Goal: Transaction & Acquisition: Obtain resource

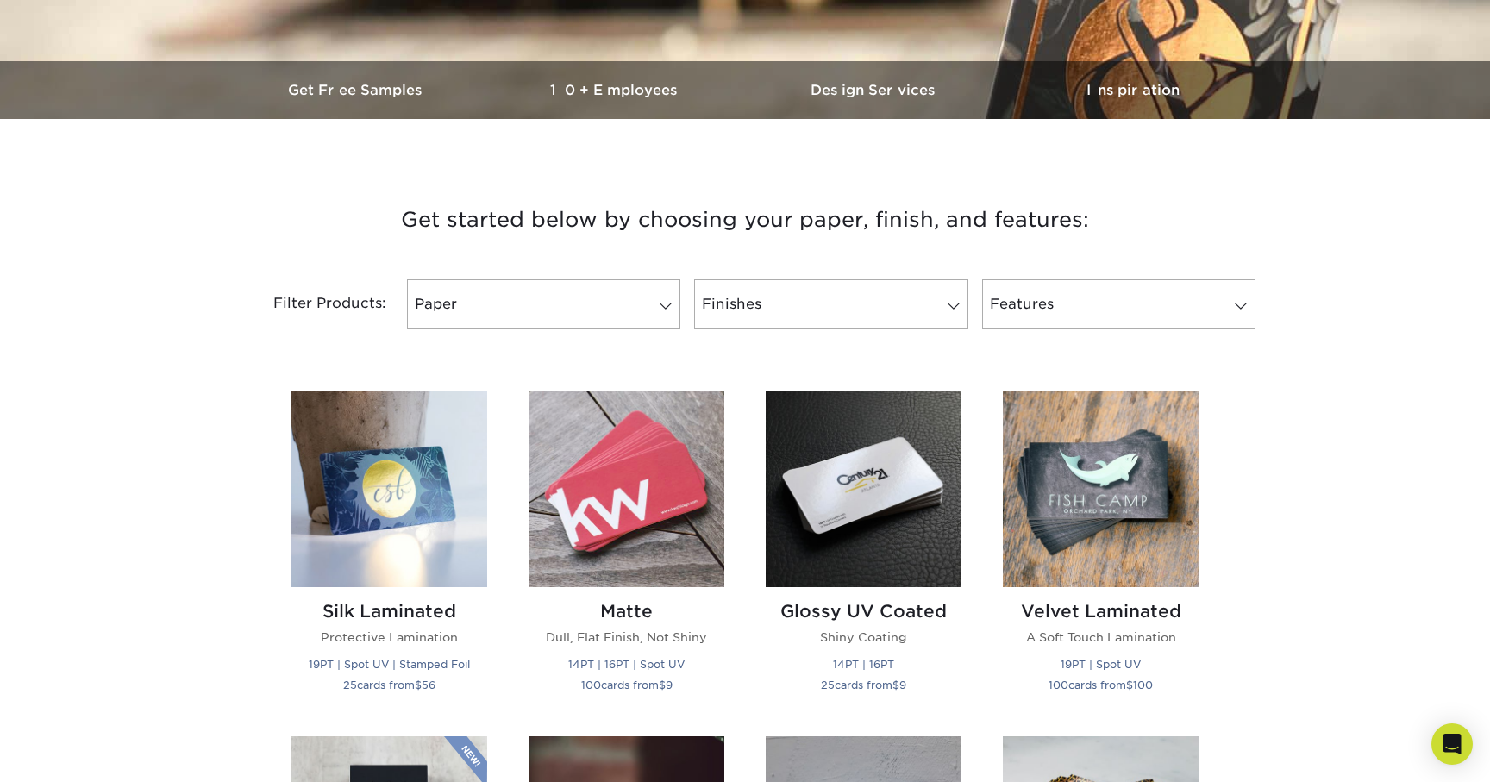
scroll to position [475, 0]
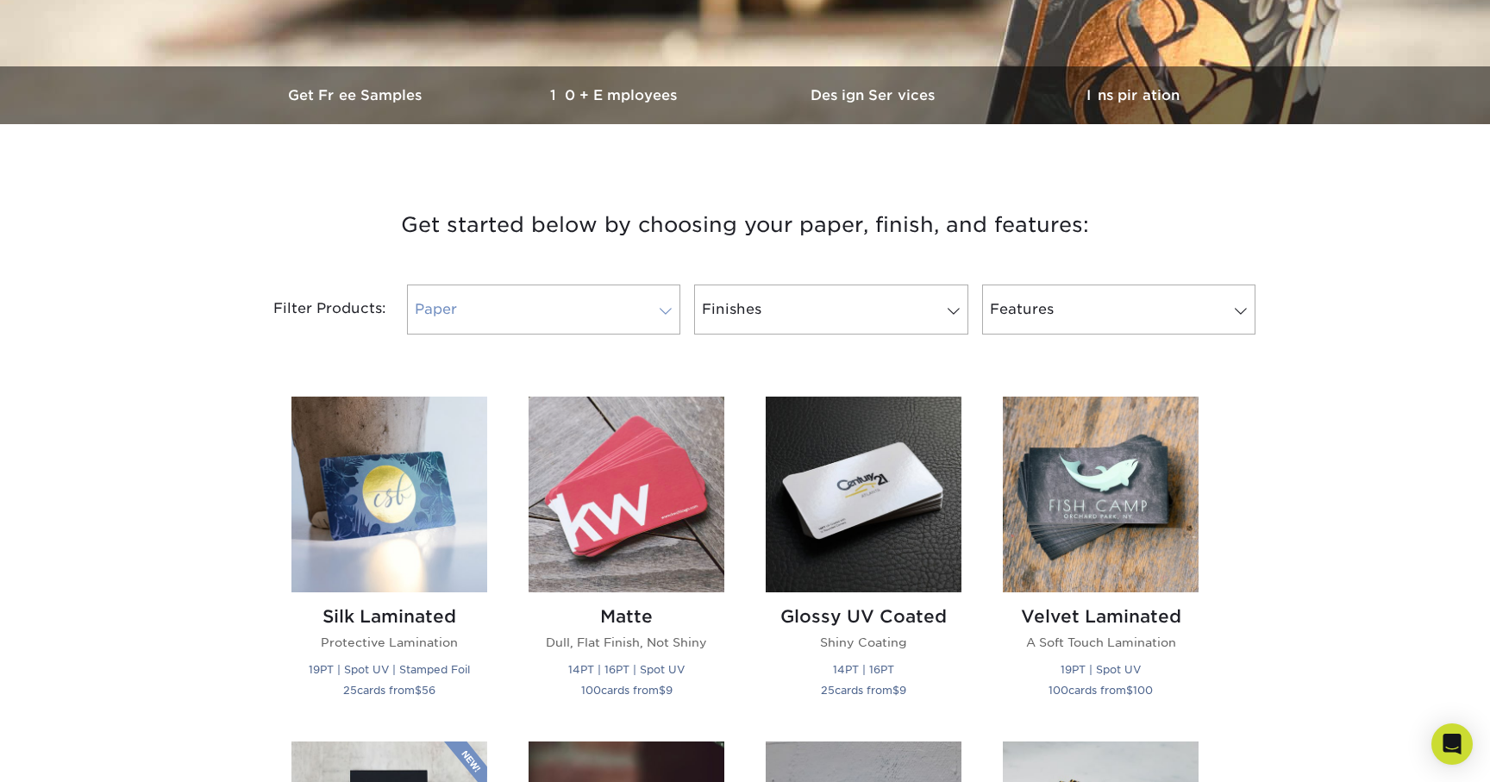
click at [674, 291] on link "Paper" at bounding box center [543, 310] width 273 height 50
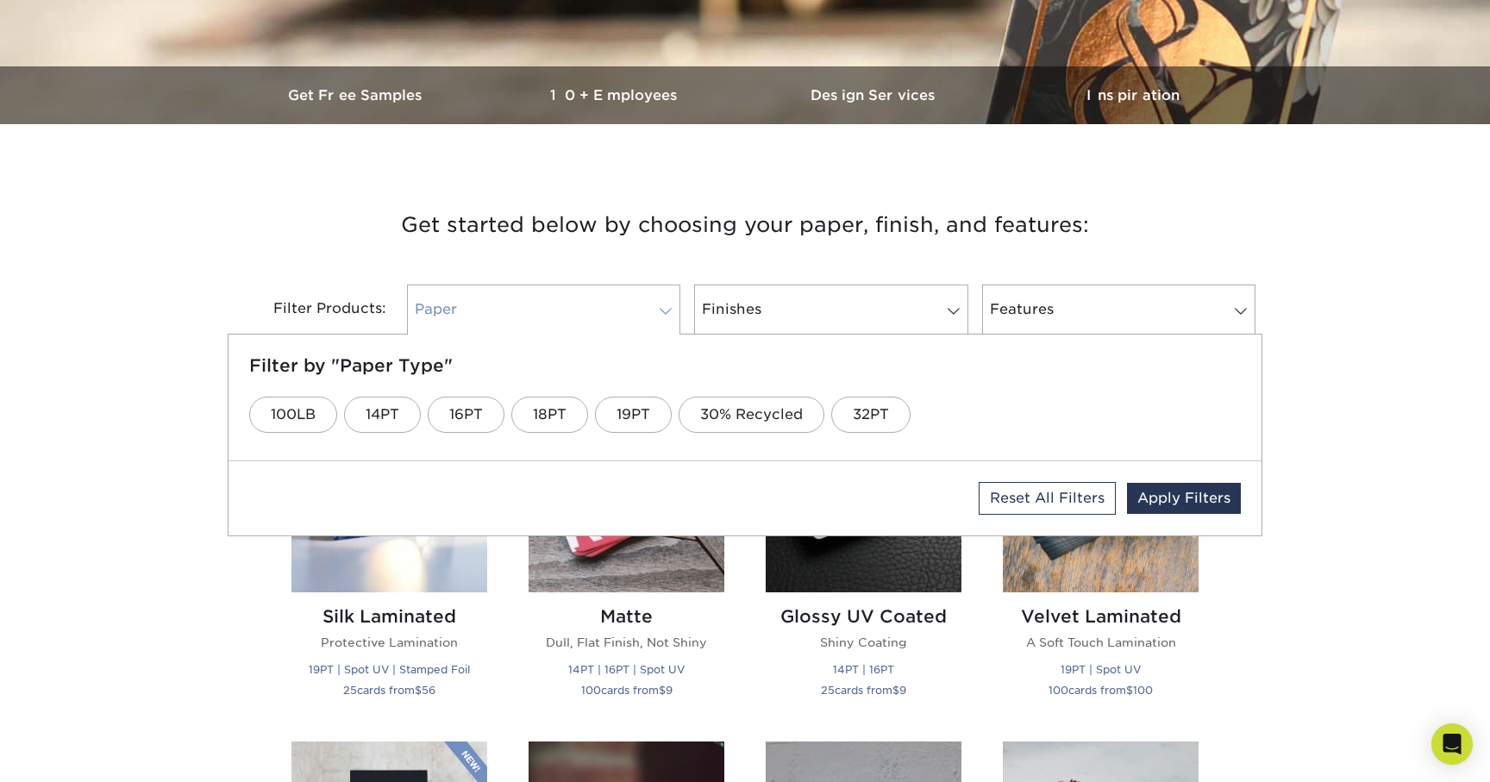
click at [664, 298] on link "Paper" at bounding box center [543, 310] width 273 height 50
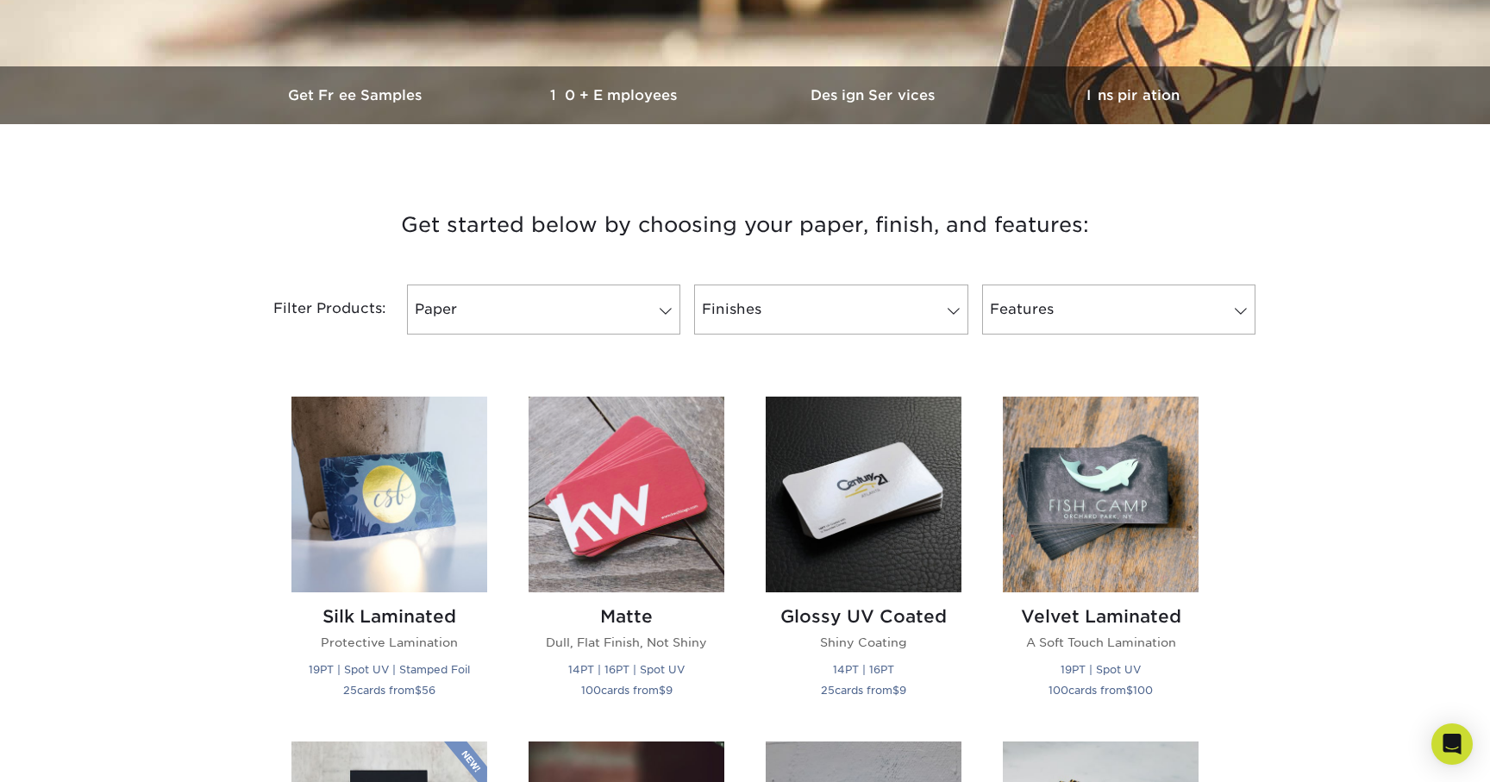
click at [1170, 275] on div "Filter Products: Paper Filter by "Paper Type" 100LB 14PT 16PT 18PT 19PT 30% Rec…" at bounding box center [745, 320] width 1035 height 112
click at [1137, 300] on link "Features" at bounding box center [1118, 310] width 273 height 50
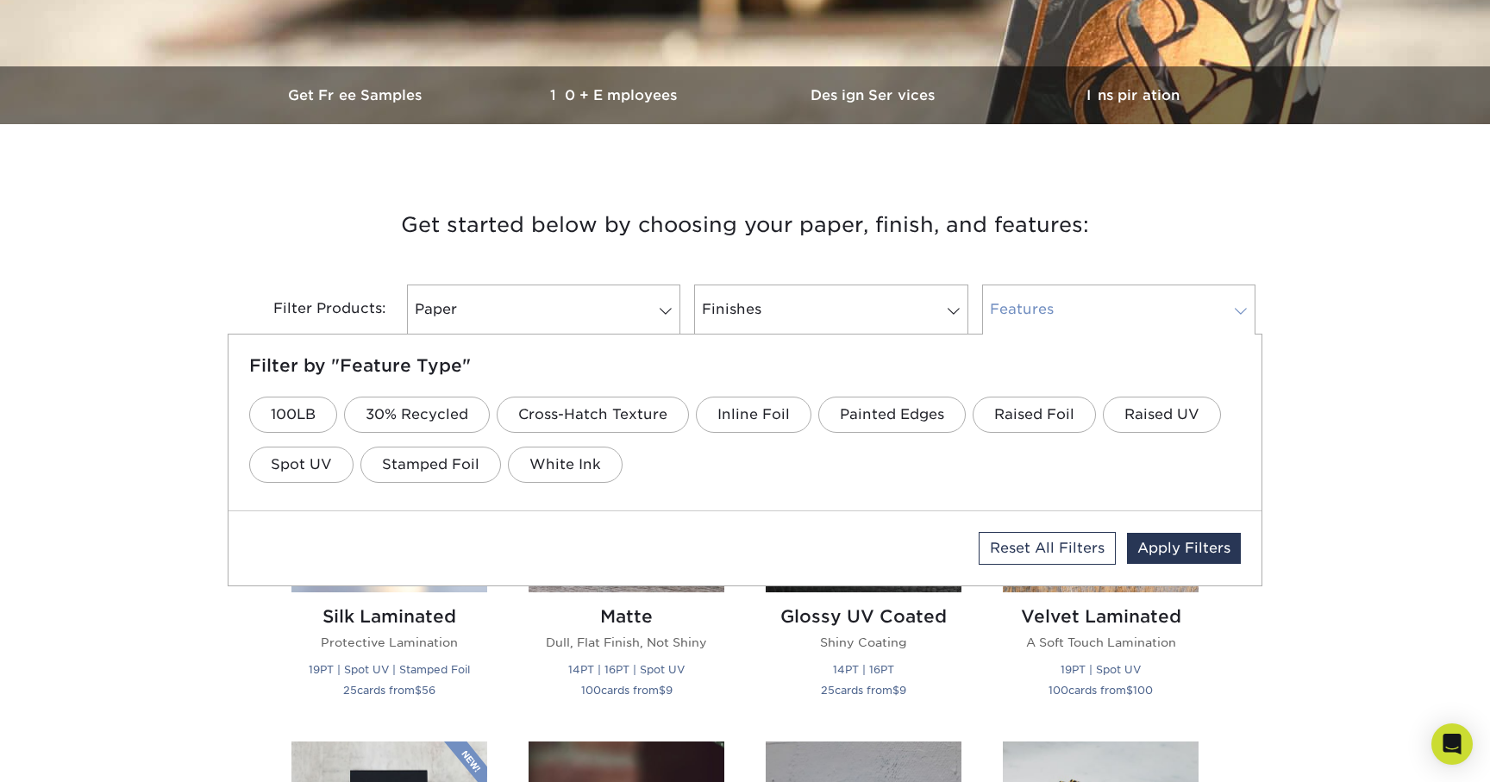
click at [1138, 299] on link "Features" at bounding box center [1118, 310] width 273 height 50
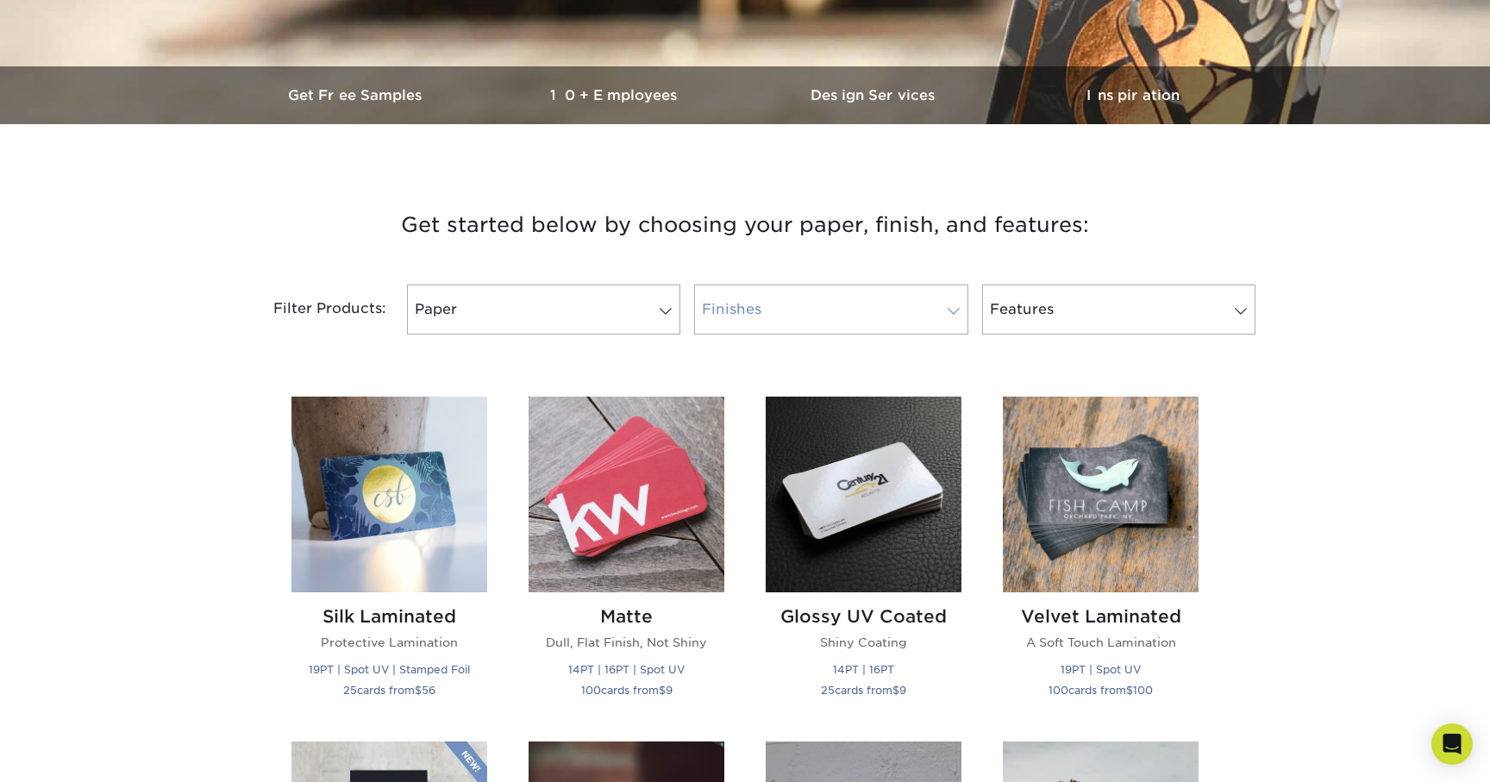
click at [889, 303] on link "Finishes" at bounding box center [830, 310] width 273 height 50
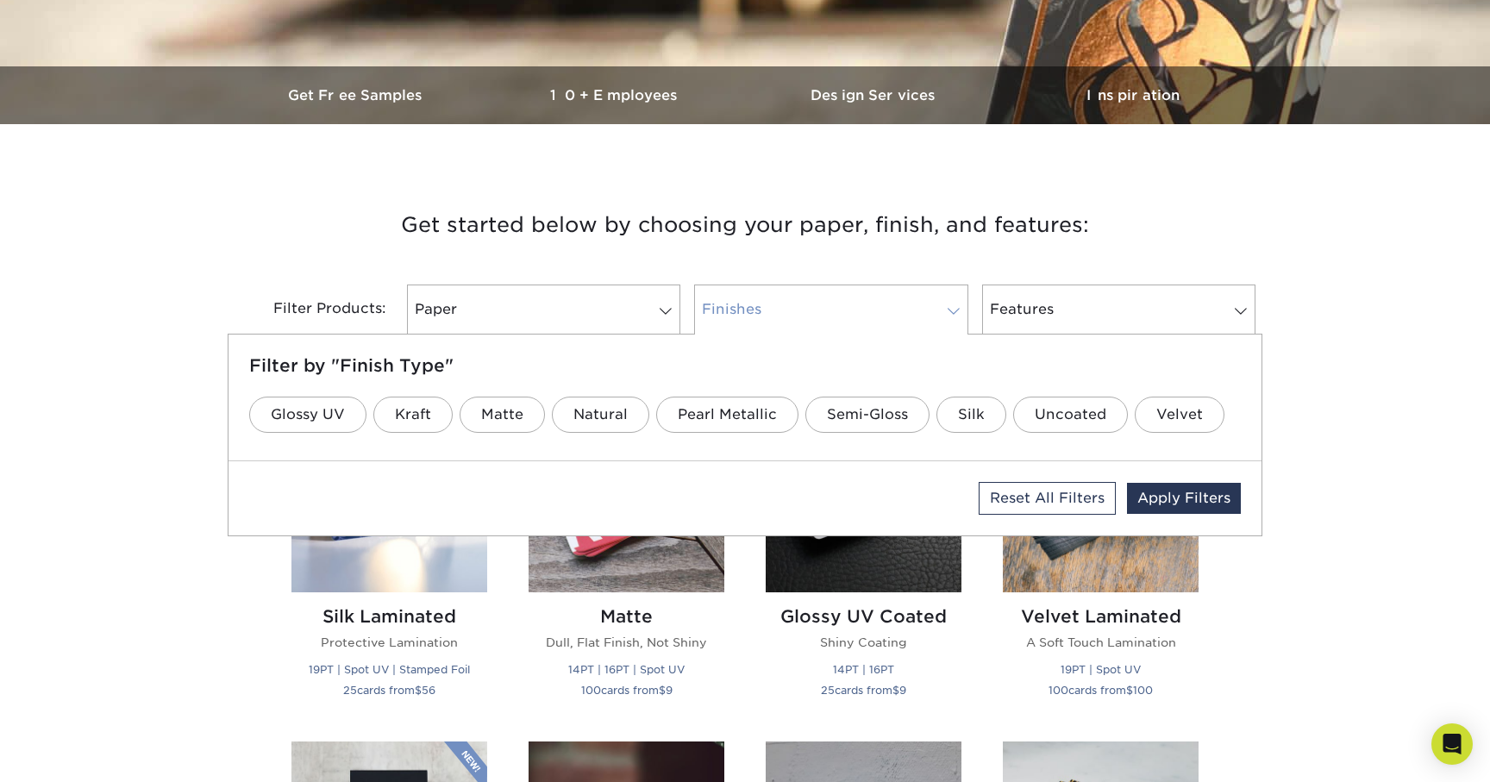
click at [916, 301] on link "Finishes" at bounding box center [830, 310] width 273 height 50
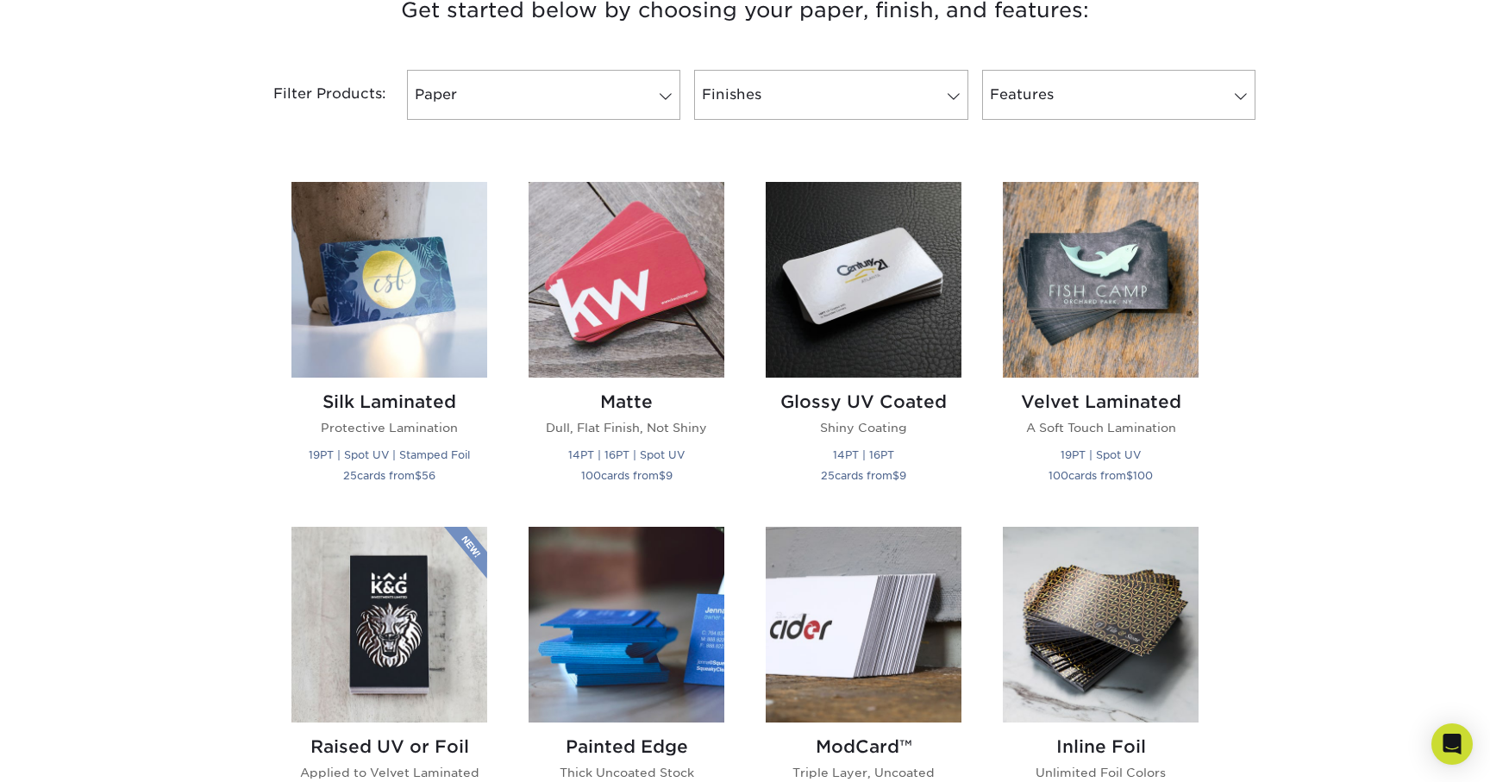
scroll to position [719, 0]
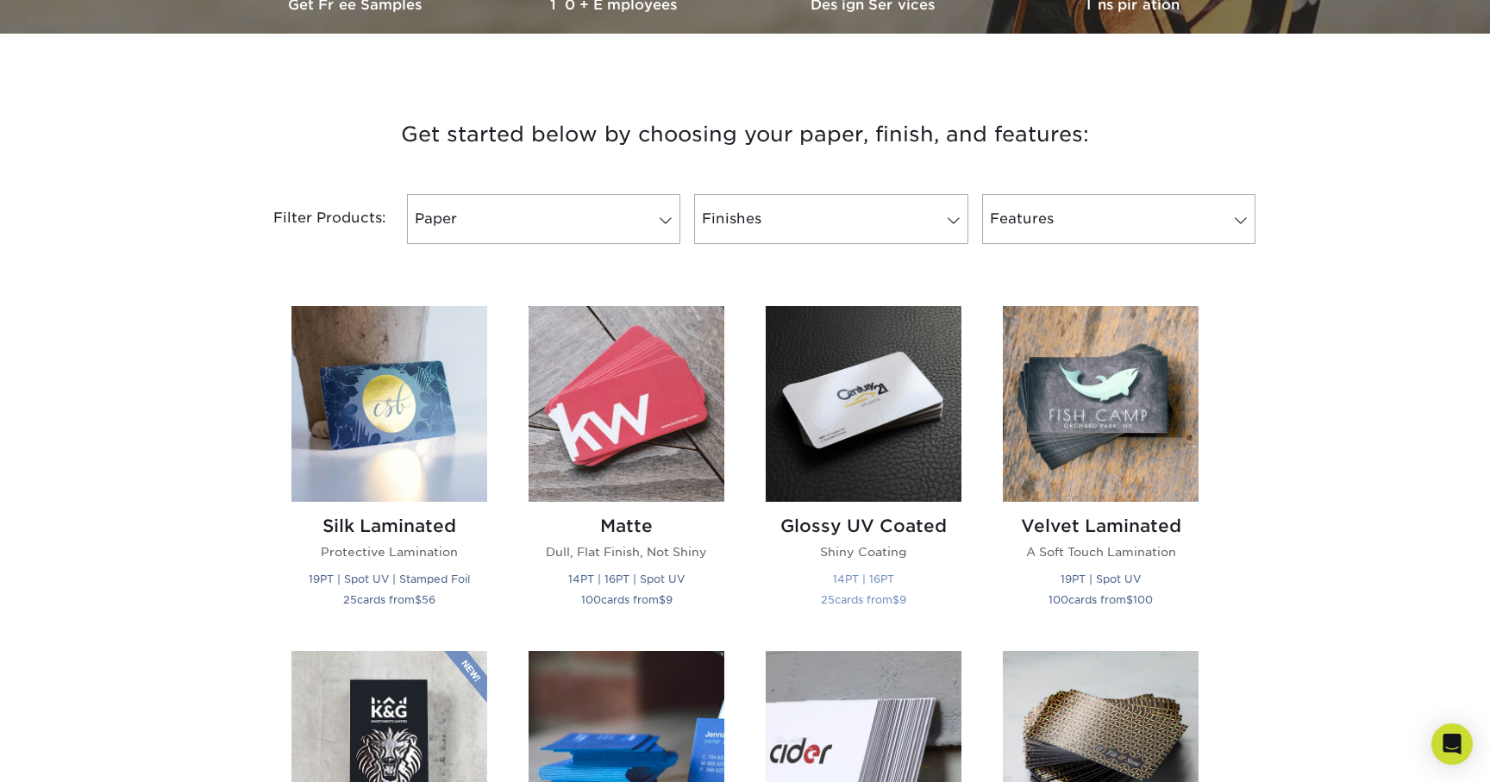
scroll to position [0, 0]
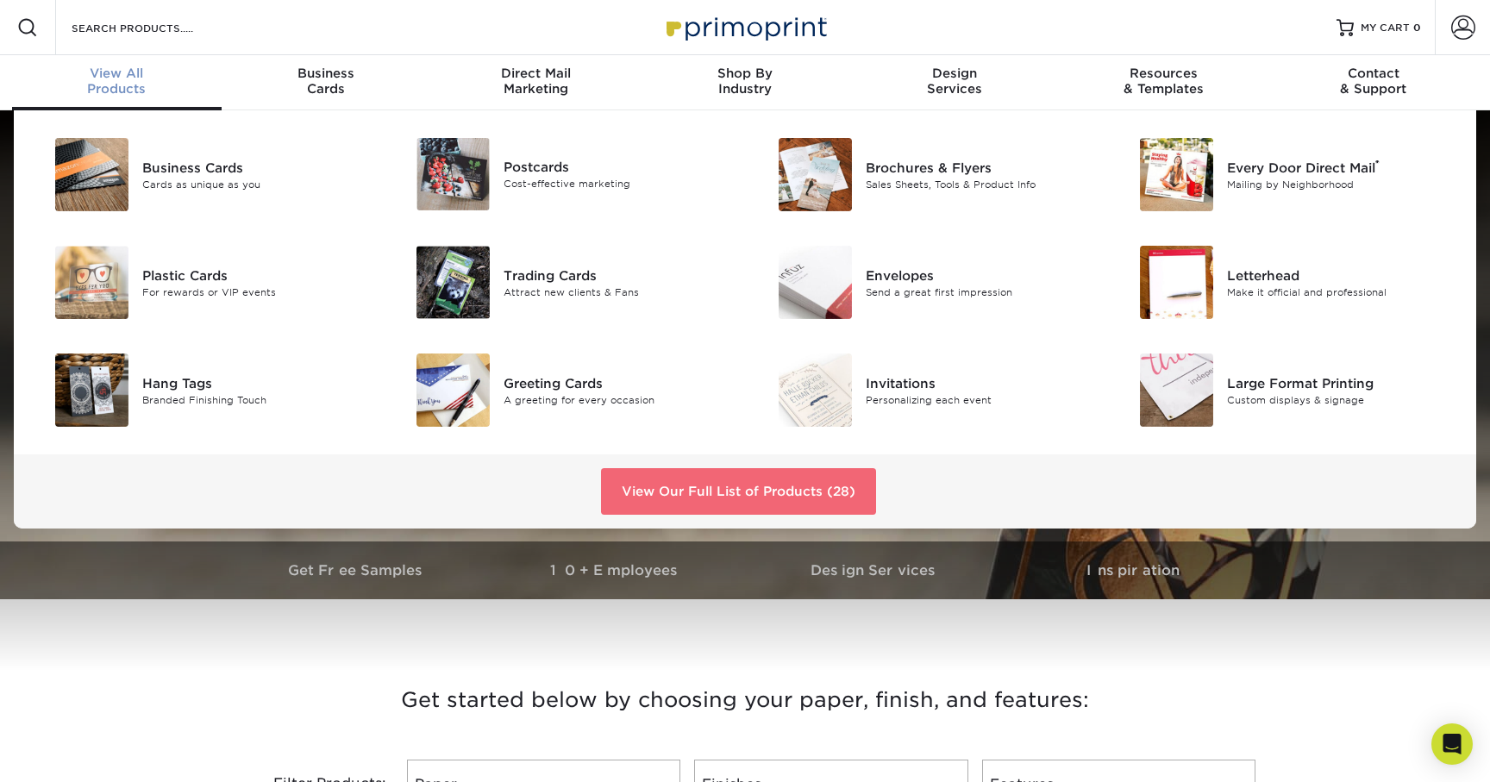
click at [699, 491] on link "View Our Full List of Products (28)" at bounding box center [738, 491] width 275 height 47
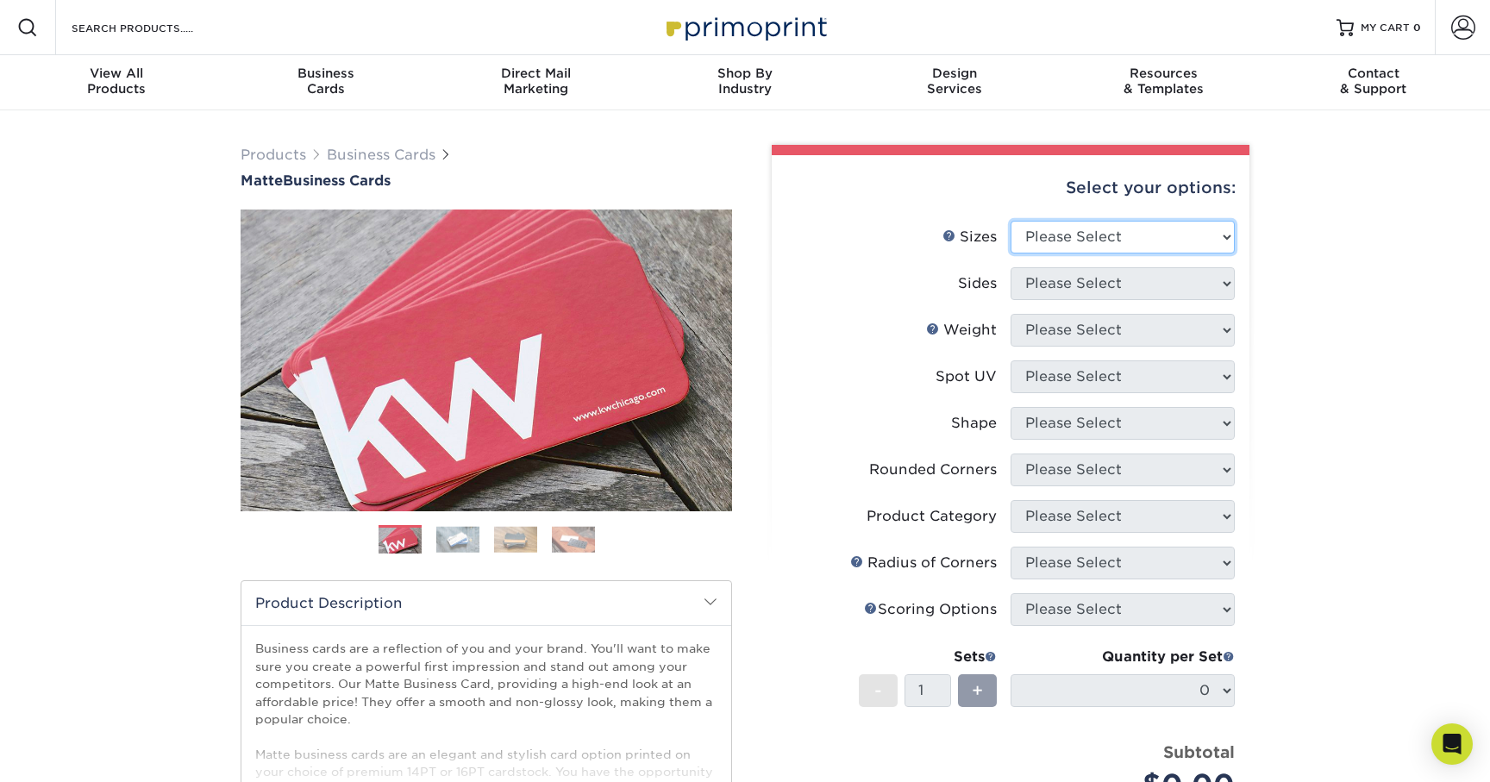
click at [1127, 234] on select "Please Select 1.5" x 3.5" - Mini 1.75" x 3.5" - Mini 2" x 2" - Square 2" x 3" -…" at bounding box center [1122, 237] width 224 height 33
select select "2.12x3.38"
click at [1010, 221] on select "Please Select 1.5" x 3.5" - Mini 1.75" x 3.5" - Mini 2" x 2" - Square 2" x 3" -…" at bounding box center [1122, 237] width 224 height 33
click at [1142, 286] on select "Please Select Print Both Sides Print Front Only" at bounding box center [1122, 283] width 224 height 33
select select "13abbda7-1d64-4f25-8bb2-c179b224825d"
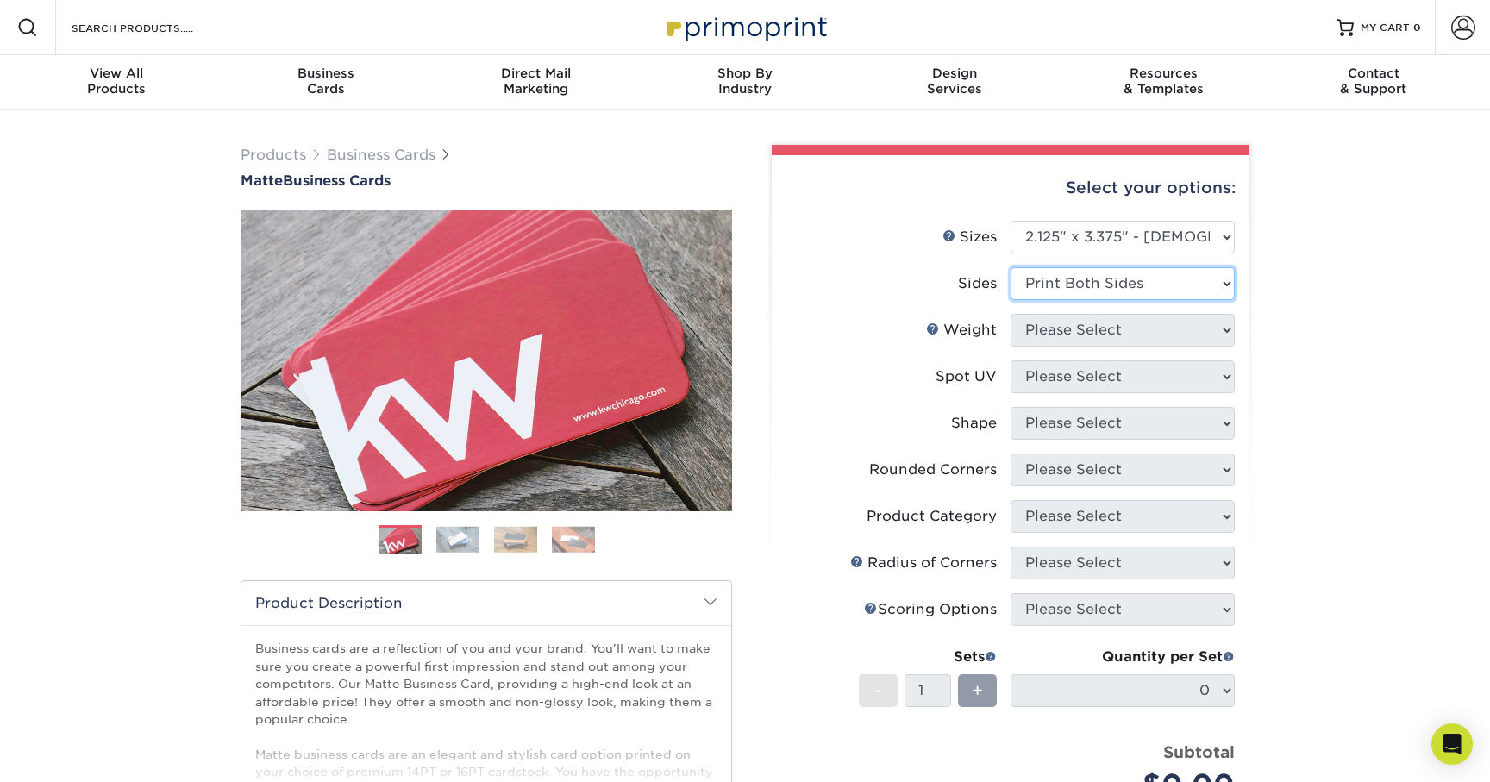
click at [1010, 267] on select "Please Select Print Both Sides Print Front Only" at bounding box center [1122, 283] width 224 height 33
click at [1097, 335] on select "Please Select 16PT 14PT" at bounding box center [1122, 330] width 224 height 33
select select "16PT"
click at [1010, 314] on select "Please Select 16PT 14PT" at bounding box center [1122, 330] width 224 height 33
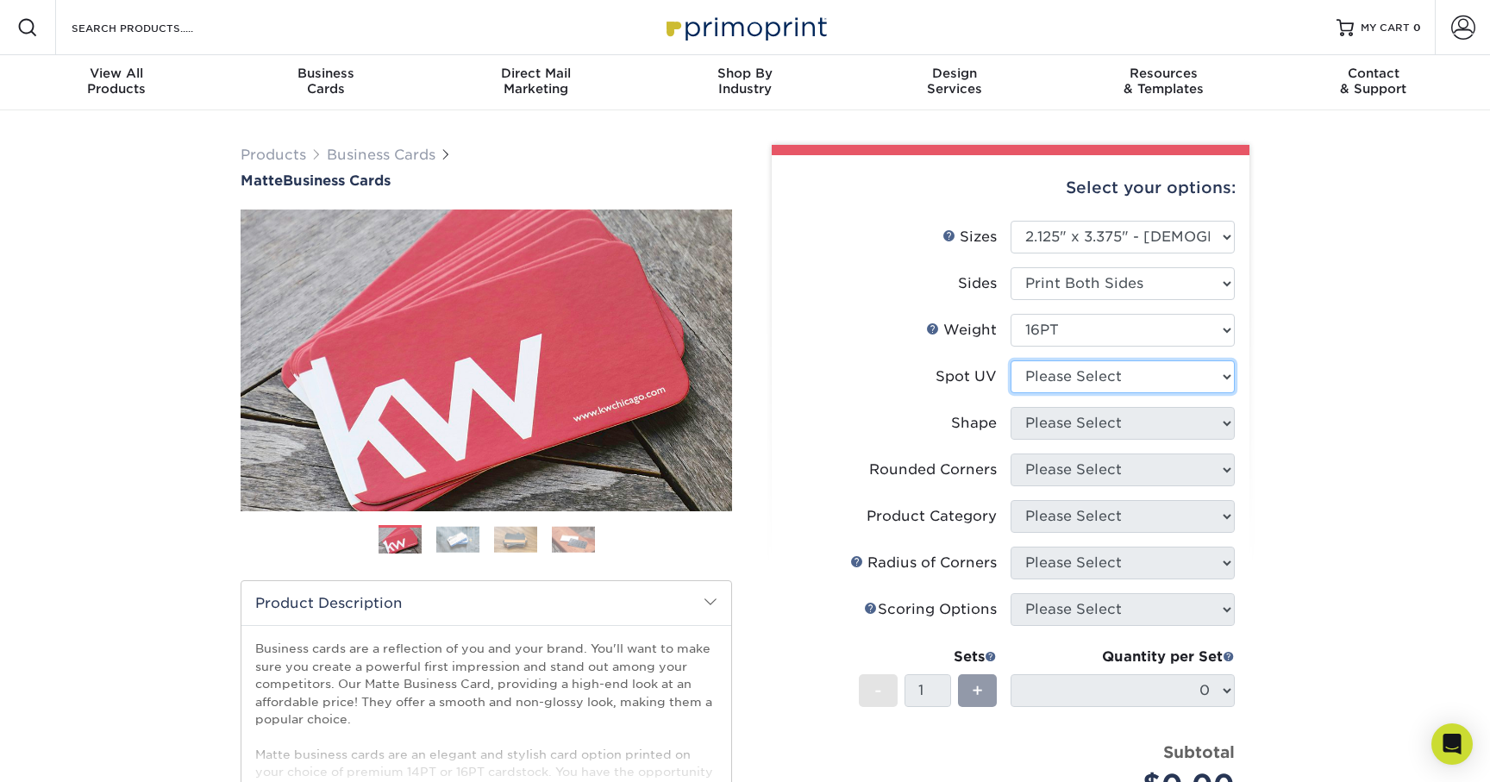
click at [1089, 373] on select "Please Select No Spot UV Front and Back (Both Sides) Front Only Back Only" at bounding box center [1122, 376] width 224 height 33
select select "3"
click at [1010, 360] on select "Please Select No Spot UV Front and Back (Both Sides) Front Only Back Only" at bounding box center [1122, 376] width 224 height 33
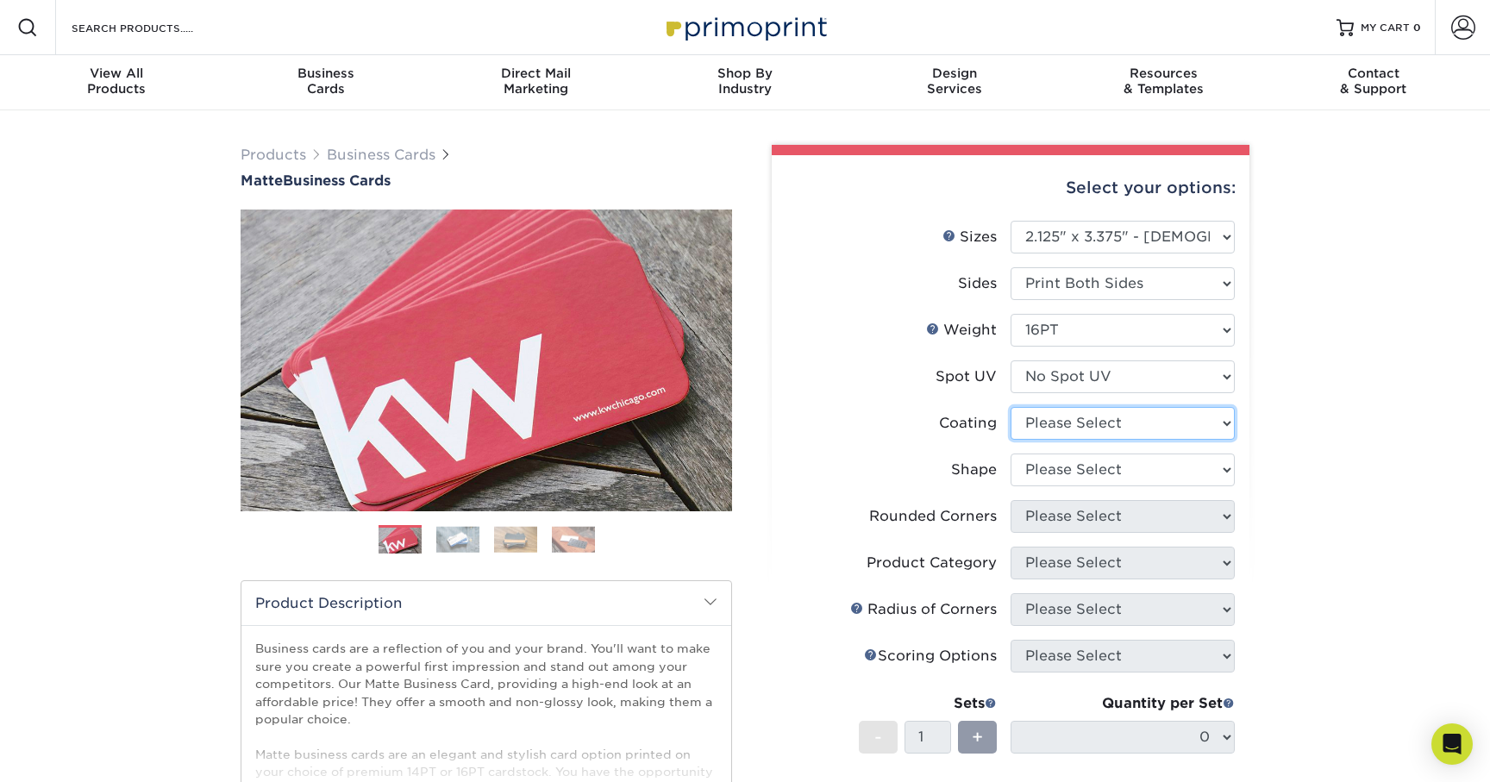
click at [1079, 419] on select at bounding box center [1122, 423] width 224 height 33
click at [1010, 407] on select at bounding box center [1122, 423] width 224 height 33
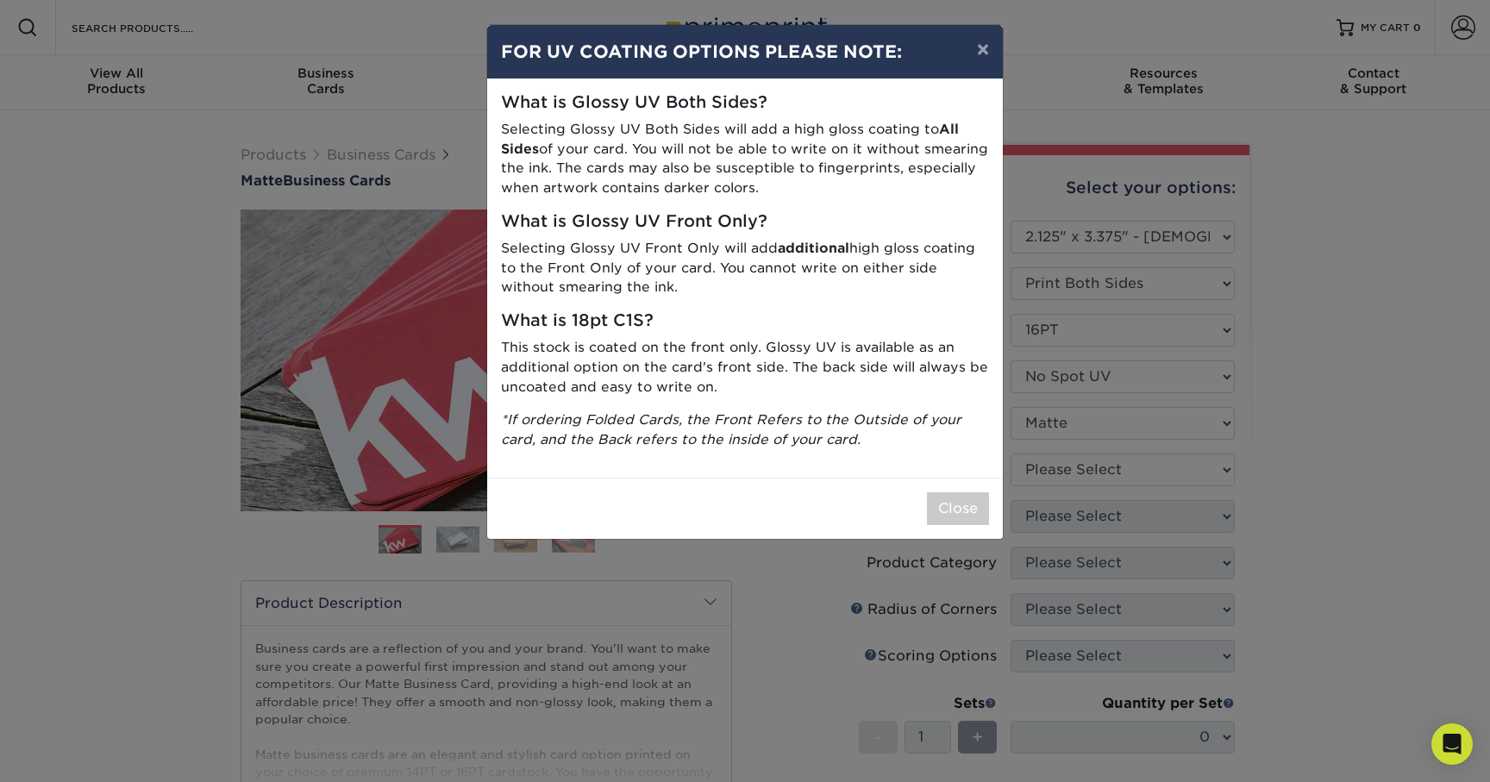
click at [1074, 475] on div "× FOR UV COATING OPTIONS PLEASE NOTE: What is Glossy UV Both Sides? Selecting G…" at bounding box center [745, 391] width 1490 height 782
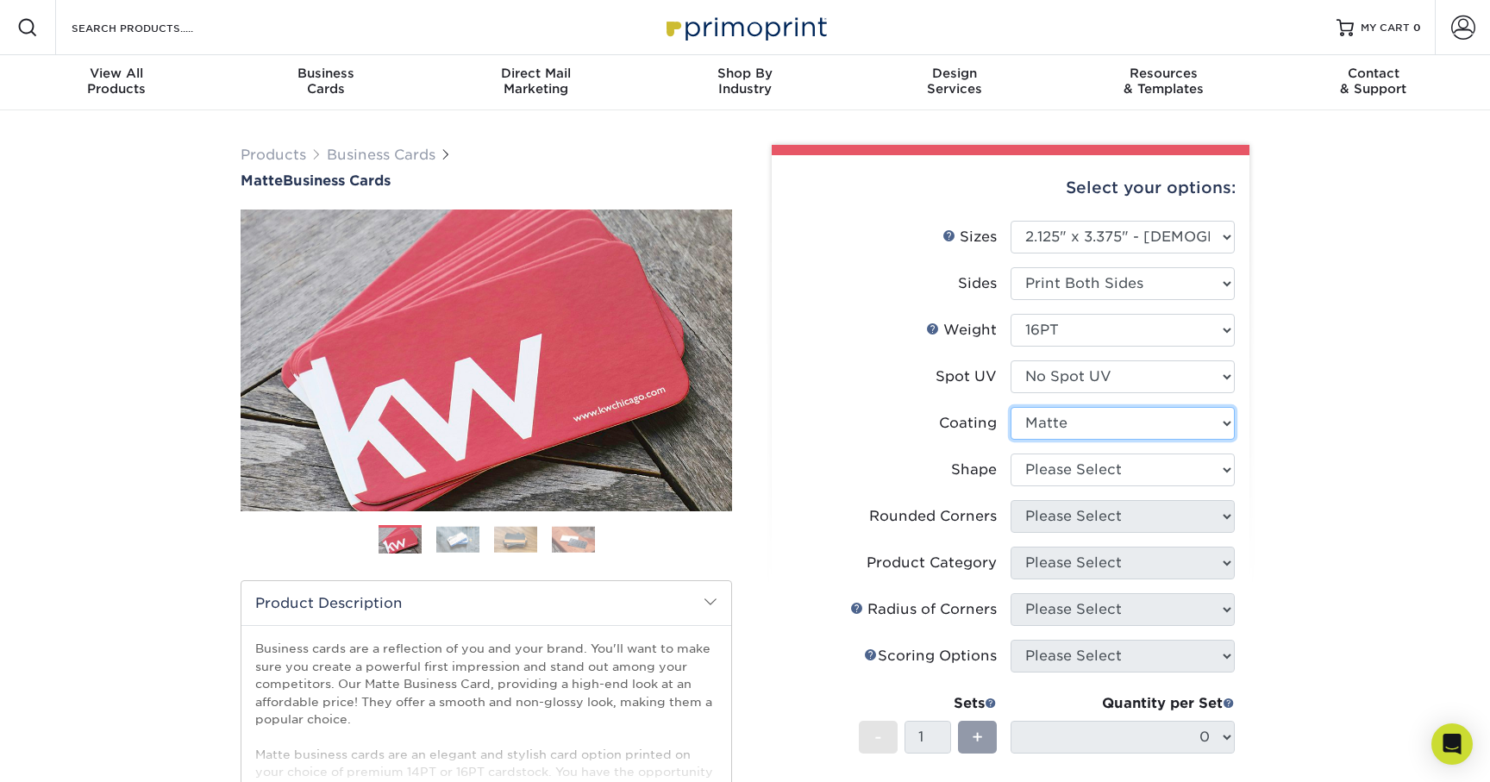
click at [1083, 422] on select at bounding box center [1122, 423] width 224 height 33
click at [1010, 407] on select at bounding box center [1122, 423] width 224 height 33
click at [1074, 416] on select at bounding box center [1122, 423] width 224 height 33
select select "121bb7b5-3b4d-429f-bd8d-bbf80e953313"
click at [1010, 407] on select at bounding box center [1122, 423] width 224 height 33
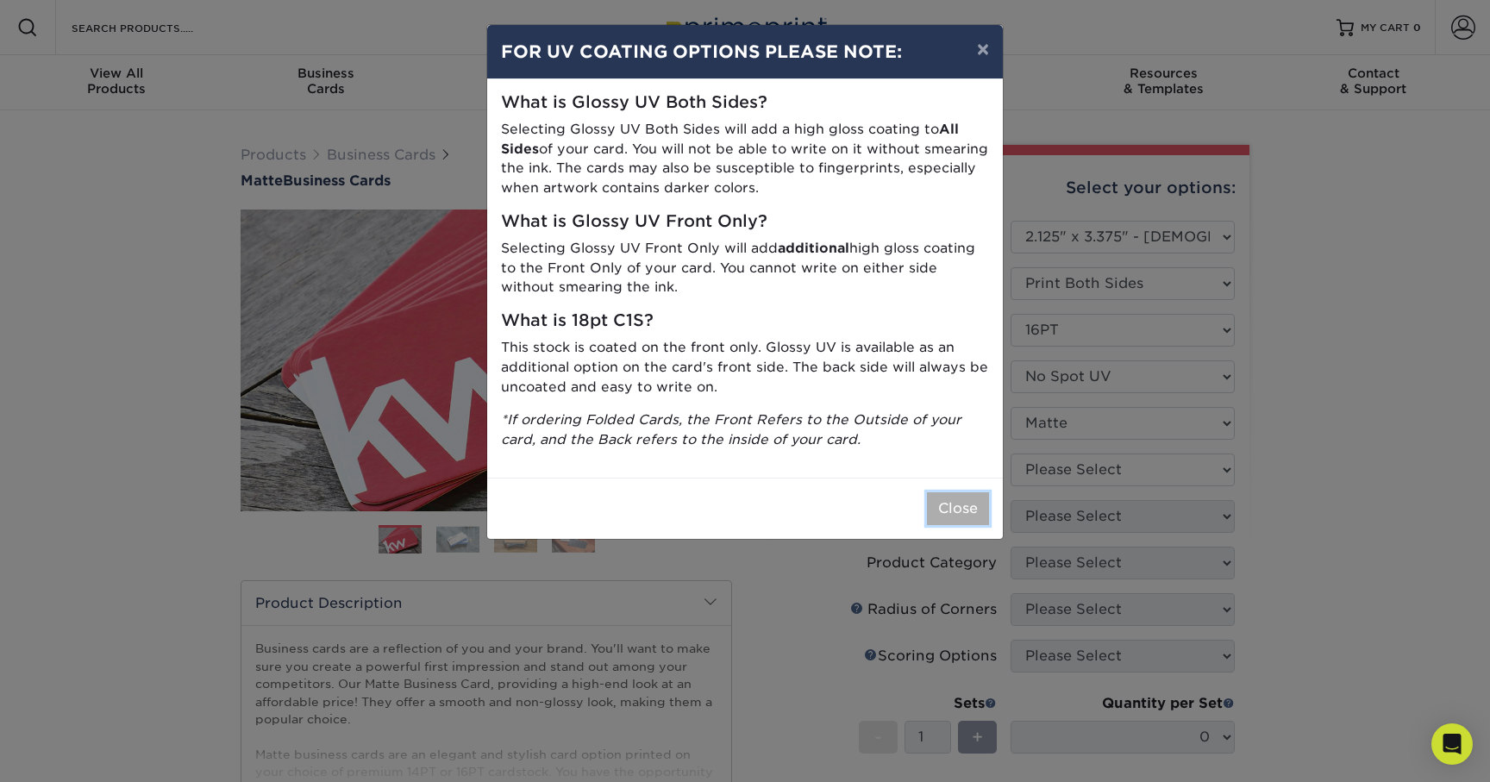
click at [958, 510] on button "Close" at bounding box center [958, 508] width 62 height 33
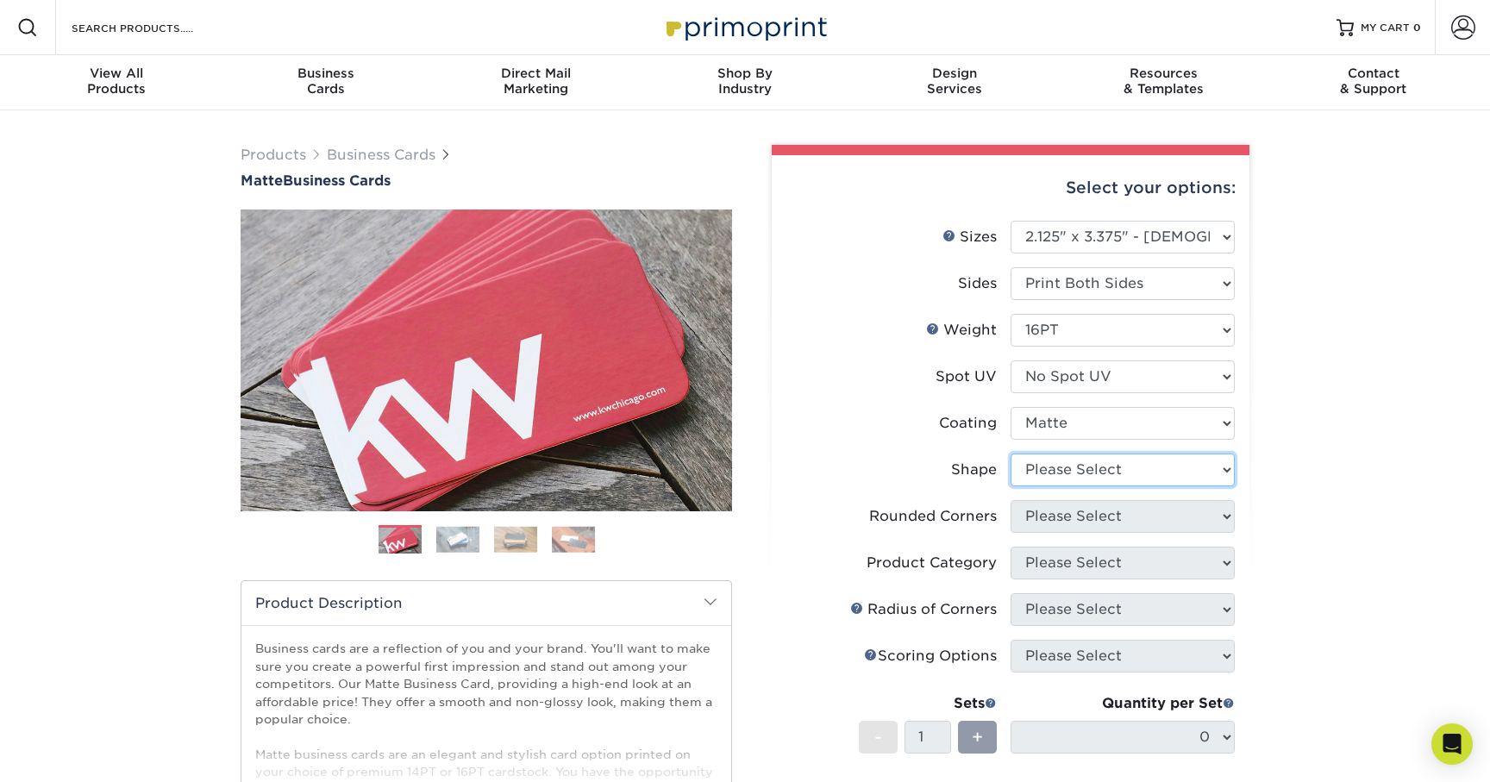
click at [1079, 465] on select "Please Select Standard" at bounding box center [1122, 469] width 224 height 33
select select "standard"
click at [1010, 453] on select "Please Select Standard" at bounding box center [1122, 469] width 224 height 33
click at [1040, 516] on select "Please Select Yes - Round 2 Corners Yes - Round 4 Corners No" at bounding box center [1122, 516] width 224 height 33
select select "0"
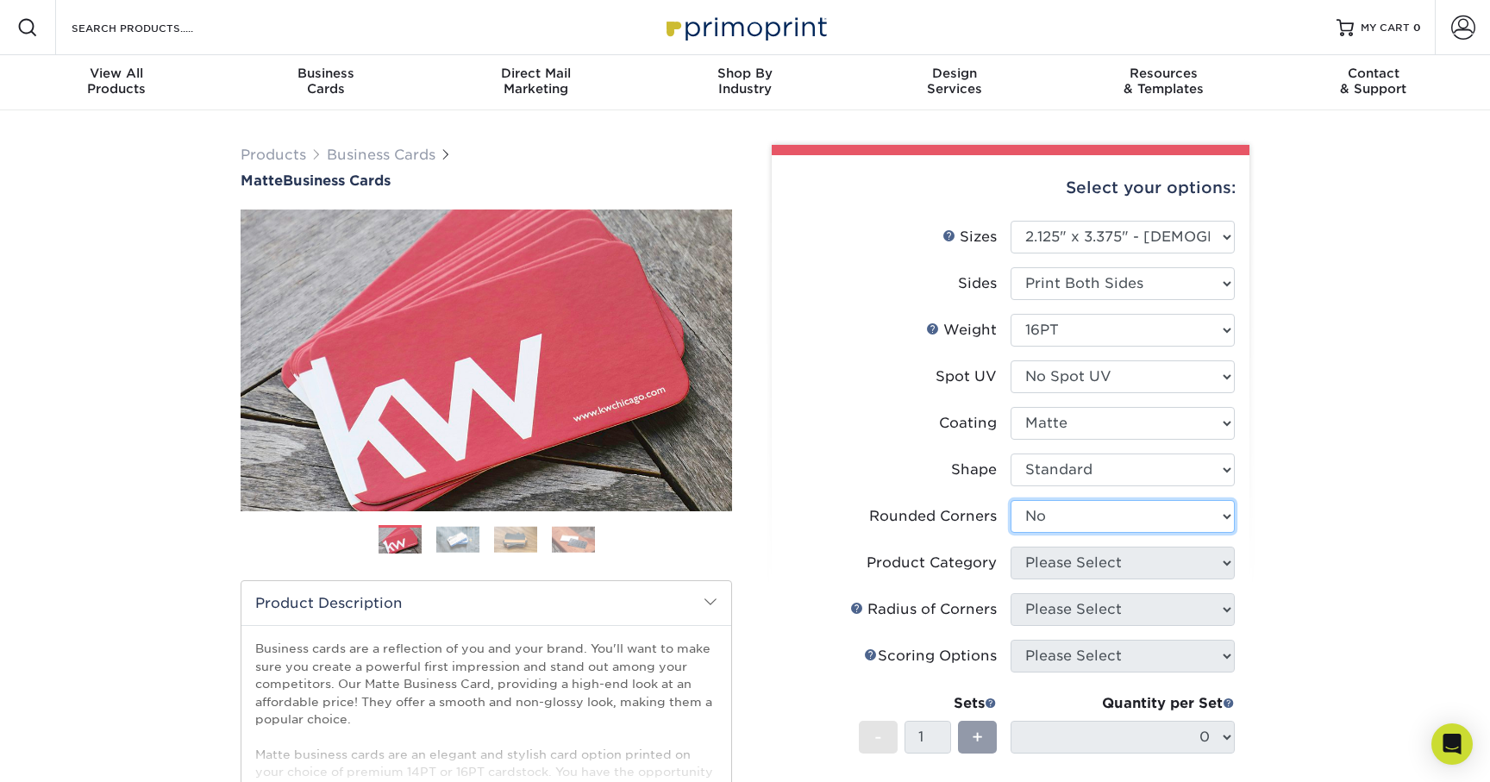
click at [1010, 500] on select "Please Select Yes - Round 2 Corners Yes - Round 4 Corners No" at bounding box center [1122, 516] width 224 height 33
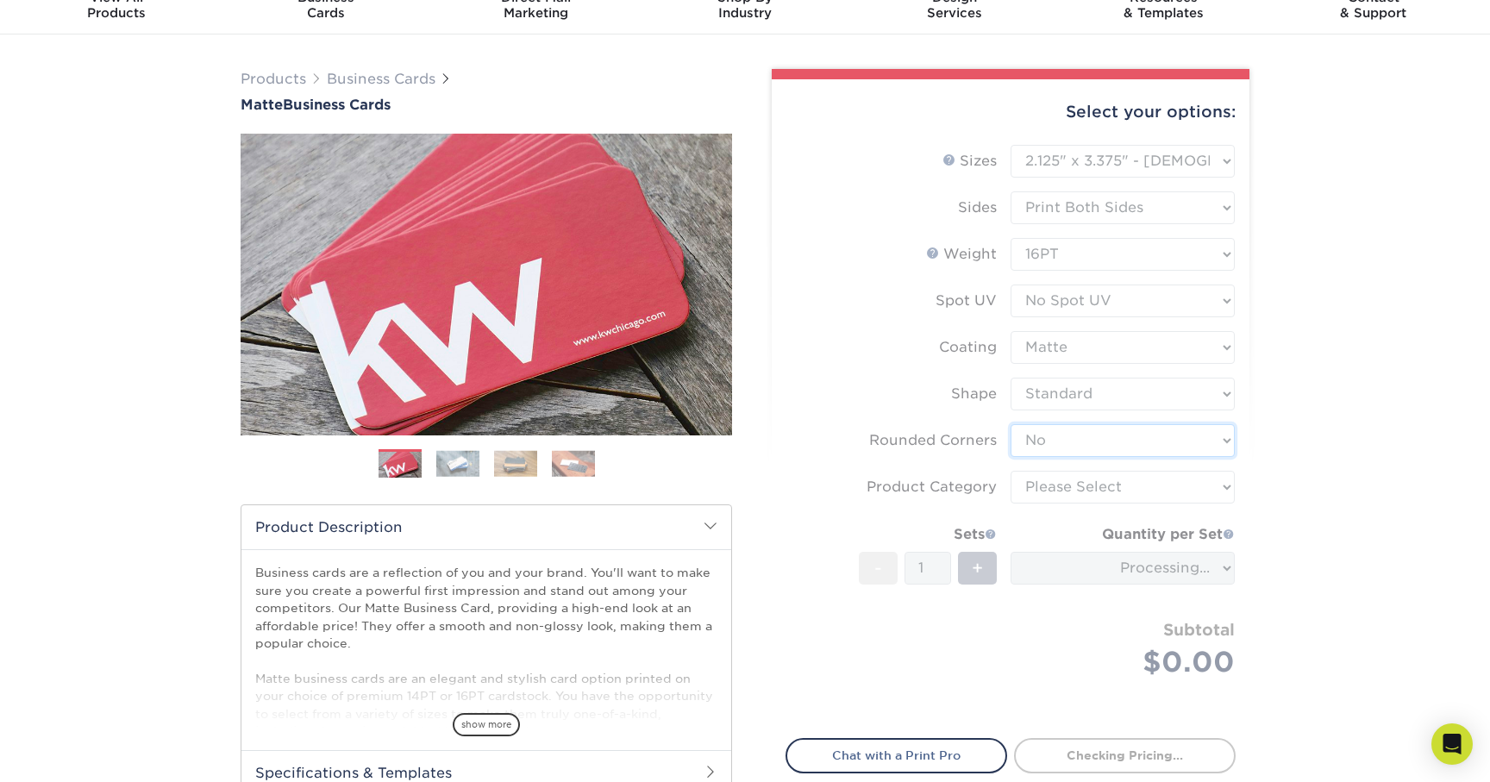
scroll to position [103, 0]
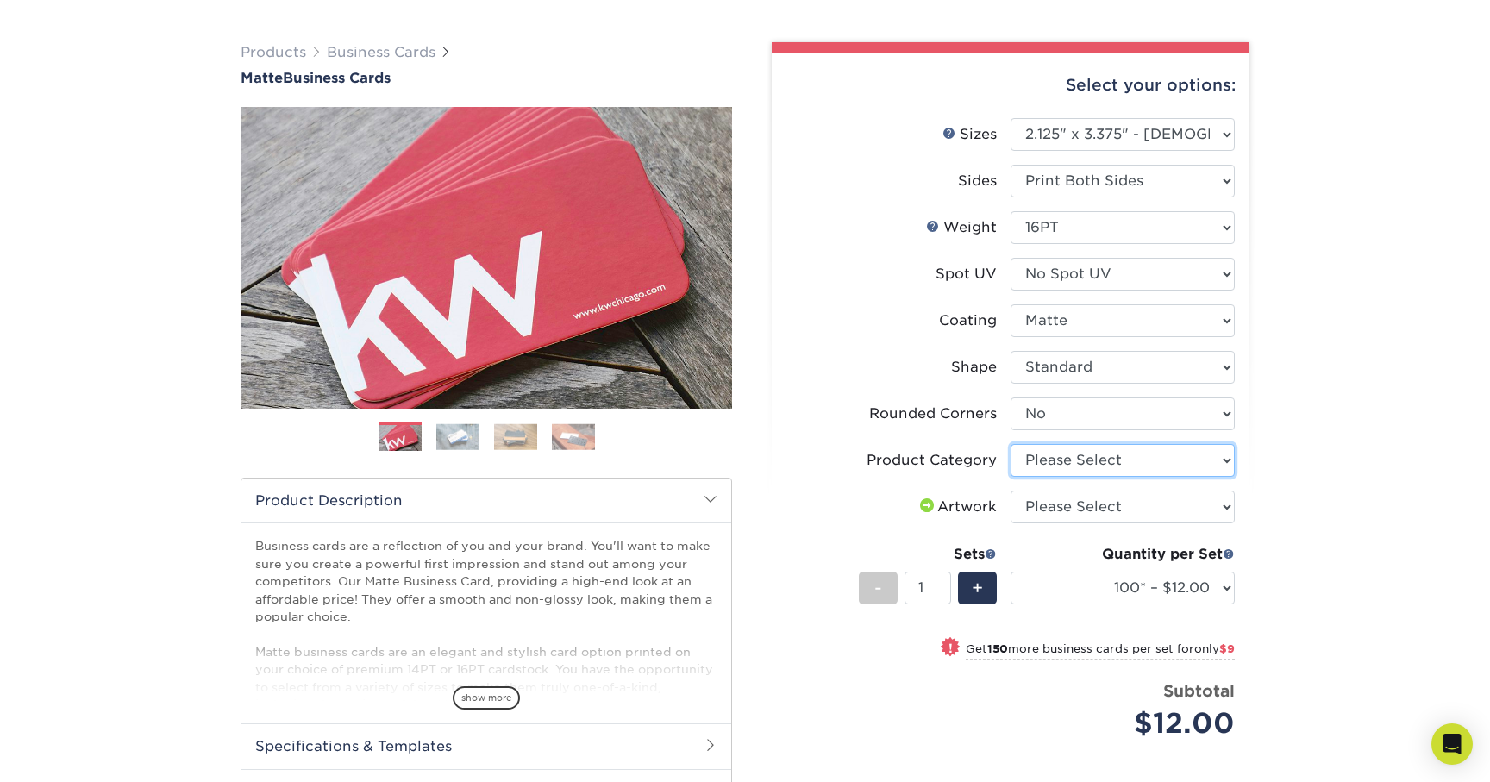
click at [1102, 468] on select "Please Select Business Cards" at bounding box center [1122, 460] width 224 height 33
select select "3b5148f1-0588-4f88-a218-97bcfdce65c1"
click at [1010, 444] on select "Please Select Business Cards" at bounding box center [1122, 460] width 224 height 33
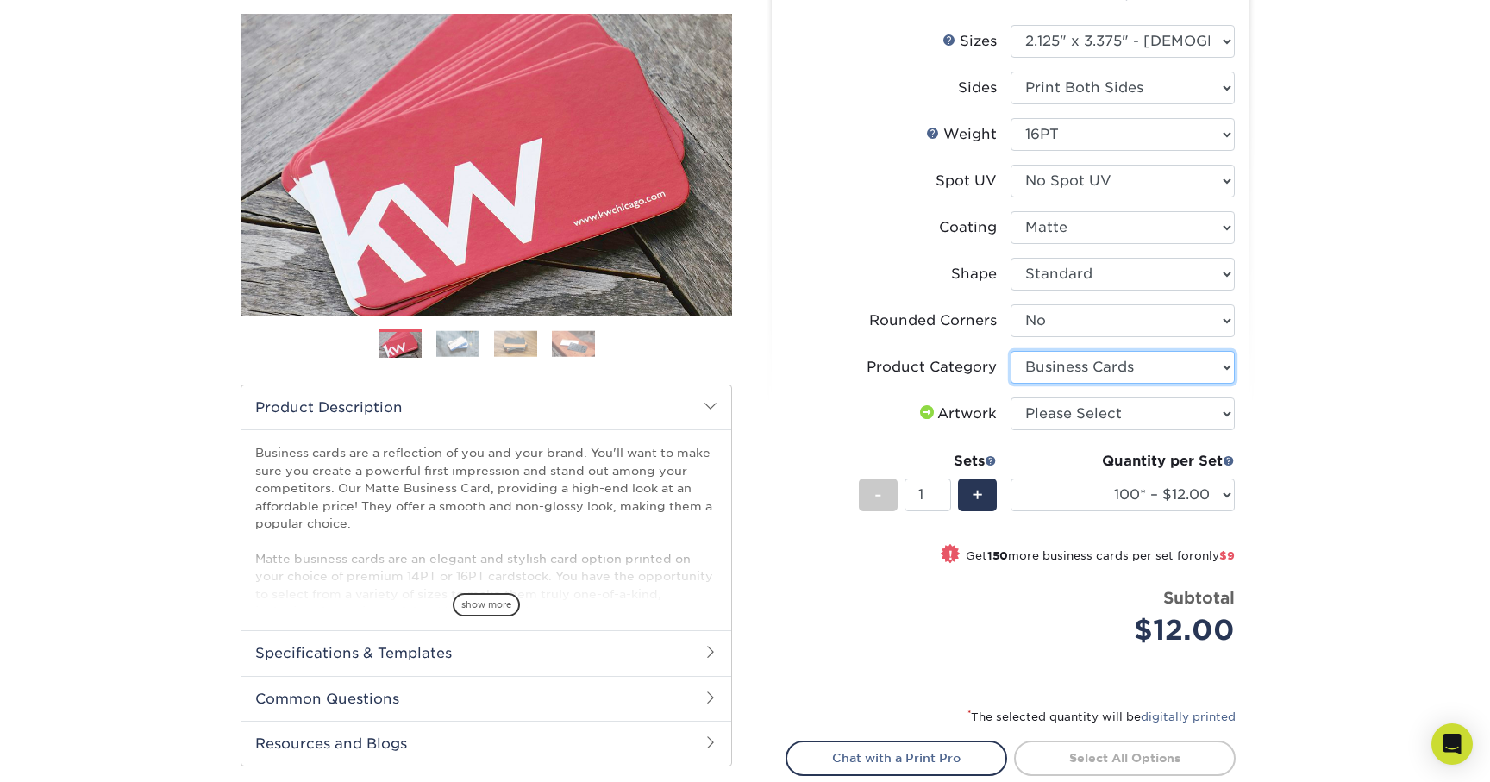
scroll to position [203, 0]
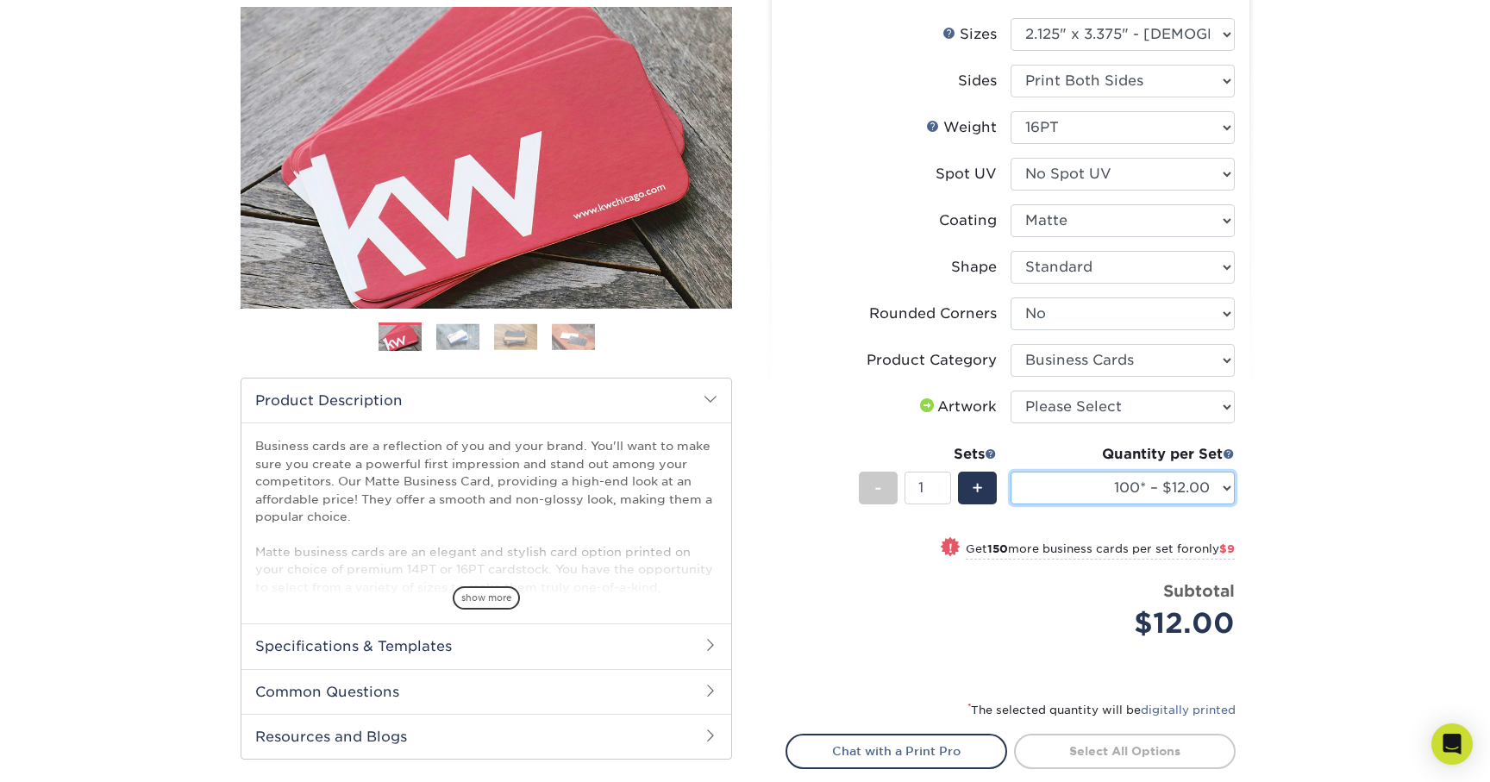
click at [1135, 481] on select "100* – $12.00 250* – $21.00 500 – $42.00 1000 – $60.00 2500 – $129.00 5000 – $1…" at bounding box center [1122, 488] width 224 height 33
select select "250* – $21.00"
click at [1010, 472] on select "100* – $12.00 250* – $21.00 500 – $42.00 1000 – $60.00 2500 – $129.00 5000 – $1…" at bounding box center [1122, 488] width 224 height 33
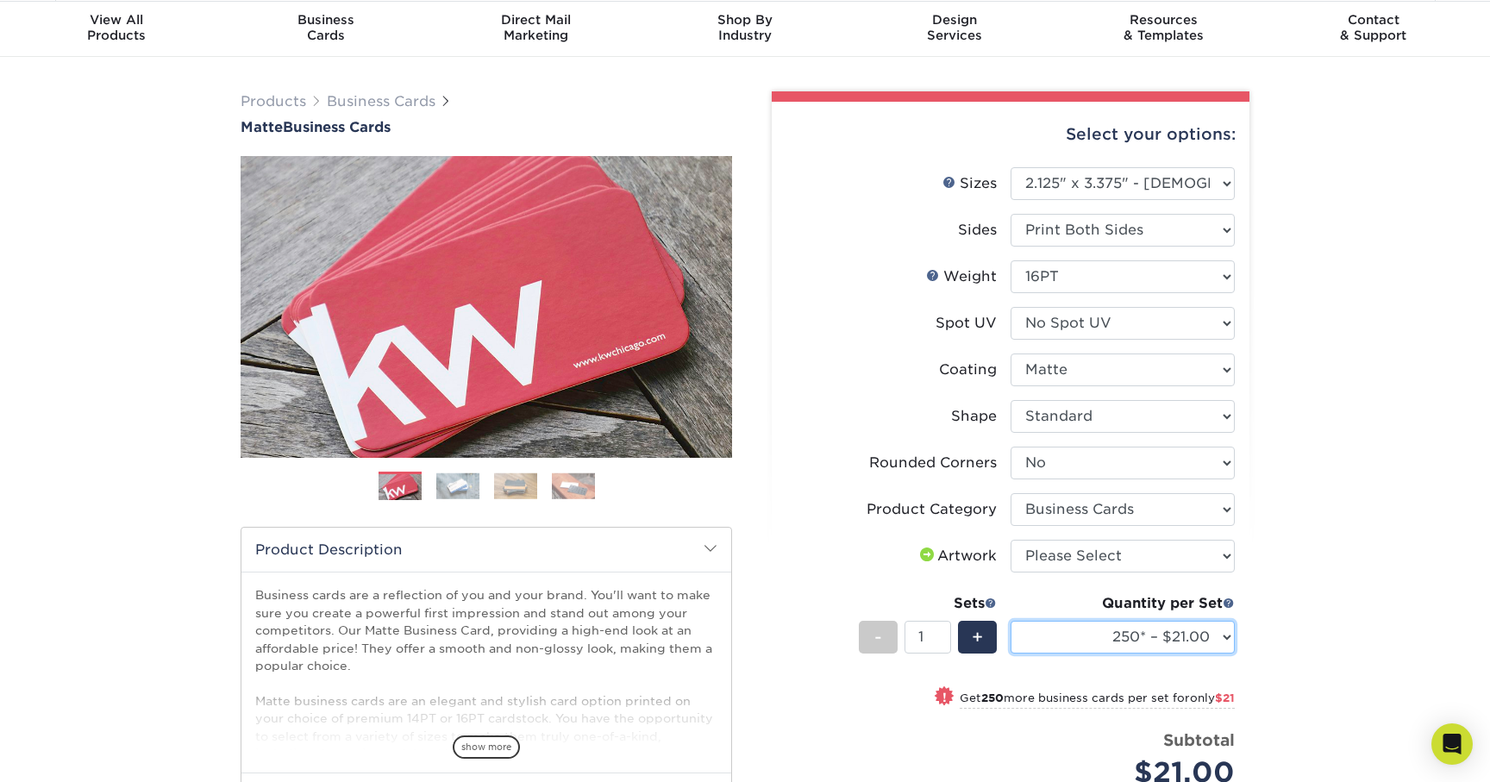
scroll to position [0, 0]
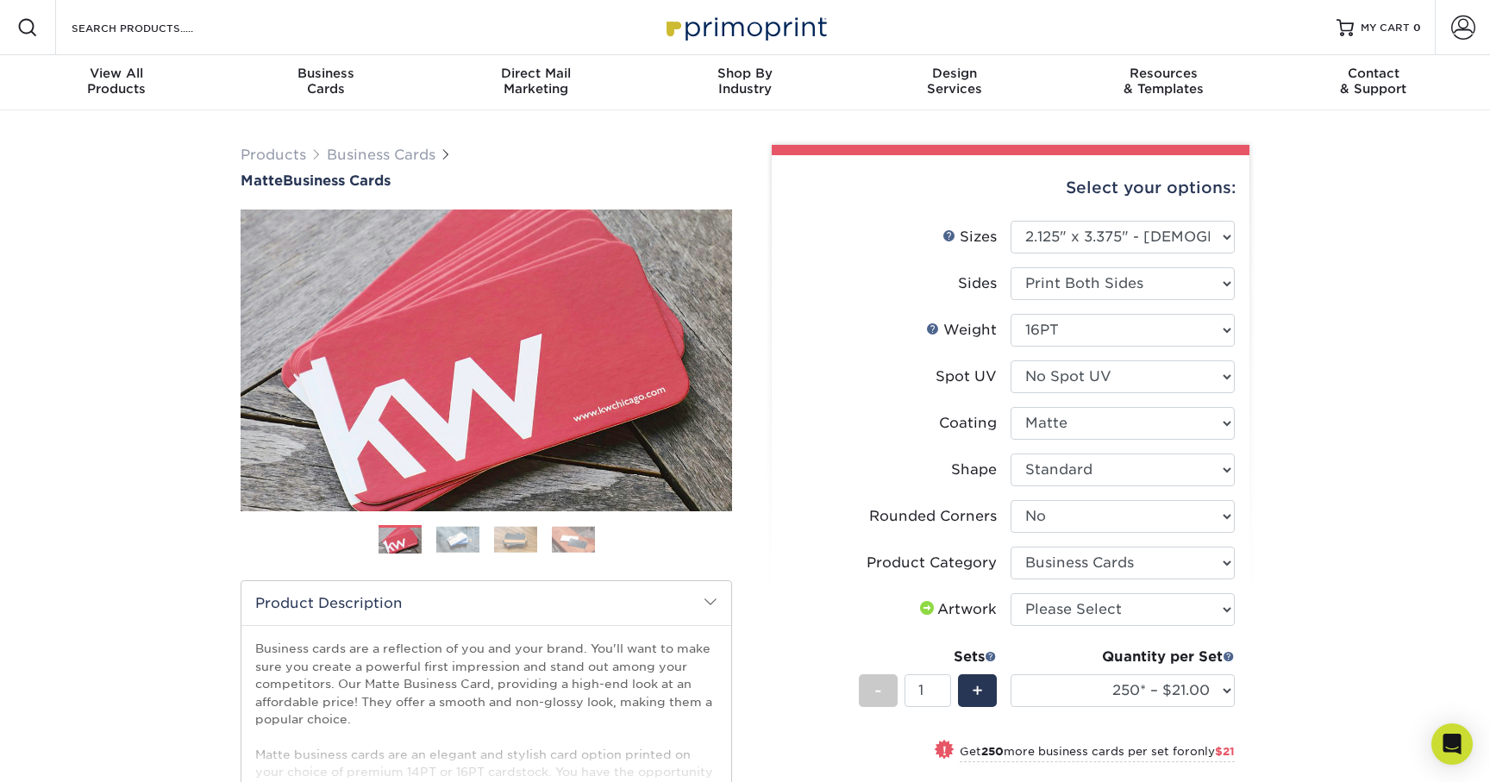
click at [460, 539] on img at bounding box center [457, 539] width 43 height 27
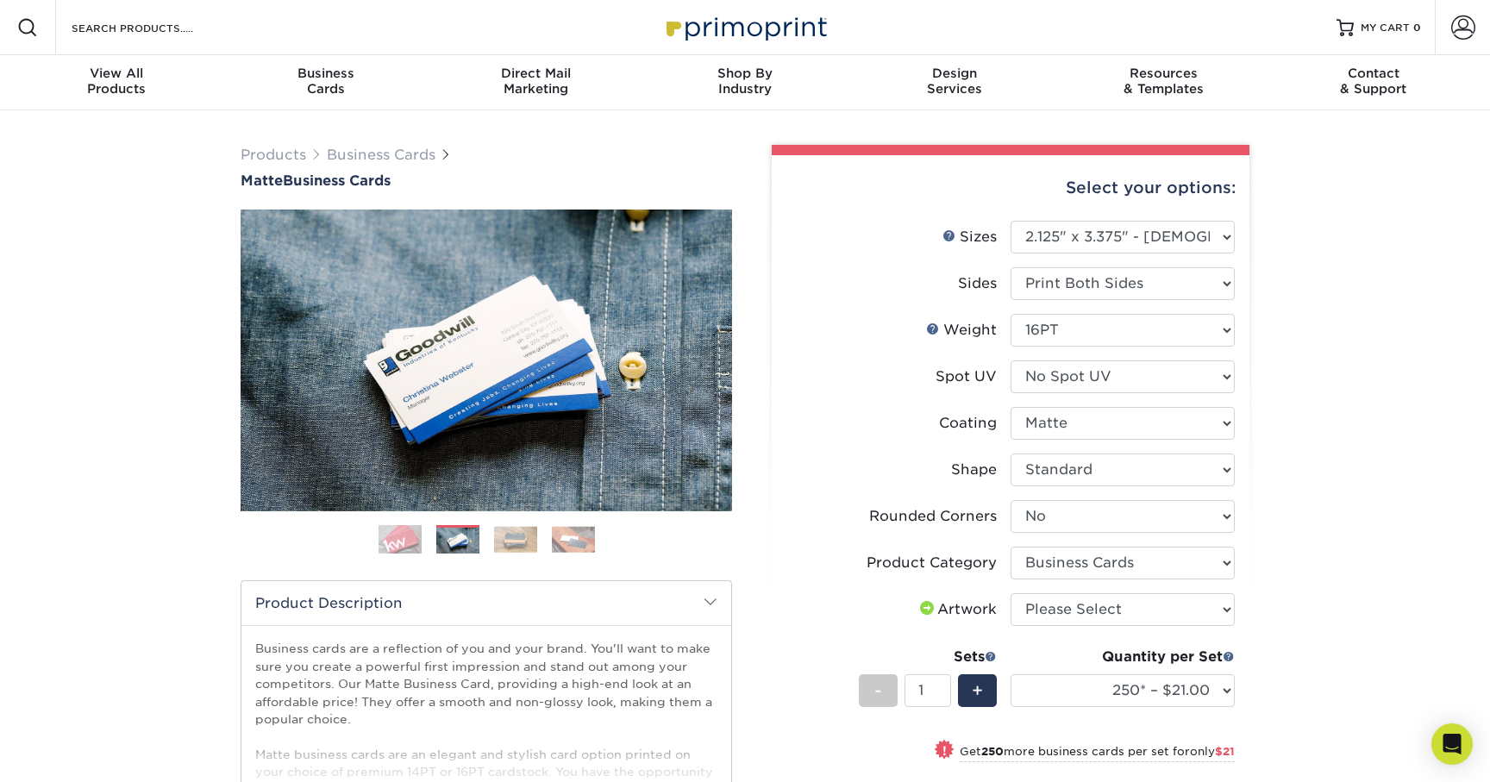
click at [506, 540] on img at bounding box center [515, 539] width 43 height 27
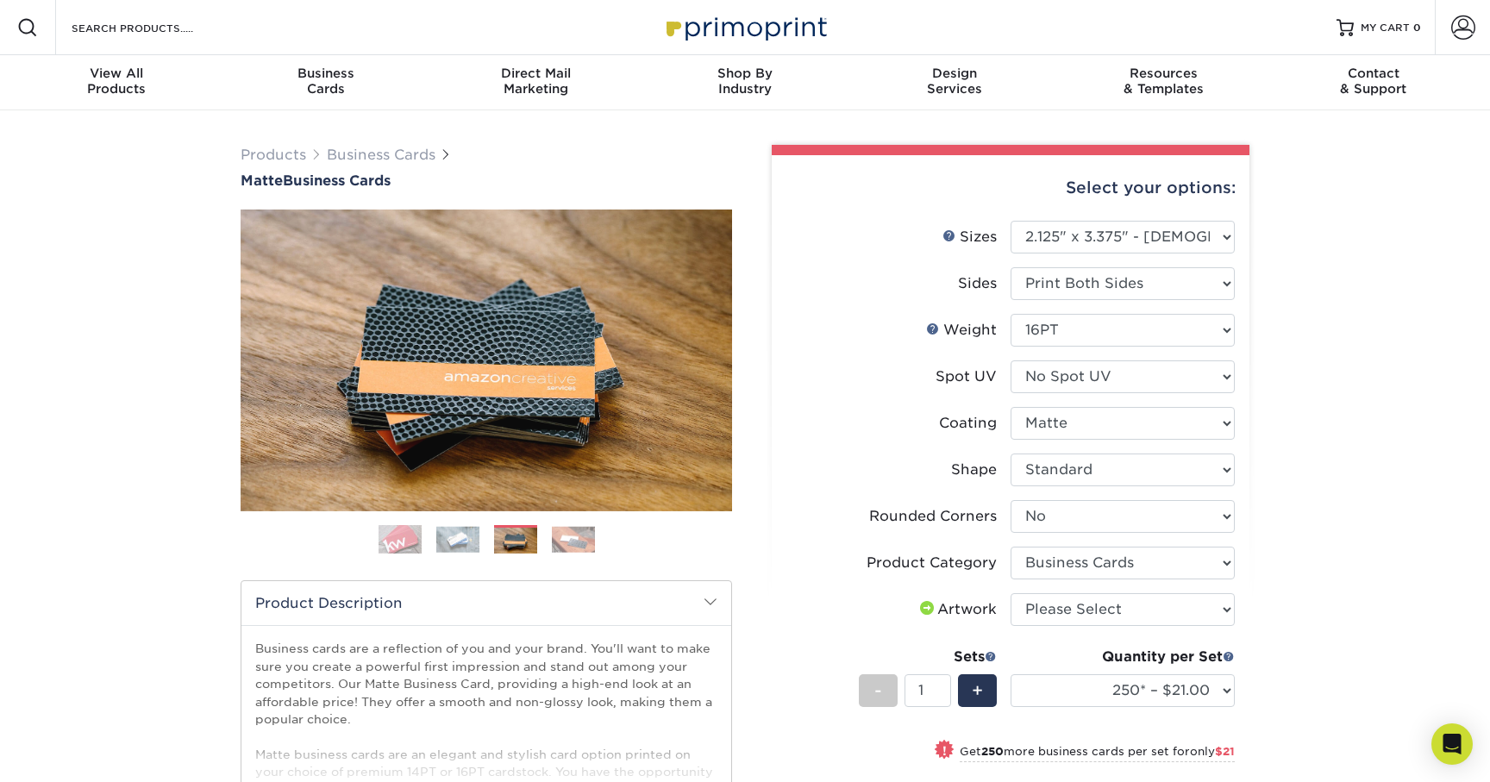
click at [556, 540] on img at bounding box center [573, 539] width 43 height 27
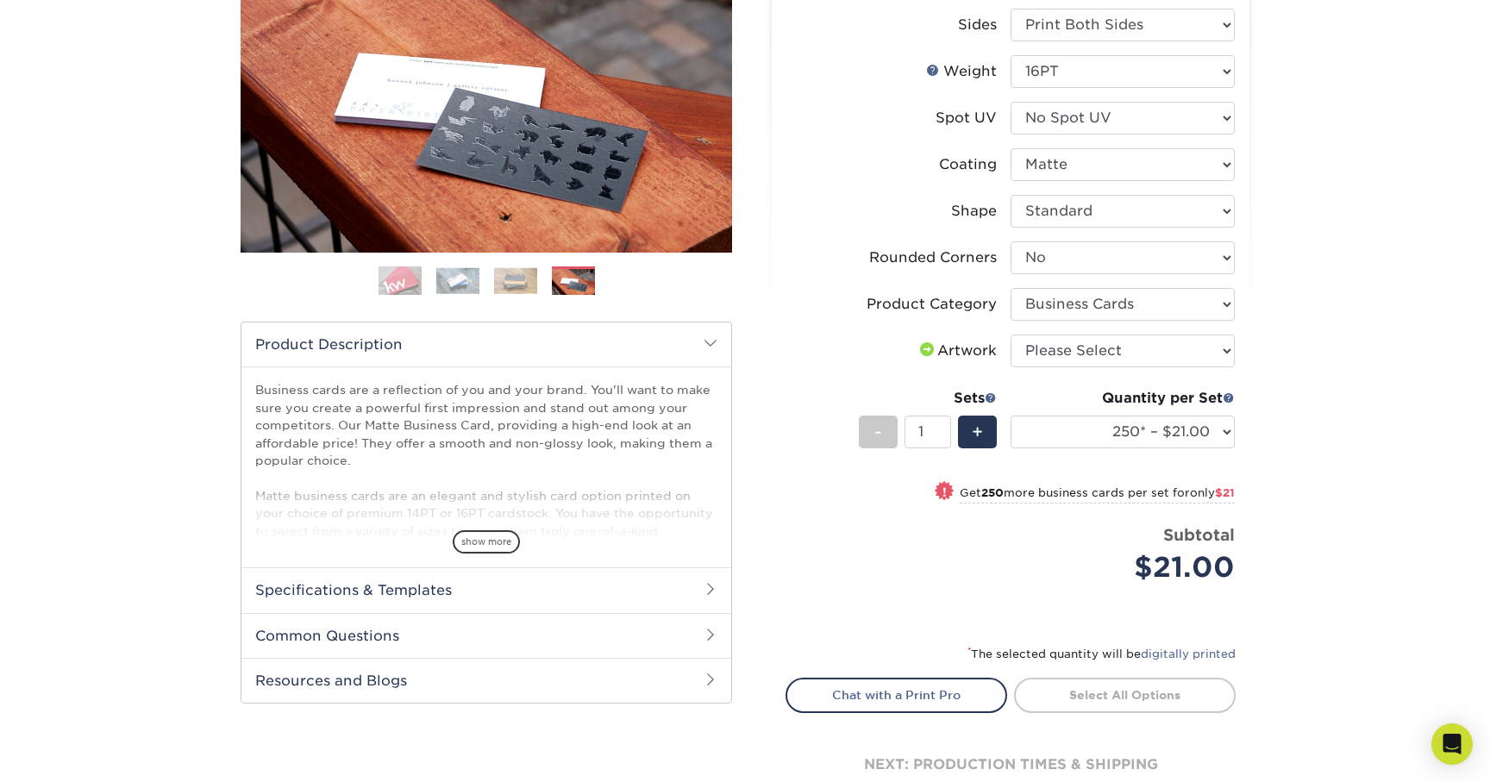
scroll to position [250, 0]
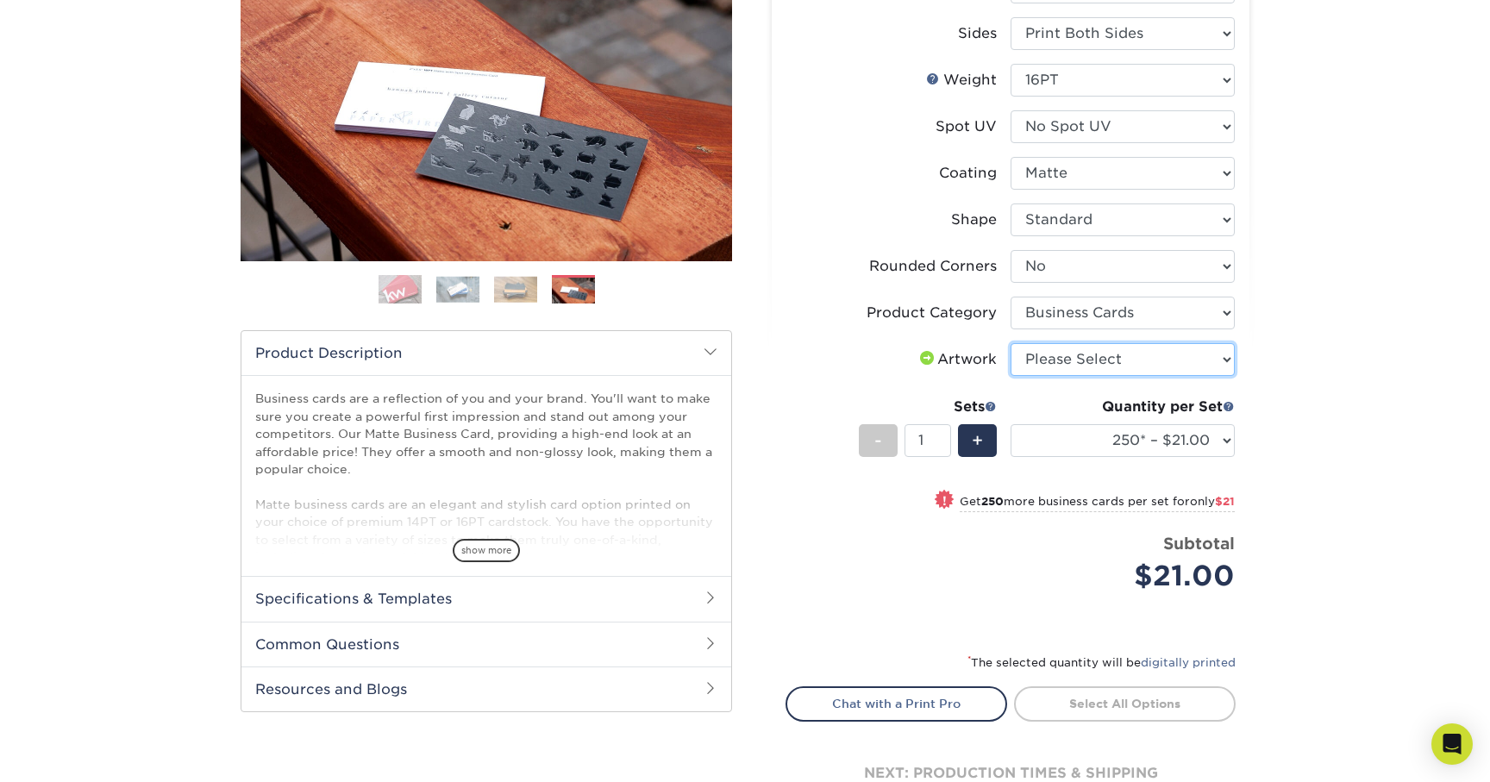
click at [1103, 353] on select "Please Select I will upload files I need a design - $100" at bounding box center [1122, 359] width 224 height 33
select select "upload"
click at [1010, 343] on select "Please Select I will upload files I need a design - $100" at bounding box center [1122, 359] width 224 height 33
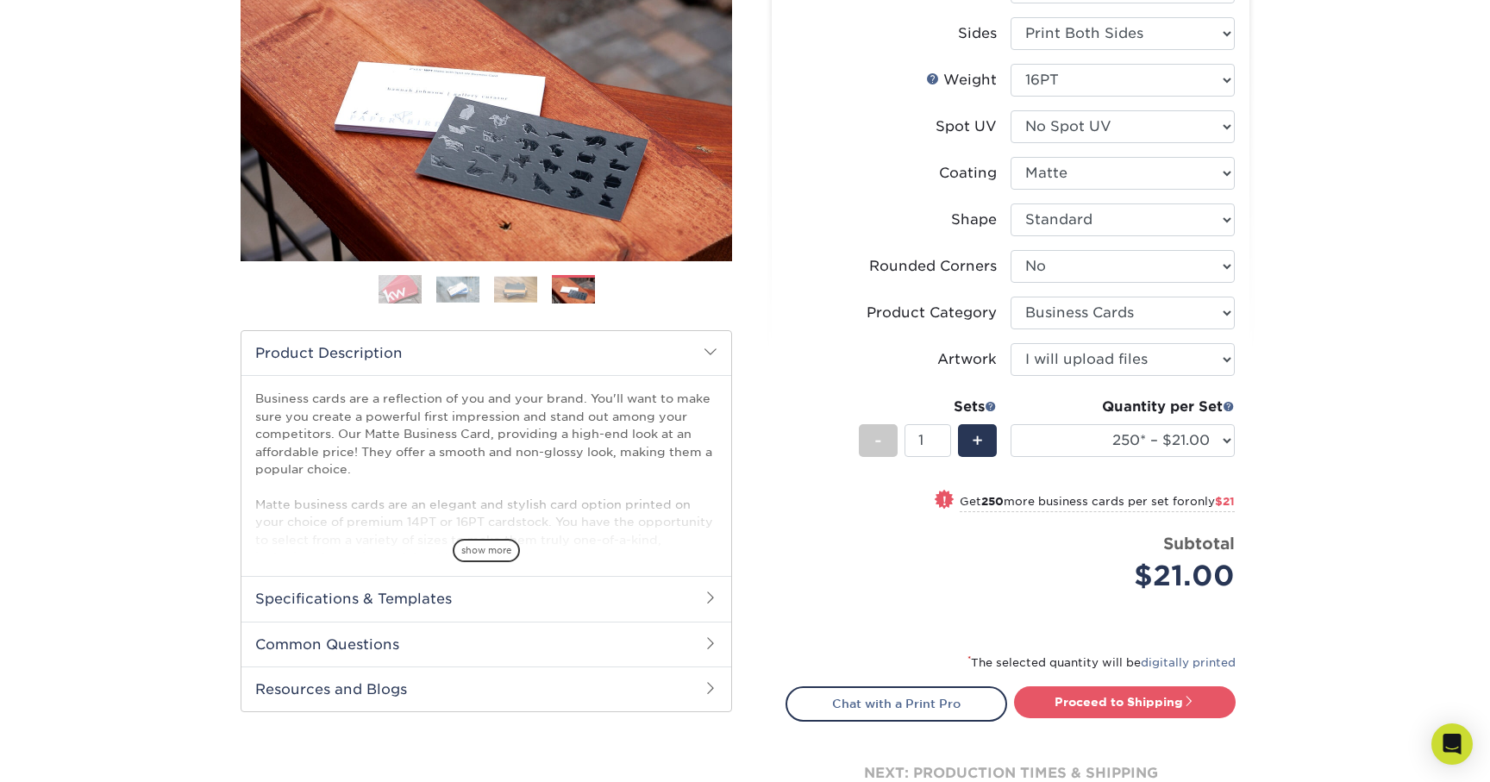
click at [706, 638] on span at bounding box center [711, 643] width 14 height 14
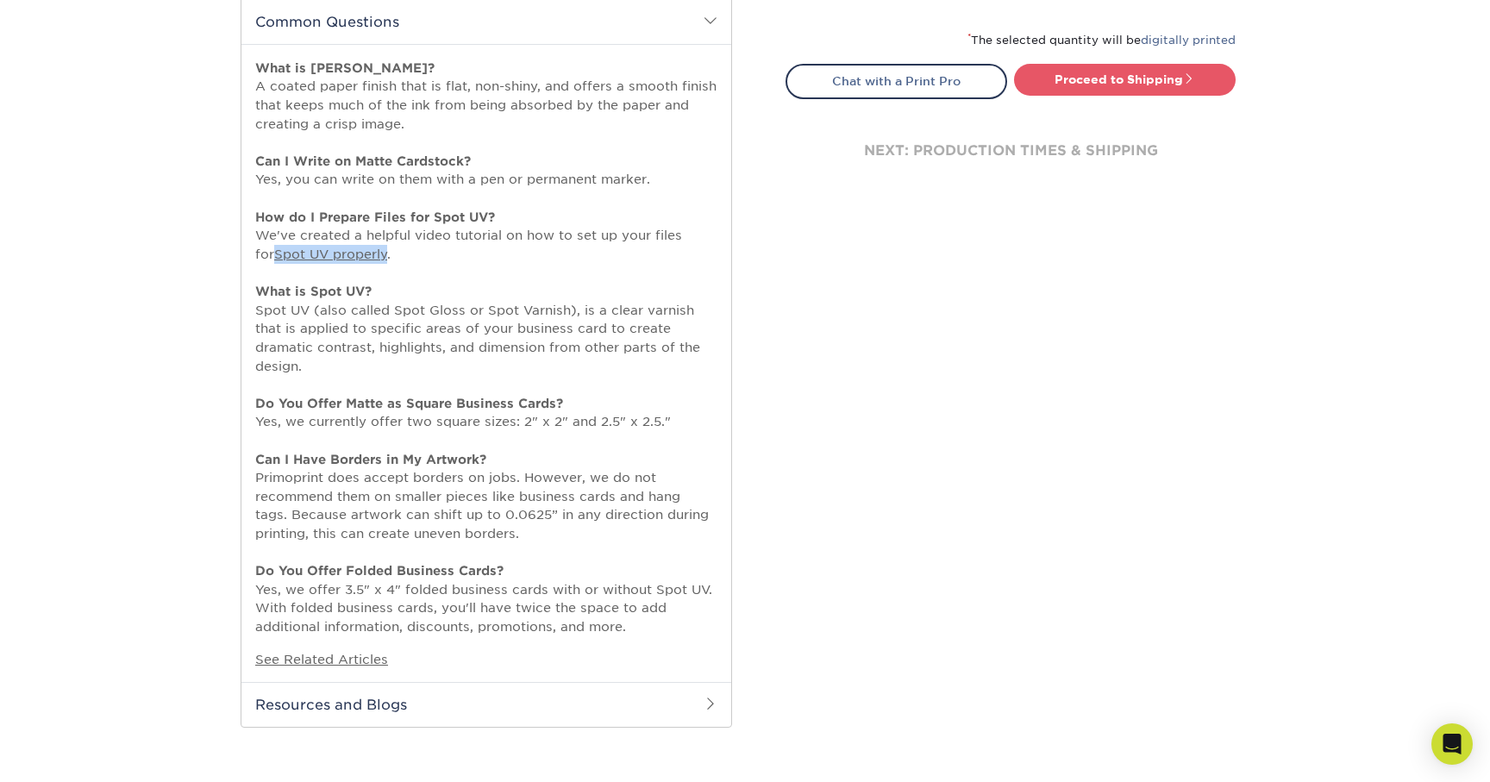
scroll to position [880, 0]
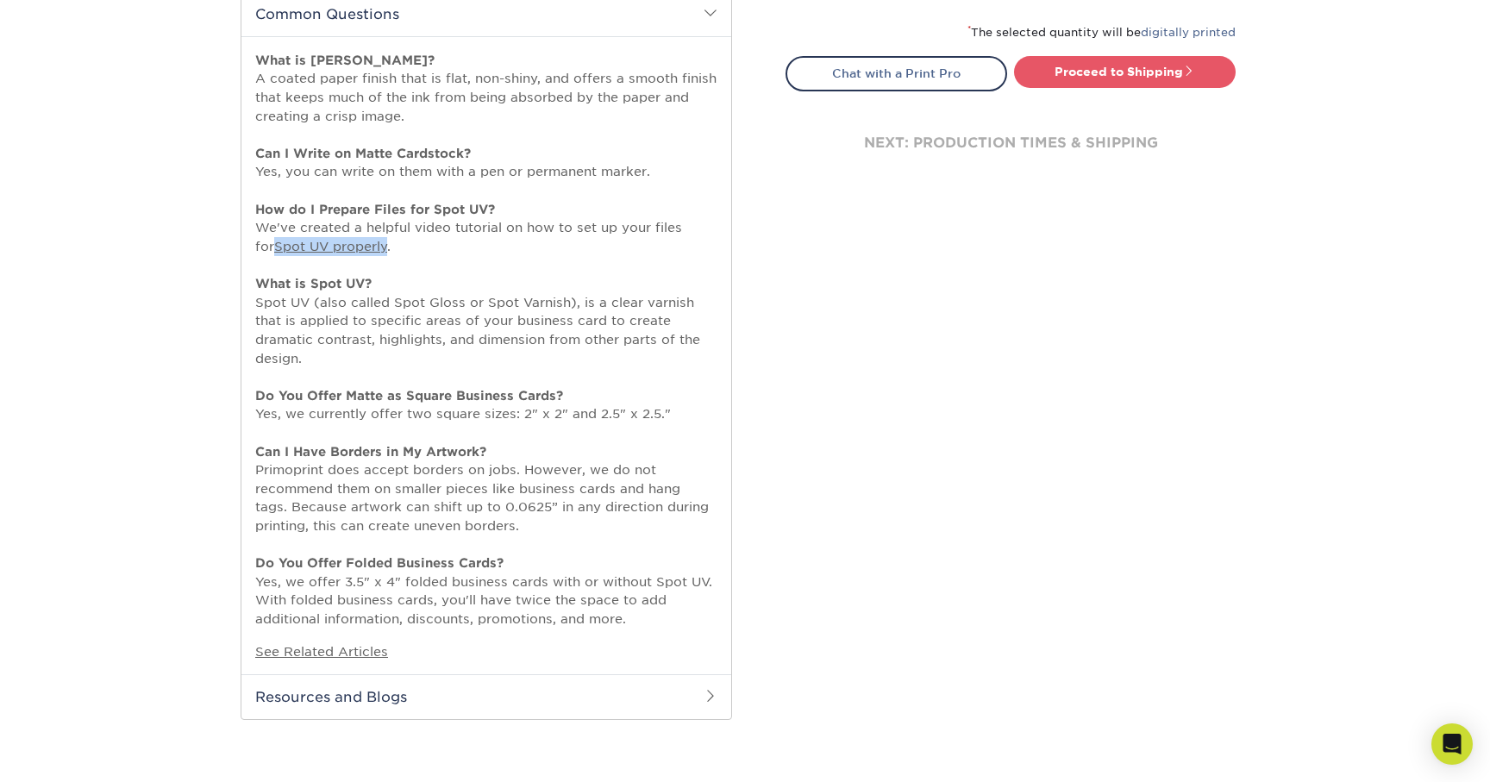
click at [477, 686] on h2 "Resources and Blogs" at bounding box center [486, 696] width 490 height 45
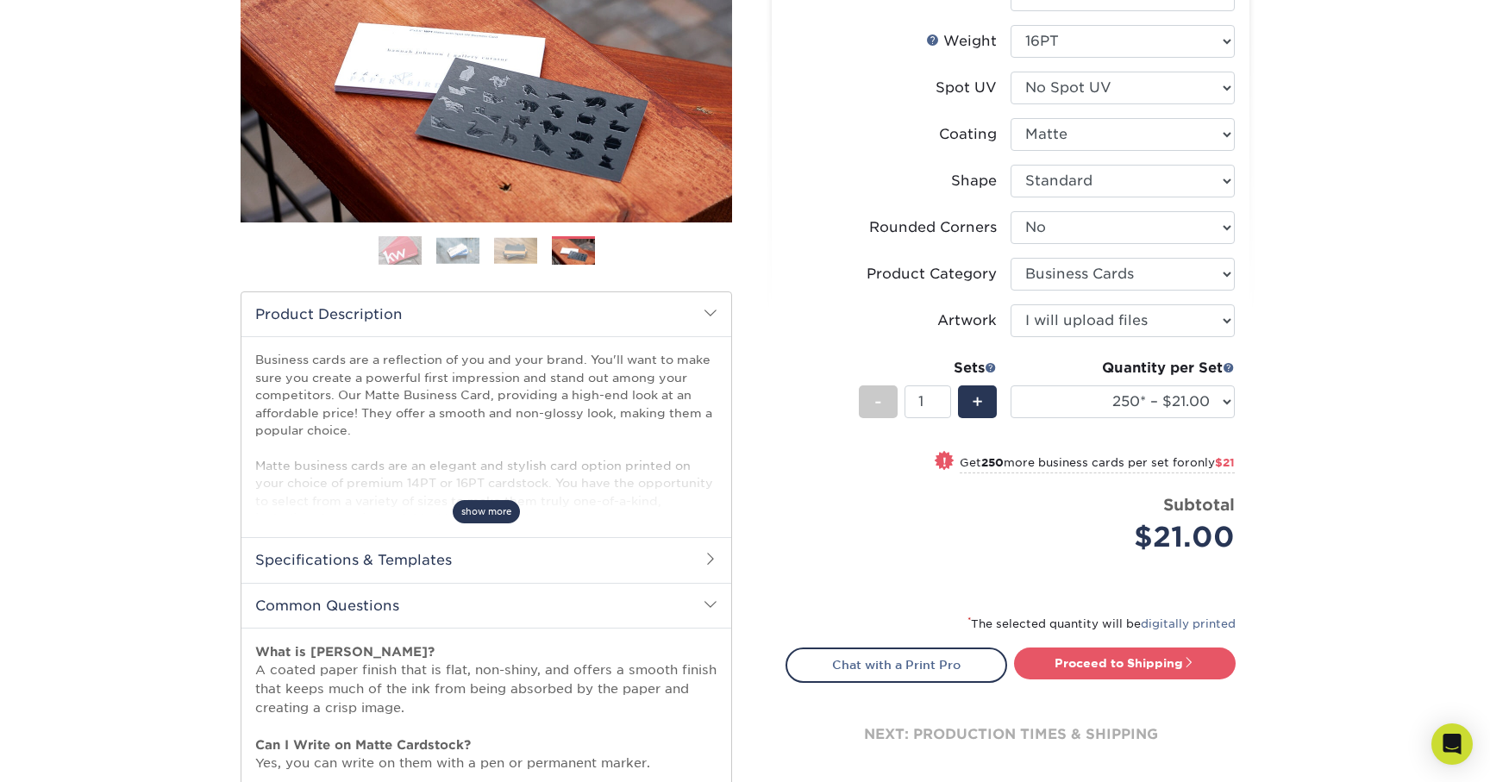
scroll to position [297, 0]
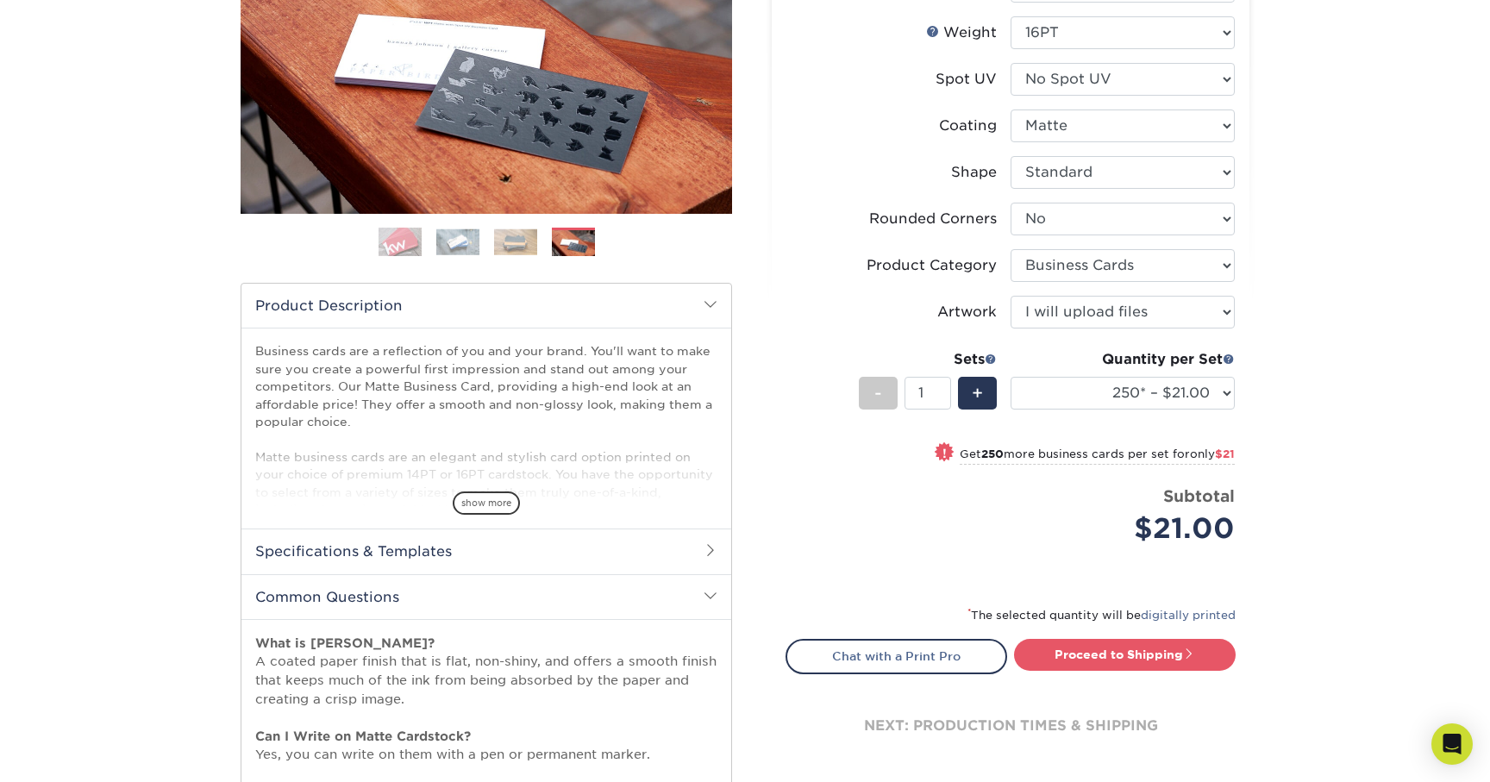
click at [660, 603] on h2 "Common Questions" at bounding box center [486, 596] width 490 height 45
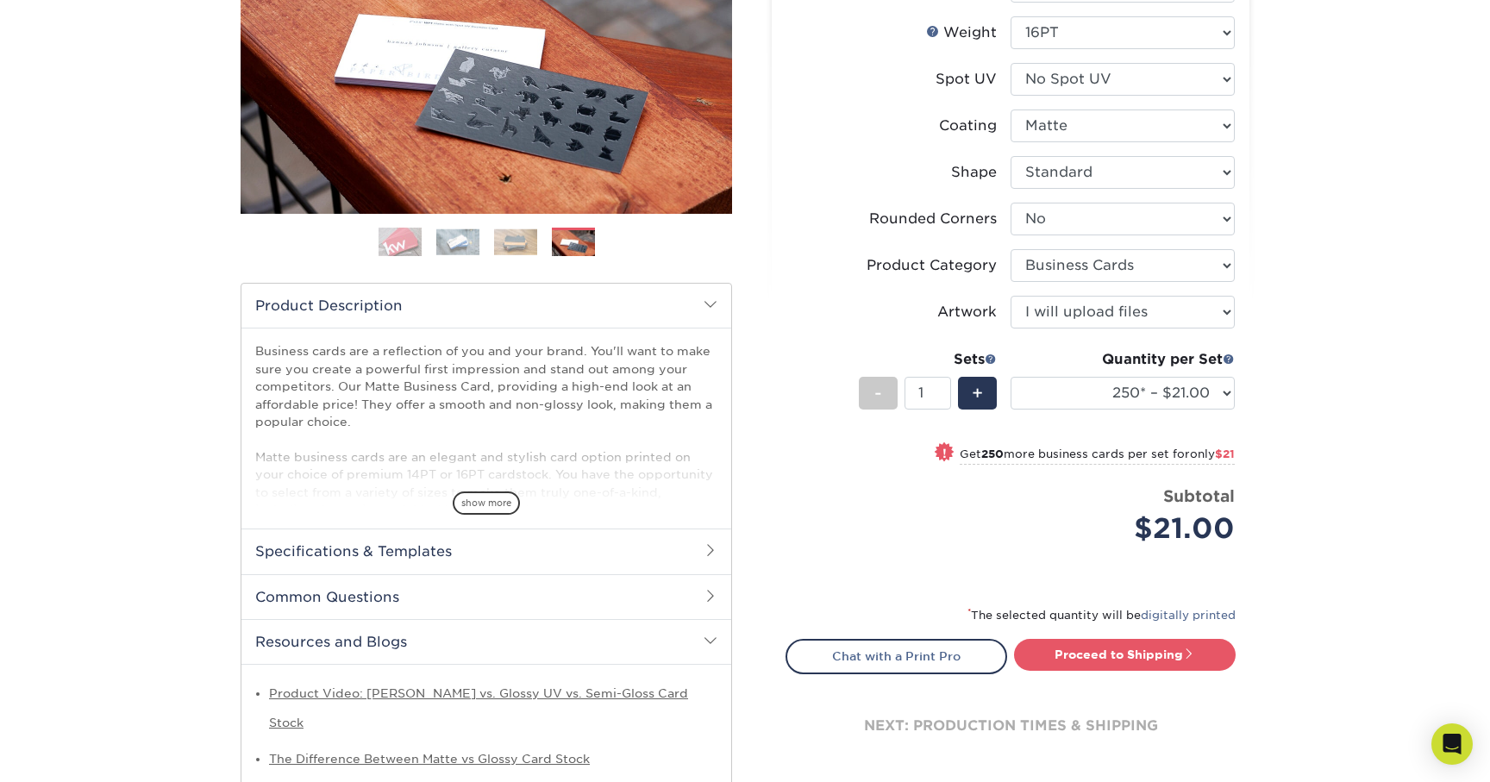
click at [712, 552] on span at bounding box center [711, 550] width 14 height 14
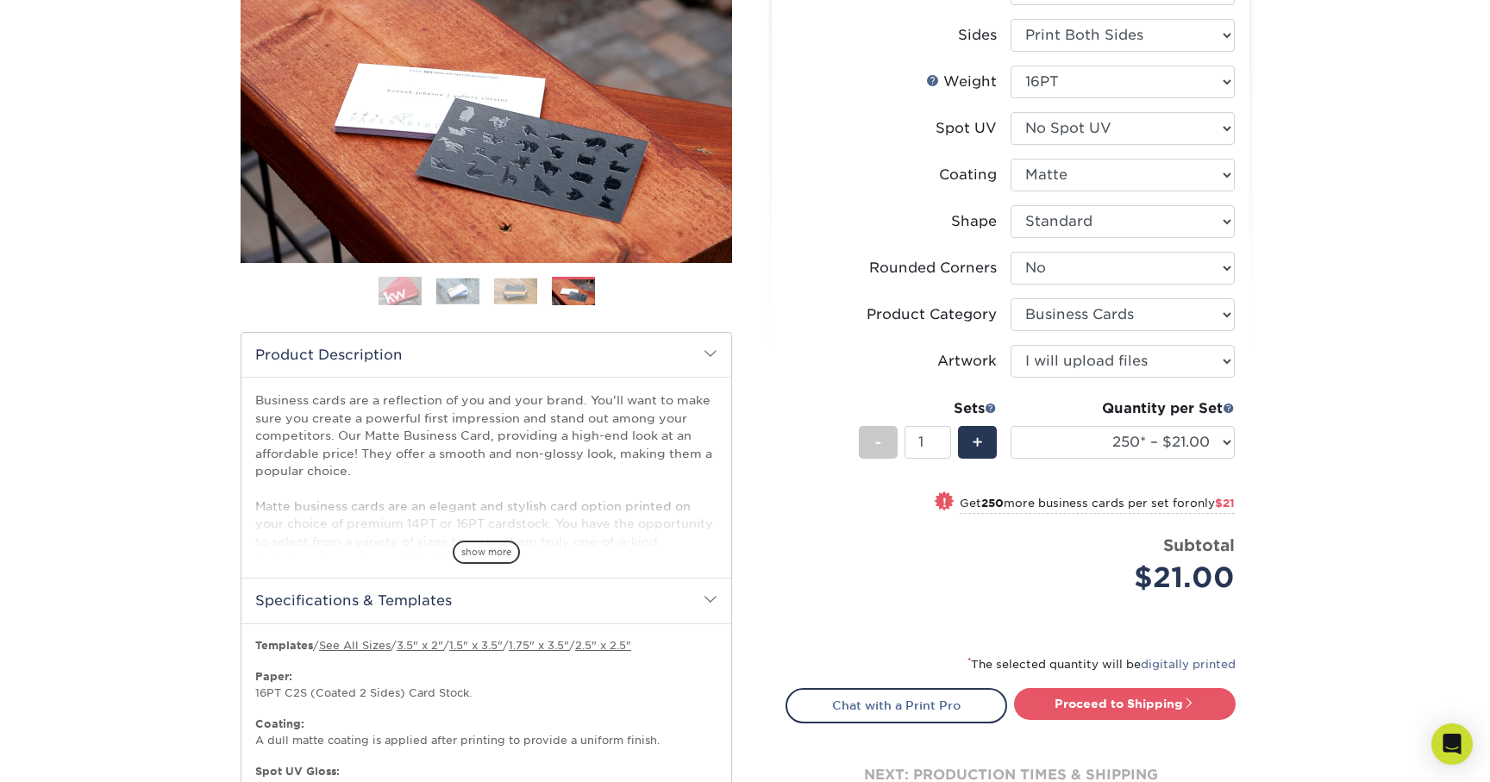
scroll to position [249, 0]
click at [366, 639] on link "See All Sizes" at bounding box center [355, 644] width 72 height 13
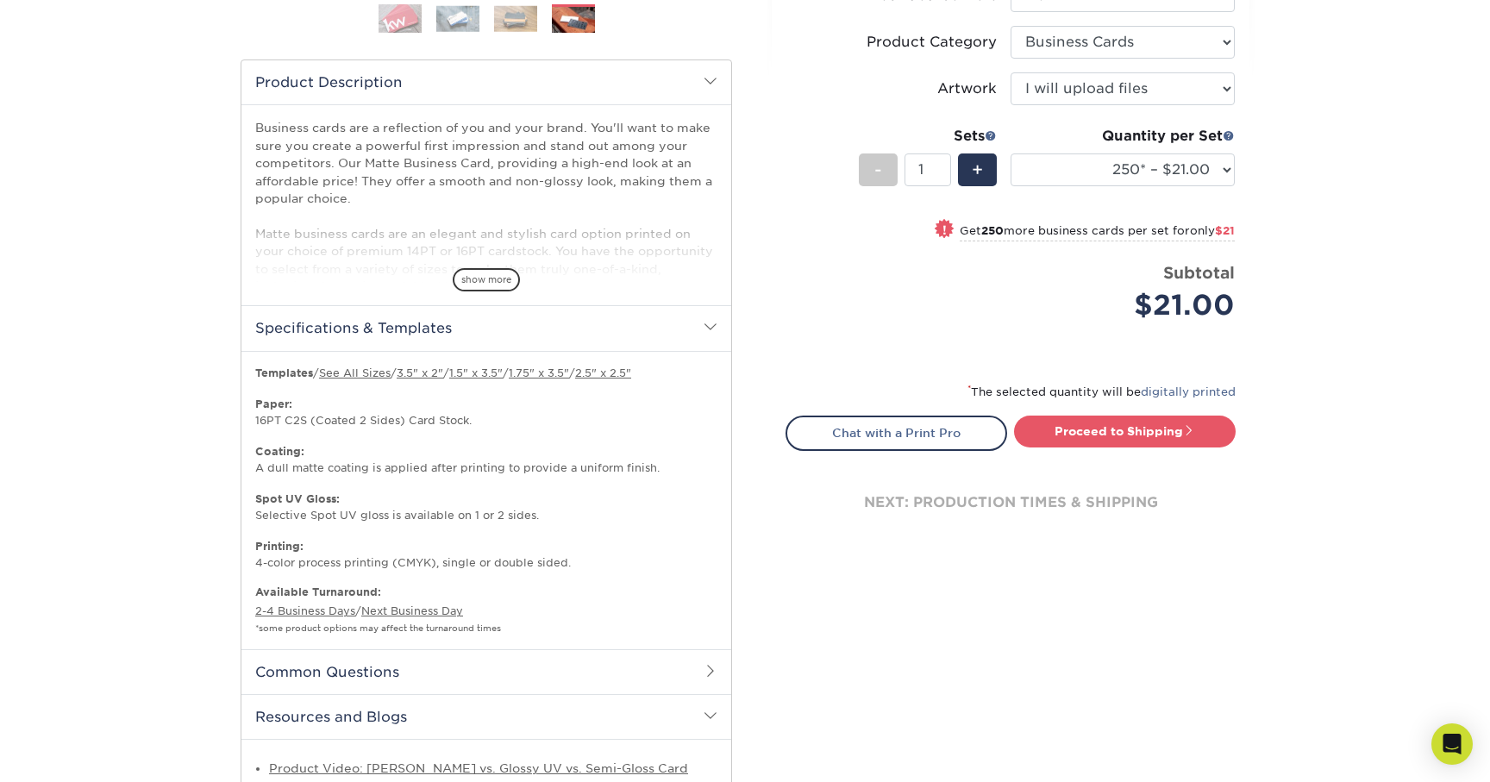
scroll to position [522, 0]
click at [438, 562] on p "Templates / See All Sizes / 3.5" x 2" / 1.5" x 3.5" / 1.75" x 3.5" / 2.5" x 2.5…" at bounding box center [486, 467] width 462 height 205
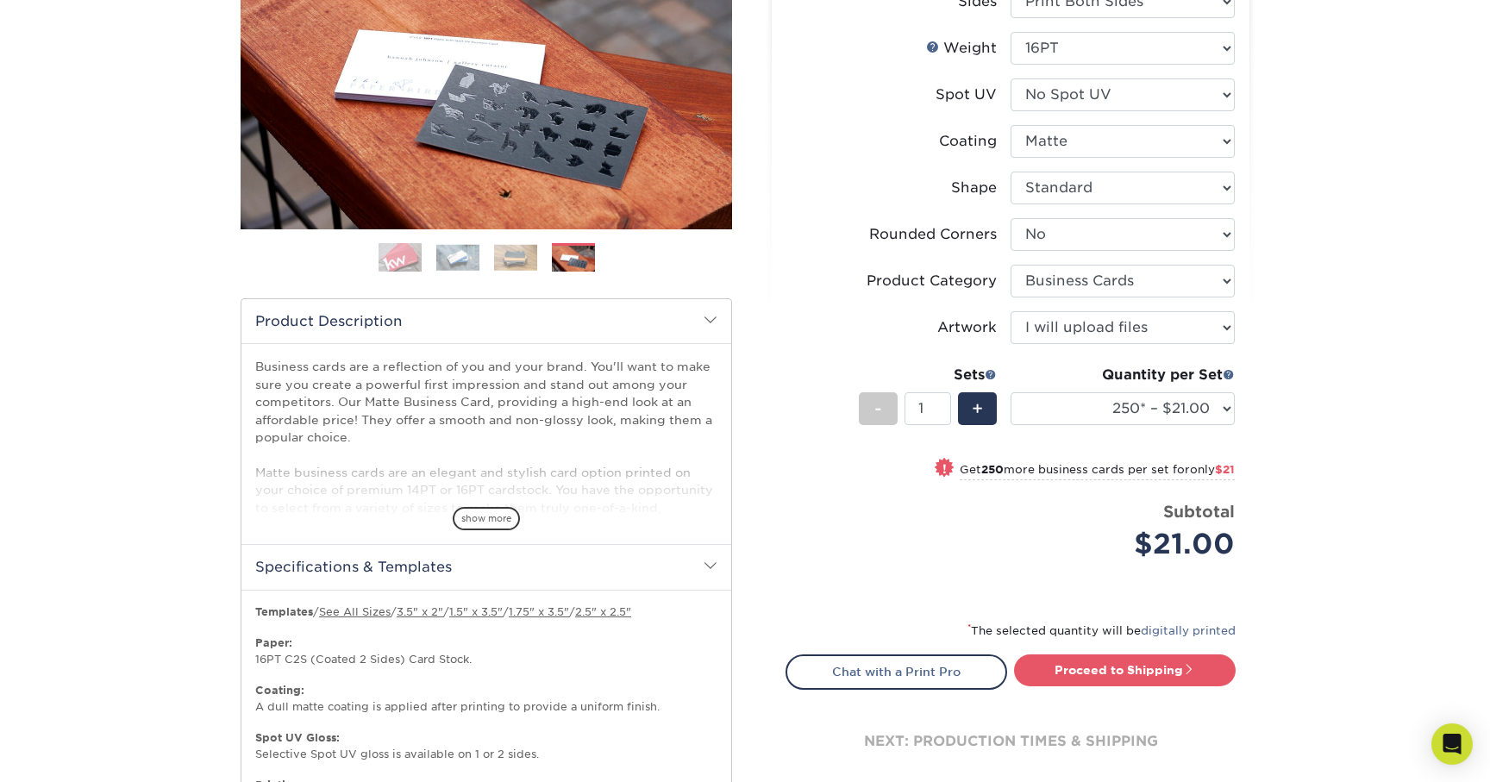
scroll to position [278, 0]
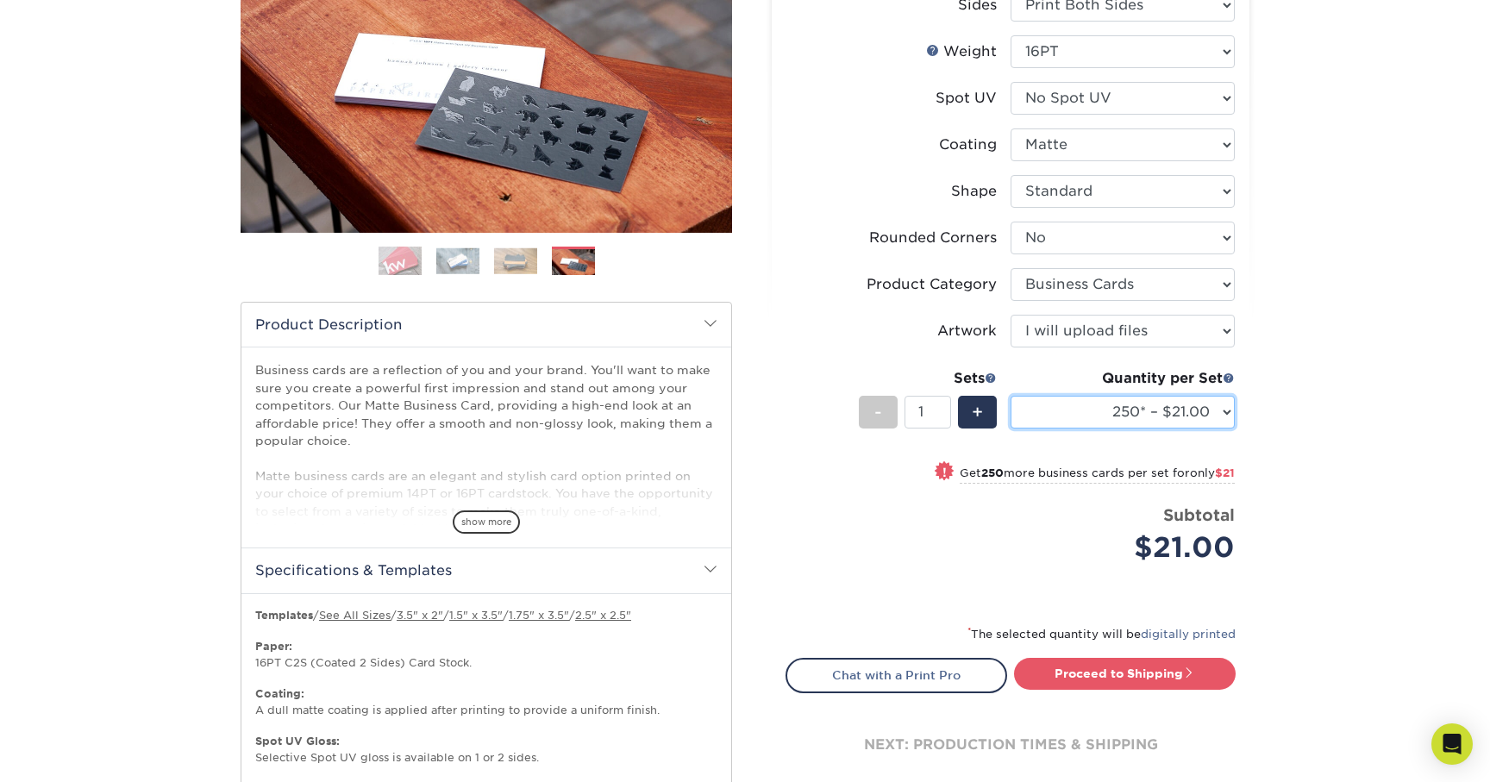
click at [1077, 416] on select "100* – $12.00 250* – $21.00 500 – $42.00 1000 – $60.00 2500 – $129.00 5000 – $1…" at bounding box center [1122, 412] width 224 height 33
click at [1010, 396] on select "100* – $12.00 250* – $21.00 500 – $42.00 1000 – $60.00 2500 – $129.00 5000 – $1…" at bounding box center [1122, 412] width 224 height 33
click at [1099, 410] on select "100* – $12.00 250* – $21.00 500 – $42.00 1000 – $60.00 2500 – $129.00 5000 – $1…" at bounding box center [1122, 412] width 224 height 33
click at [1010, 396] on select "100* – $12.00 250* – $21.00 500 – $42.00 1000 – $60.00 2500 – $129.00 5000 – $1…" at bounding box center [1122, 412] width 224 height 33
click at [1117, 417] on select "100* – $12.00 250* – $21.00 500 – $42.00 1000 – $60.00 2500 – $129.00 5000 – $1…" at bounding box center [1122, 412] width 224 height 33
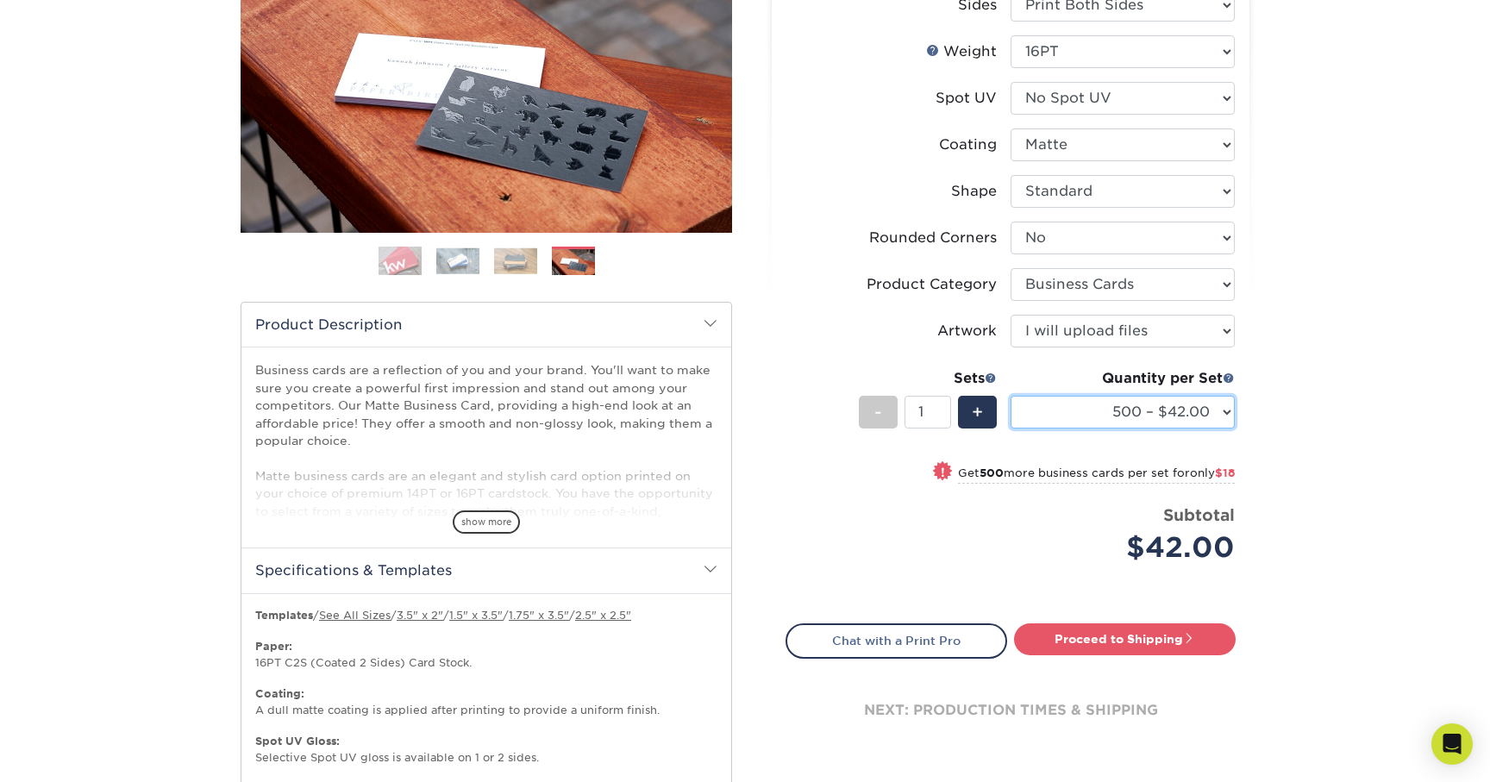
select select "250* – $21.00"
click at [1010, 396] on select "100* – $12.00 250* – $21.00 500 – $42.00 1000 – $60.00 2500 – $129.00 5000 – $1…" at bounding box center [1122, 412] width 224 height 33
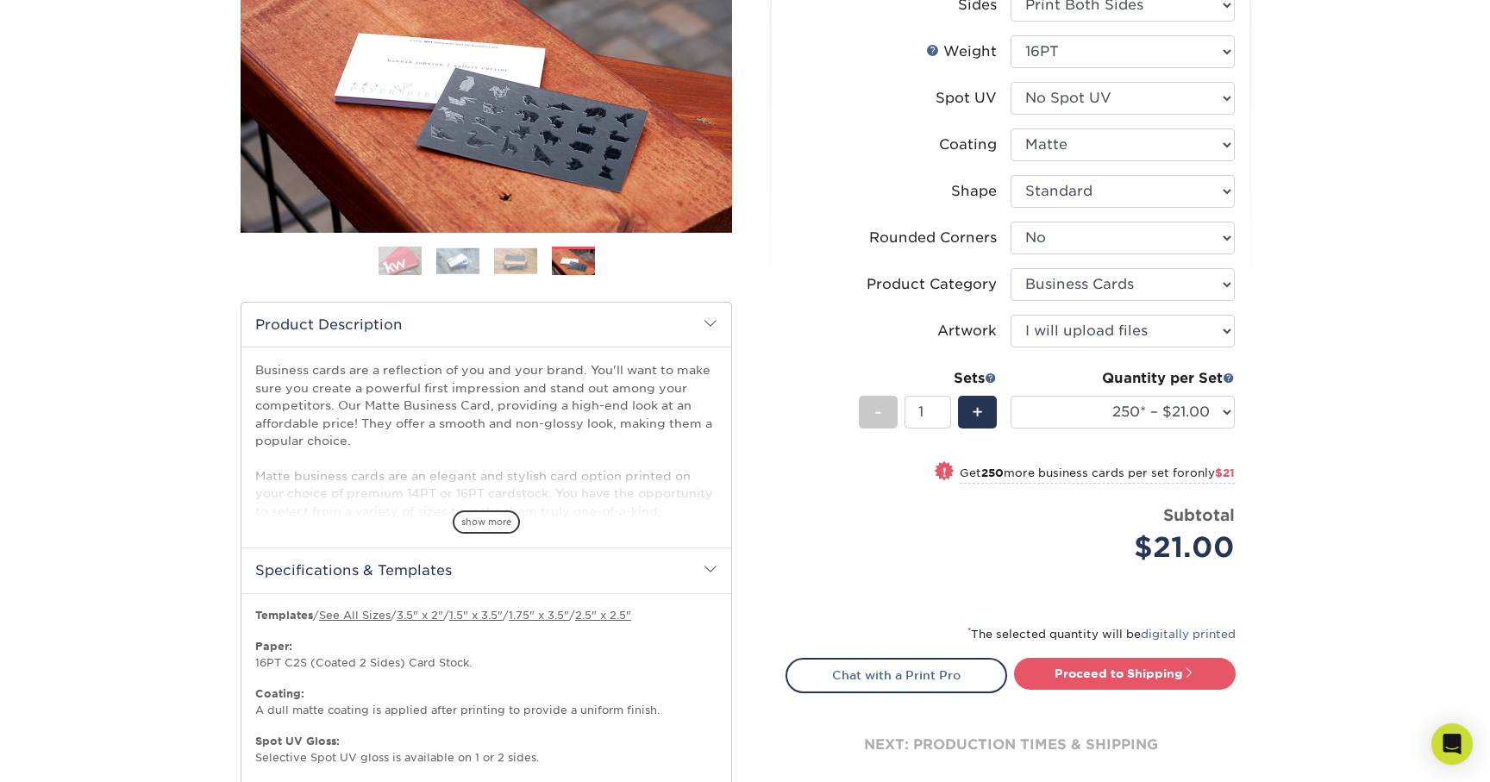
click at [1269, 417] on div "Products Business Cards Matte Business Cards Previous Next 100 $ 9" at bounding box center [745, 655] width 1490 height 1646
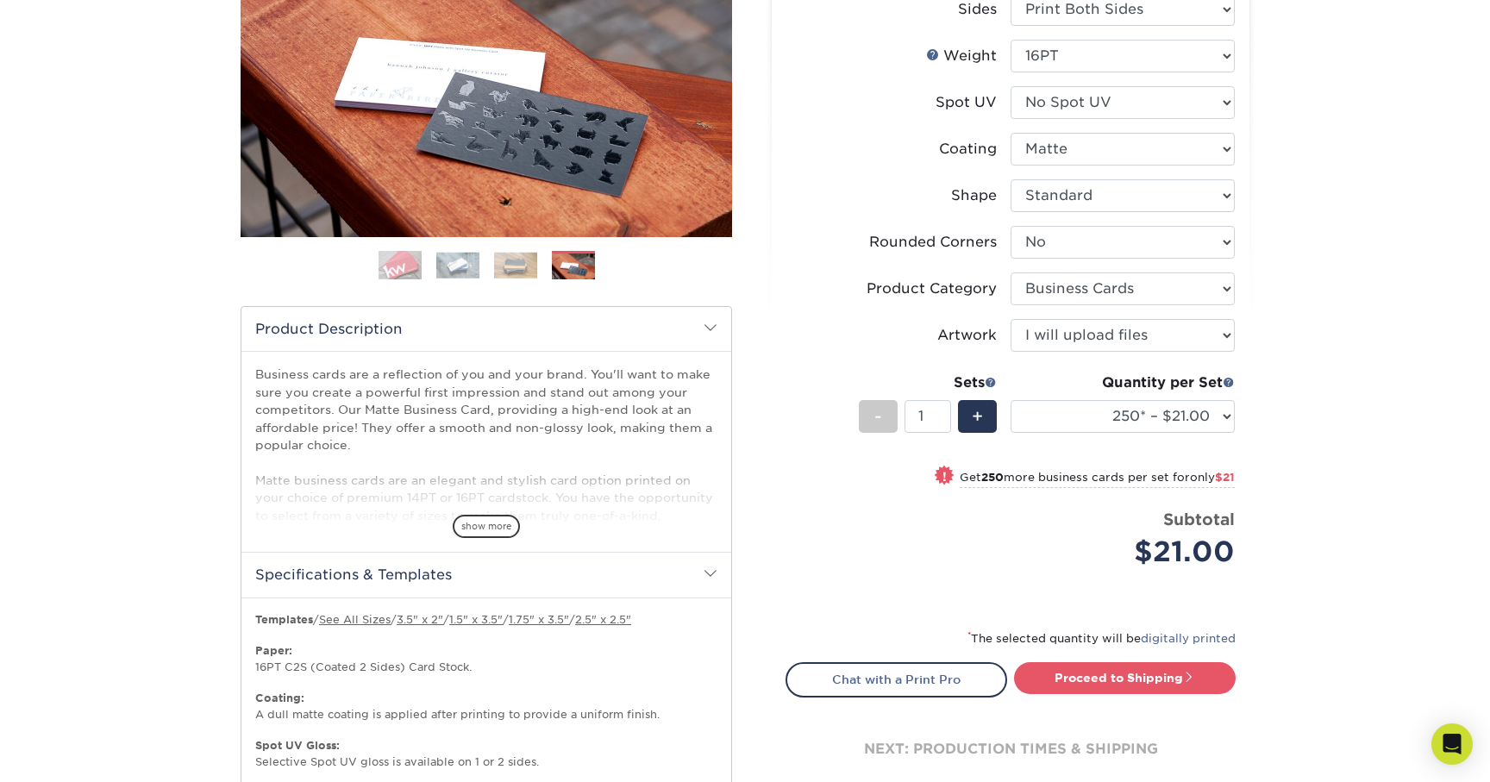
scroll to position [291, 0]
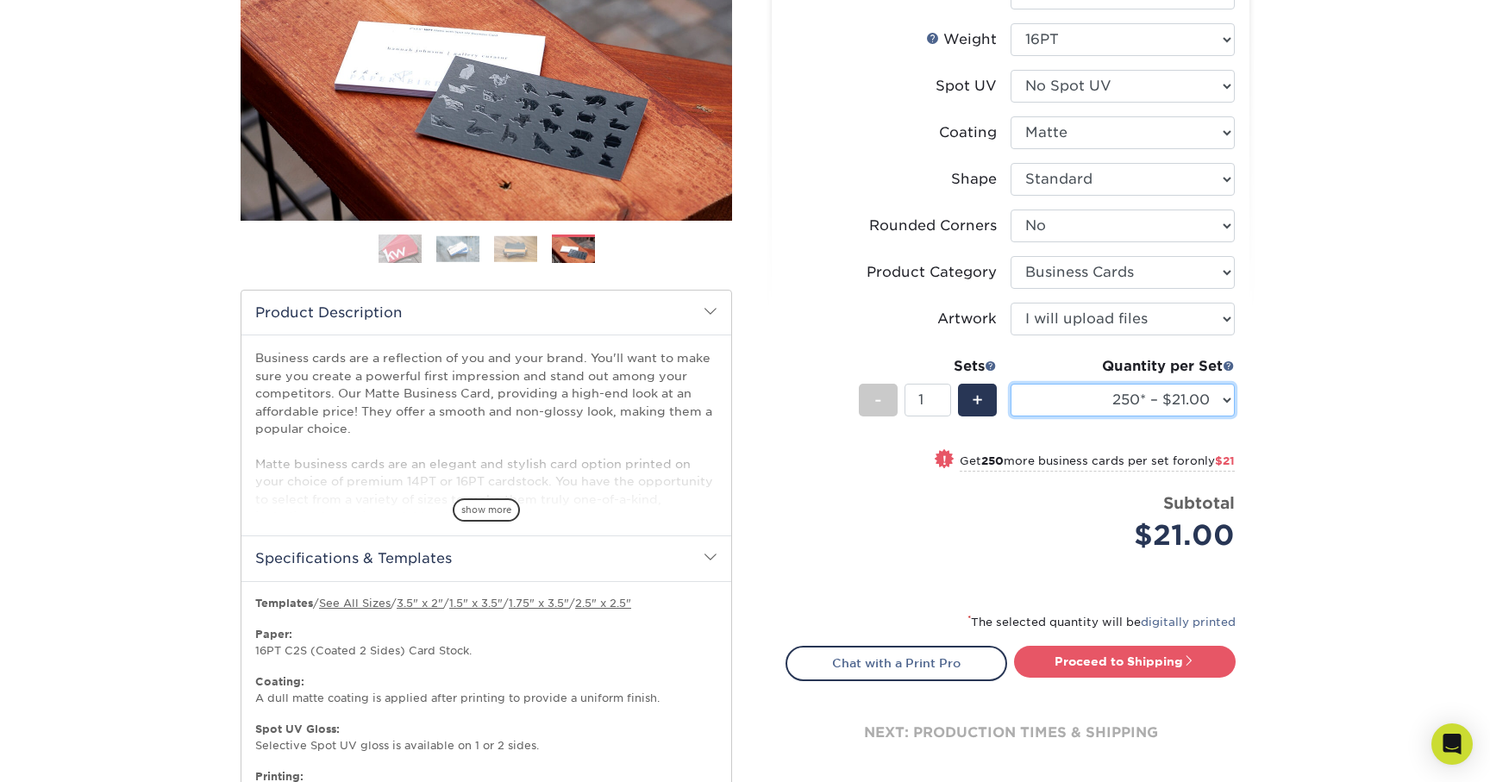
click at [1190, 403] on select "100* – $12.00 250* – $21.00 500 – $42.00 1000 – $60.00 2500 – $129.00 5000 – $1…" at bounding box center [1122, 400] width 224 height 33
click at [1010, 384] on select "100* – $12.00 250* – $21.00 500 – $42.00 1000 – $60.00 2500 – $129.00 5000 – $1…" at bounding box center [1122, 400] width 224 height 33
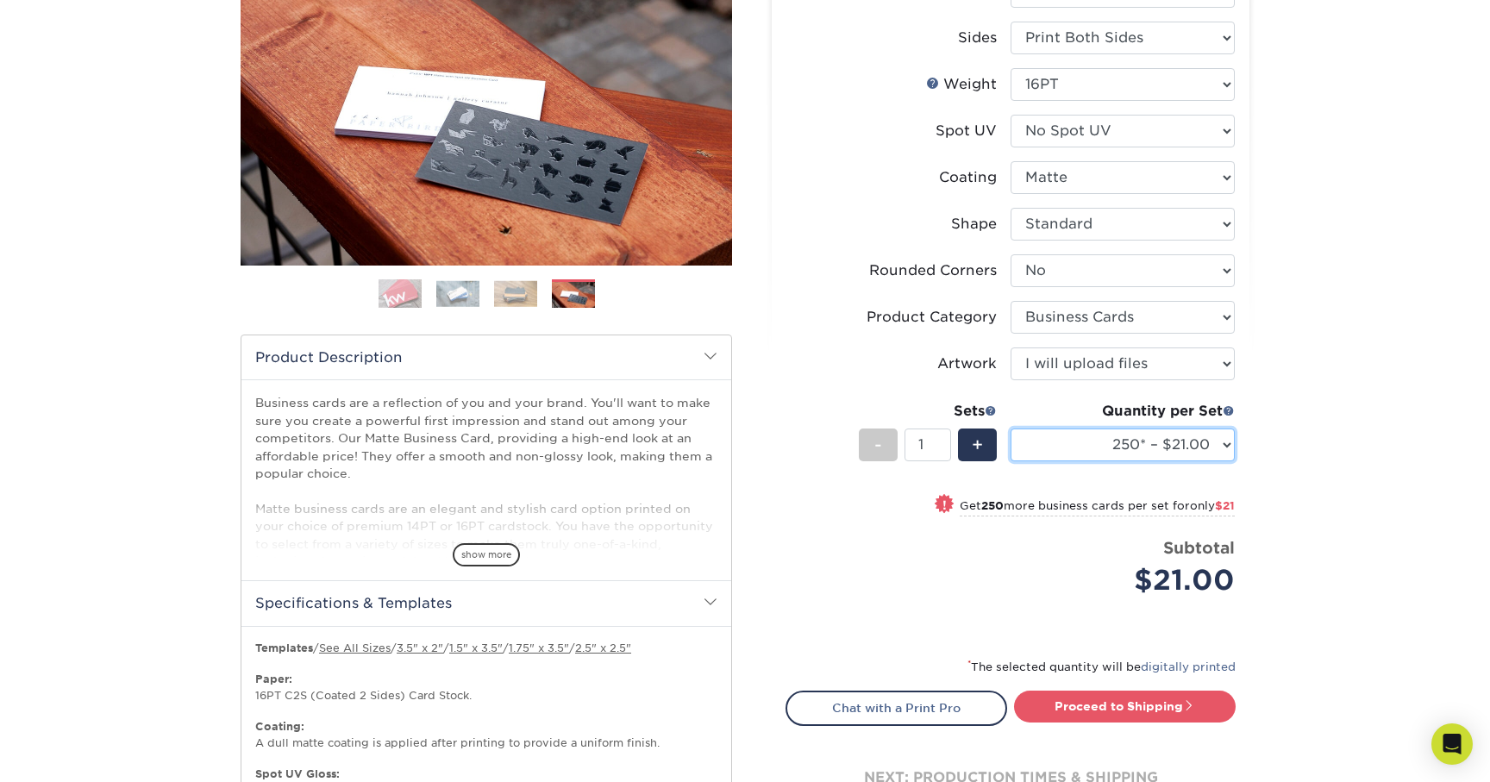
scroll to position [244, 0]
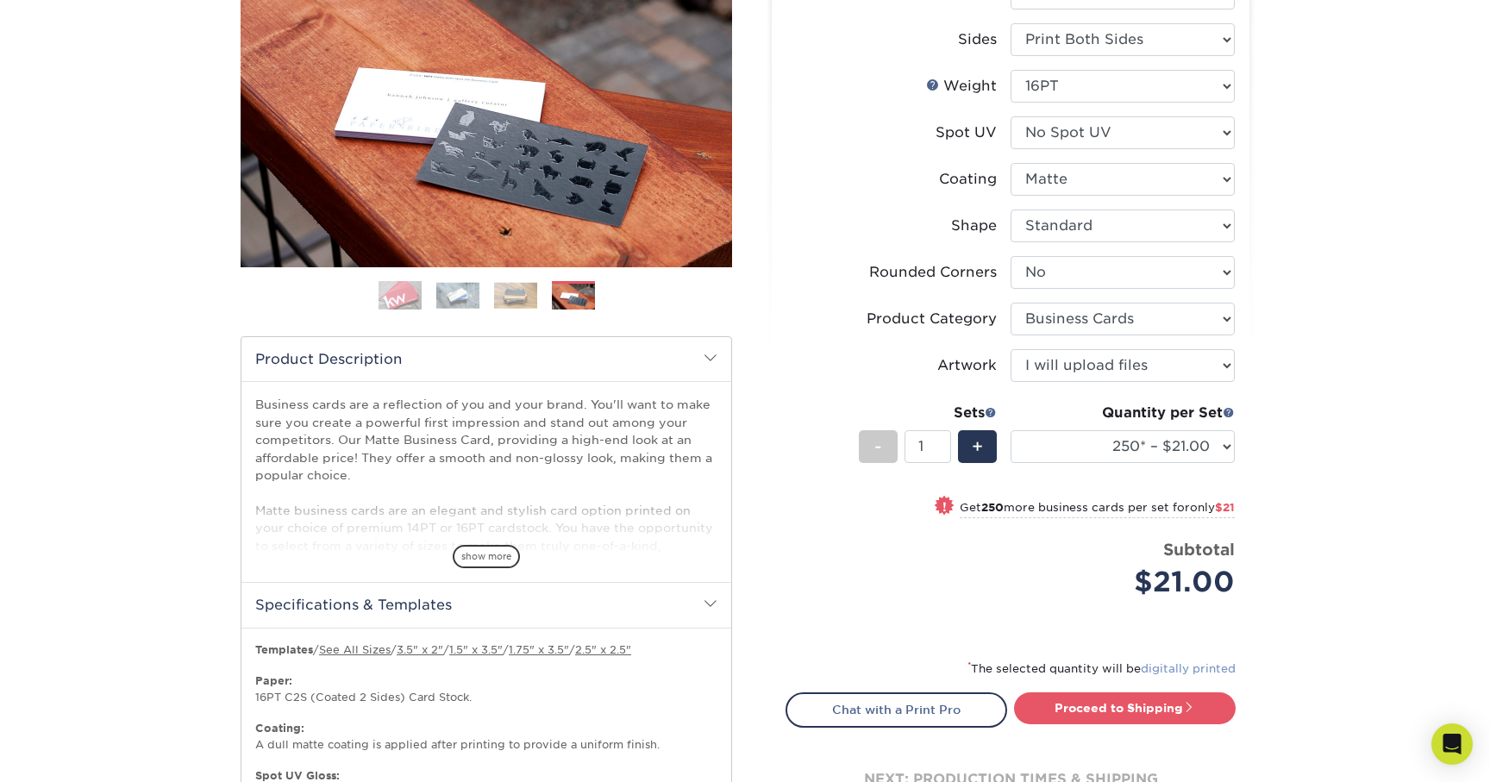
click at [1188, 666] on link "digitally printed" at bounding box center [1188, 668] width 95 height 13
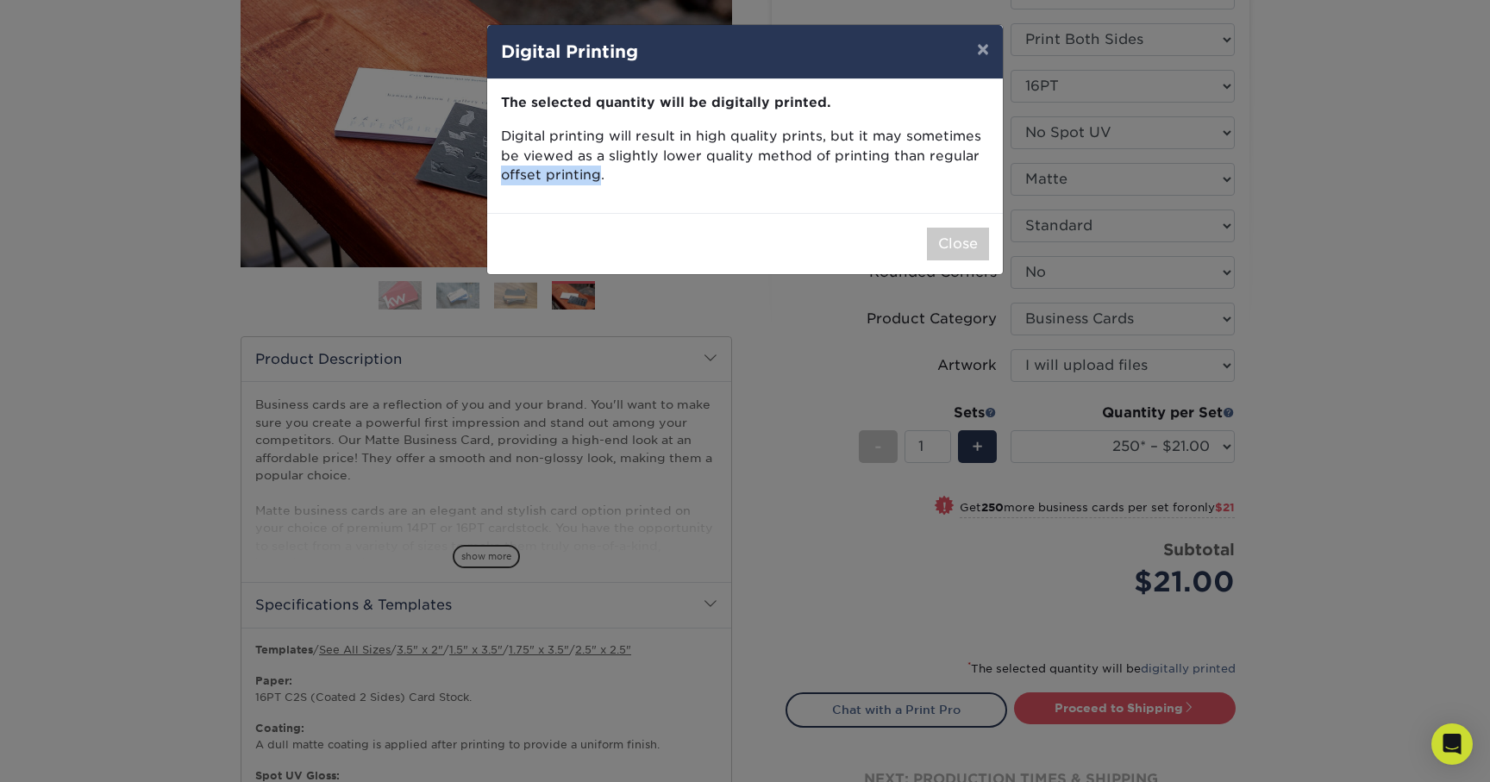
drag, startPoint x: 501, startPoint y: 172, endPoint x: 597, endPoint y: 178, distance: 96.7
click at [597, 178] on p "Digital printing will result in high quality prints, but it may sometimes be vi…" at bounding box center [745, 156] width 488 height 59
click at [980, 59] on button "×" at bounding box center [983, 49] width 40 height 48
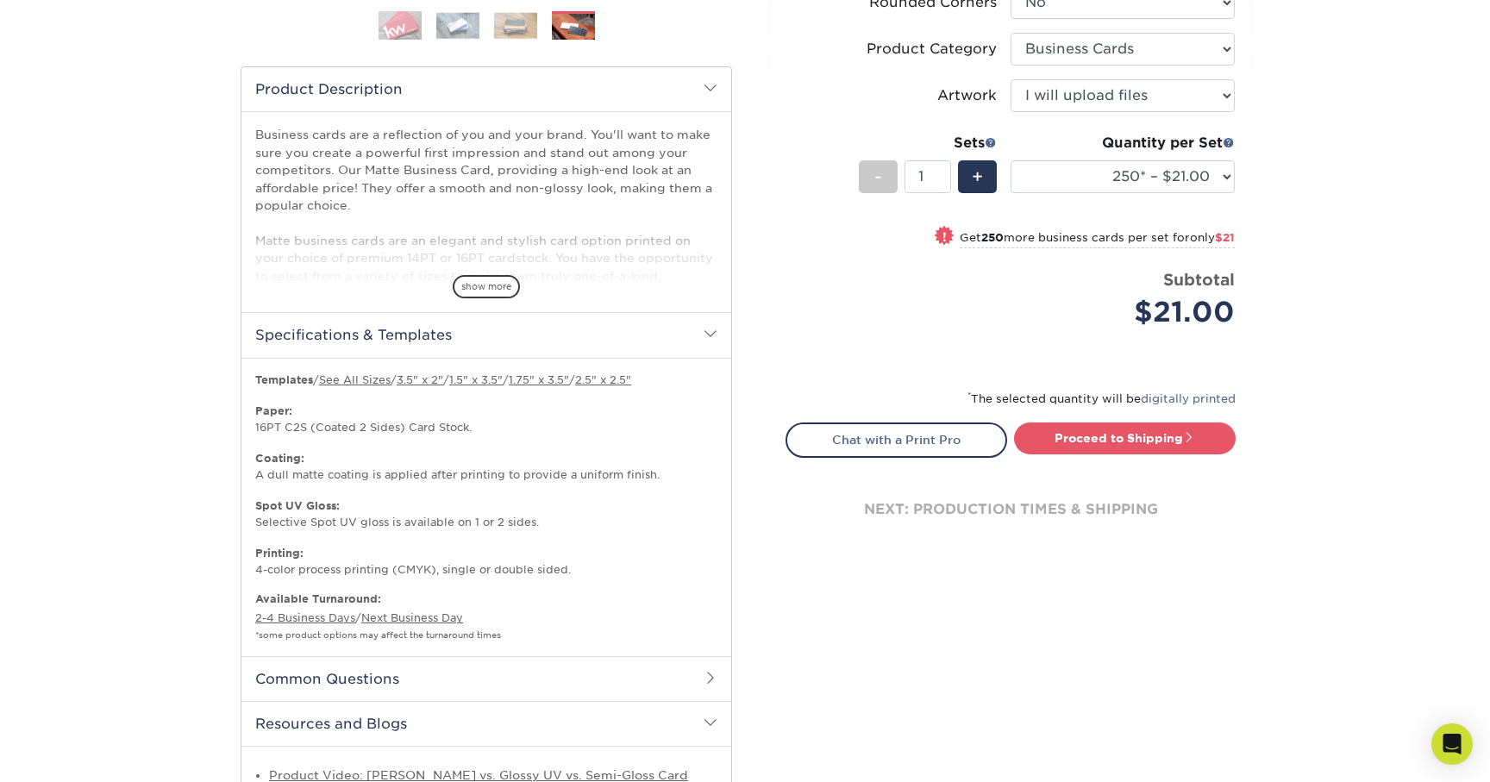
scroll to position [0, 0]
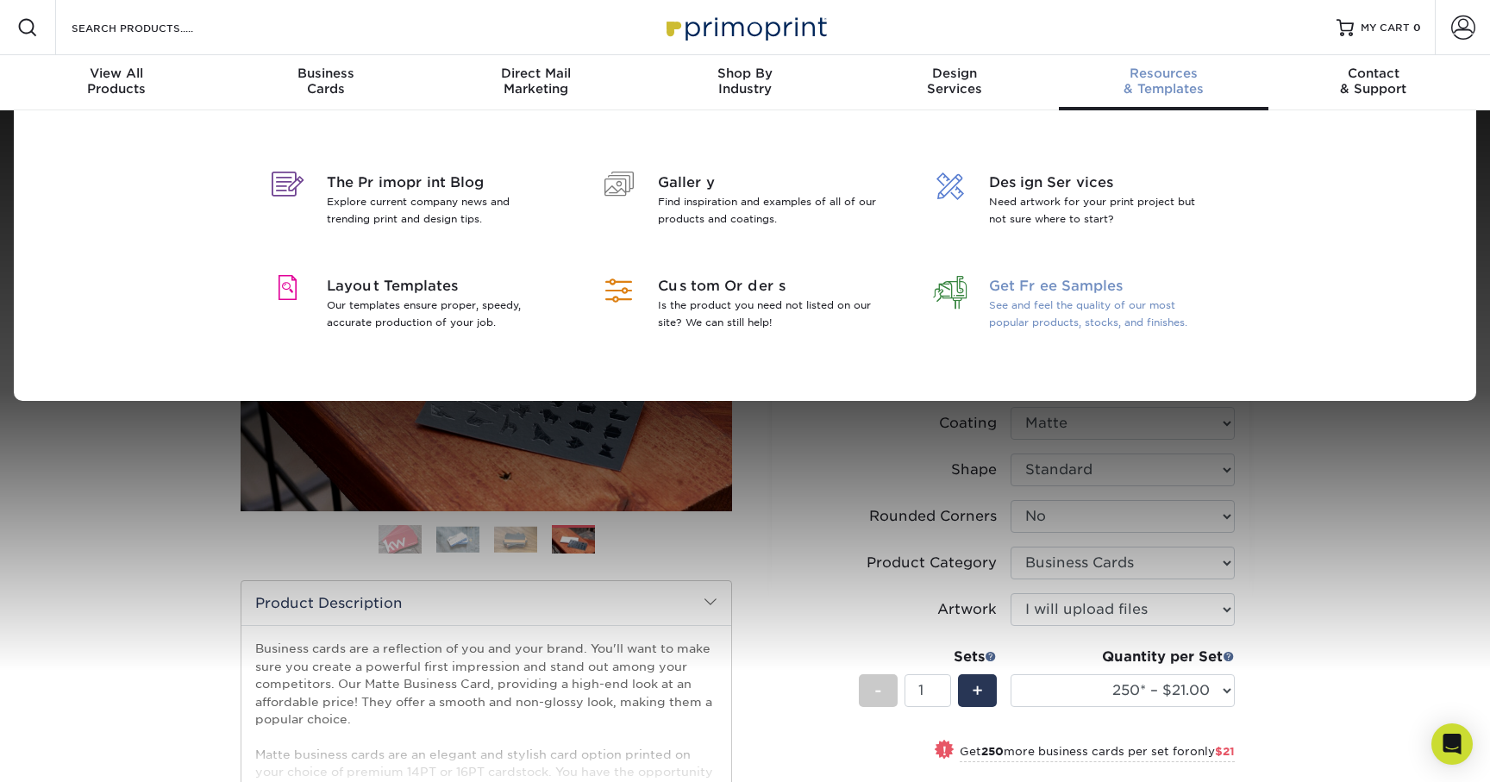
click at [1019, 296] on span "Get Free Samples" at bounding box center [1100, 286] width 223 height 21
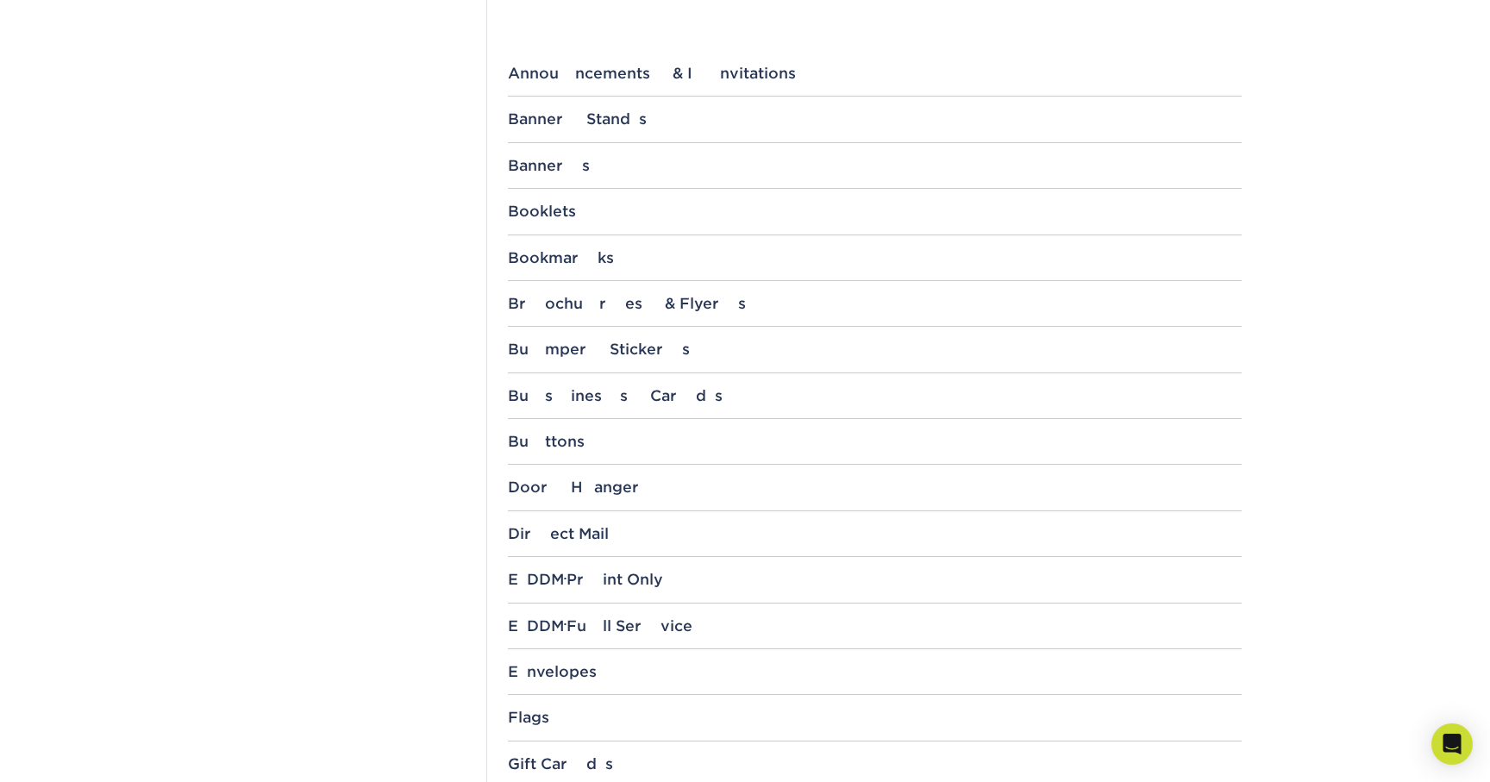
scroll to position [709, 0]
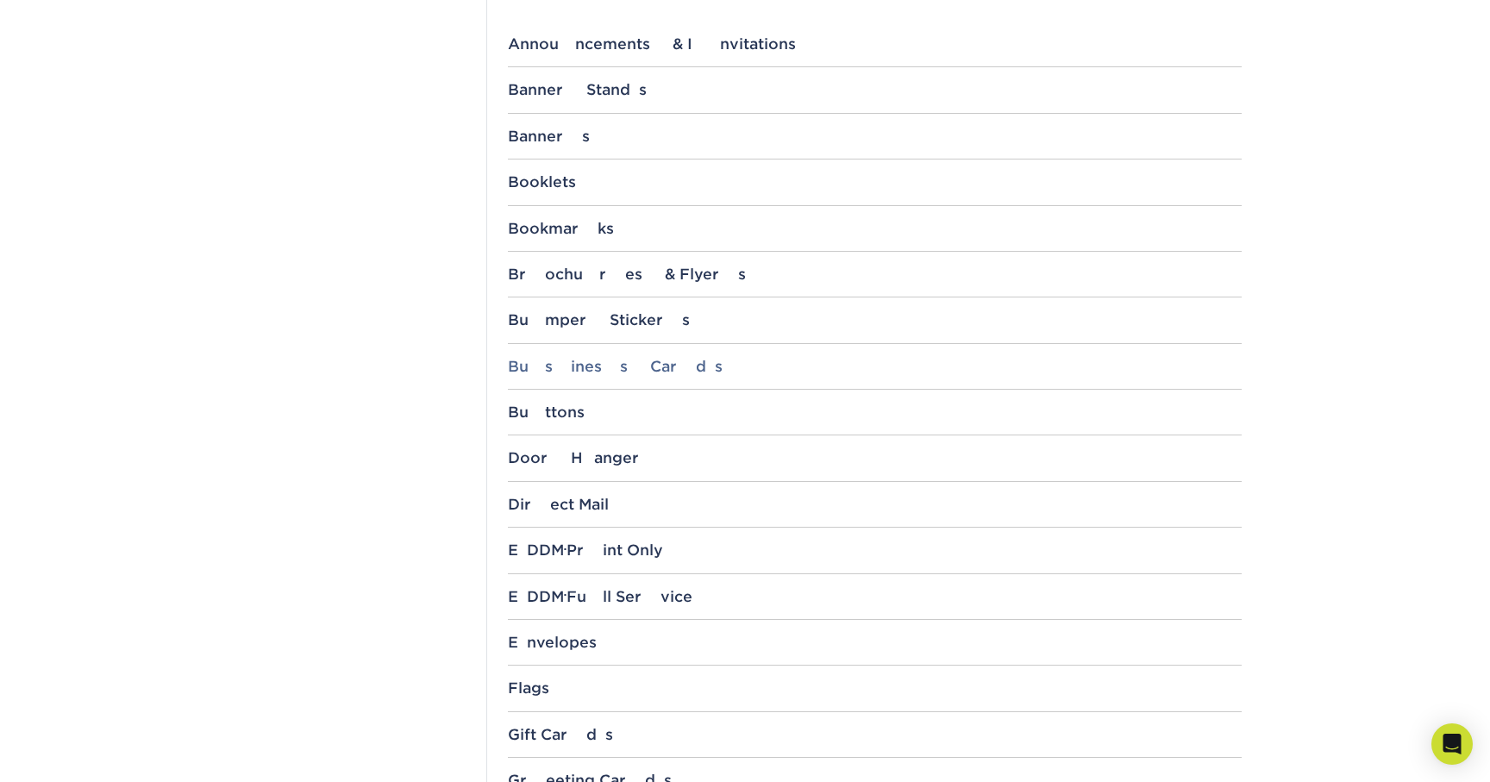
click at [594, 370] on div "Business Cards" at bounding box center [875, 366] width 734 height 17
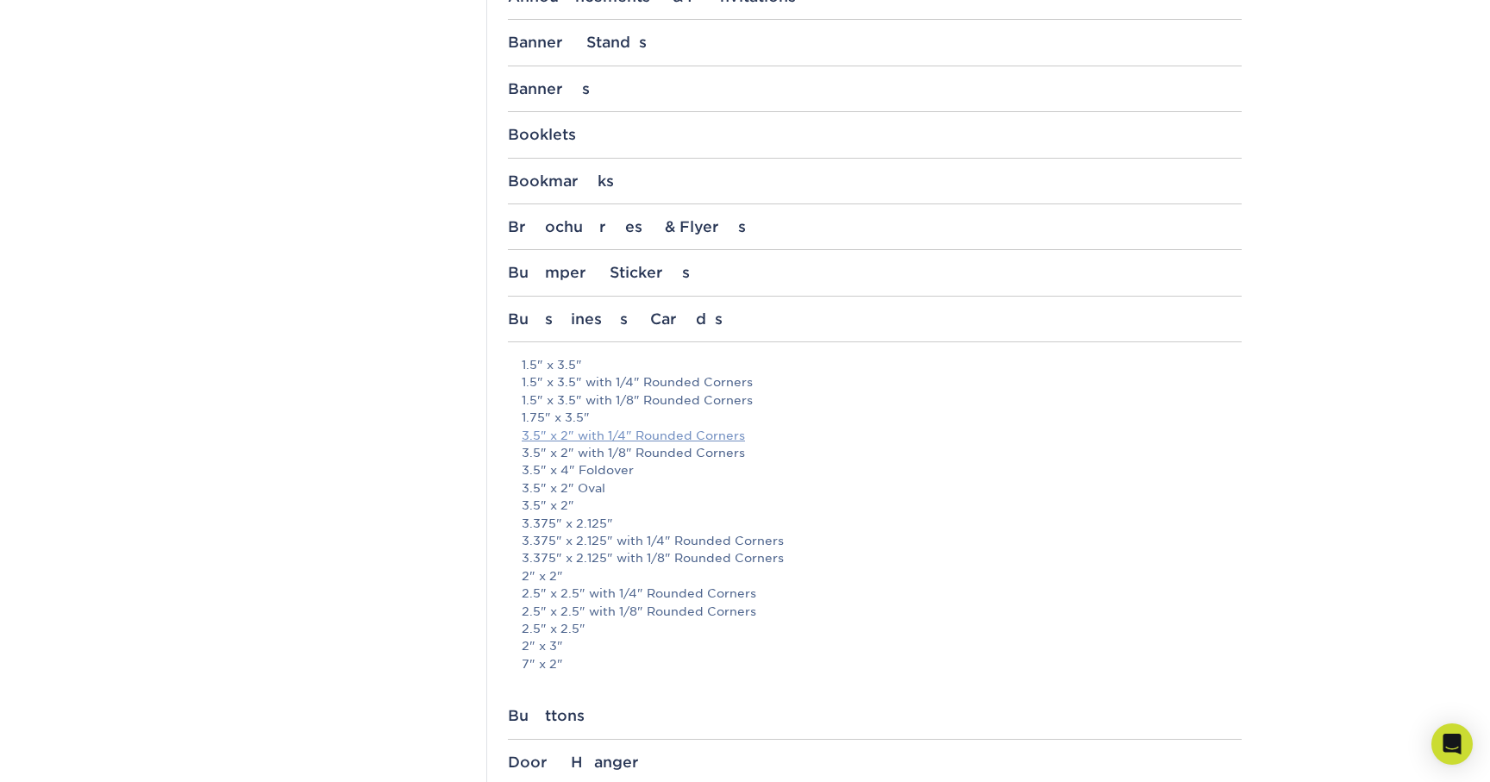
scroll to position [767, 0]
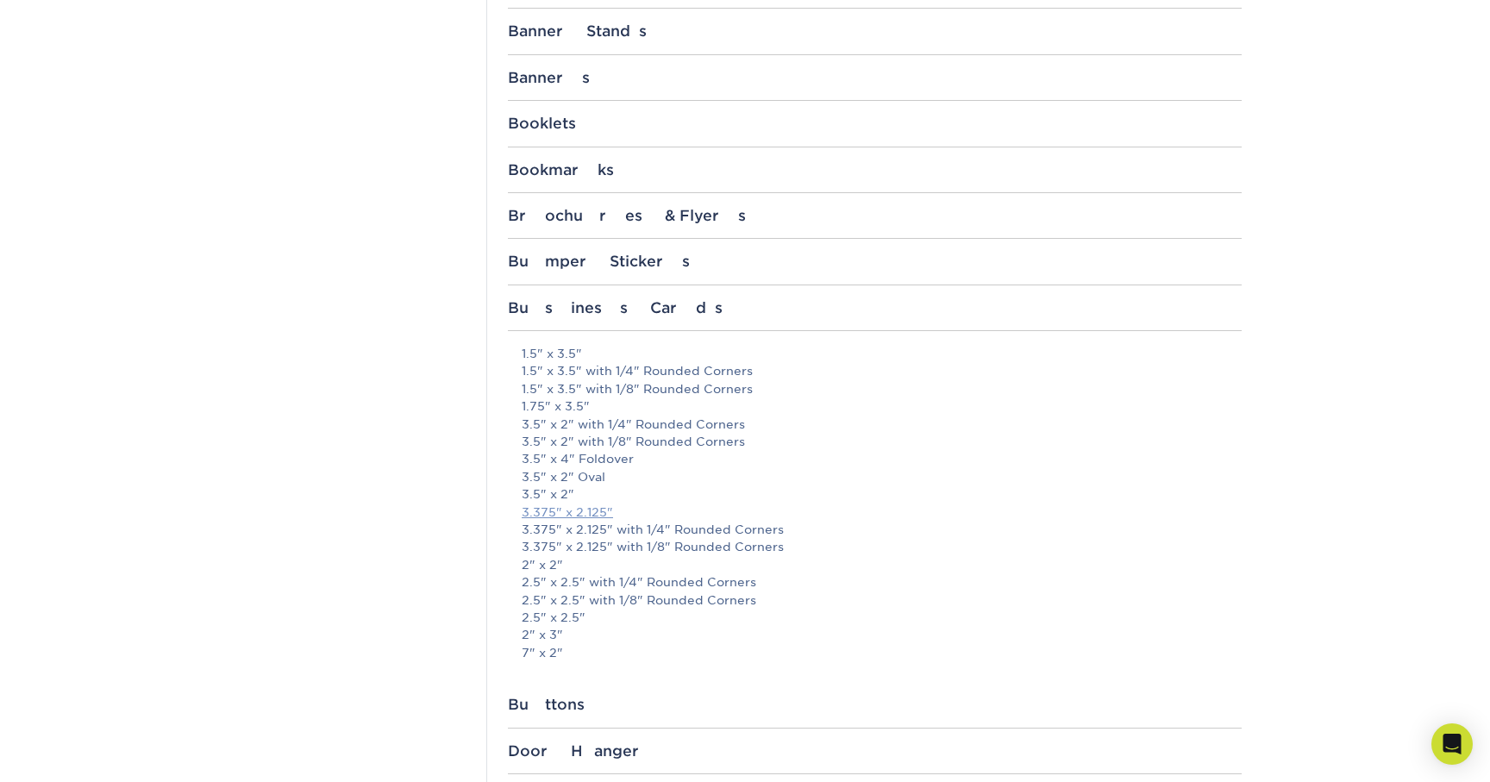
click at [582, 512] on link "3.375" x 2.125"" at bounding box center [567, 512] width 91 height 14
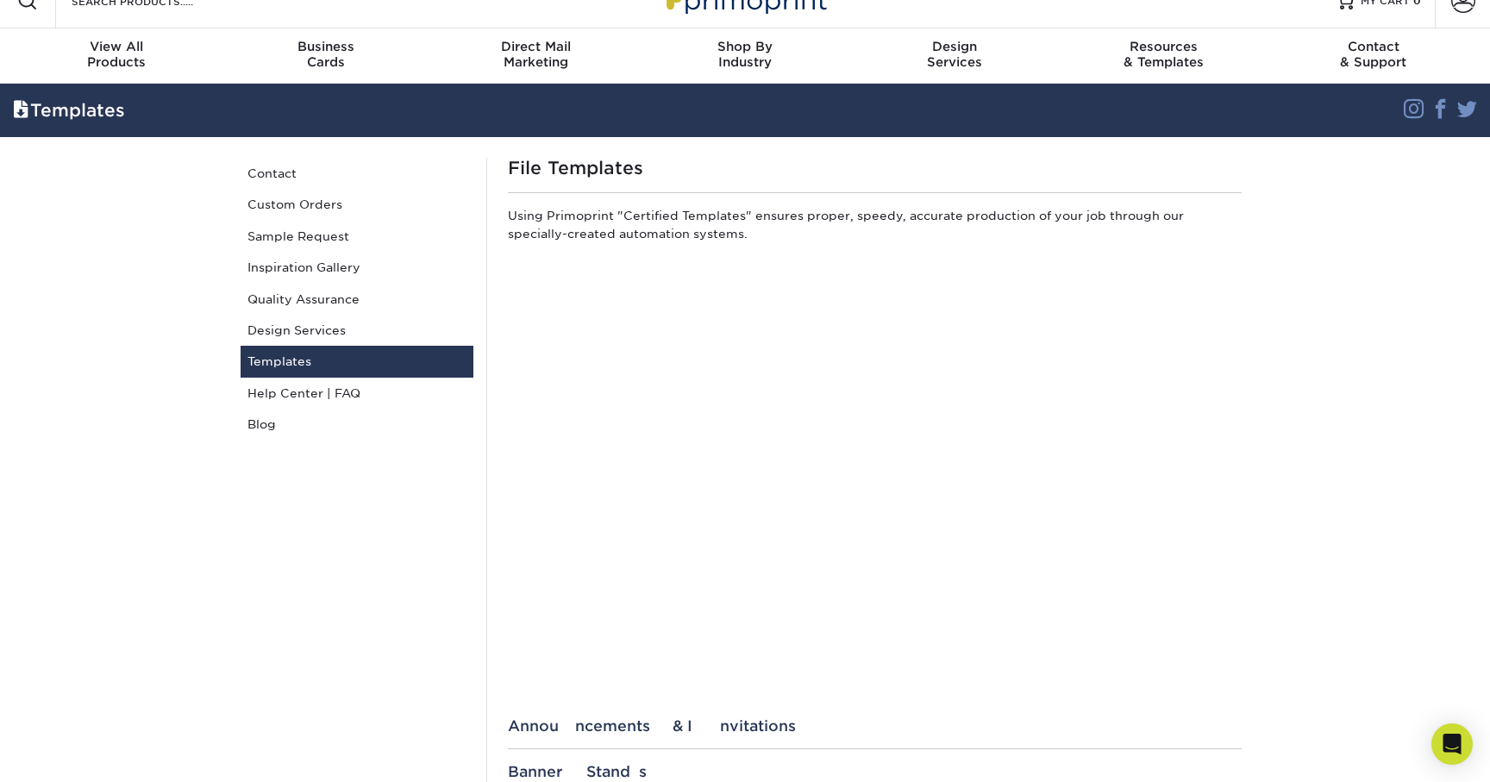
scroll to position [0, 0]
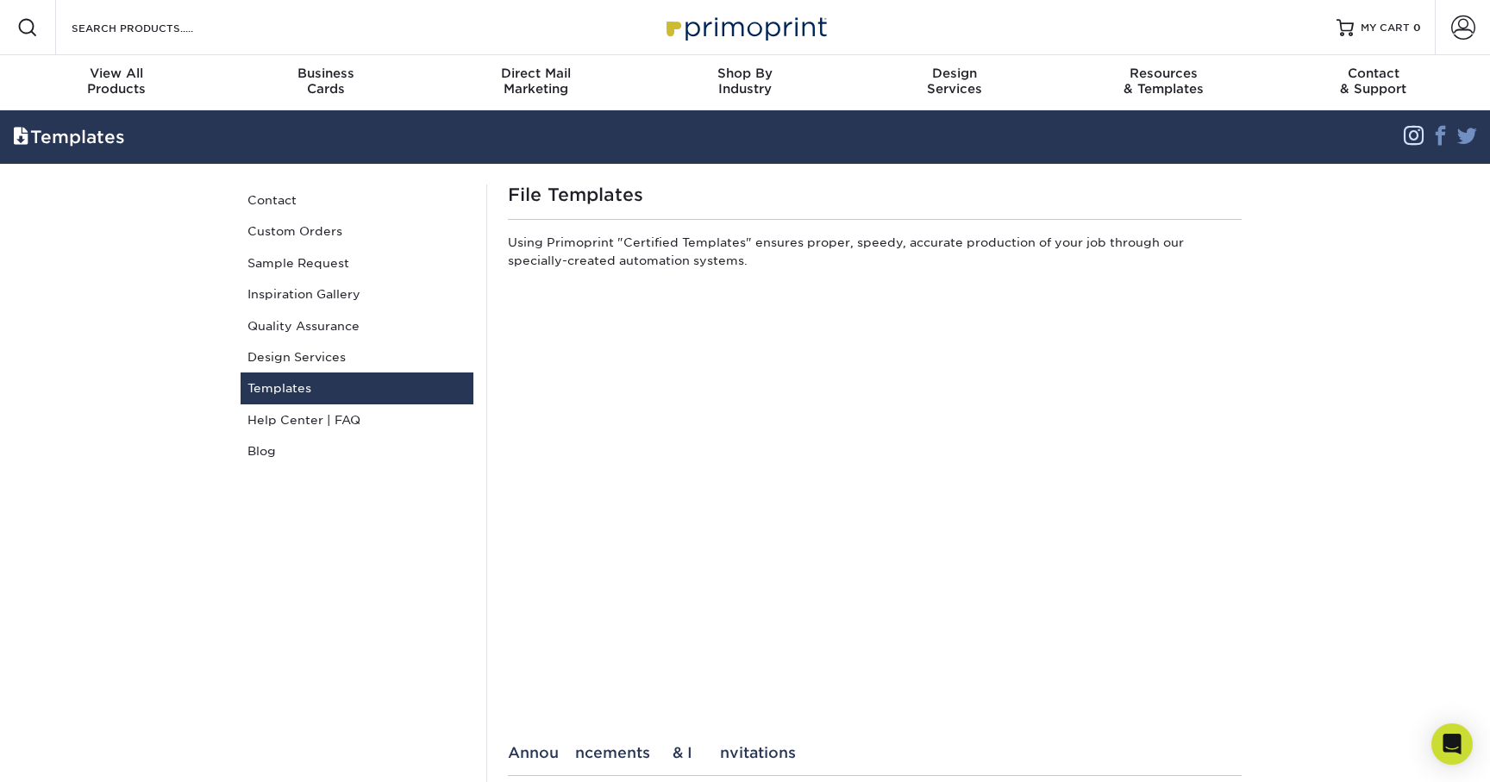
click at [1410, 141] on link "Instagram" at bounding box center [1414, 137] width 20 height 32
click at [309, 262] on link "Sample Request" at bounding box center [357, 262] width 233 height 31
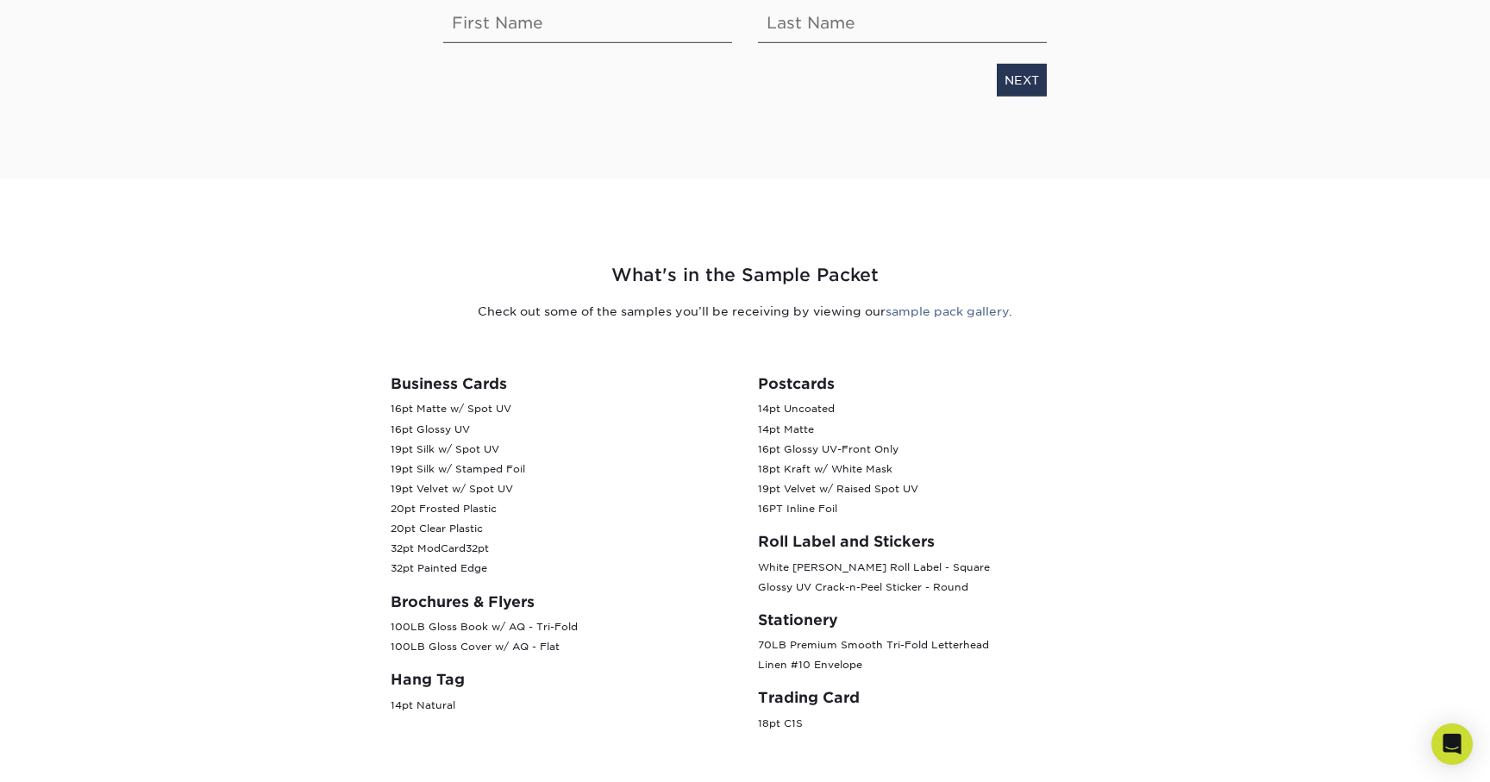
scroll to position [494, 0]
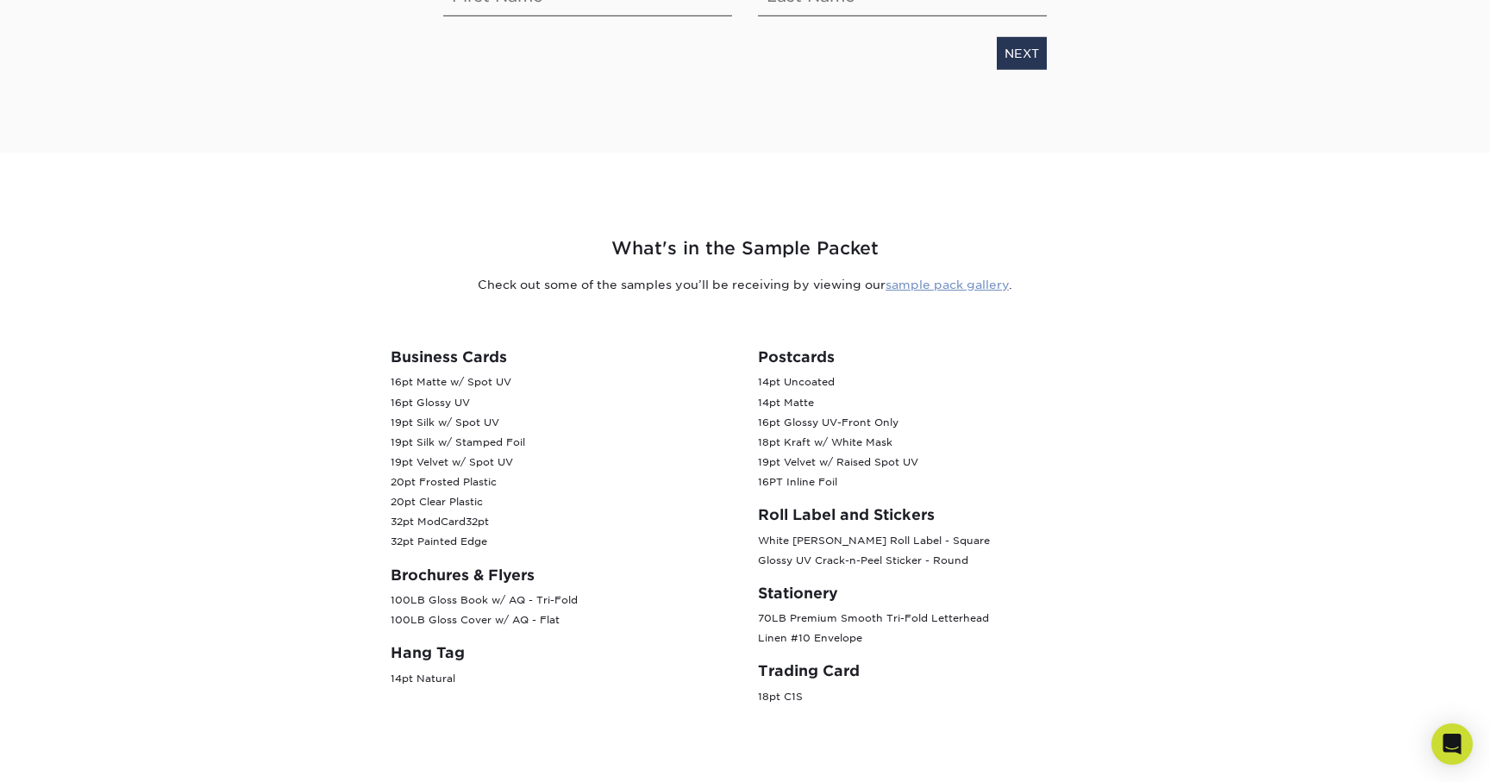
click at [941, 288] on link "sample pack gallery" at bounding box center [946, 285] width 123 height 14
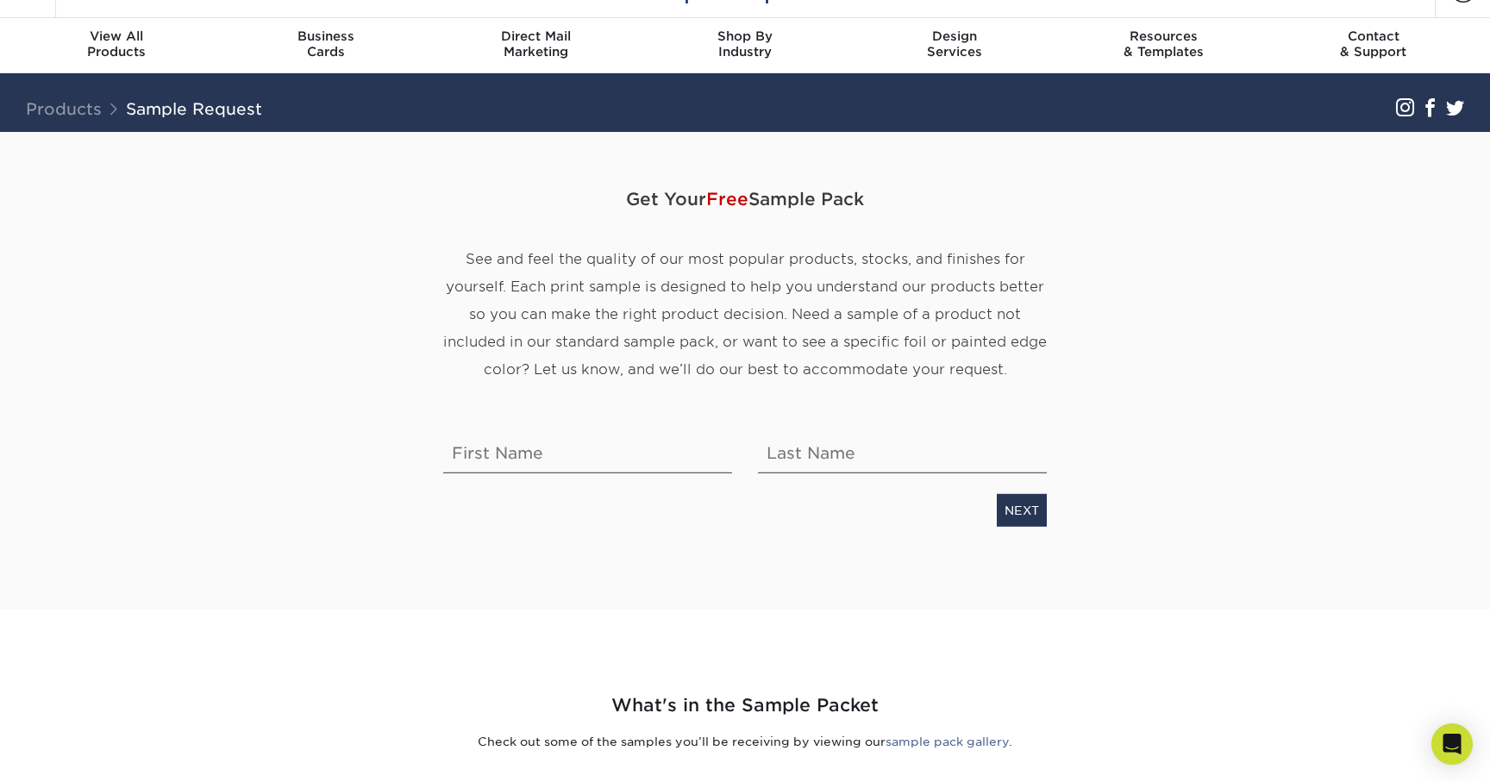
scroll to position [0, 0]
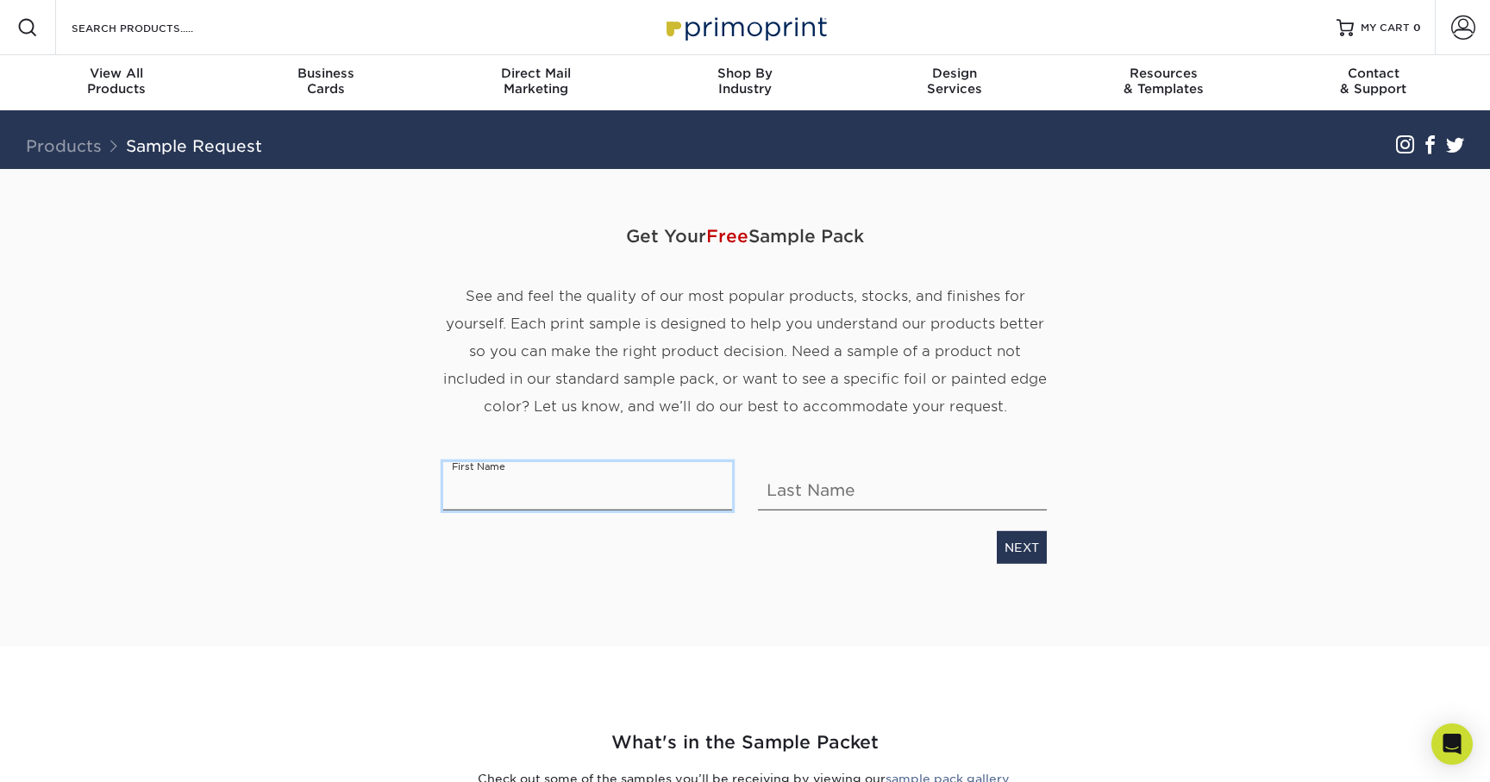
click at [681, 487] on input "text" at bounding box center [587, 486] width 289 height 48
type input "Adam"
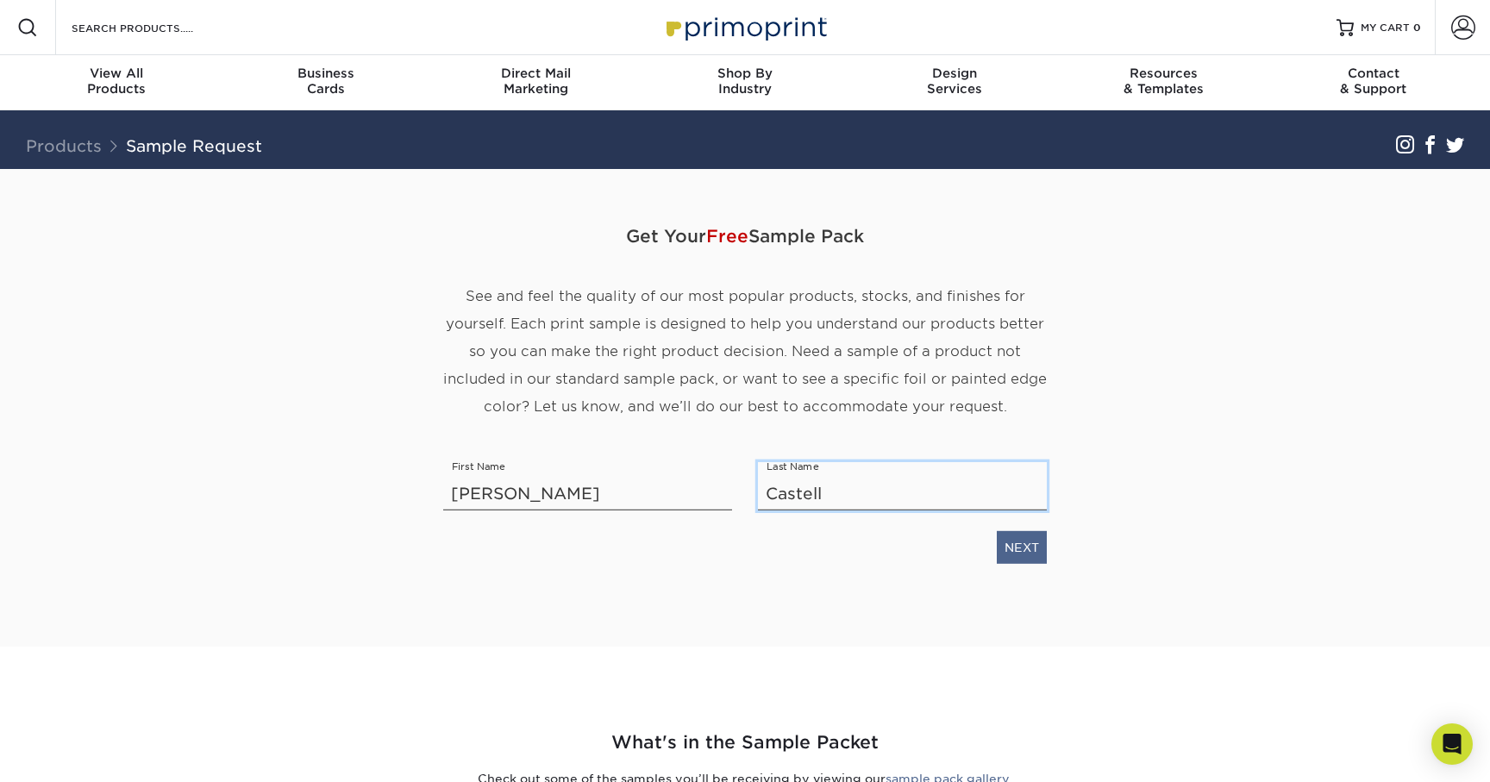
type input "Castell"
click at [1012, 545] on link "NEXT" at bounding box center [1022, 547] width 50 height 33
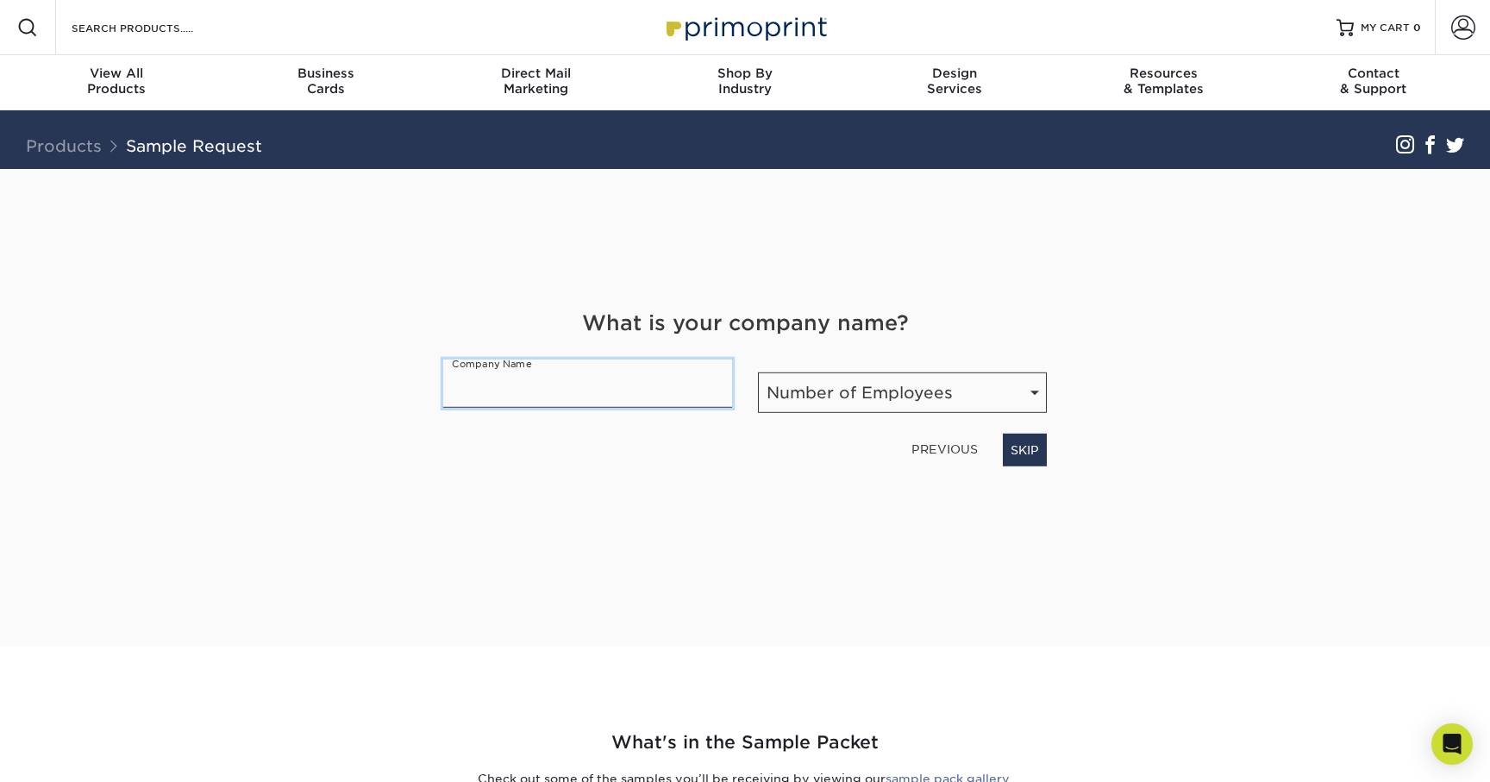
click at [597, 394] on input "text" at bounding box center [587, 384] width 289 height 48
type input "1"
click at [821, 390] on select "Number of Employees Self-employed 1-10 employees 11-50 employees 51-200 employe…" at bounding box center [902, 392] width 289 height 41
select select "Self-employed"
click at [758, 372] on select "Number of Employees Self-employed 1-10 employees 11-50 employees 51-200 employe…" at bounding box center [902, 392] width 289 height 41
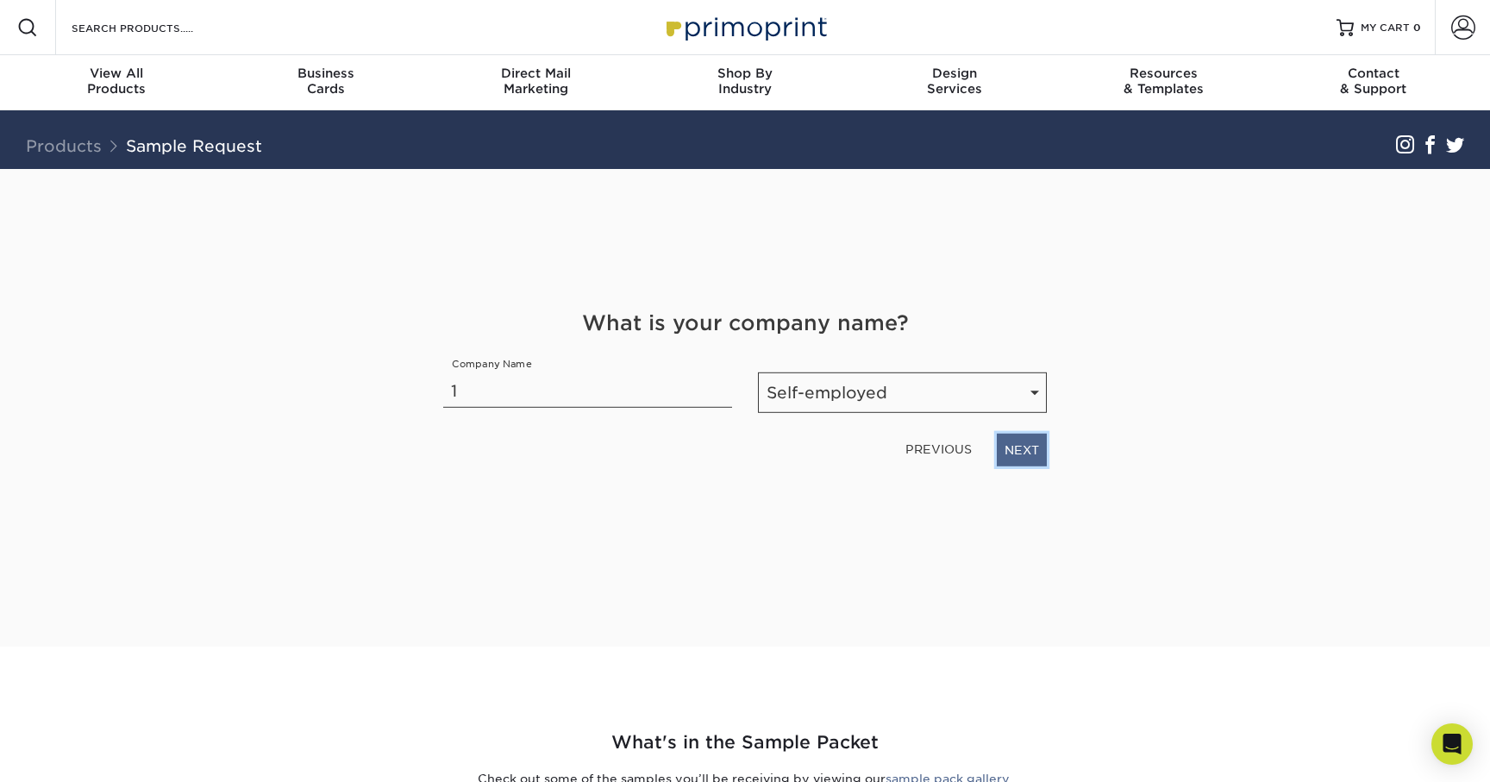
click at [1018, 449] on link "NEXT" at bounding box center [1022, 450] width 50 height 33
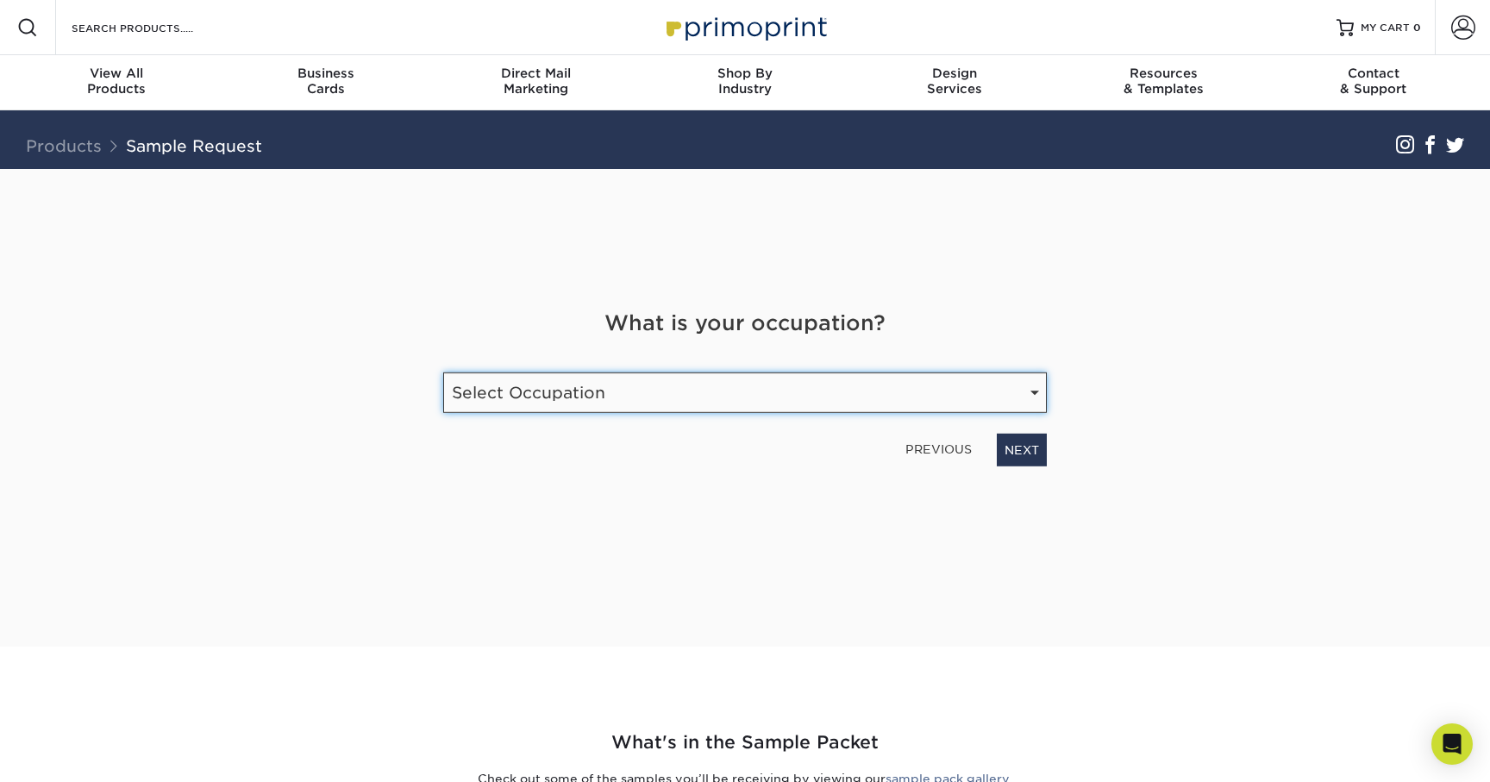
click at [606, 391] on select "Select Occupation Agency Automotive Blogger Cleaning Services Construction Educ…" at bounding box center [745, 392] width 604 height 41
select select "Graphic Designer / Freelance"
click at [443, 372] on select "Select Occupation Agency Automotive Blogger Cleaning Services Construction Educ…" at bounding box center [745, 392] width 604 height 41
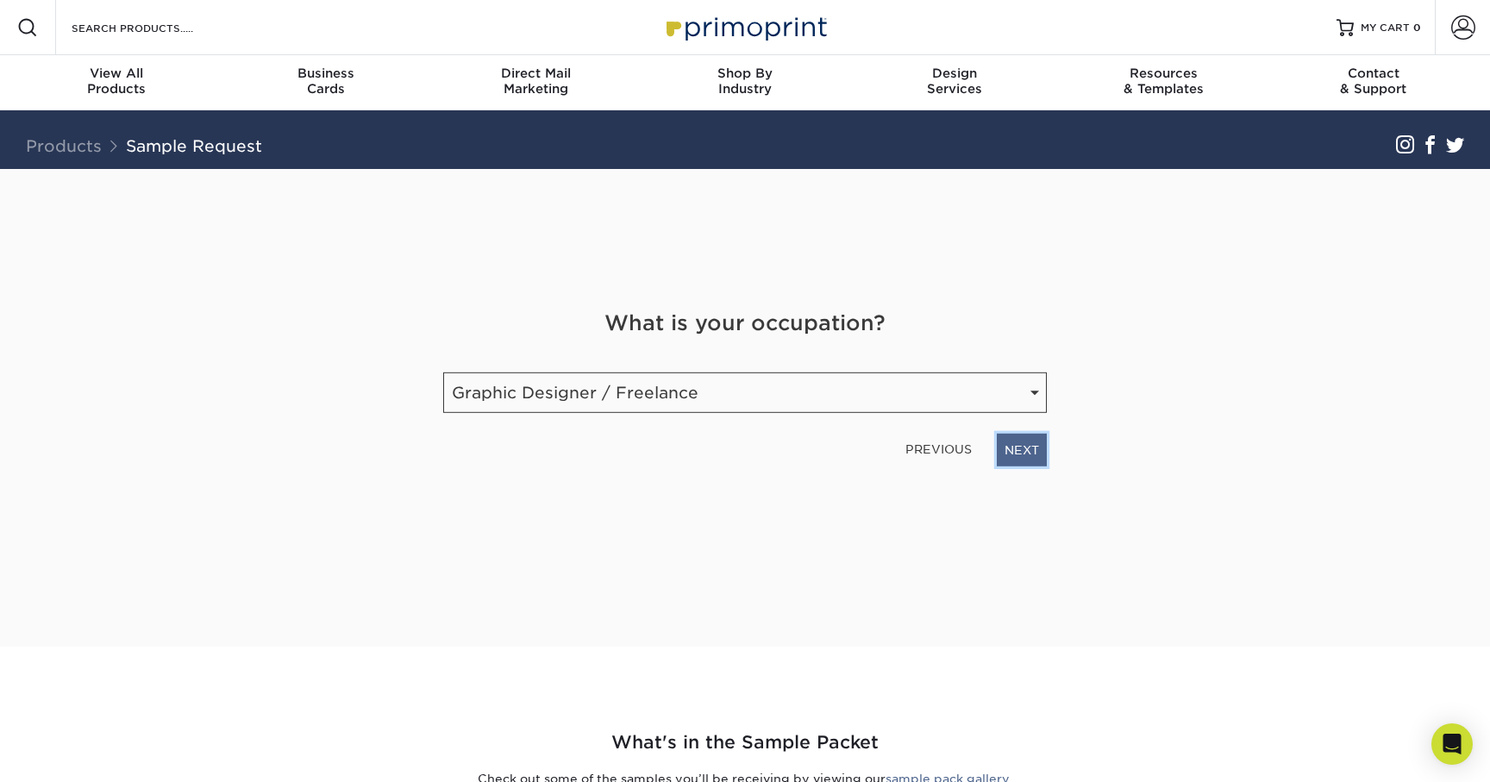
click at [1007, 447] on link "NEXT" at bounding box center [1022, 450] width 50 height 33
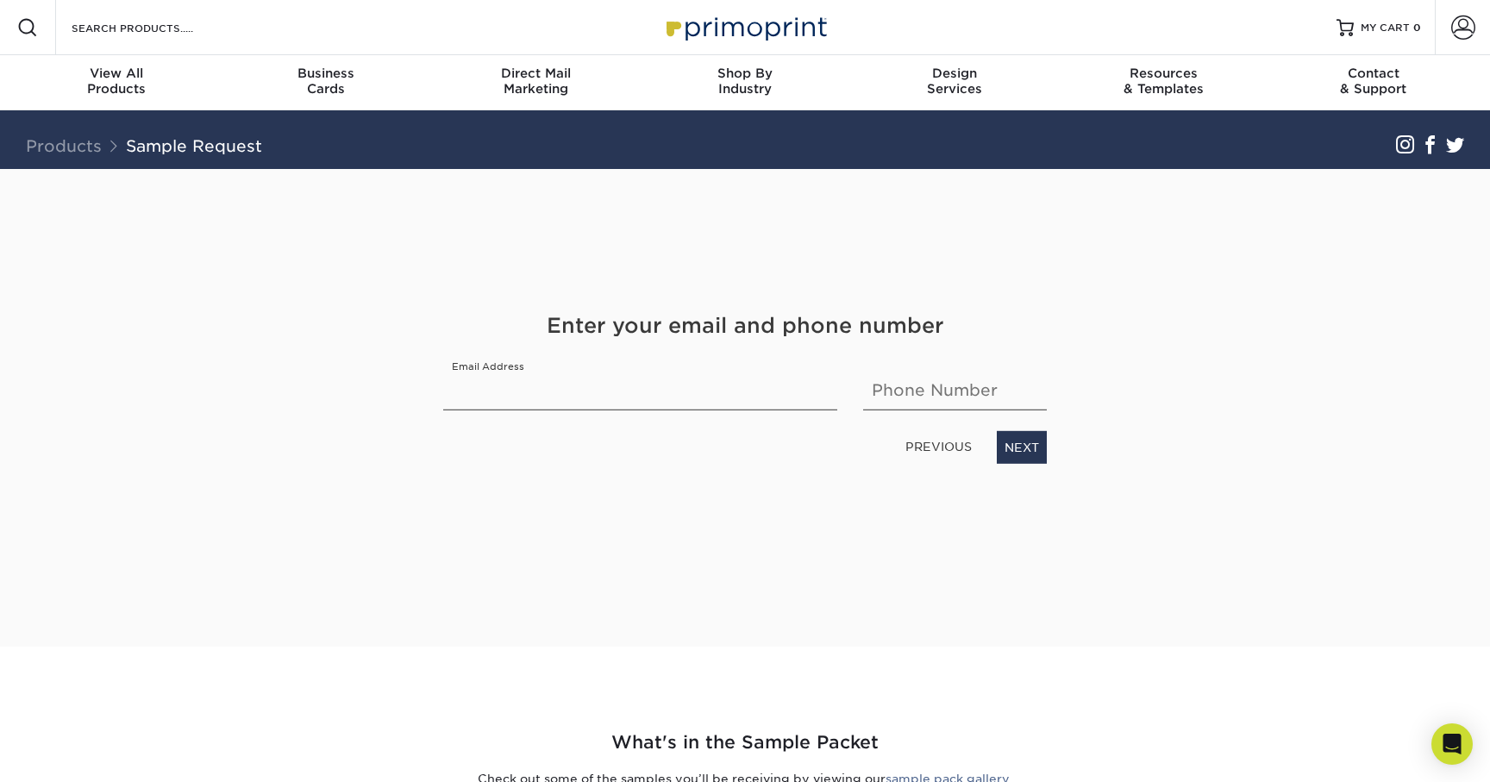
click at [816, 323] on h4 "Enter your email and phone number" at bounding box center [745, 325] width 604 height 31
click at [710, 371] on input "email" at bounding box center [640, 386] width 394 height 48
click at [936, 385] on input "text" at bounding box center [955, 386] width 184 height 48
click at [963, 472] on div "Get Your Free Sample Pack See and feel the quality of our most popular products…" at bounding box center [745, 387] width 604 height 436
click at [1032, 441] on link "NEXT" at bounding box center [1022, 447] width 50 height 33
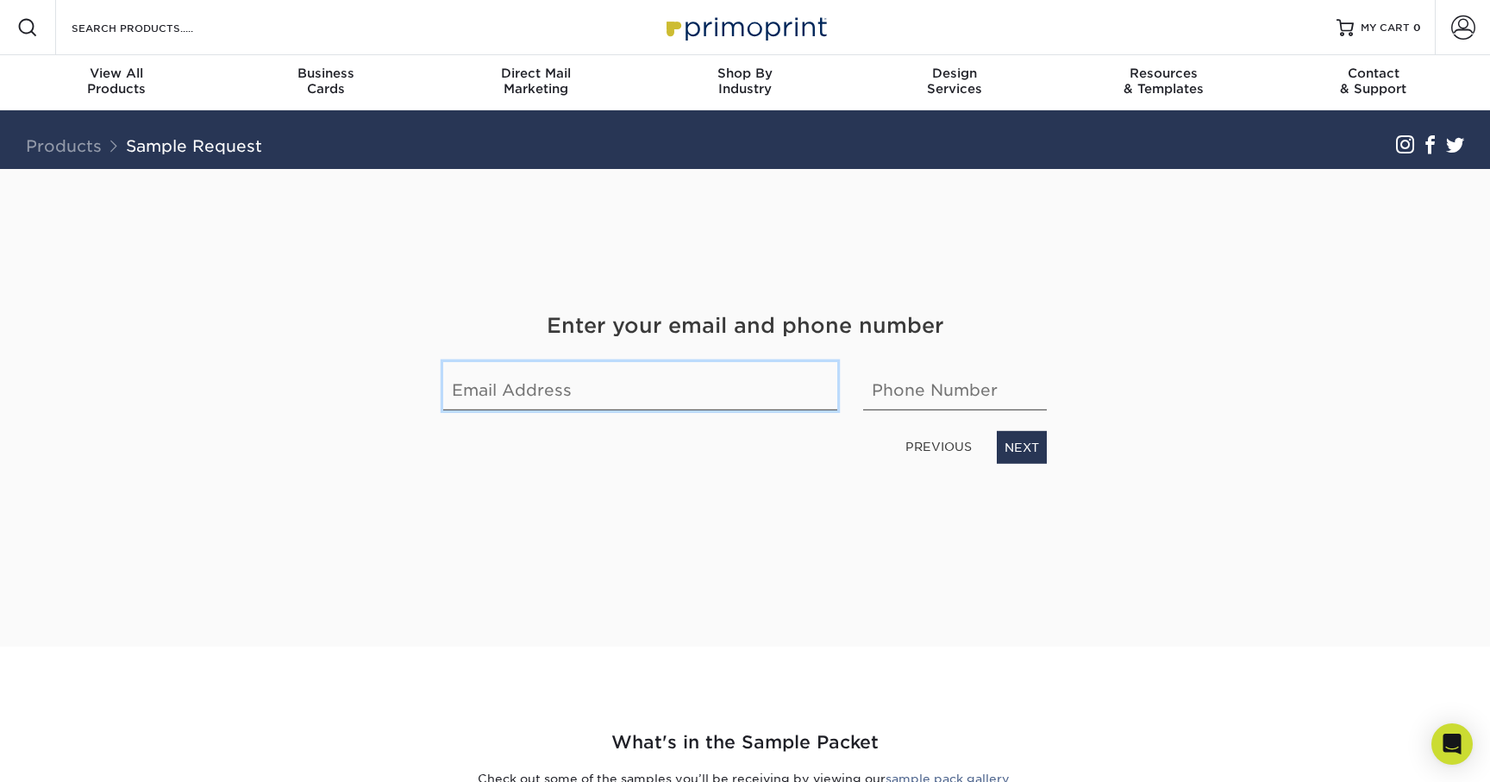
click at [563, 395] on input "email" at bounding box center [640, 386] width 394 height 48
type input "Design@AdamCastell.com"
type input "7137320927"
click at [1026, 438] on link "NEXT" at bounding box center [1022, 447] width 50 height 33
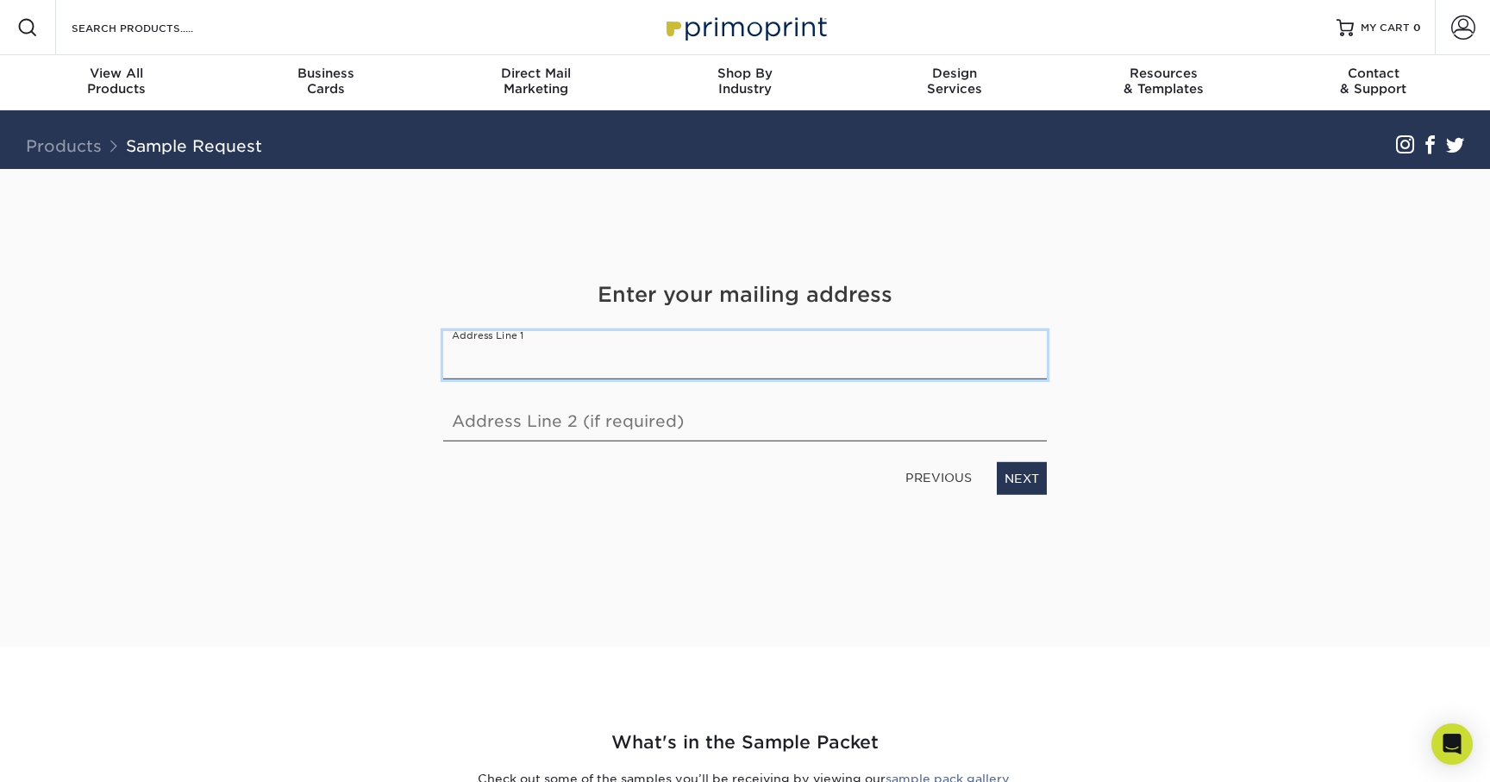
click at [647, 348] on input "text" at bounding box center [745, 355] width 604 height 48
click at [622, 354] on input "text" at bounding box center [745, 355] width 604 height 48
click at [667, 352] on input "1609 Nevada Street" at bounding box center [745, 355] width 604 height 48
type input "1609 Nevada Street, Houston, Texas 77006"
click at [656, 428] on input "text" at bounding box center [745, 417] width 604 height 48
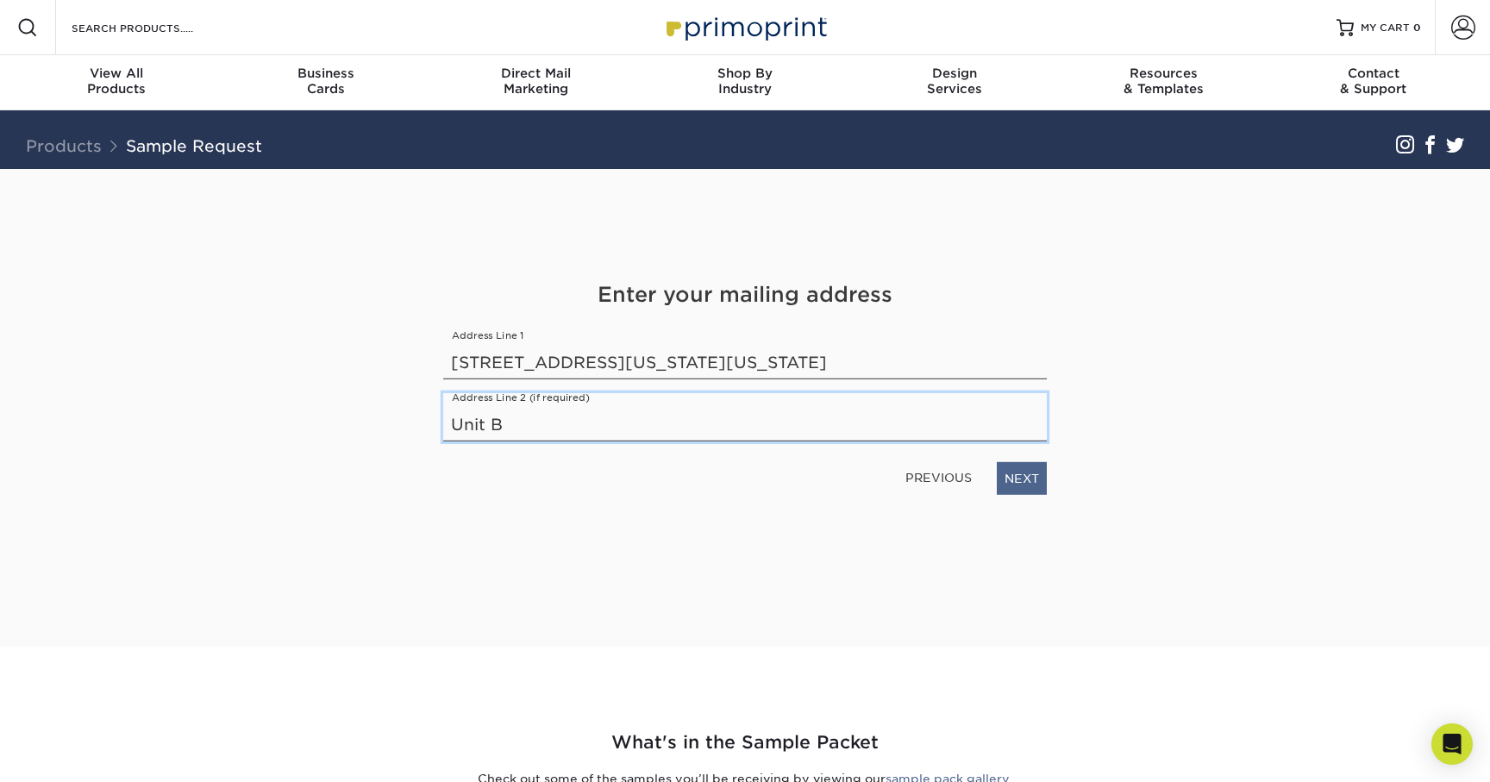
type input "Unit B"
click at [1016, 472] on link "NEXT" at bounding box center [1022, 478] width 50 height 33
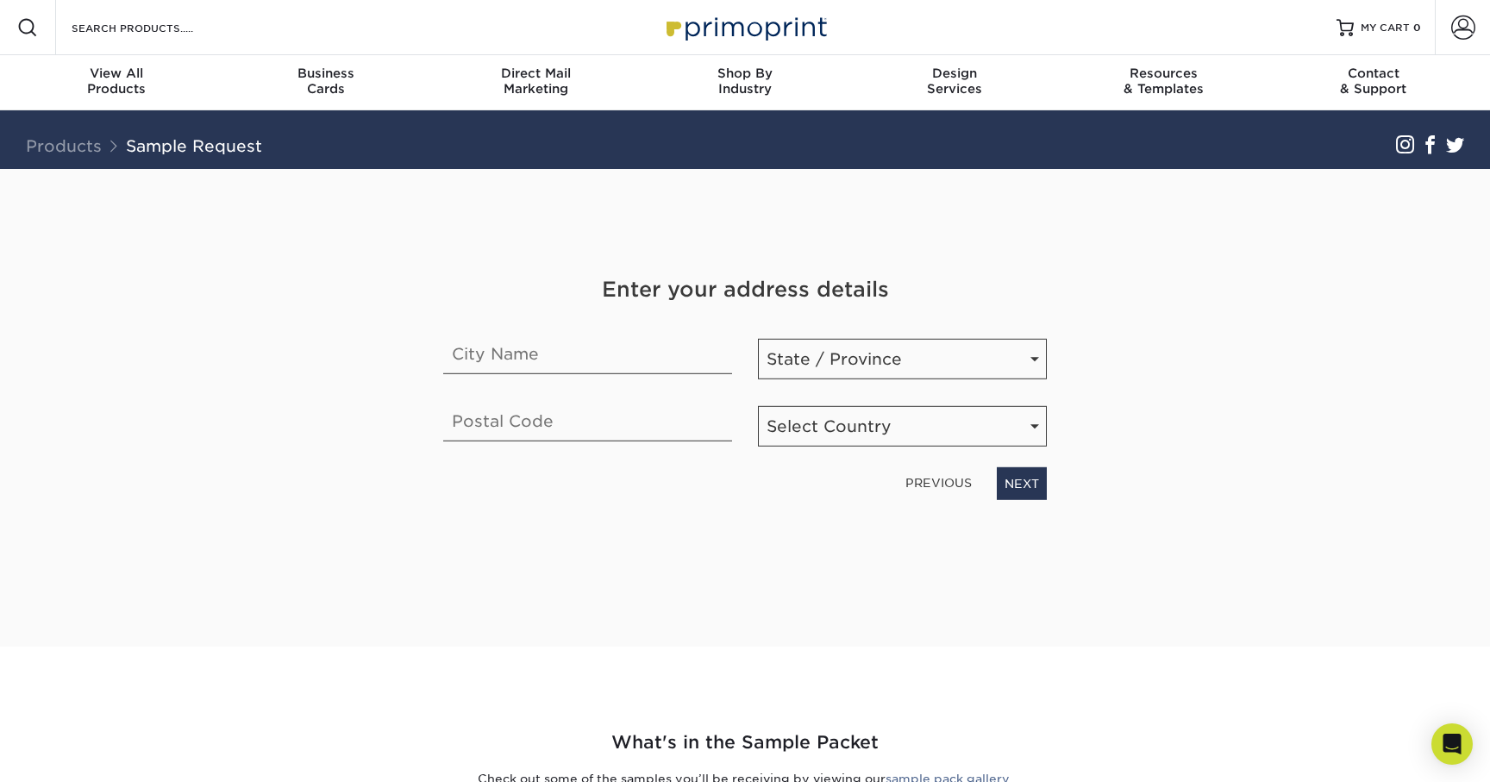
click at [924, 478] on link "PREVIOUS" at bounding box center [938, 483] width 80 height 28
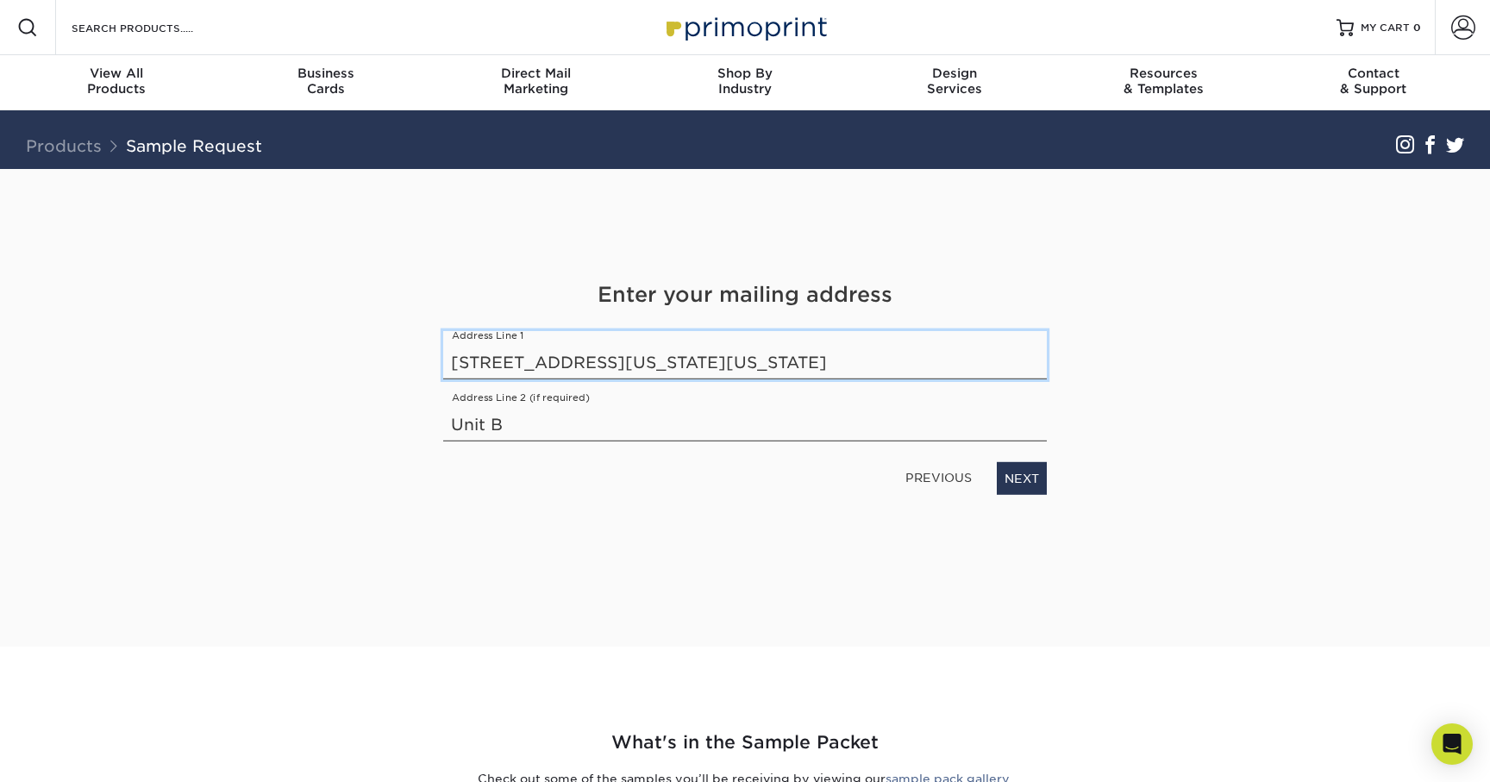
drag, startPoint x: 835, startPoint y: 364, endPoint x: 615, endPoint y: 366, distance: 220.7
click at [615, 366] on input "1609 Nevada Street, Houston, Texas 77006" at bounding box center [745, 355] width 604 height 48
type input "1609 Nevada Street"
click at [1037, 476] on link "NEXT" at bounding box center [1022, 478] width 50 height 33
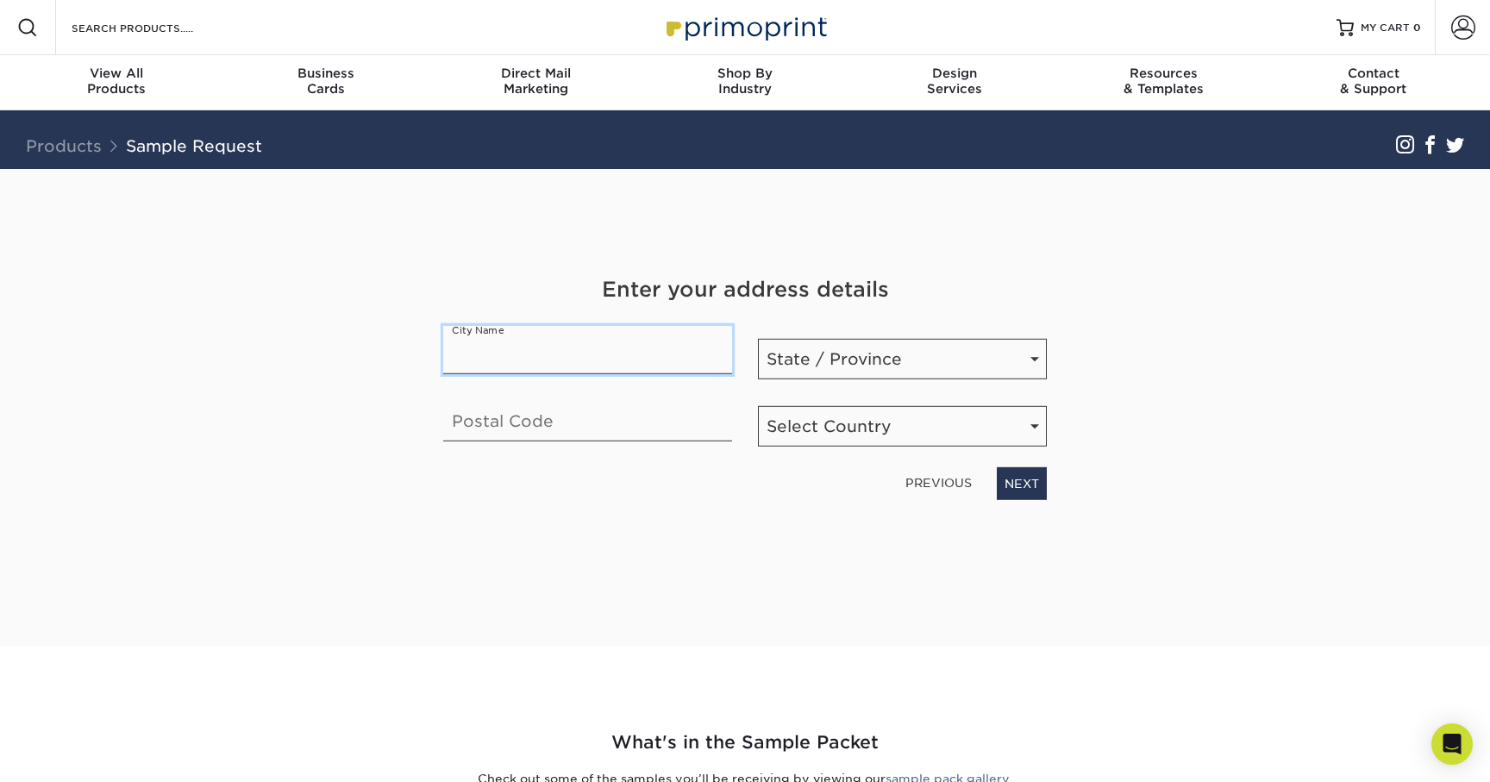
click at [674, 350] on input "text" at bounding box center [587, 350] width 289 height 48
type input "Houston"
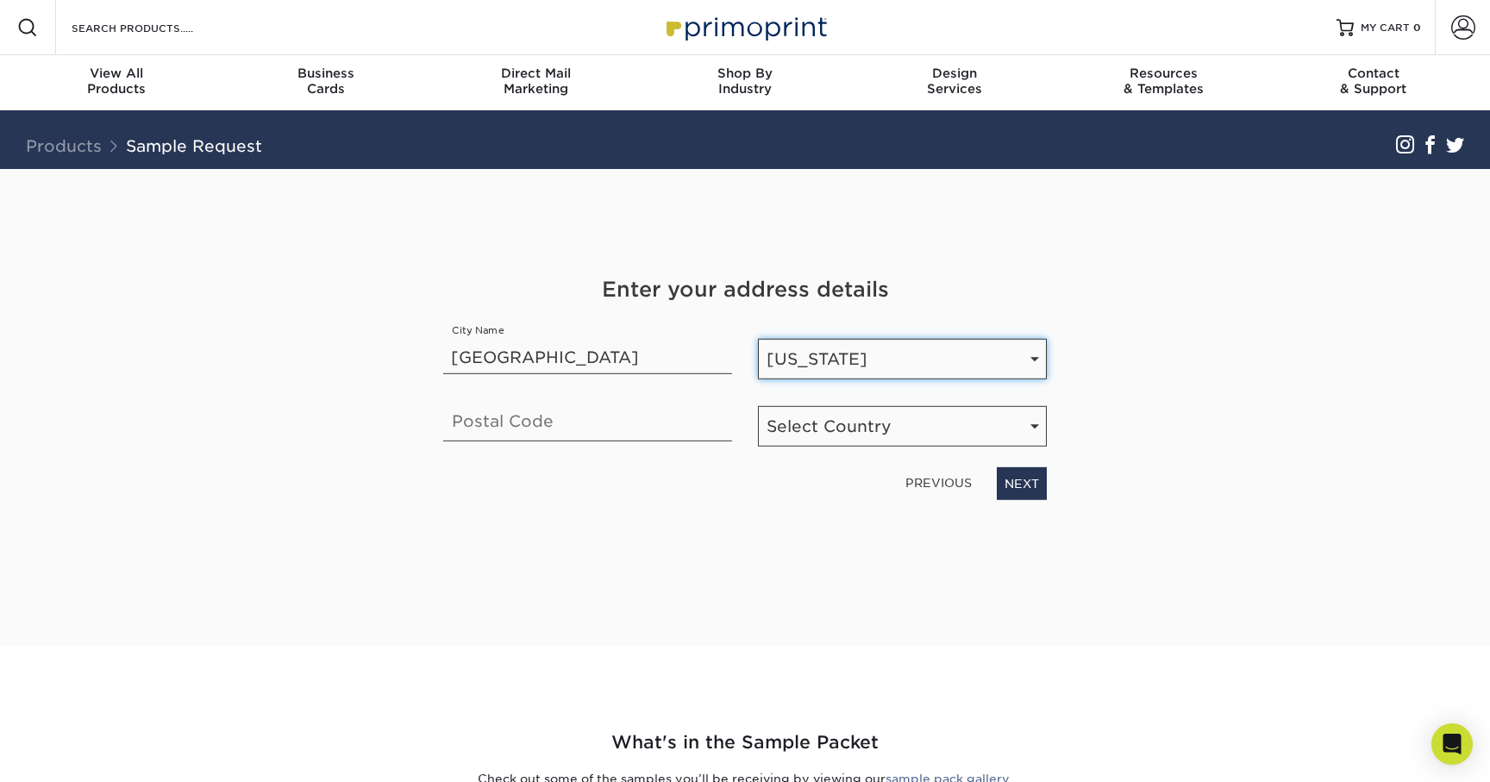
select select "TX"
click at [641, 409] on input "text" at bounding box center [587, 417] width 289 height 48
type input "77006"
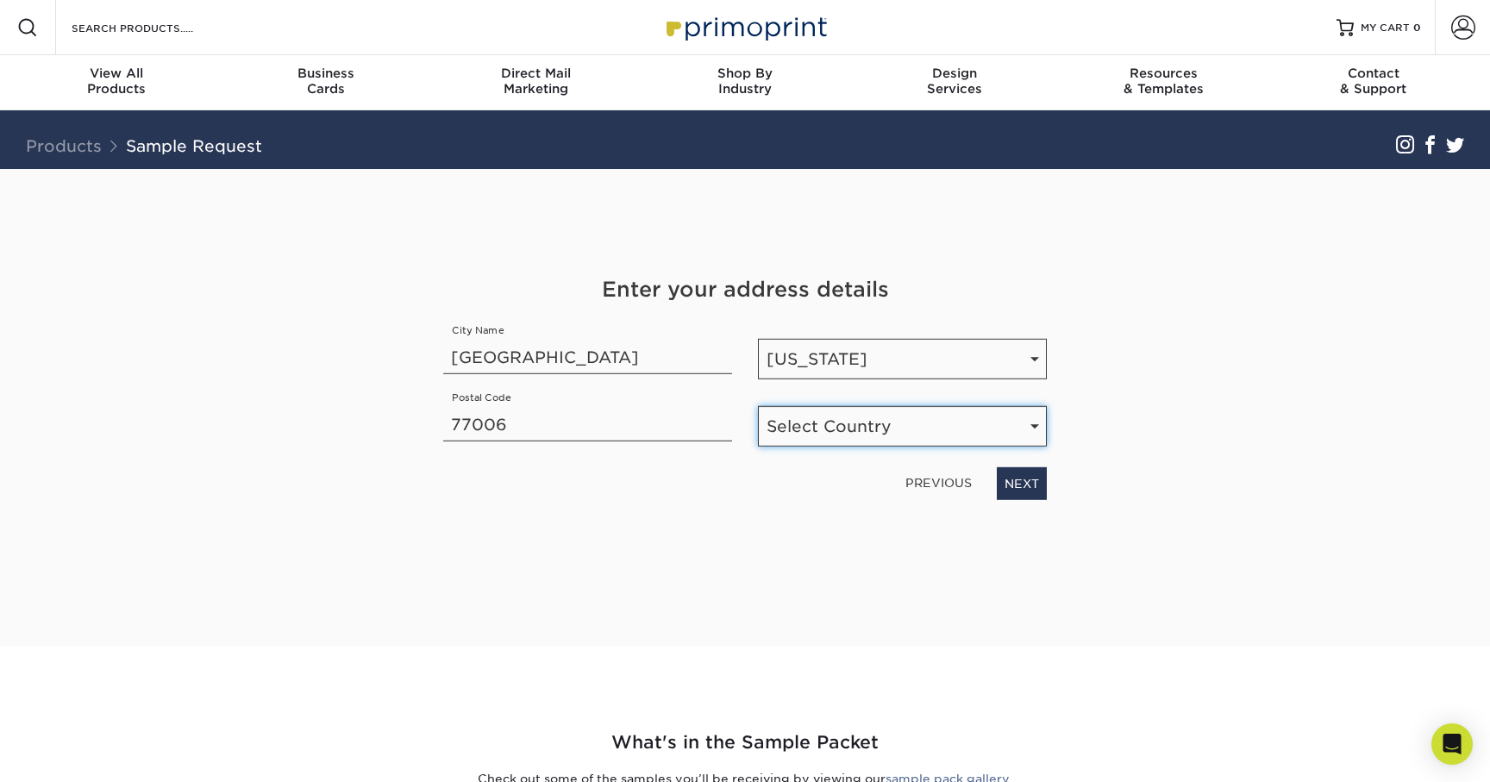
click at [837, 435] on select "Select Country United States Canada" at bounding box center [902, 426] width 289 height 41
select select "US"
click at [758, 406] on select "Select Country United States Canada" at bounding box center [902, 426] width 289 height 41
click at [1009, 484] on link "NEXT" at bounding box center [1022, 483] width 50 height 33
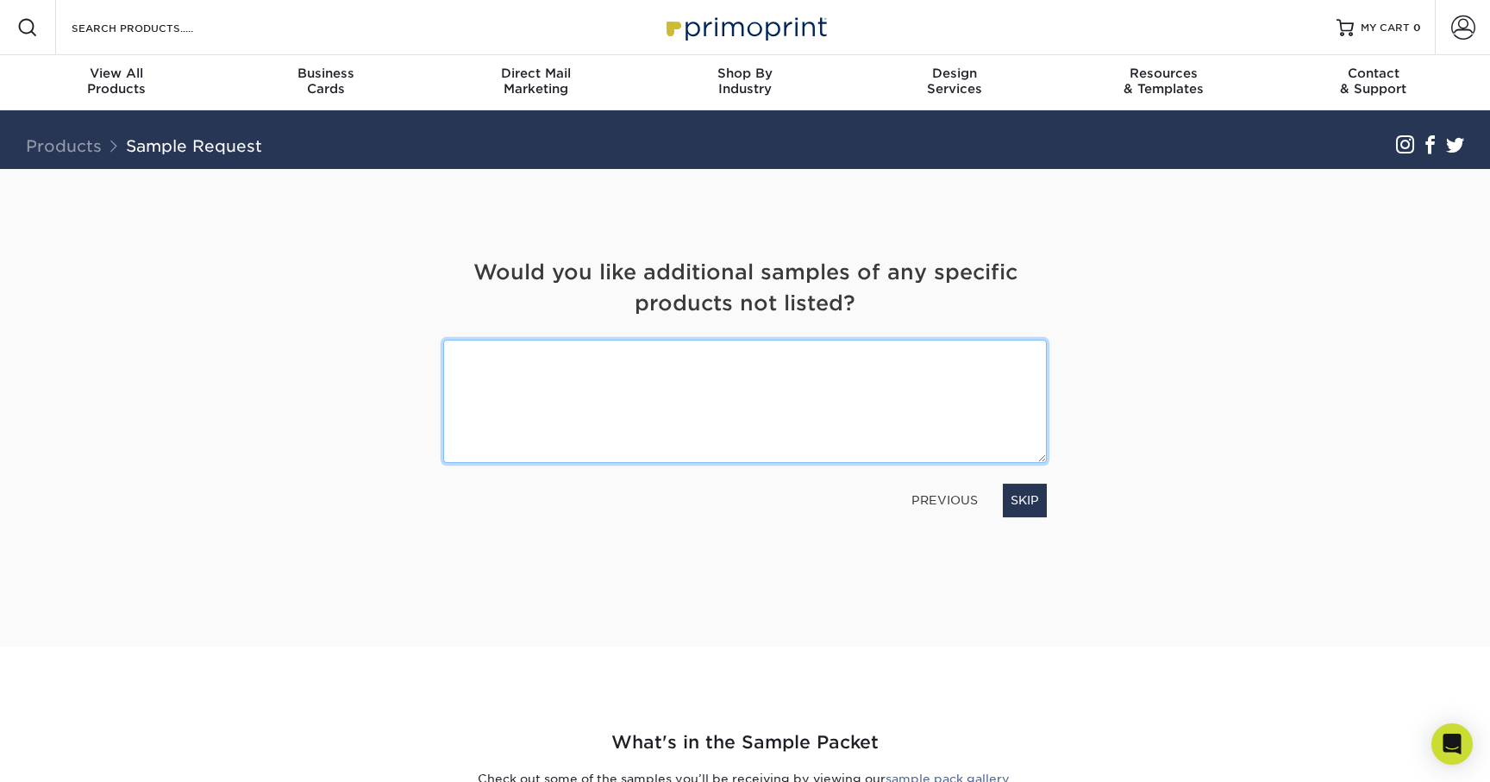
click at [667, 398] on textarea at bounding box center [745, 401] width 604 height 123
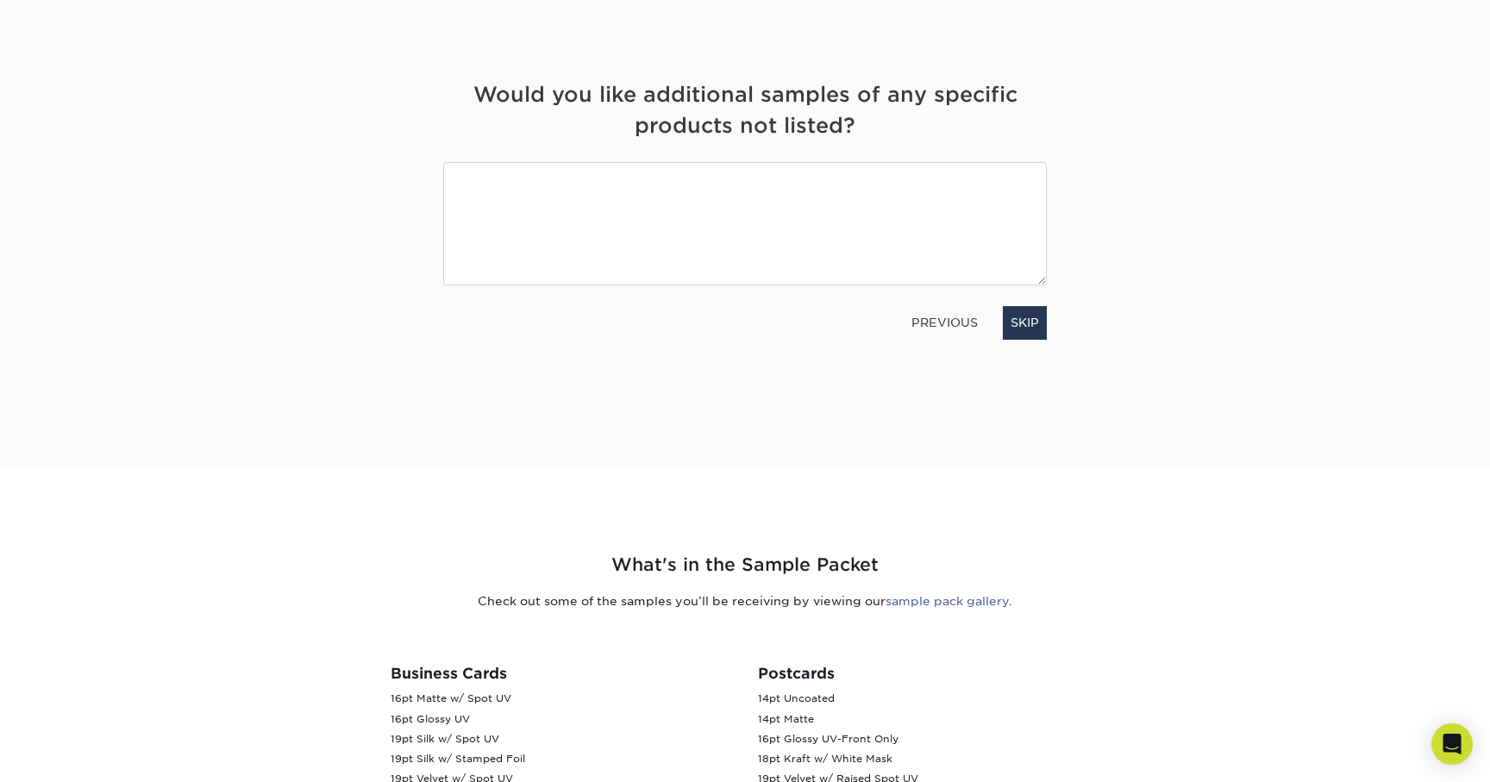
scroll to position [326, 0]
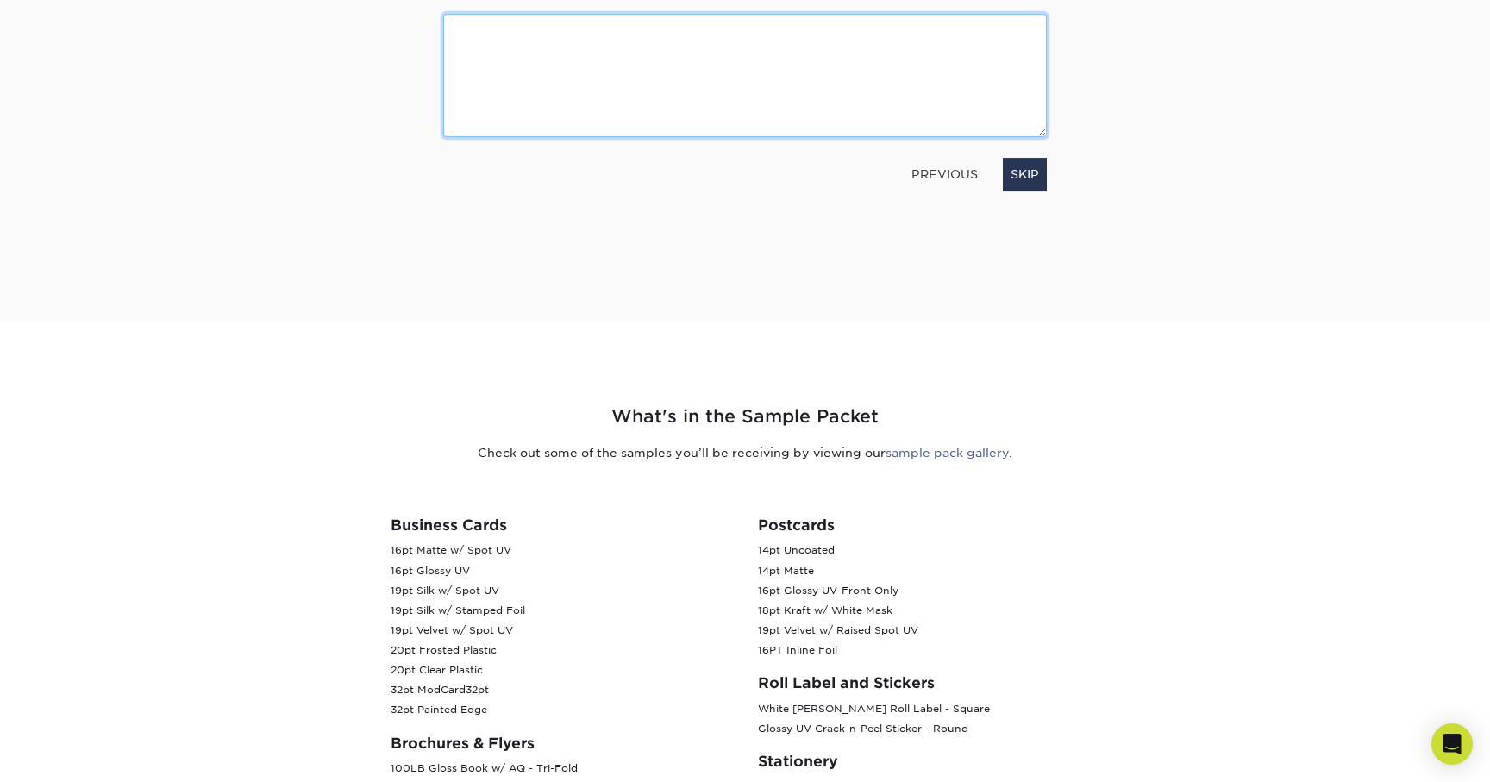
click at [702, 108] on textarea at bounding box center [745, 75] width 604 height 123
click at [666, 103] on textarea at bounding box center [745, 75] width 604 height 123
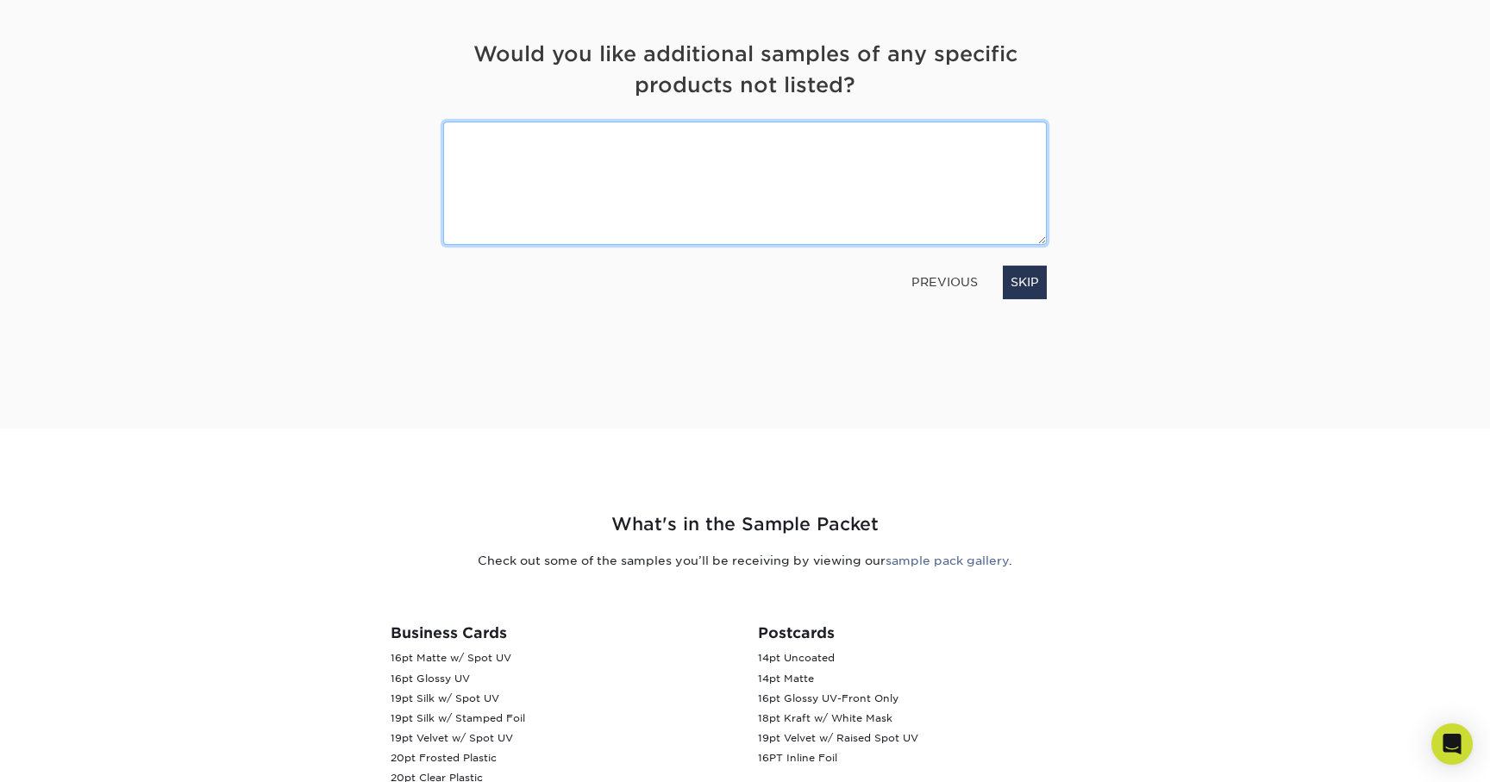
scroll to position [179, 0]
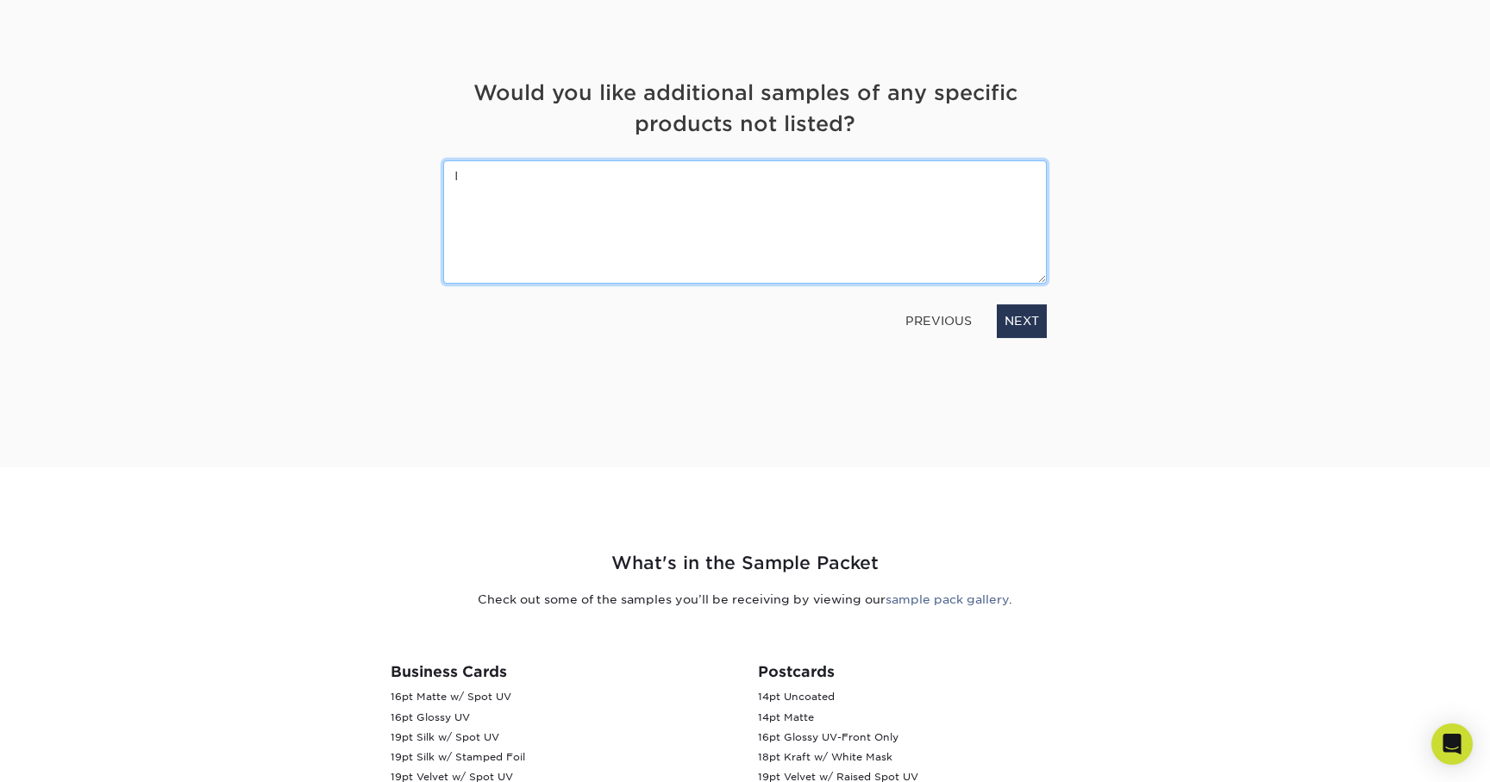
type textarea "I"
type textarea "C"
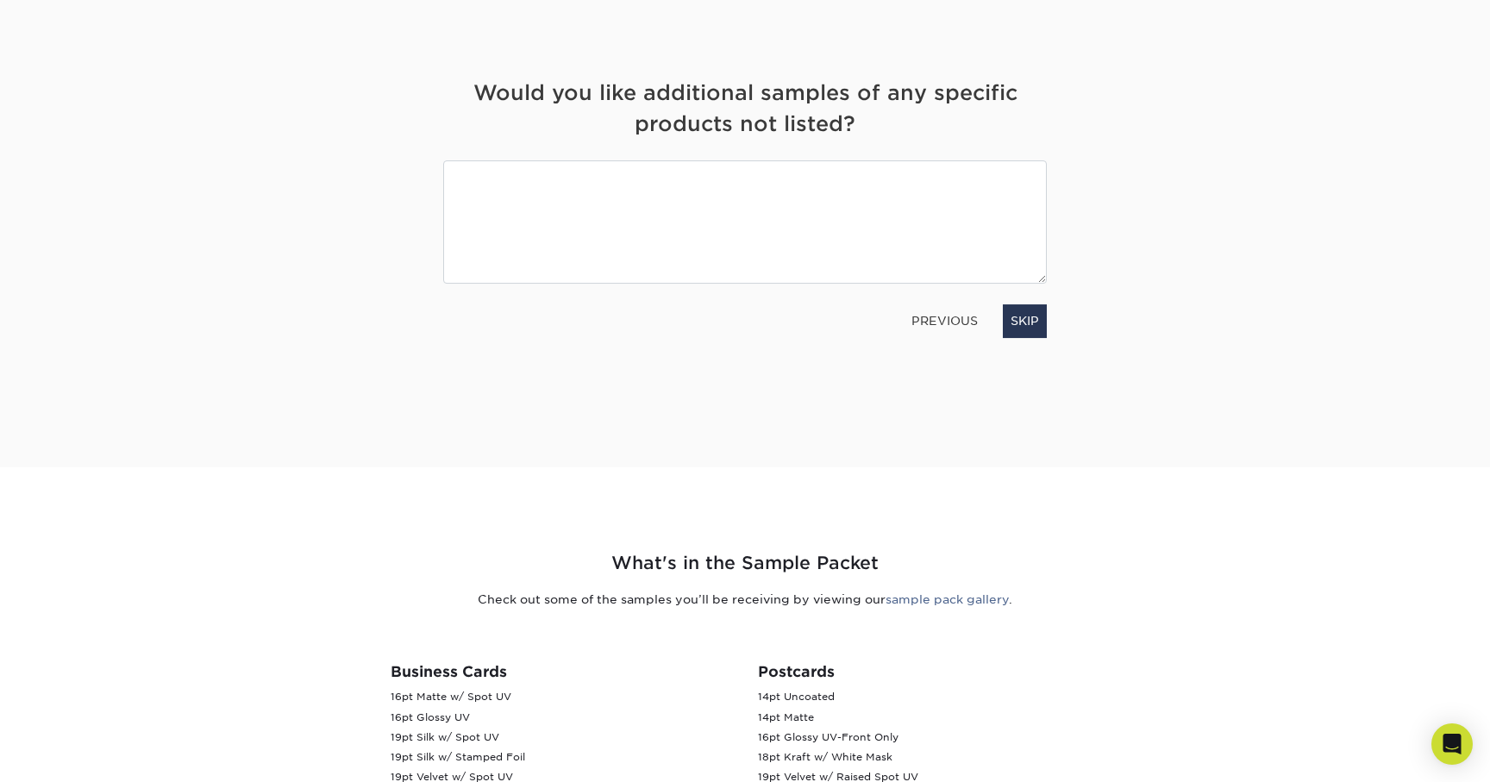
click at [835, 117] on h4 "Would you like additional samples of any specific products not listed?" at bounding box center [745, 109] width 604 height 62
click at [1021, 322] on link "SKIP" at bounding box center [1025, 320] width 44 height 33
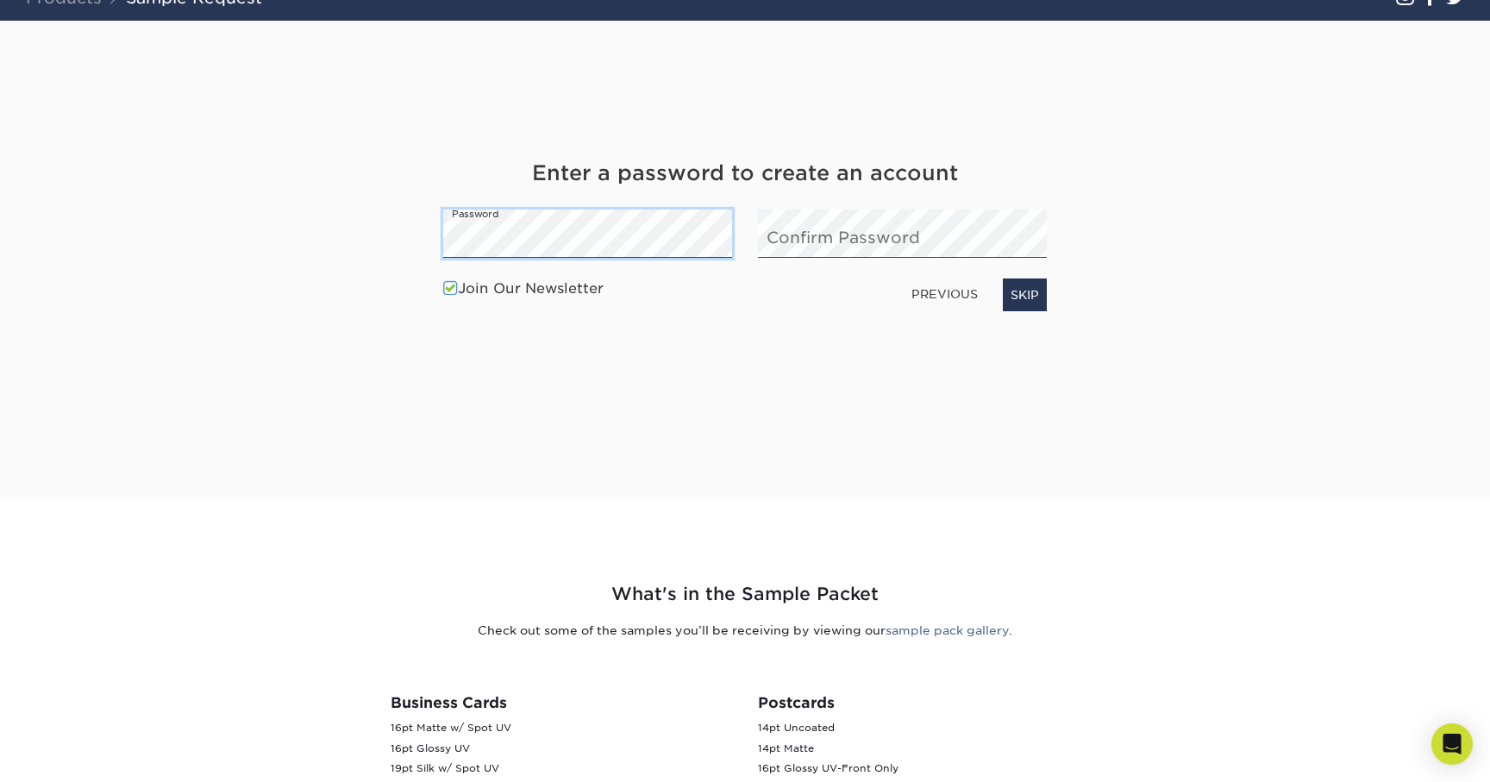
scroll to position [145, 0]
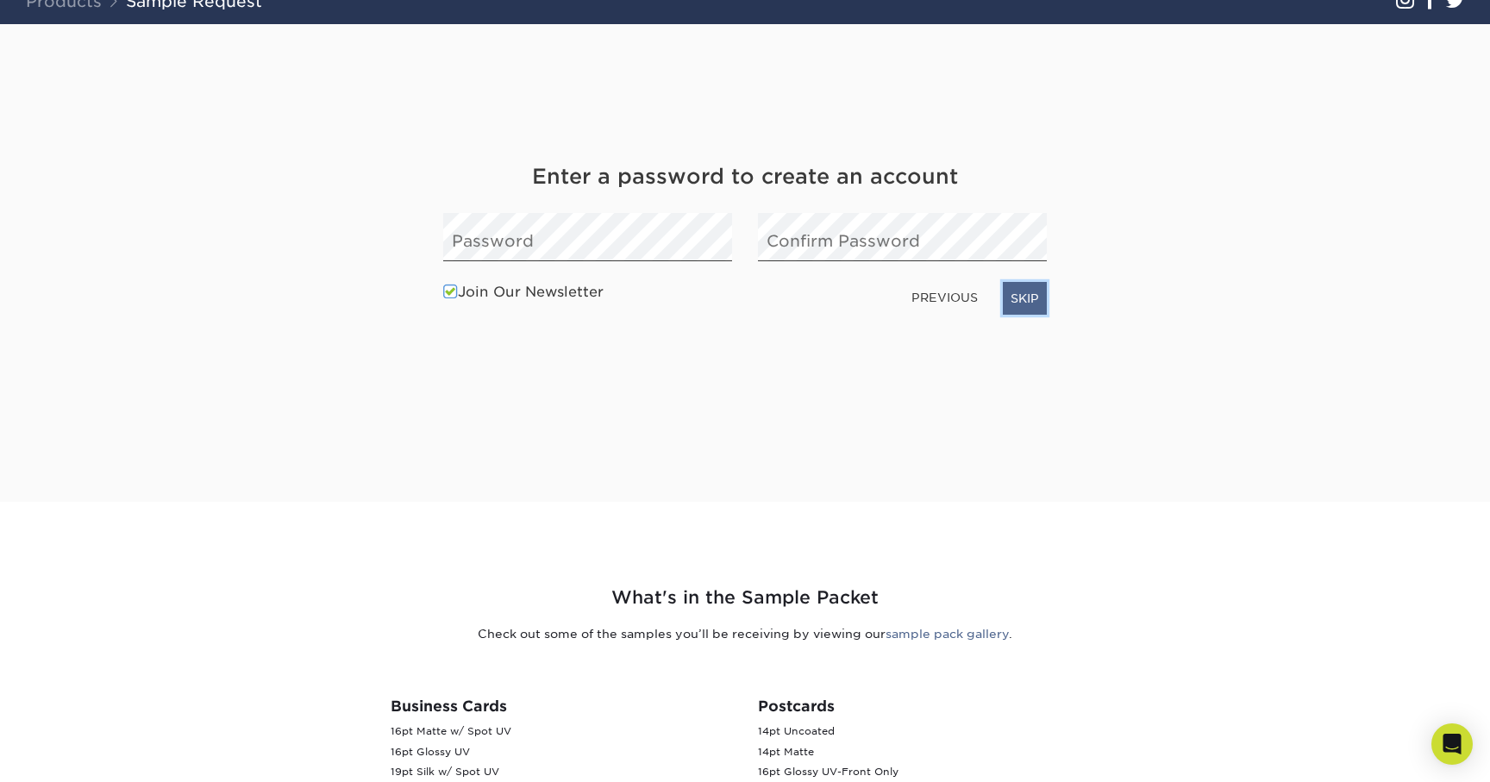
click at [1013, 301] on link "SKIP" at bounding box center [1025, 298] width 44 height 33
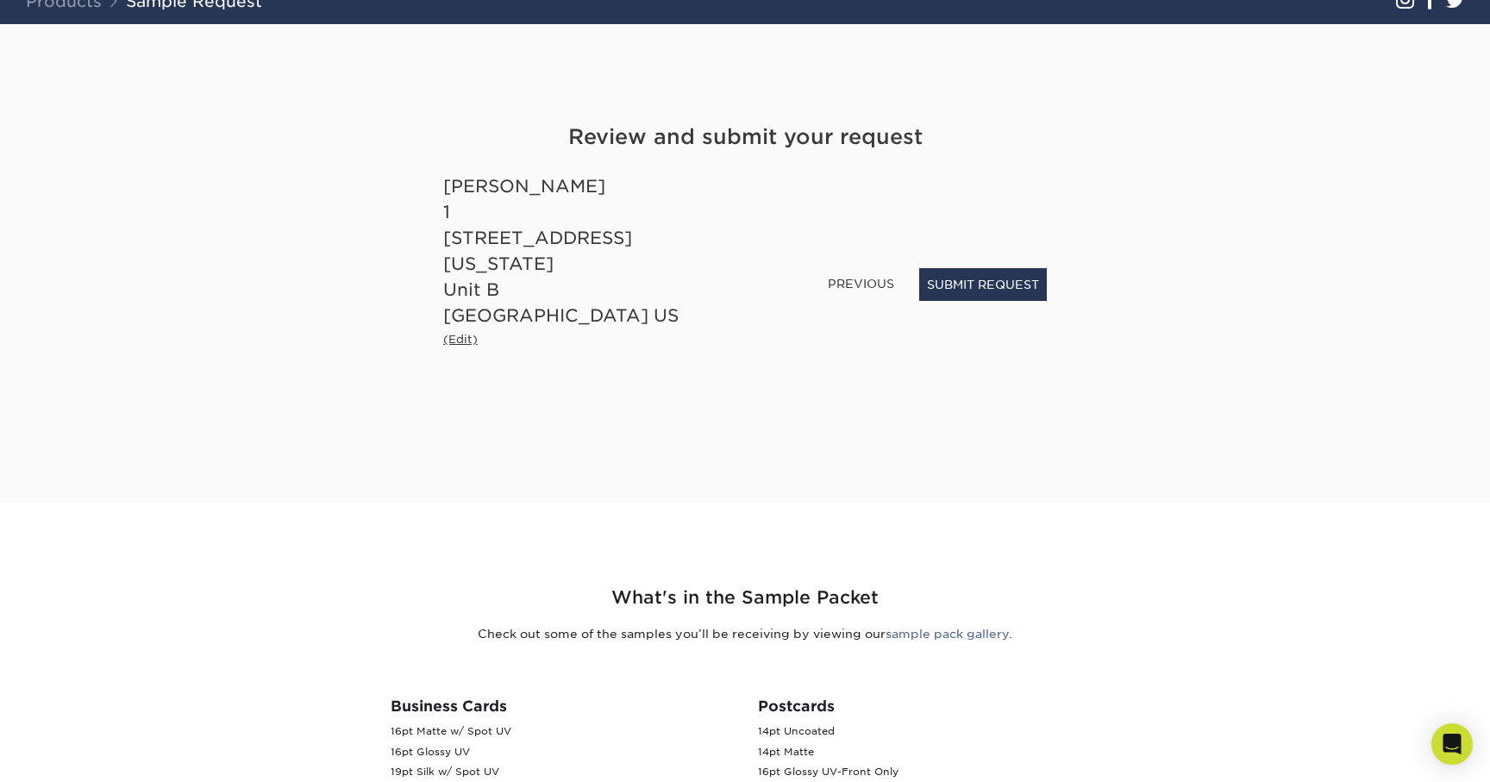
click at [455, 333] on small "(Edit)" at bounding box center [460, 339] width 34 height 13
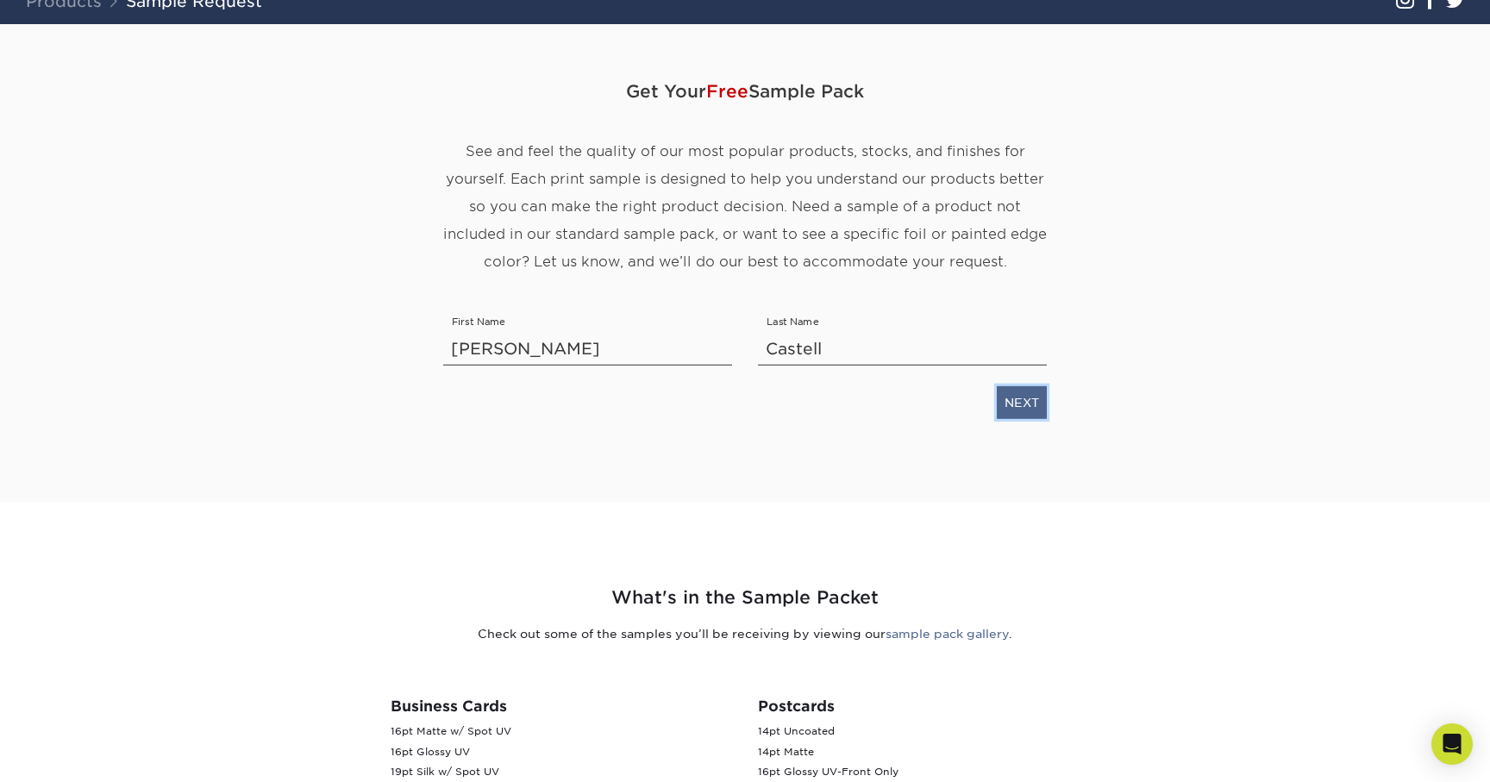
click at [1020, 411] on link "NEXT" at bounding box center [1022, 402] width 50 height 33
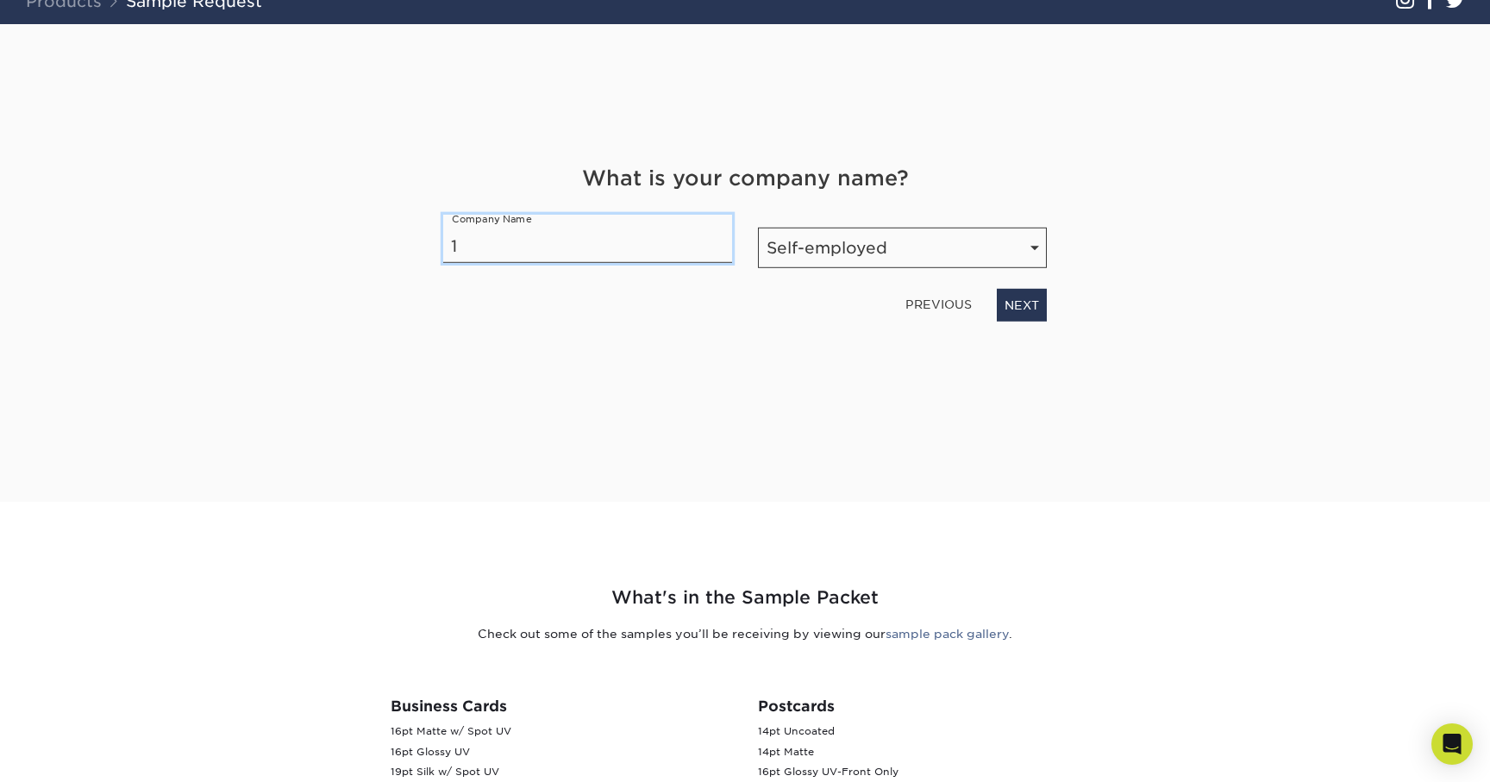
click at [609, 247] on input "1" at bounding box center [587, 239] width 289 height 48
type input "Adam Castell"
click at [1017, 300] on link "NEXT" at bounding box center [1022, 305] width 50 height 33
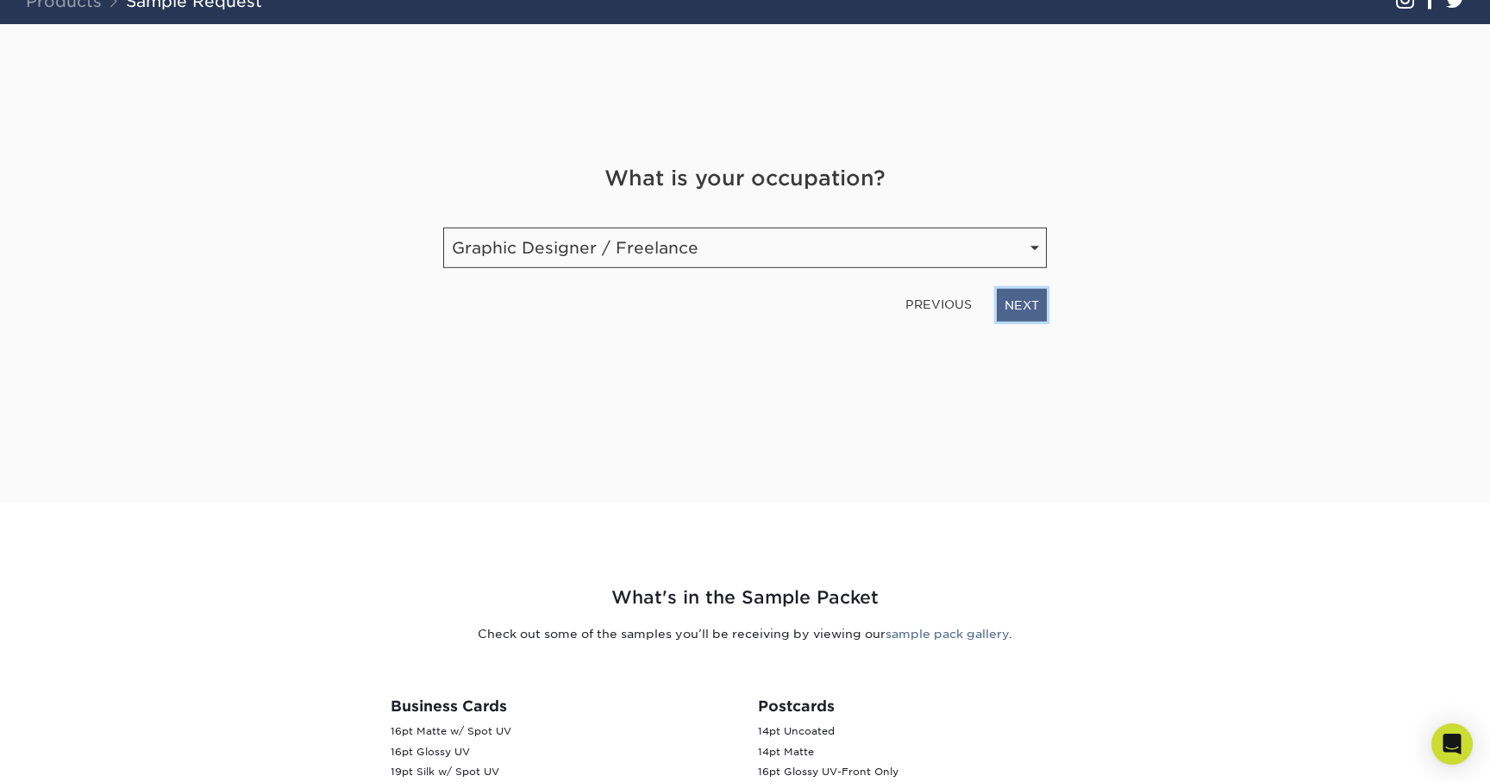
click at [1010, 303] on link "NEXT" at bounding box center [1022, 305] width 50 height 33
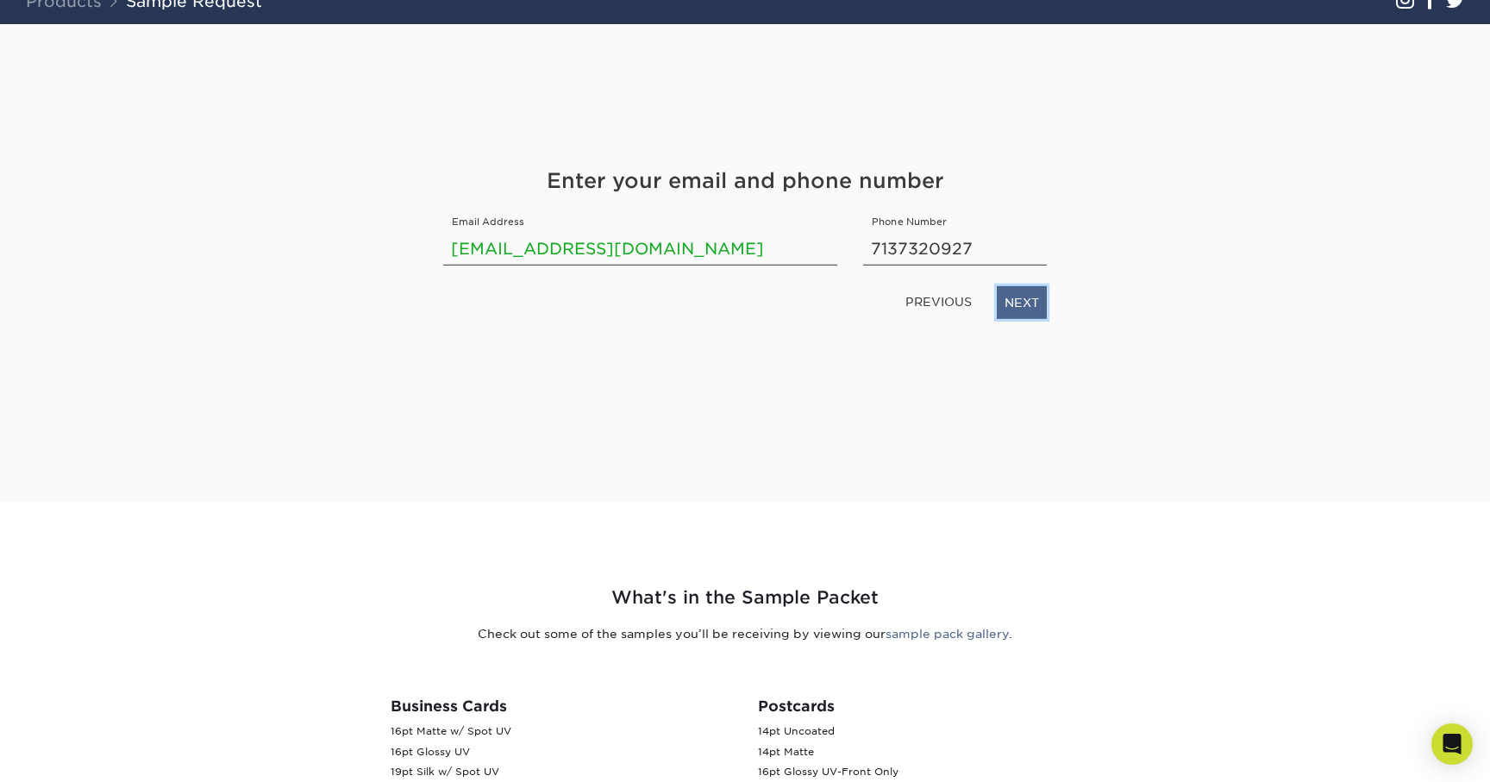
click at [1026, 304] on link "NEXT" at bounding box center [1022, 302] width 50 height 33
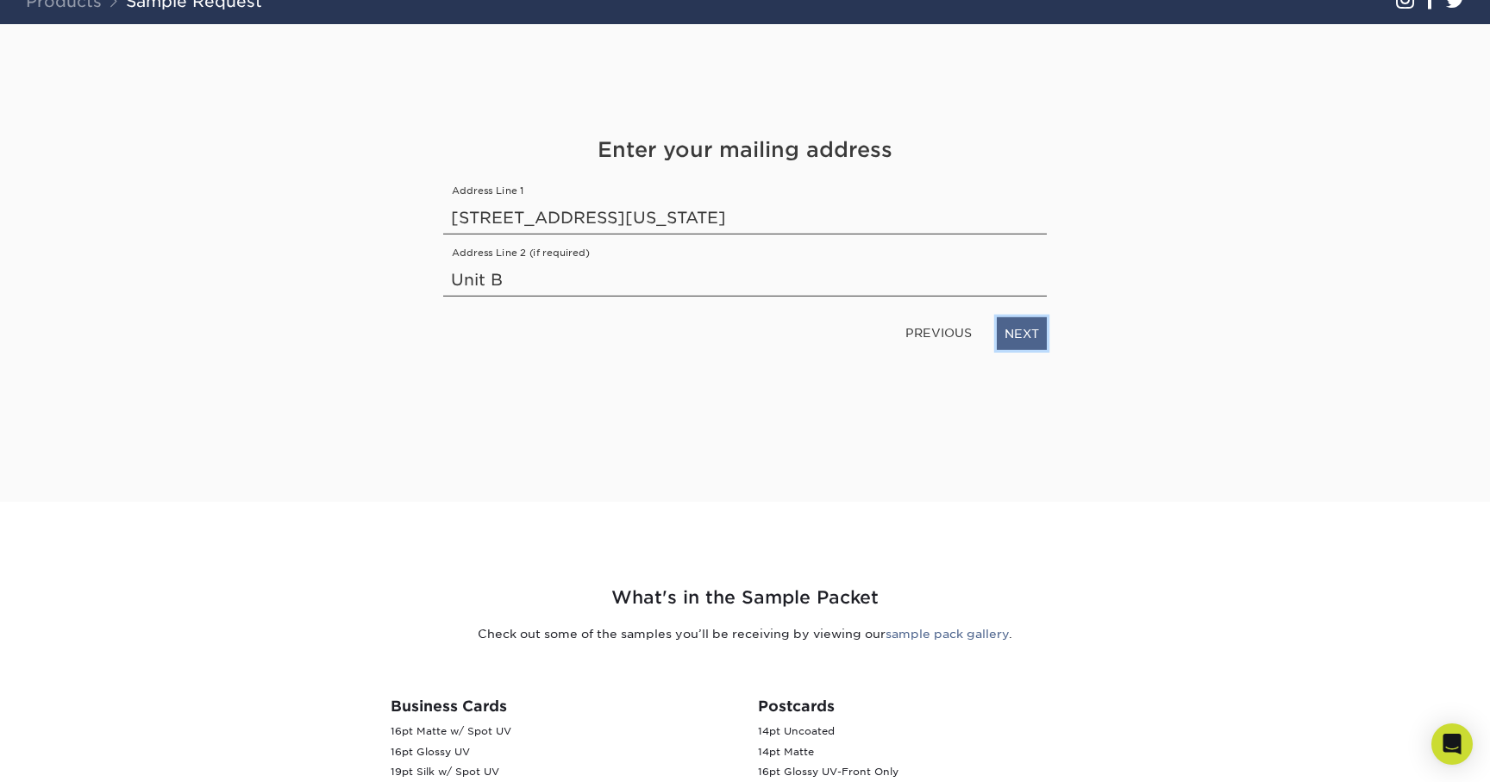
click at [1017, 335] on link "NEXT" at bounding box center [1022, 333] width 50 height 33
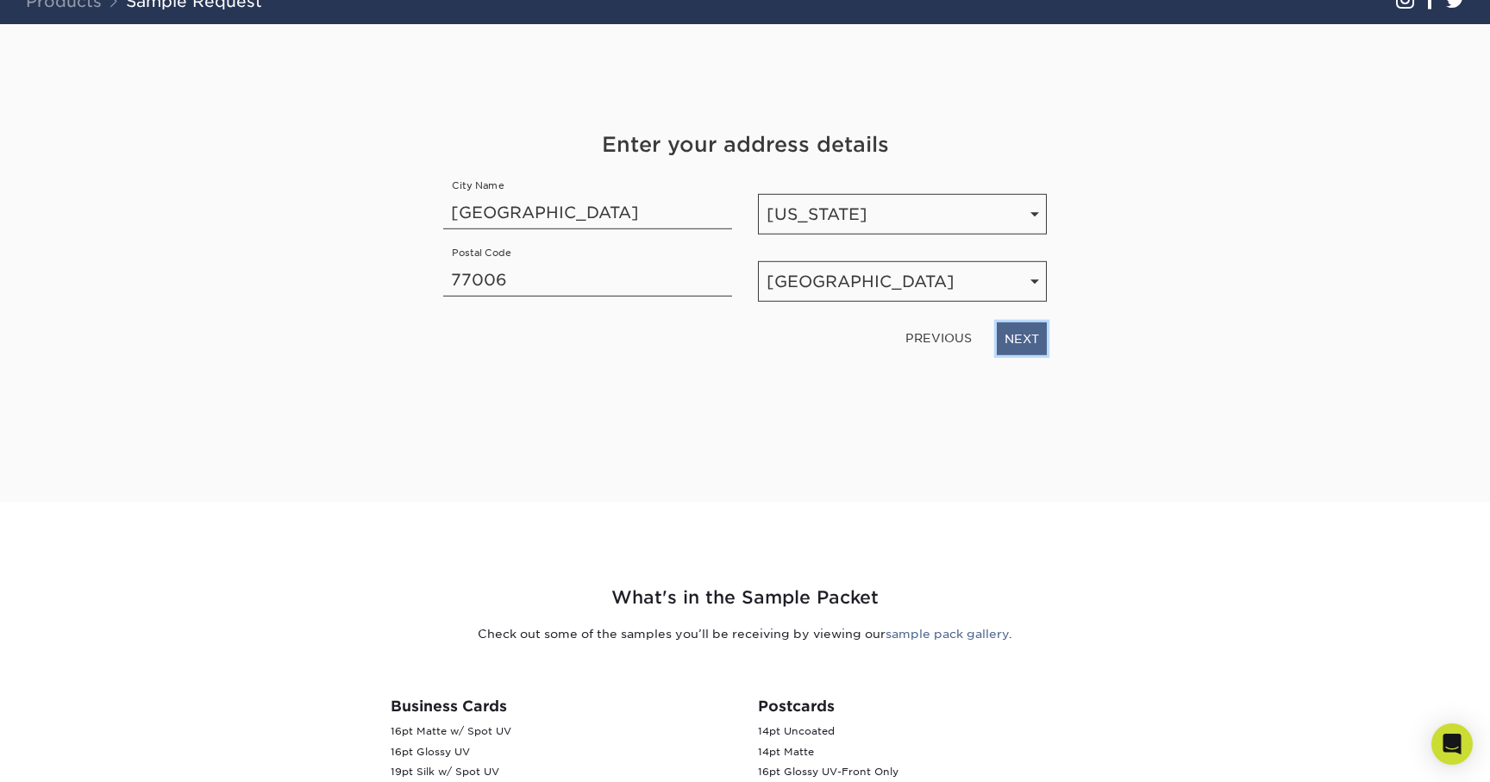
click at [1017, 335] on link "NEXT" at bounding box center [1022, 338] width 50 height 33
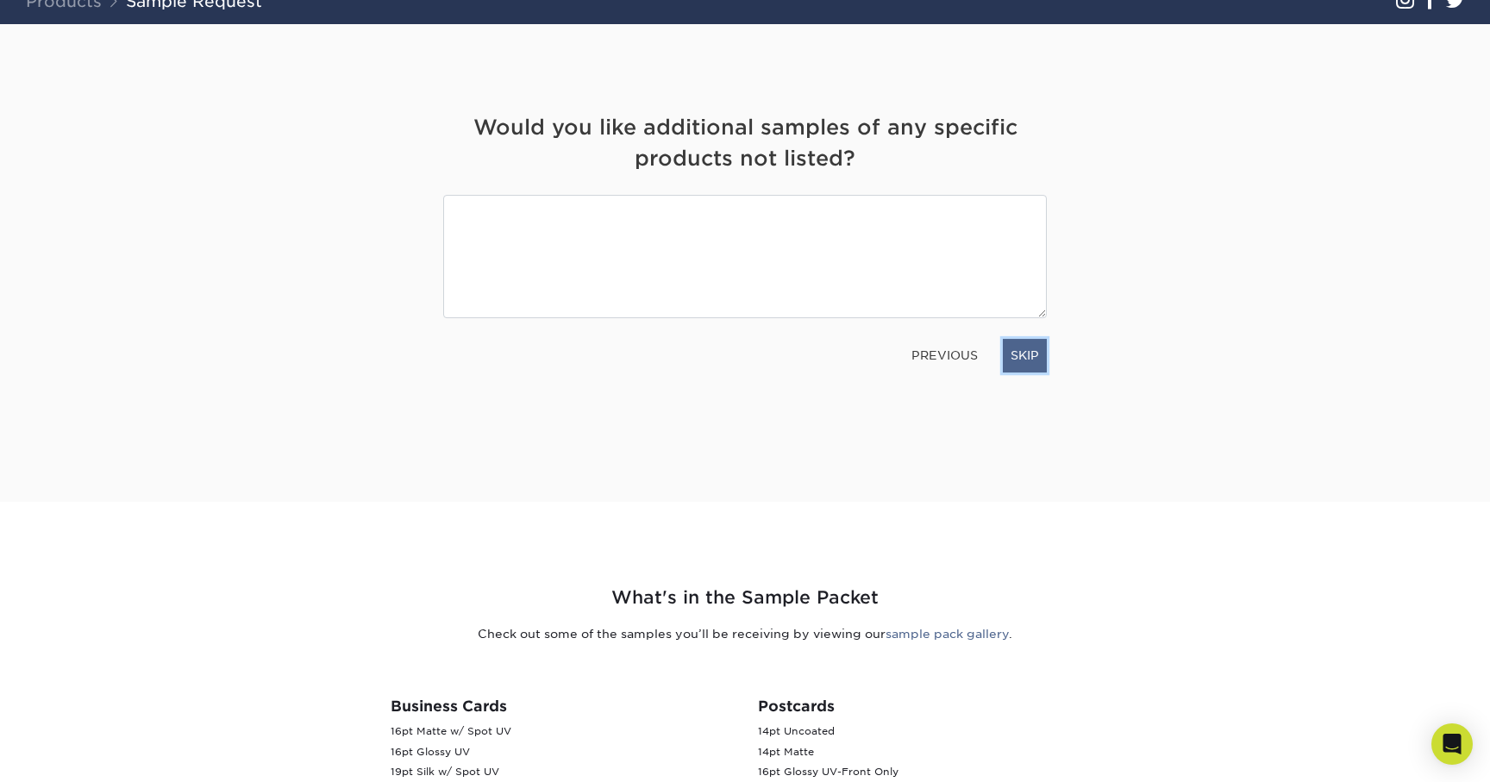
click at [1023, 366] on link "SKIP" at bounding box center [1025, 355] width 44 height 33
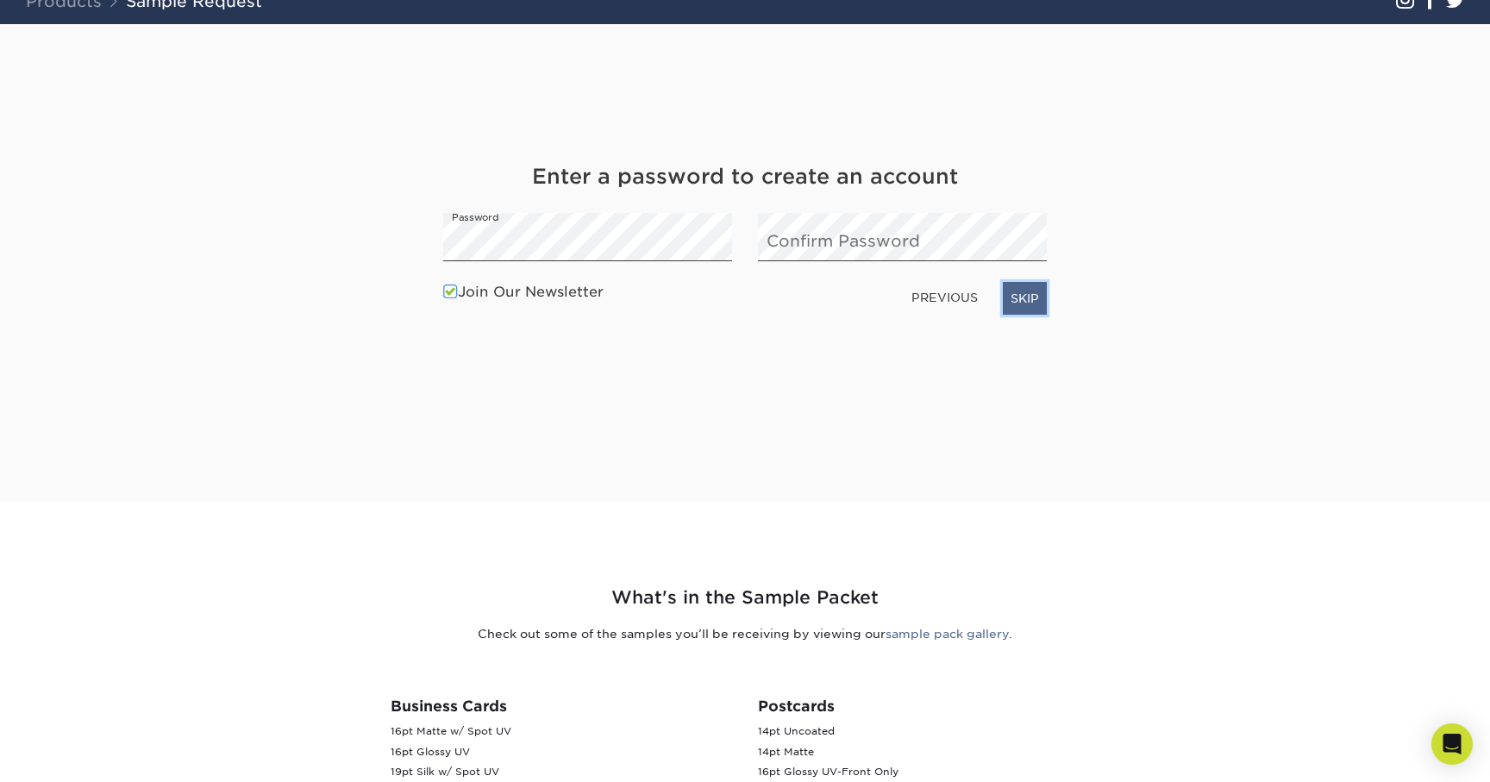
click at [1029, 307] on link "SKIP" at bounding box center [1025, 298] width 44 height 33
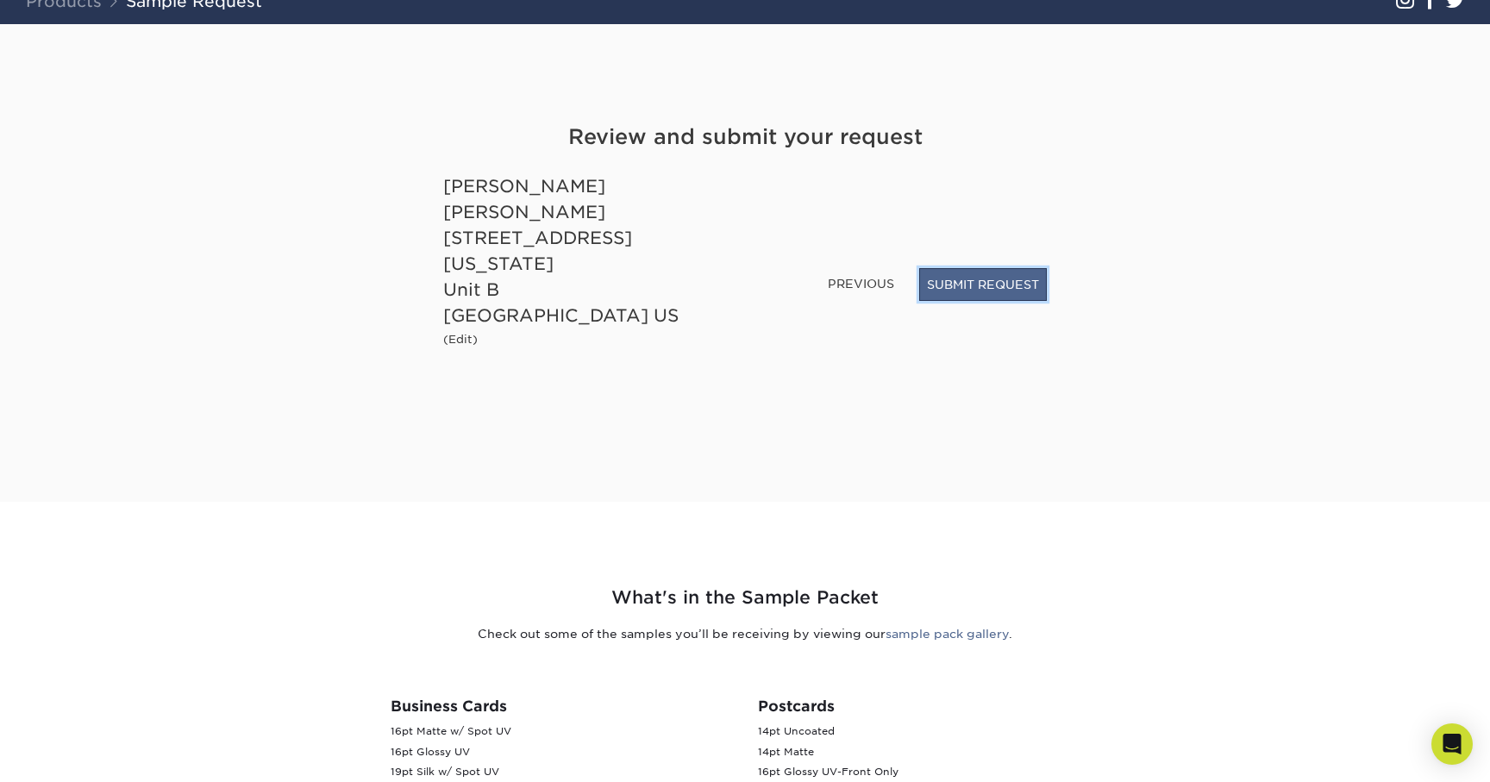
click at [1005, 301] on button "SUBMIT REQUEST" at bounding box center [983, 284] width 128 height 33
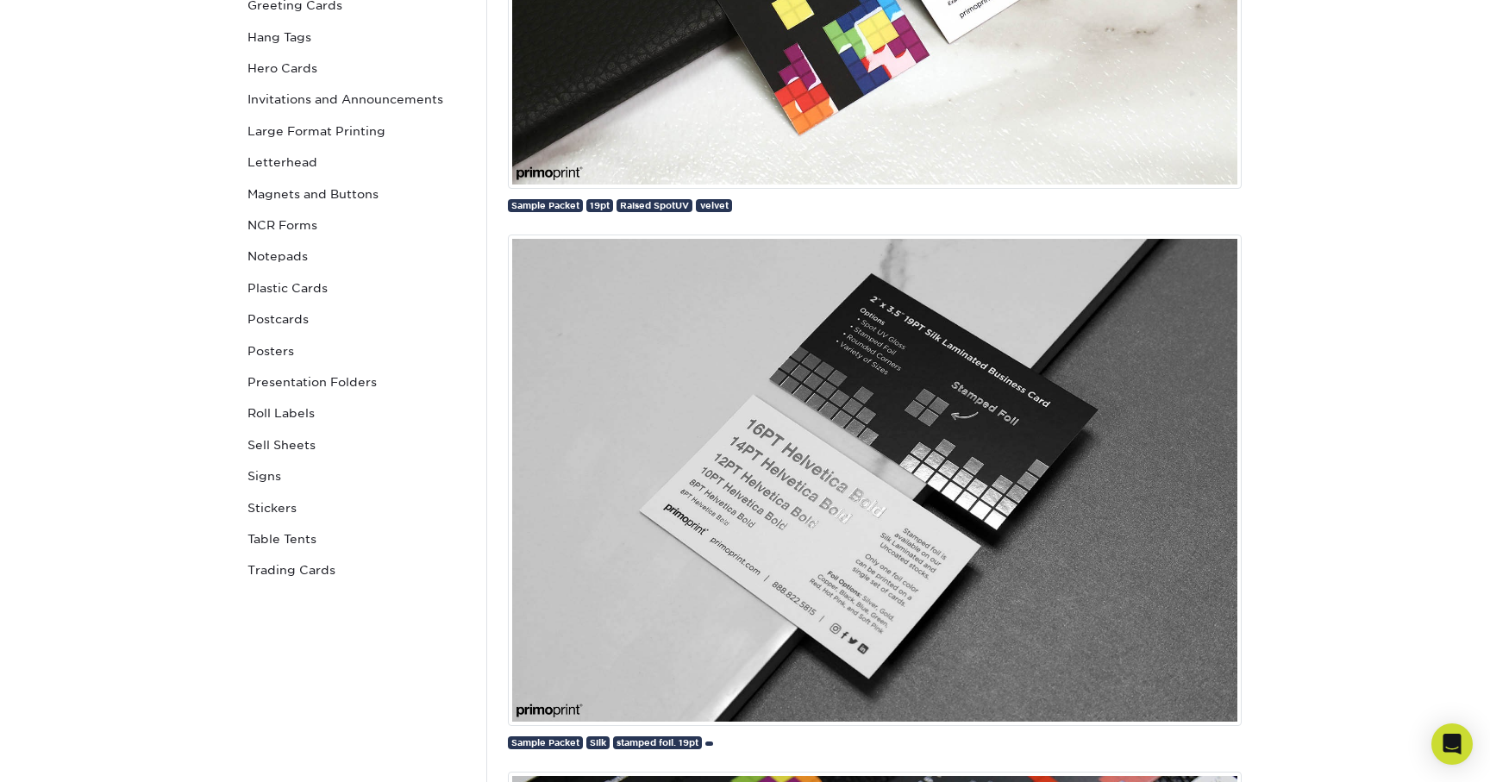
scroll to position [551, 0]
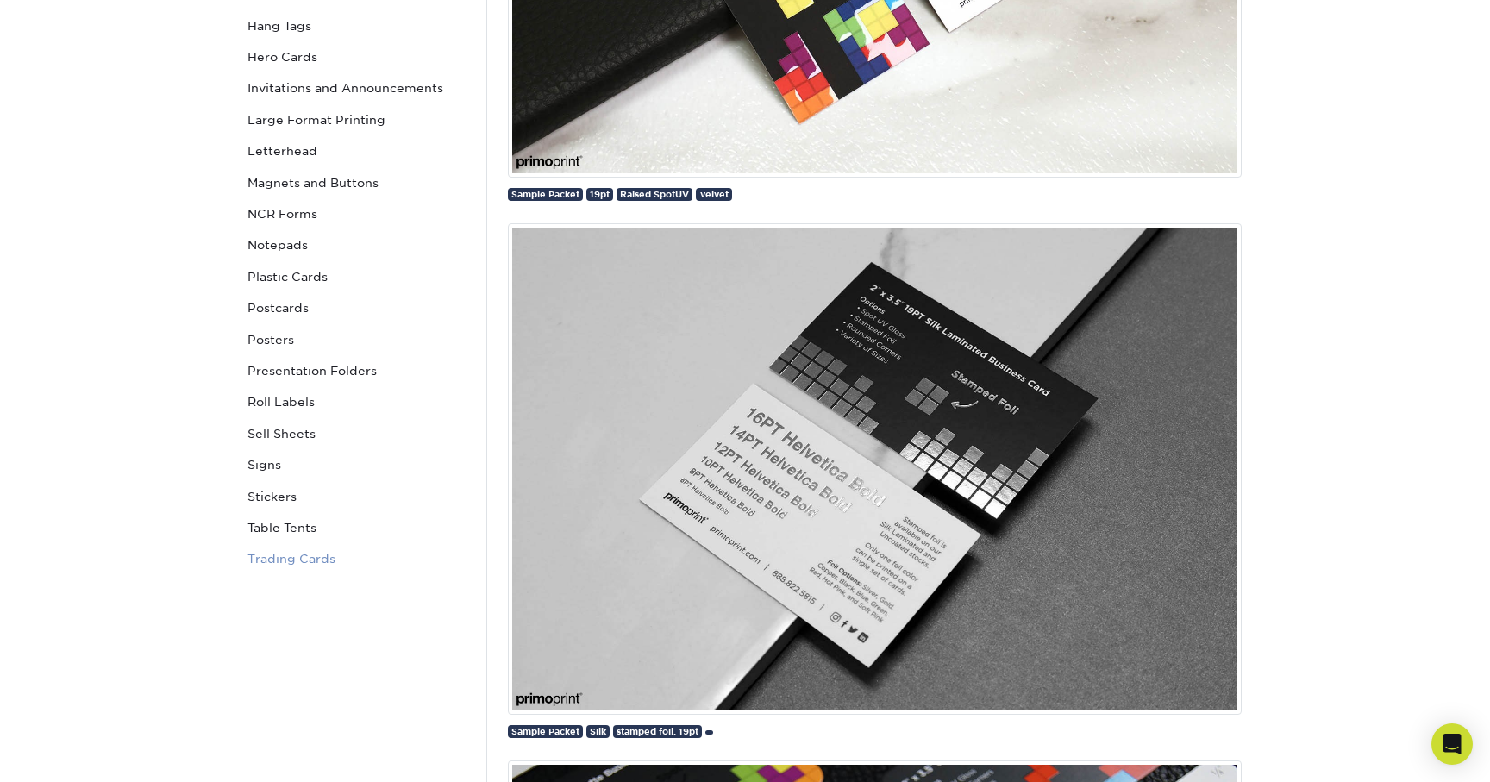
click at [333, 565] on link "Trading Cards" at bounding box center [357, 558] width 233 height 31
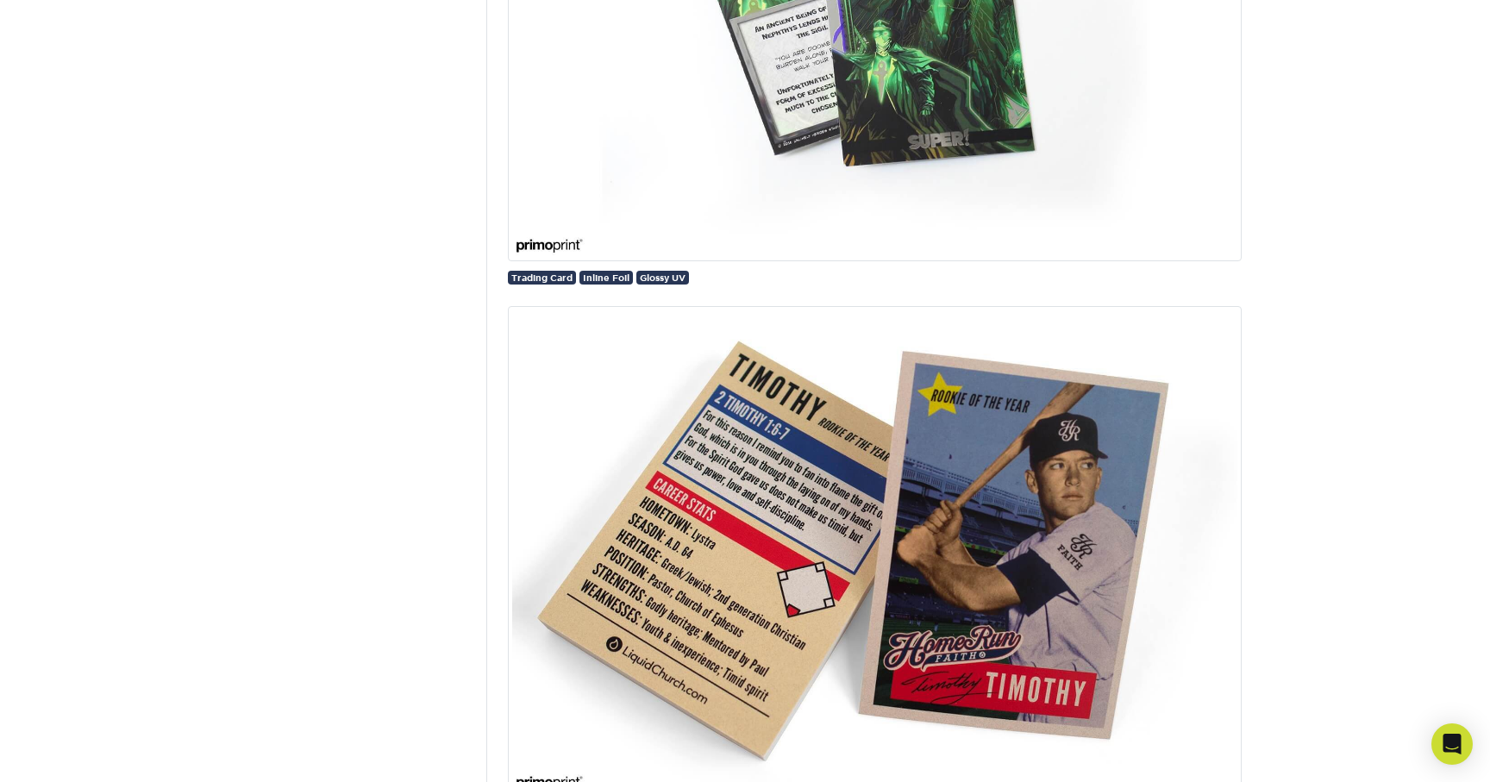
scroll to position [3718, 0]
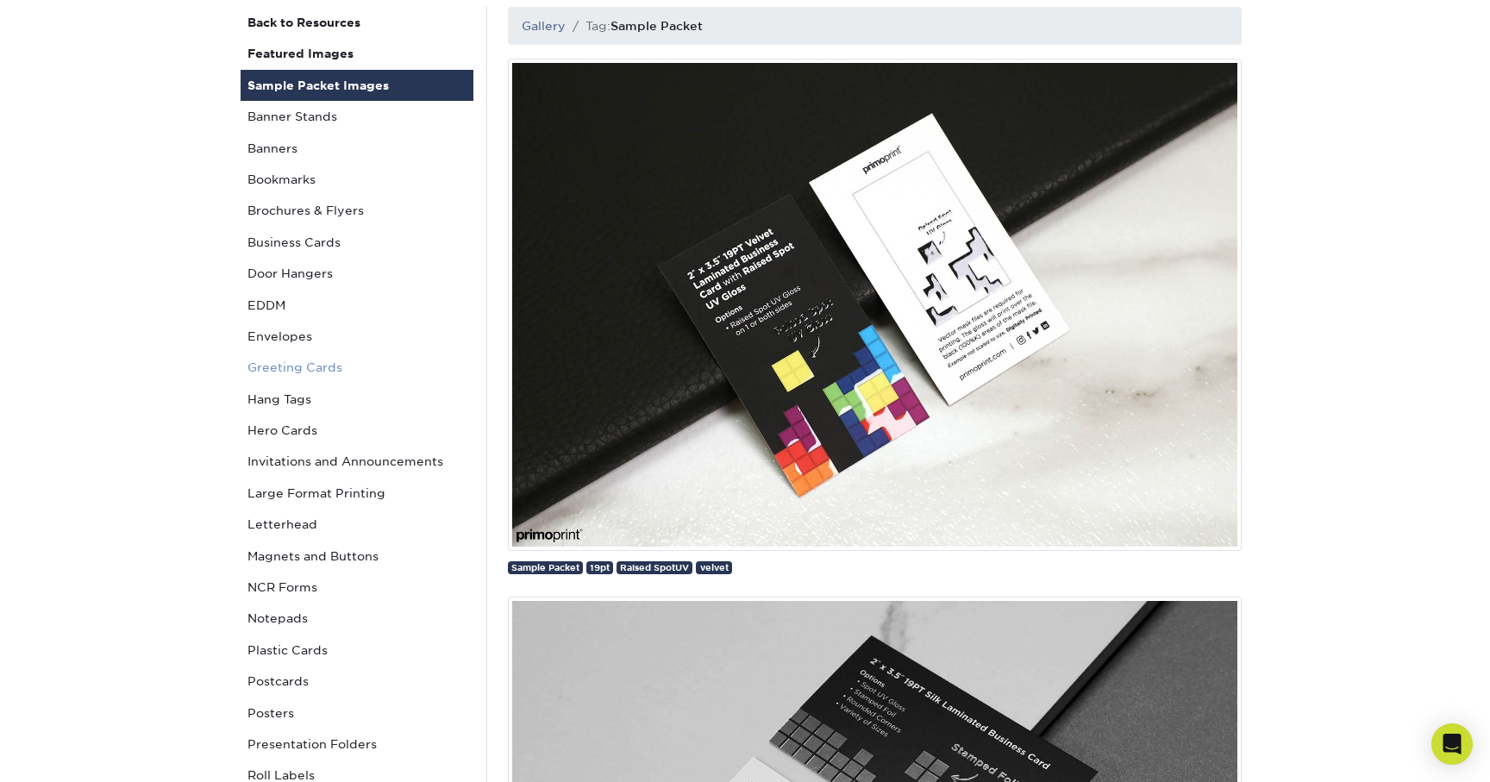
scroll to position [184, 0]
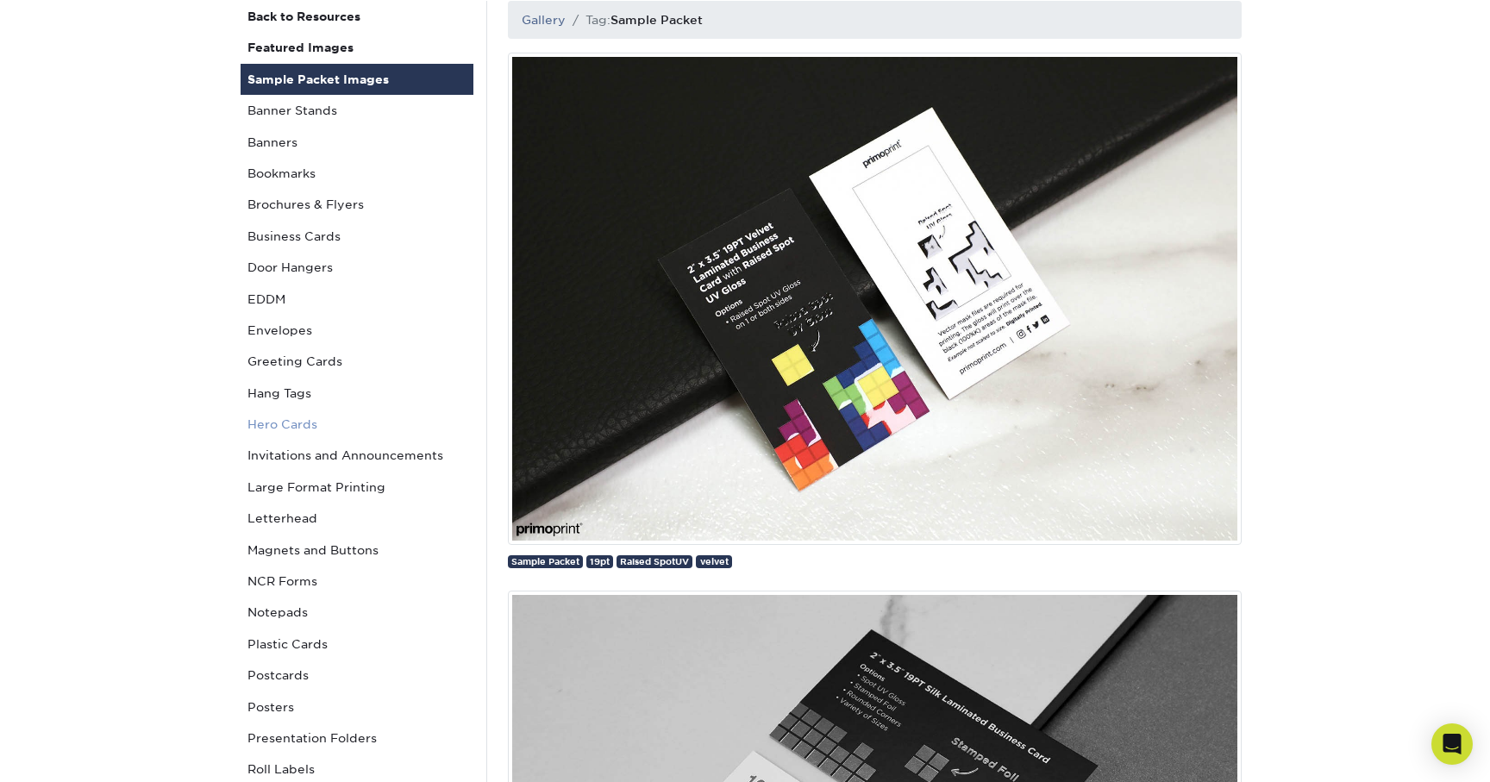
click at [290, 429] on link "Hero Cards" at bounding box center [357, 424] width 233 height 31
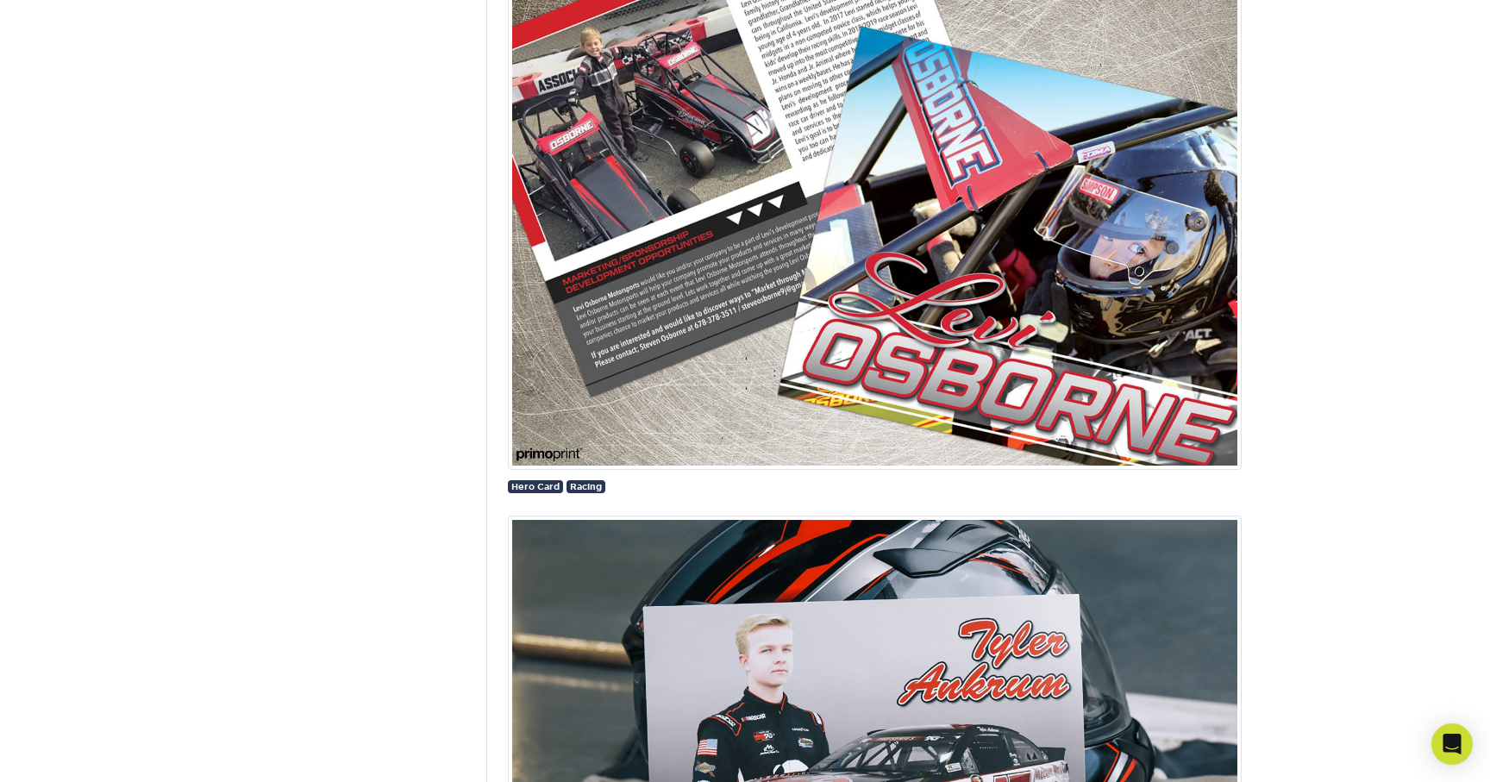
scroll to position [1367, 0]
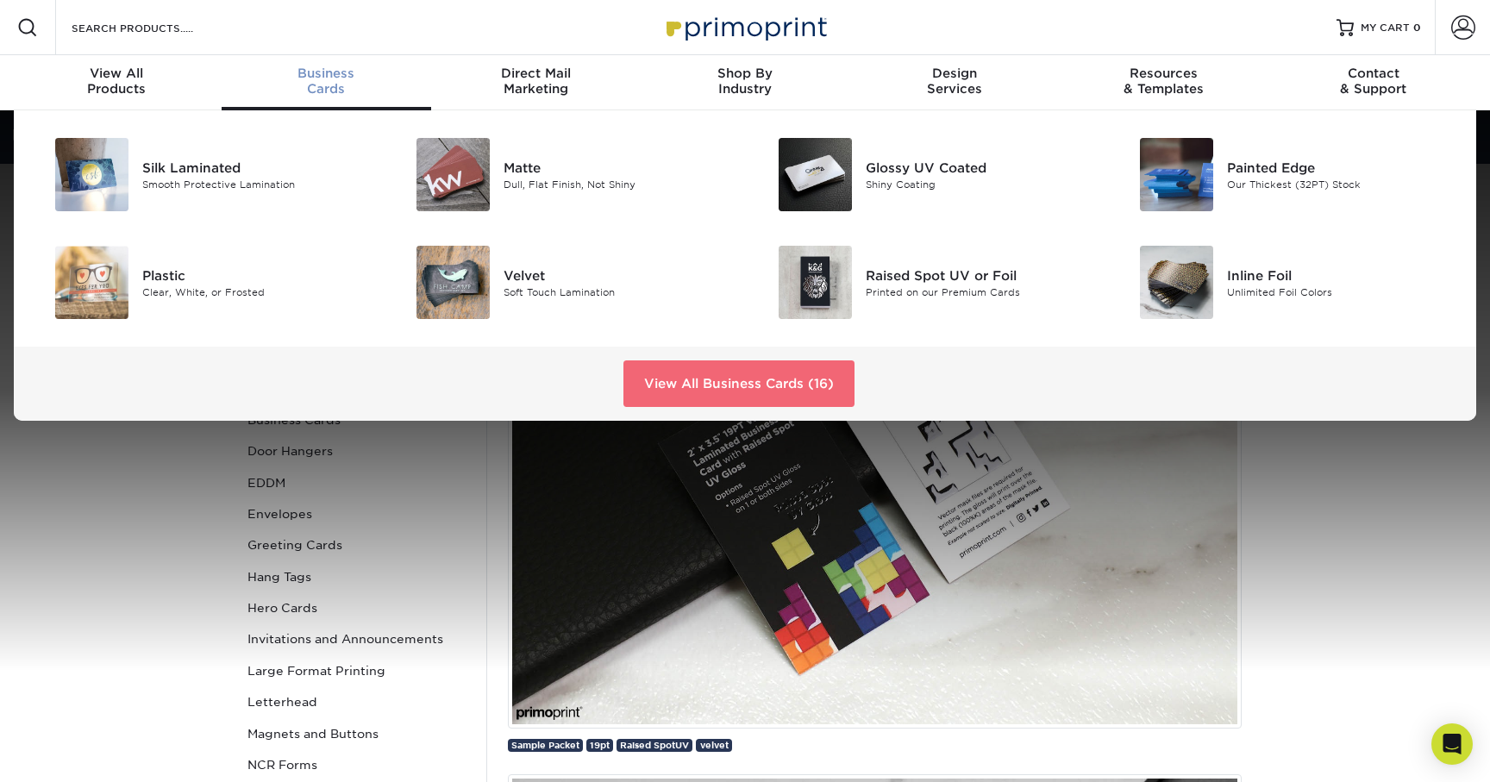
click at [751, 385] on link "View All Business Cards (16)" at bounding box center [738, 383] width 231 height 47
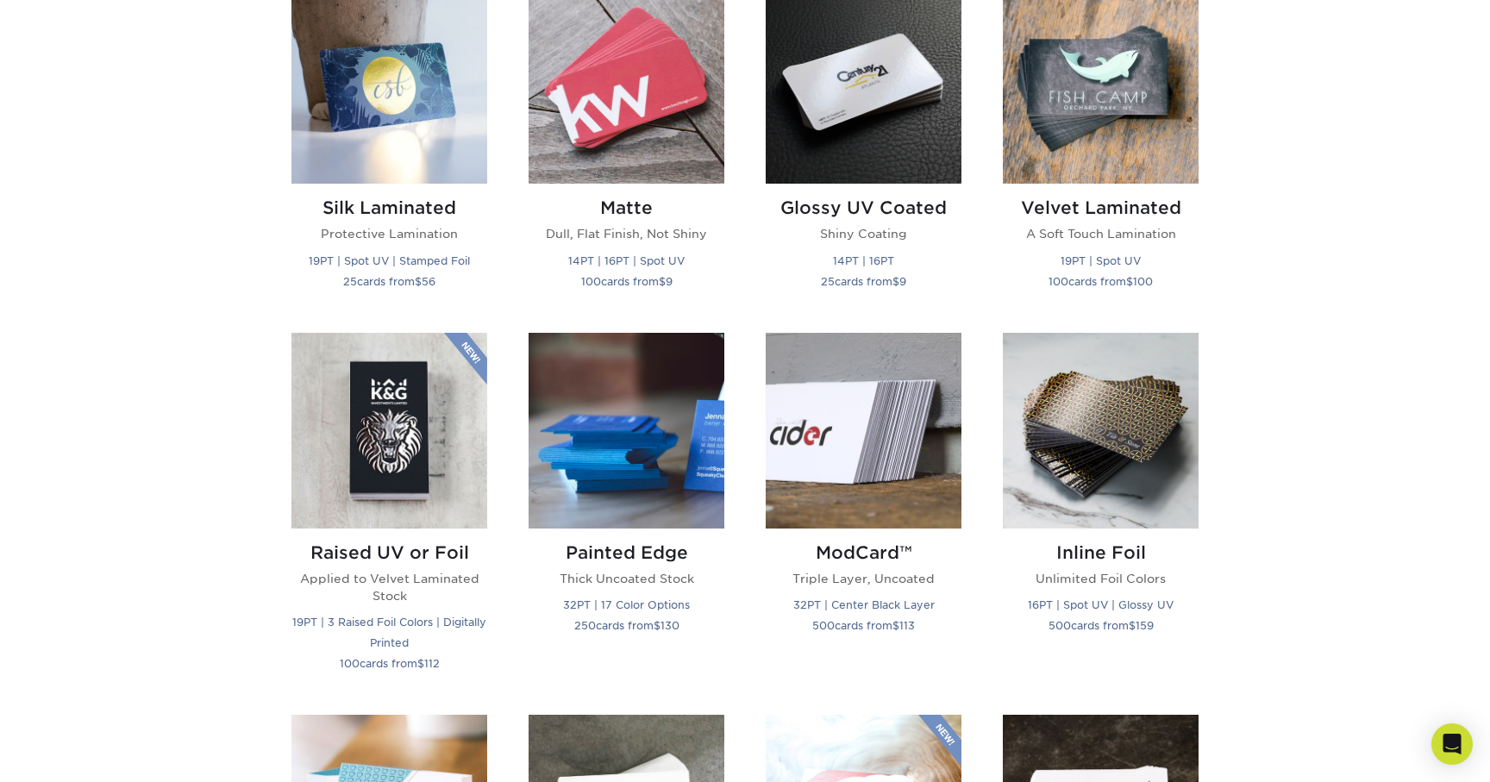
scroll to position [876, 0]
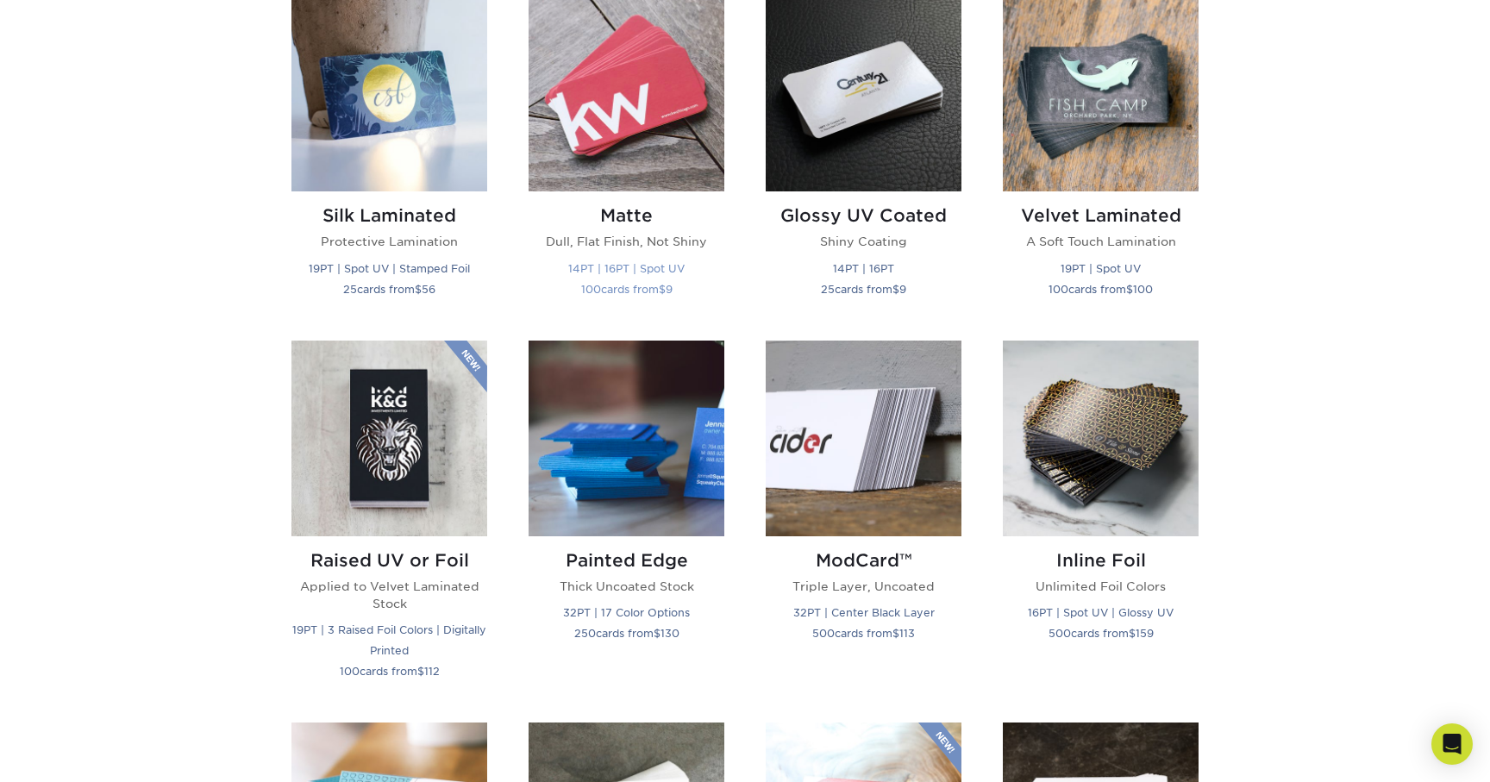
click at [644, 215] on h2 "Matte" at bounding box center [626, 215] width 196 height 21
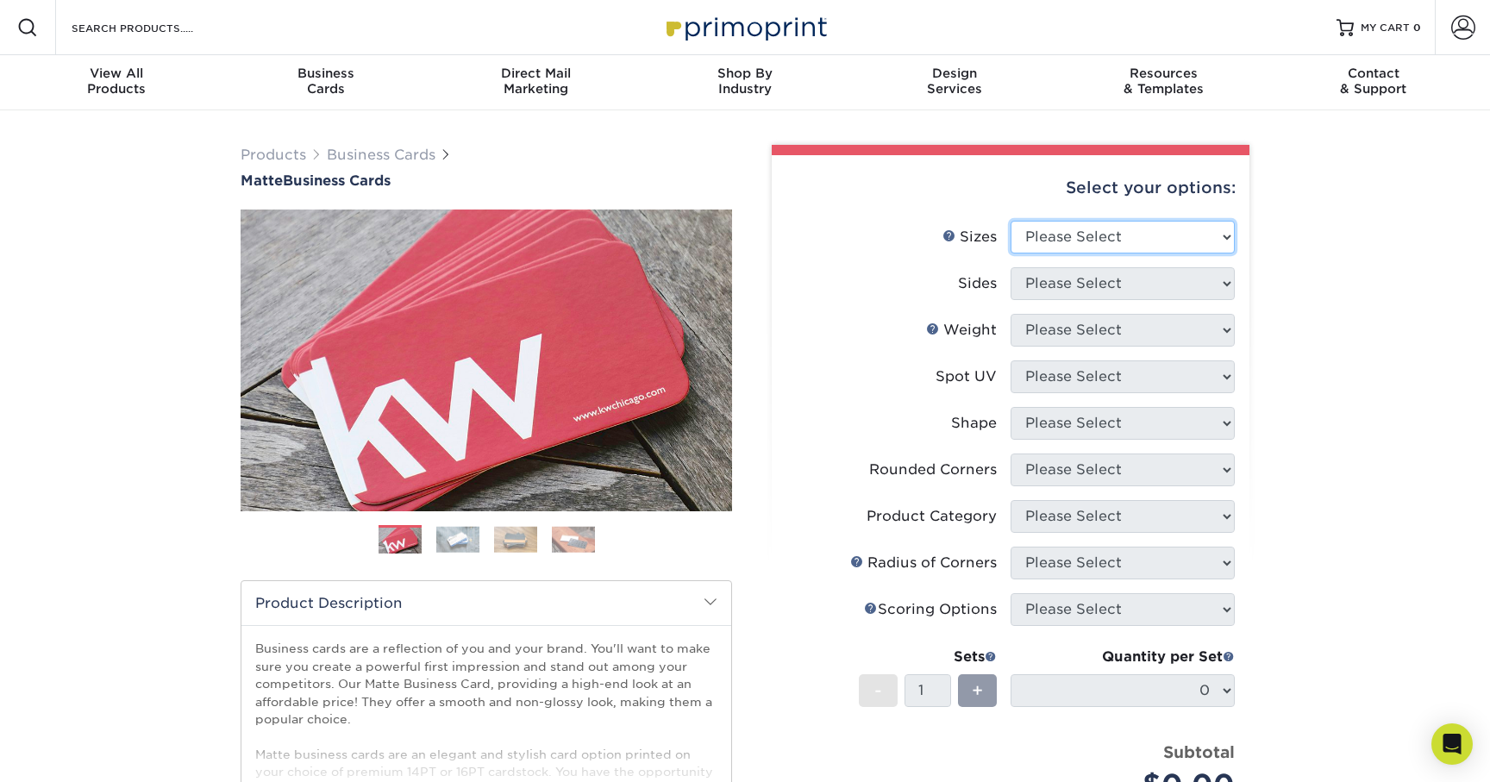
click at [1120, 229] on select "Please Select 1.5" x 3.5" - Mini 1.75" x 3.5" - Mini 2" x 2" - Square 2" x 3" -…" at bounding box center [1122, 237] width 224 height 33
select select "2.12x3.38"
click at [1010, 221] on select "Please Select 1.5" x 3.5" - Mini 1.75" x 3.5" - Mini 2" x 2" - Square 2" x 3" -…" at bounding box center [1122, 237] width 224 height 33
click at [1098, 284] on select "Please Select Print Both Sides Print Front Only" at bounding box center [1122, 283] width 224 height 33
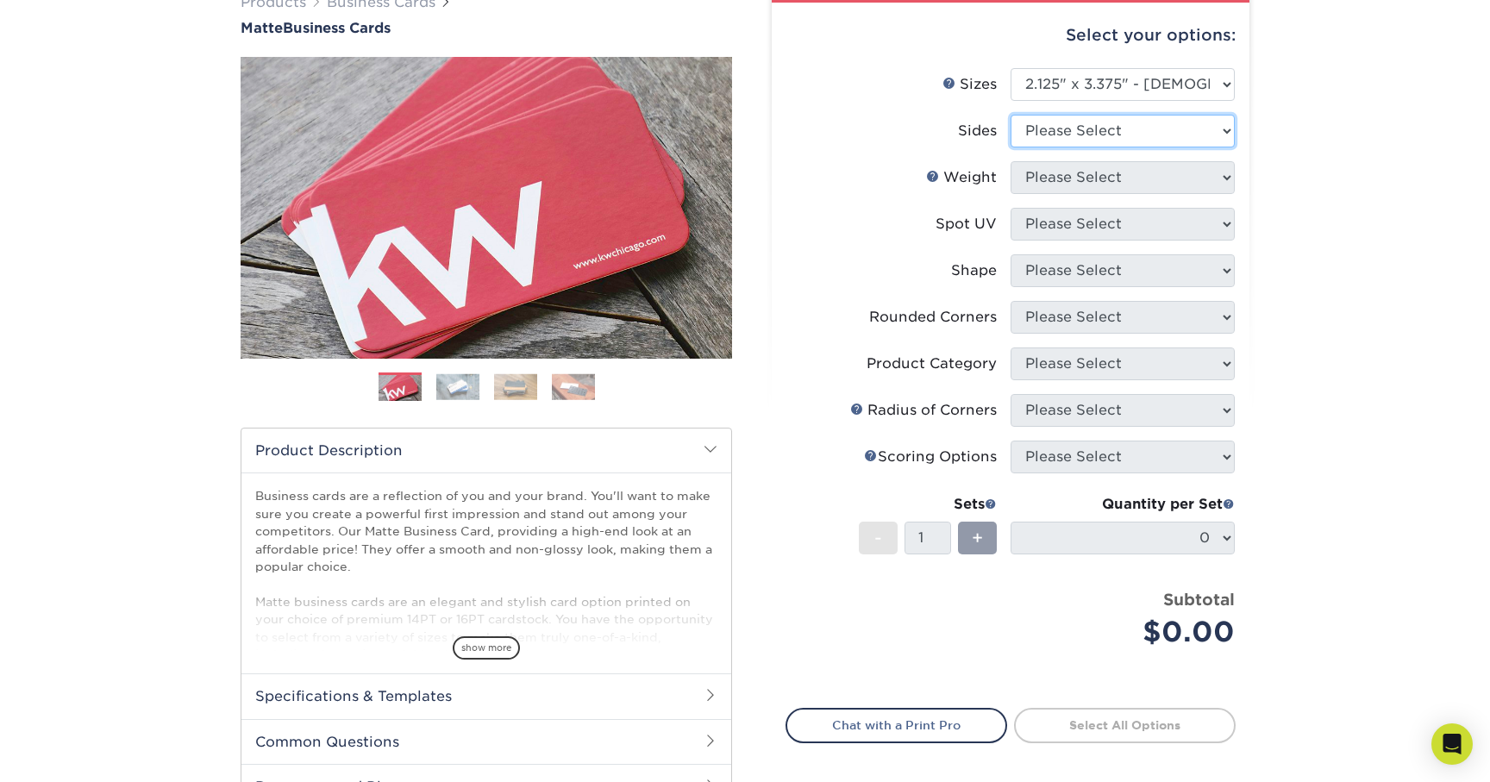
scroll to position [145, 0]
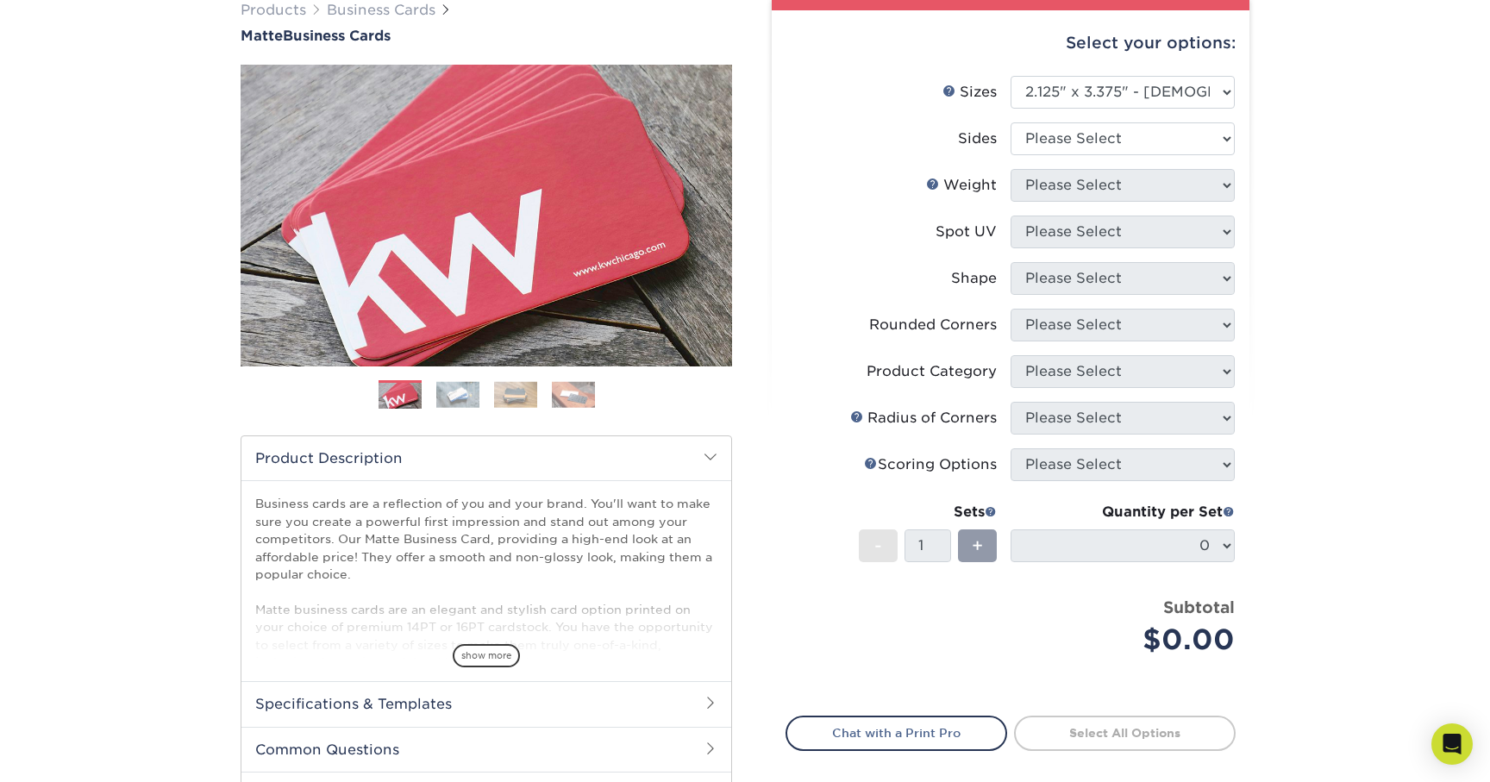
click at [1080, 109] on li "Sizes Help Sizes Please Select 1.5" x 3.5" - Mini 1.75" x 3.5" - Mini 2" x 2" -…" at bounding box center [1010, 99] width 448 height 47
click at [1081, 98] on select "Please Select 1.5" x 3.5" - Mini 1.75" x 3.5" - Mini 2" x 2" - Square 2" x 3" -…" at bounding box center [1122, 92] width 224 height 33
click at [1010, 76] on select "Please Select 1.5" x 3.5" - Mini 1.75" x 3.5" - Mini 2" x 2" - Square 2" x 3" -…" at bounding box center [1122, 92] width 224 height 33
click at [1057, 139] on select "Please Select Print Both Sides Print Front Only" at bounding box center [1122, 138] width 224 height 33
select select "13abbda7-1d64-4f25-8bb2-c179b224825d"
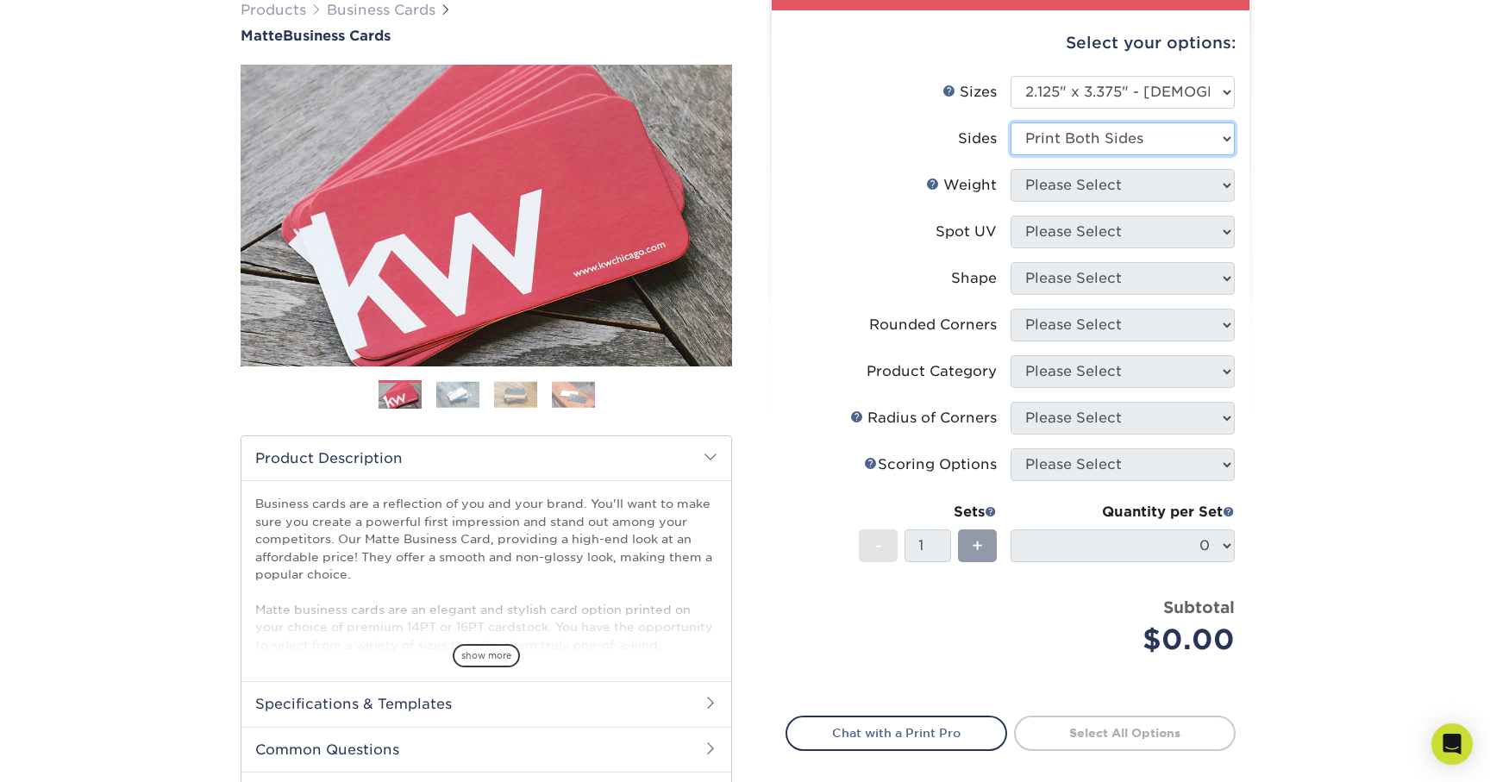
click at [1010, 122] on select "Please Select Print Both Sides Print Front Only" at bounding box center [1122, 138] width 224 height 33
click at [1089, 179] on select "Please Select 16PT 14PT" at bounding box center [1122, 185] width 224 height 33
select select "16PT"
click at [1010, 169] on select "Please Select 16PT 14PT" at bounding box center [1122, 185] width 224 height 33
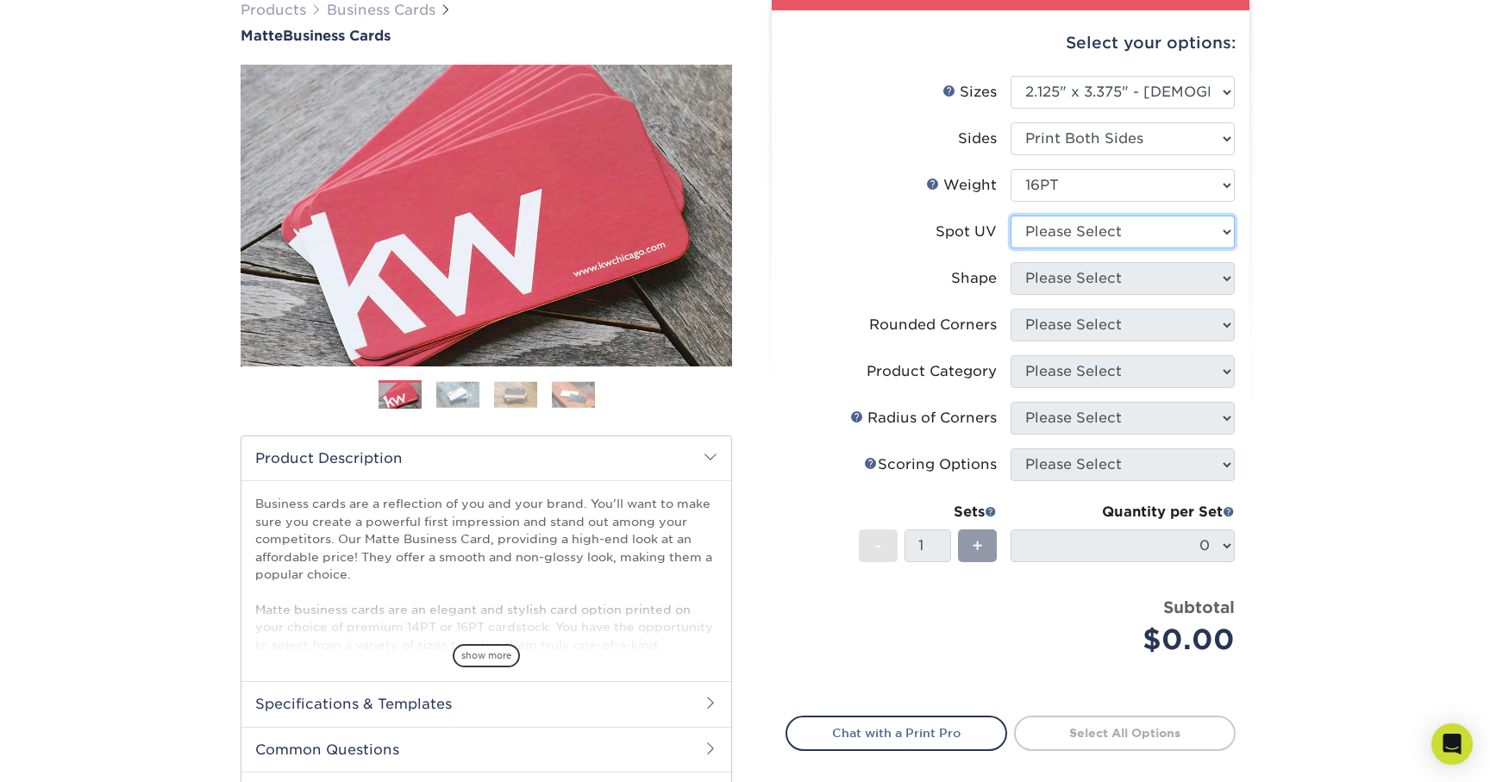
click at [1065, 223] on select "Please Select No Spot UV Front and Back (Both Sides) Front Only Back Only" at bounding box center [1122, 232] width 224 height 33
select select "3"
click at [1010, 216] on select "Please Select No Spot UV Front and Back (Both Sides) Front Only Back Only" at bounding box center [1122, 232] width 224 height 33
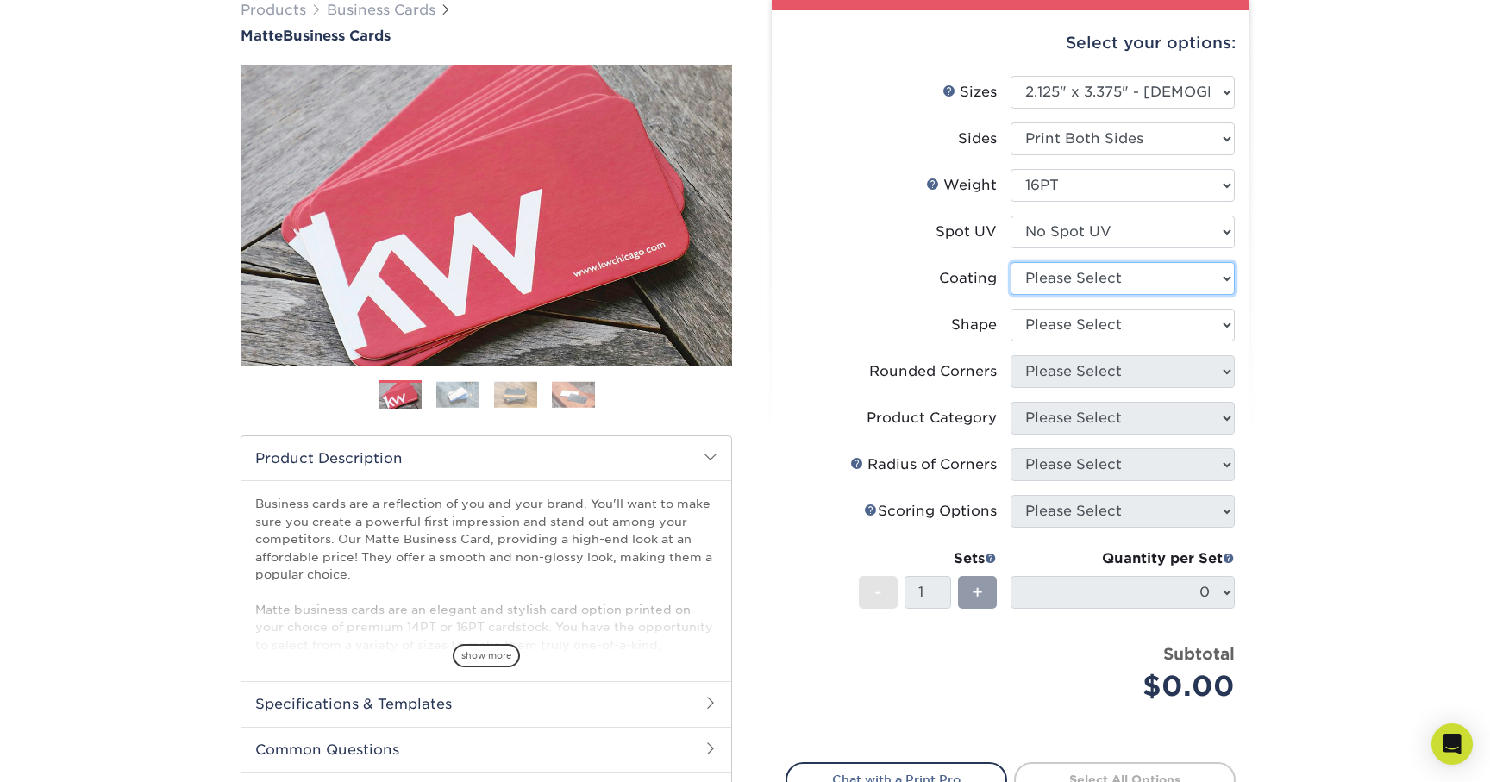
click at [1090, 280] on select at bounding box center [1122, 278] width 224 height 33
select select "121bb7b5-3b4d-429f-bd8d-bbf80e953313"
click at [1010, 262] on select at bounding box center [1122, 278] width 224 height 33
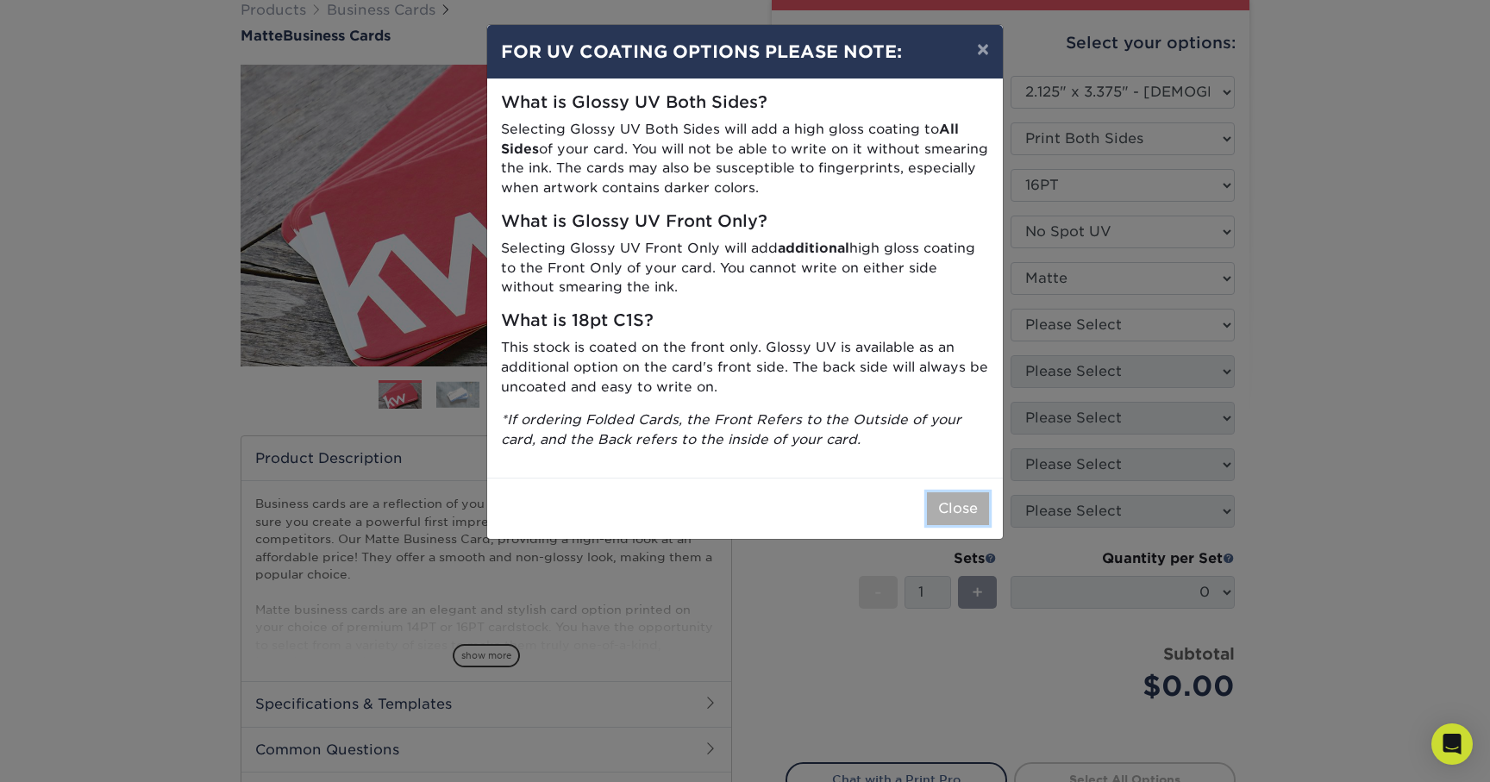
click at [954, 509] on button "Close" at bounding box center [958, 508] width 62 height 33
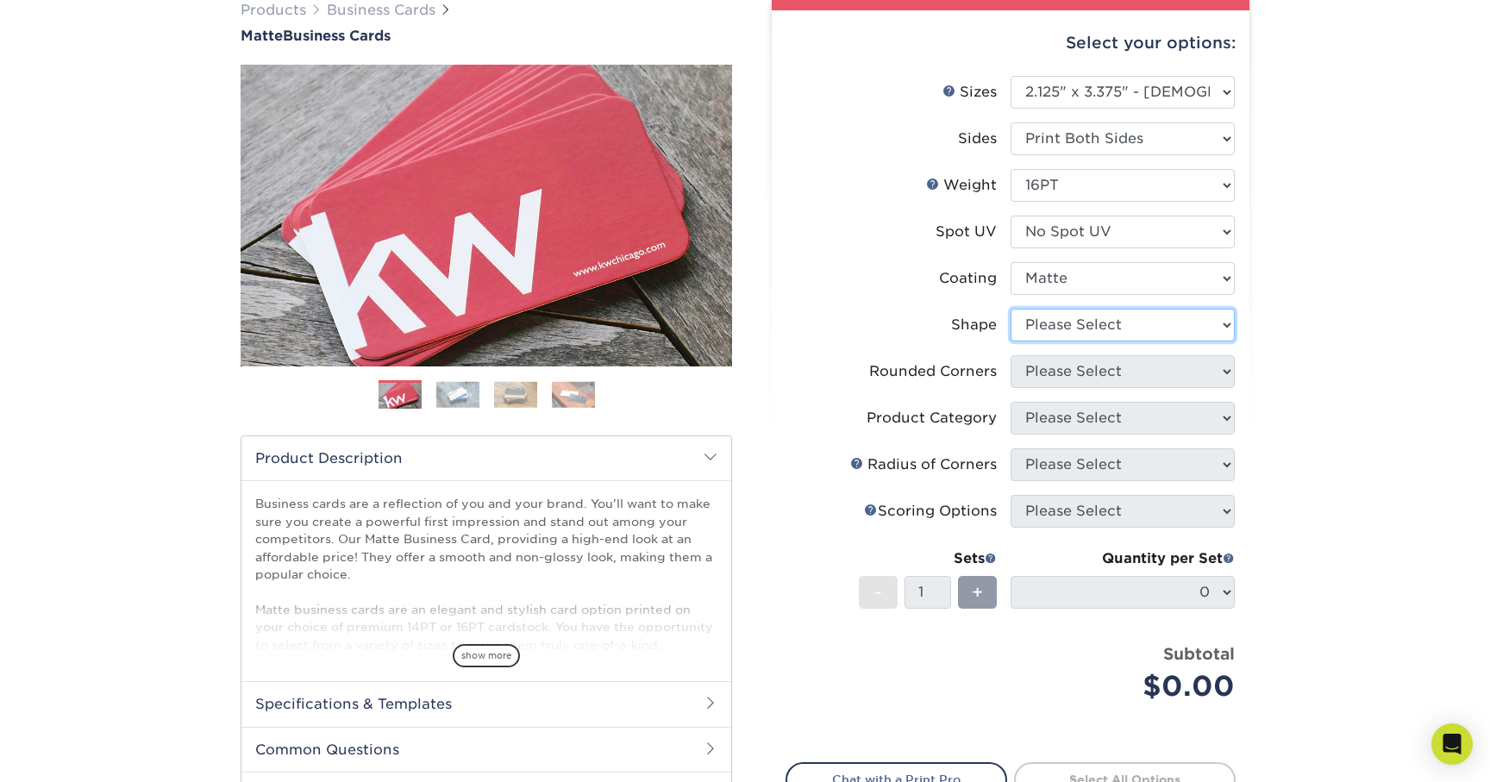
click at [1096, 321] on select "Please Select Standard" at bounding box center [1122, 325] width 224 height 33
select select "standard"
click at [1010, 309] on select "Please Select Standard" at bounding box center [1122, 325] width 224 height 33
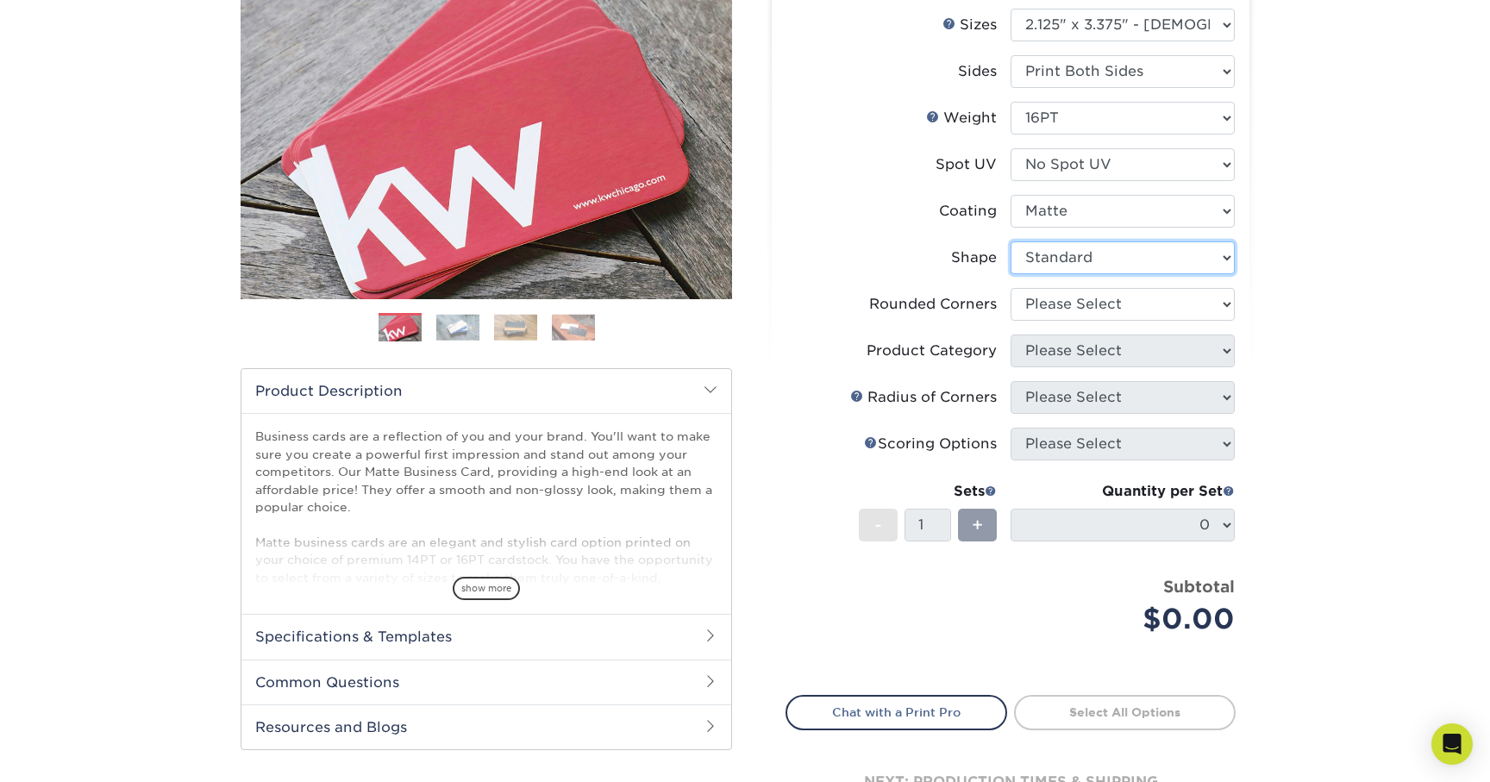
scroll to position [222, 0]
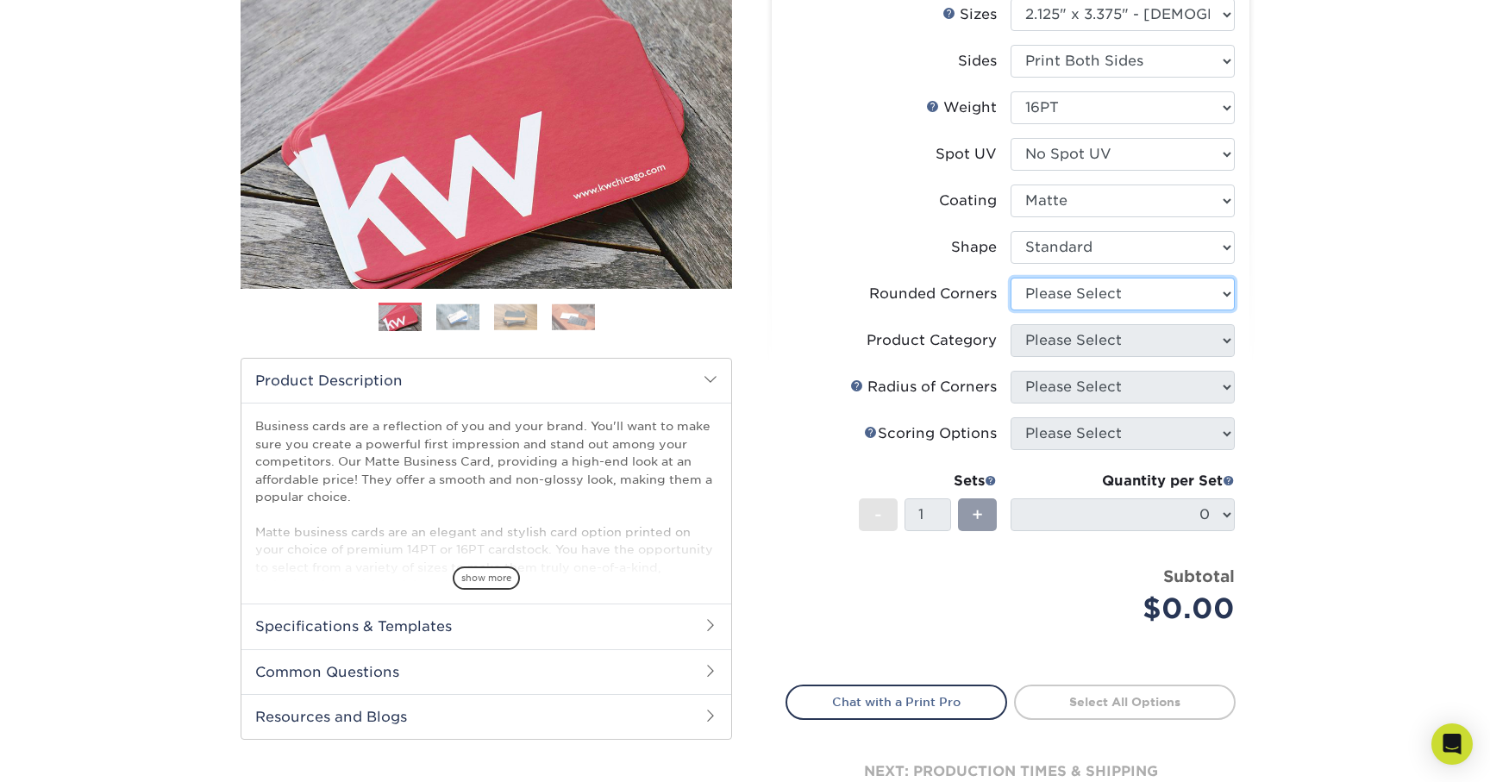
click at [1107, 303] on select "Please Select Yes - Round 2 Corners Yes - Round 4 Corners No" at bounding box center [1122, 294] width 224 height 33
select select "0"
click at [1010, 278] on select "Please Select Yes - Round 2 Corners Yes - Round 4 Corners No" at bounding box center [1122, 294] width 224 height 33
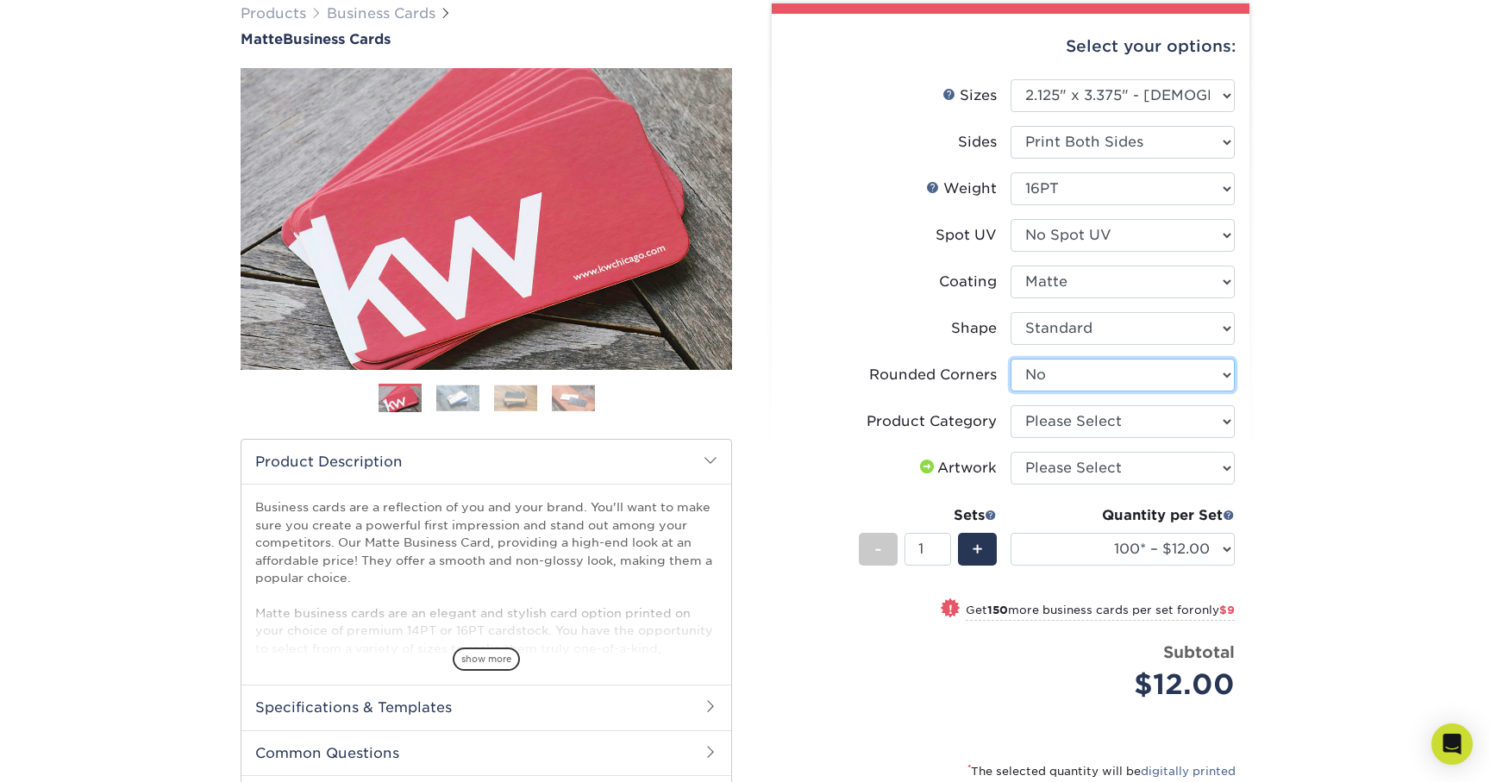
scroll to position [133, 0]
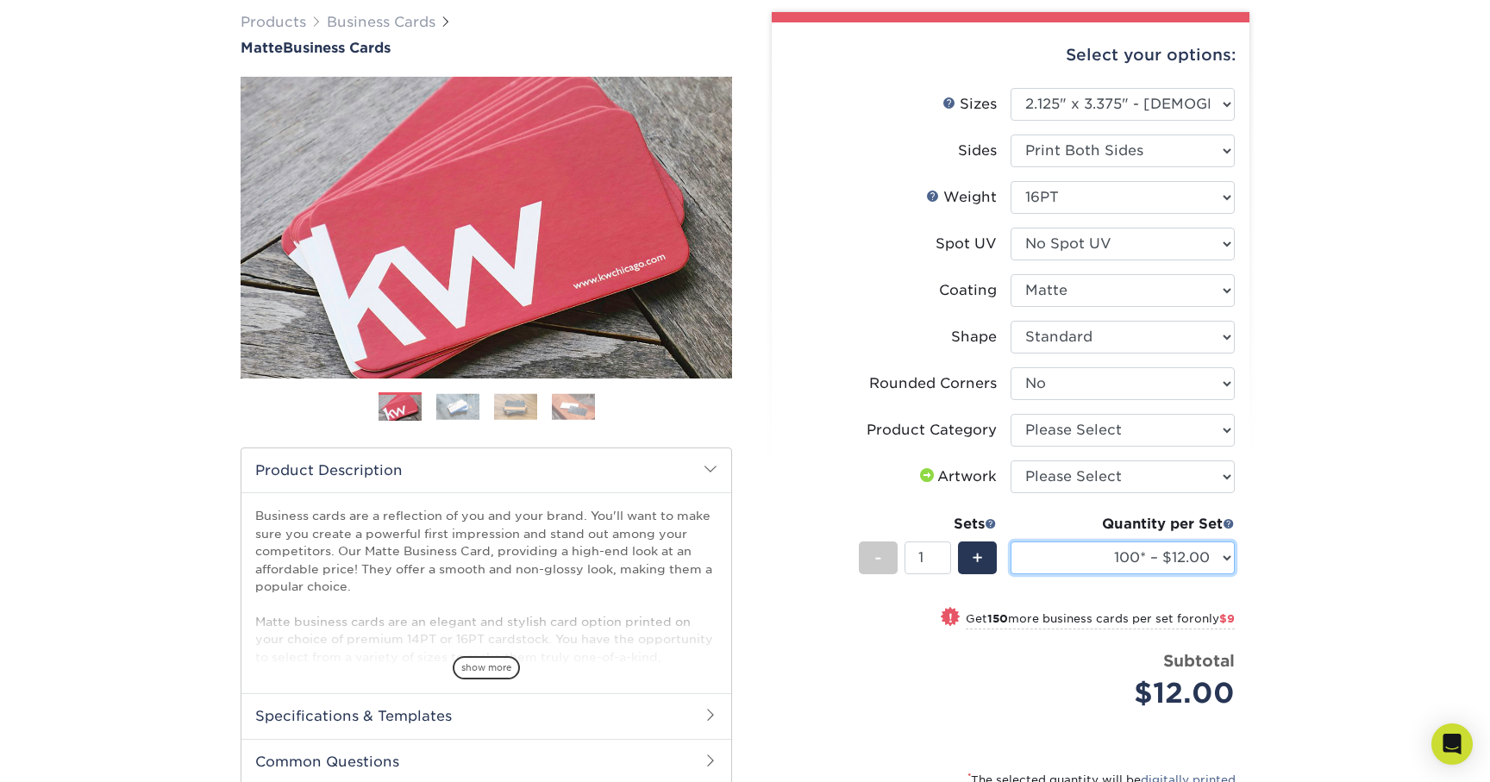
click at [1128, 561] on select "100* – $12.00 250* – $21.00 500 – $42.00 1000 – $60.00 2500 – $129.00 5000 – $1…" at bounding box center [1122, 557] width 224 height 33
select select "250* – $21.00"
click at [1010, 541] on select "100* – $12.00 250* – $21.00 500 – $42.00 1000 – $60.00 2500 – $129.00 5000 – $1…" at bounding box center [1122, 557] width 224 height 33
click at [1089, 428] on select "Please Select Business Cards" at bounding box center [1122, 430] width 224 height 33
select select "3b5148f1-0588-4f88-a218-97bcfdce65c1"
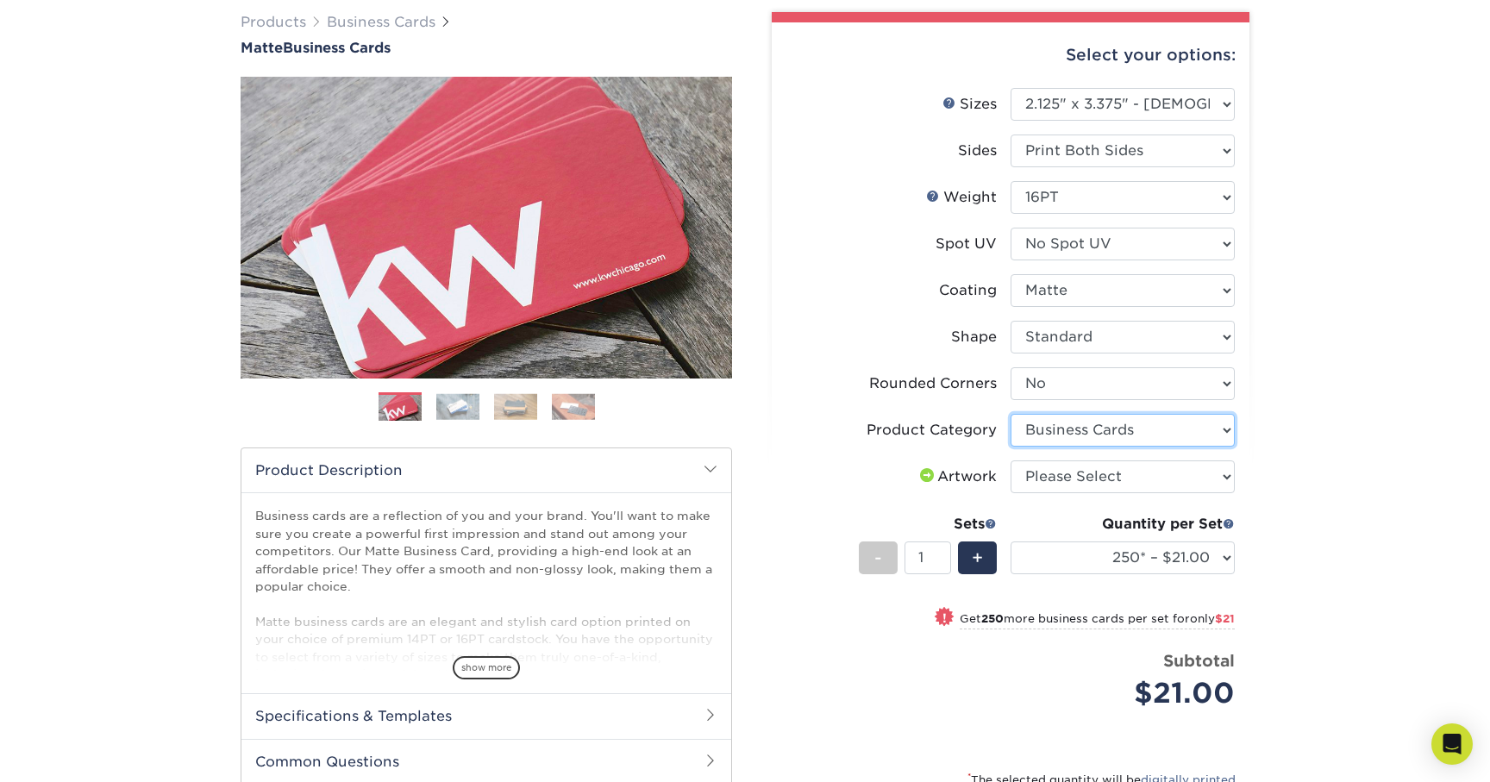
click at [1010, 414] on select "Please Select Business Cards" at bounding box center [1122, 430] width 224 height 33
click at [1197, 477] on select "Please Select I will upload files I need a design - $100" at bounding box center [1122, 476] width 224 height 33
select select "upload"
click at [1010, 460] on select "Please Select I will upload files I need a design - $100" at bounding box center [1122, 476] width 224 height 33
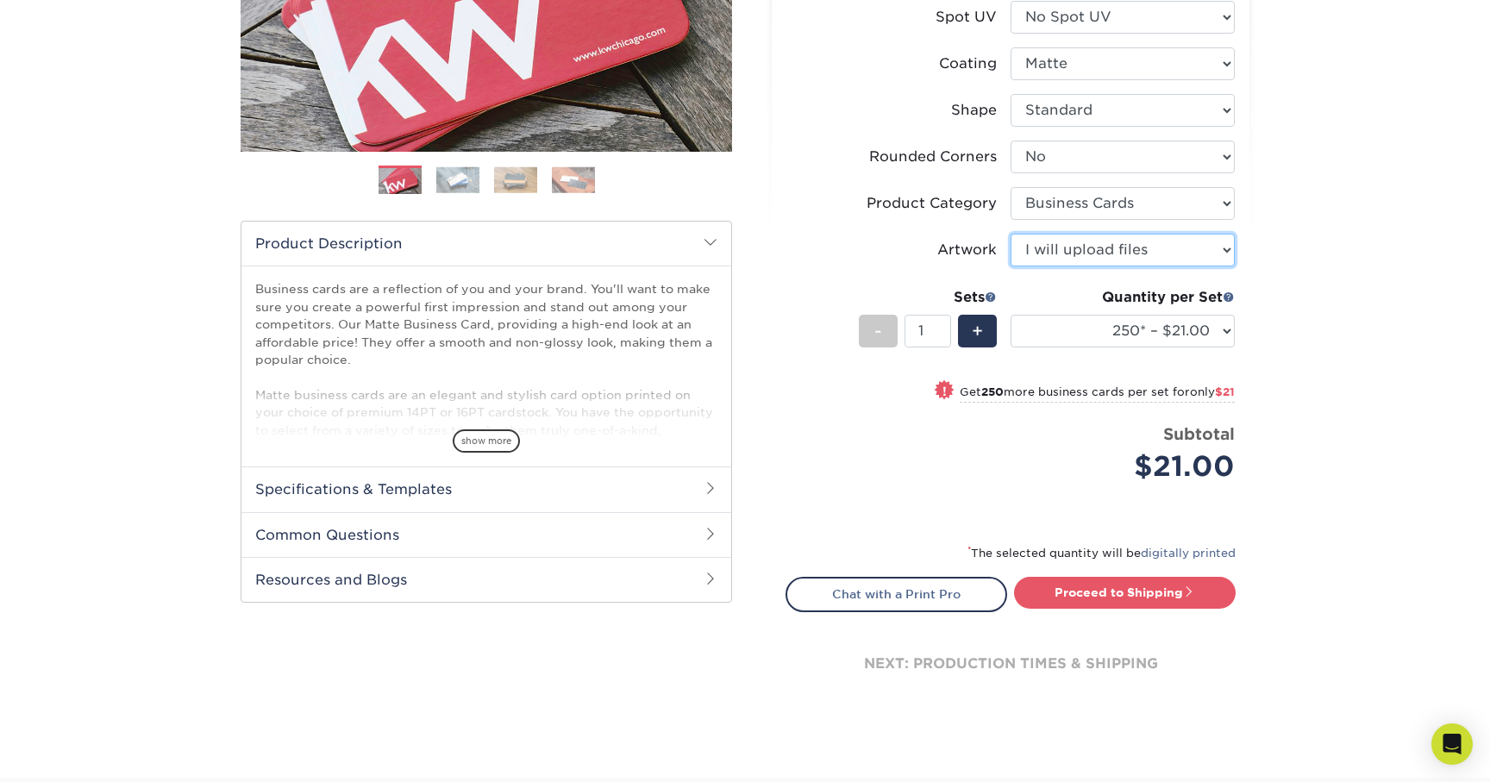
scroll to position [359, 0]
drag, startPoint x: 1165, startPoint y: 554, endPoint x: 1204, endPoint y: 12, distance: 543.7
click at [0, 0] on div "Products Business Cards Matte Business Cards Previous Next 100 $ 9" at bounding box center [745, 265] width 1490 height 1027
click at [1172, 550] on link "digitally printed" at bounding box center [1188, 553] width 95 height 13
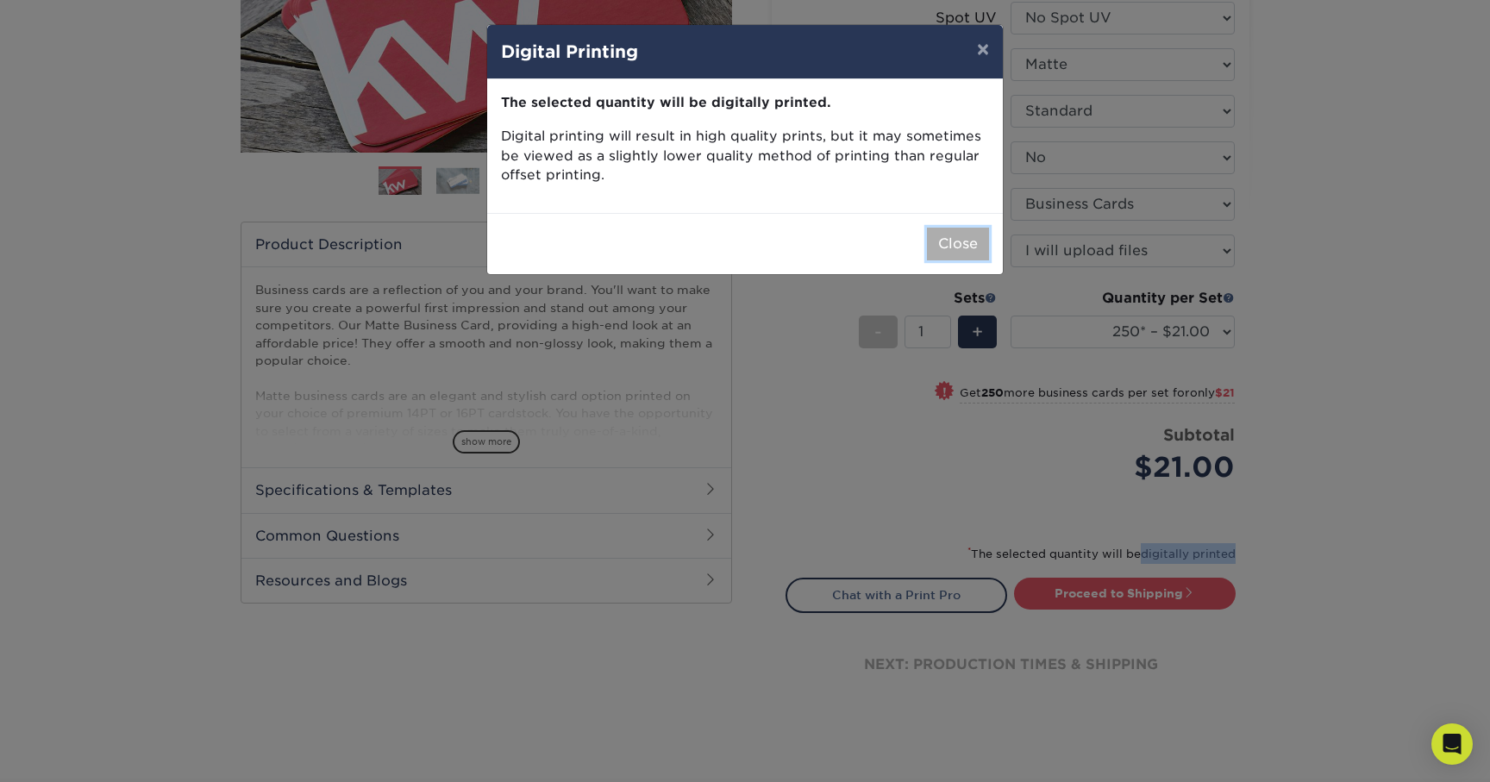
click at [972, 245] on button "Close" at bounding box center [958, 244] width 62 height 33
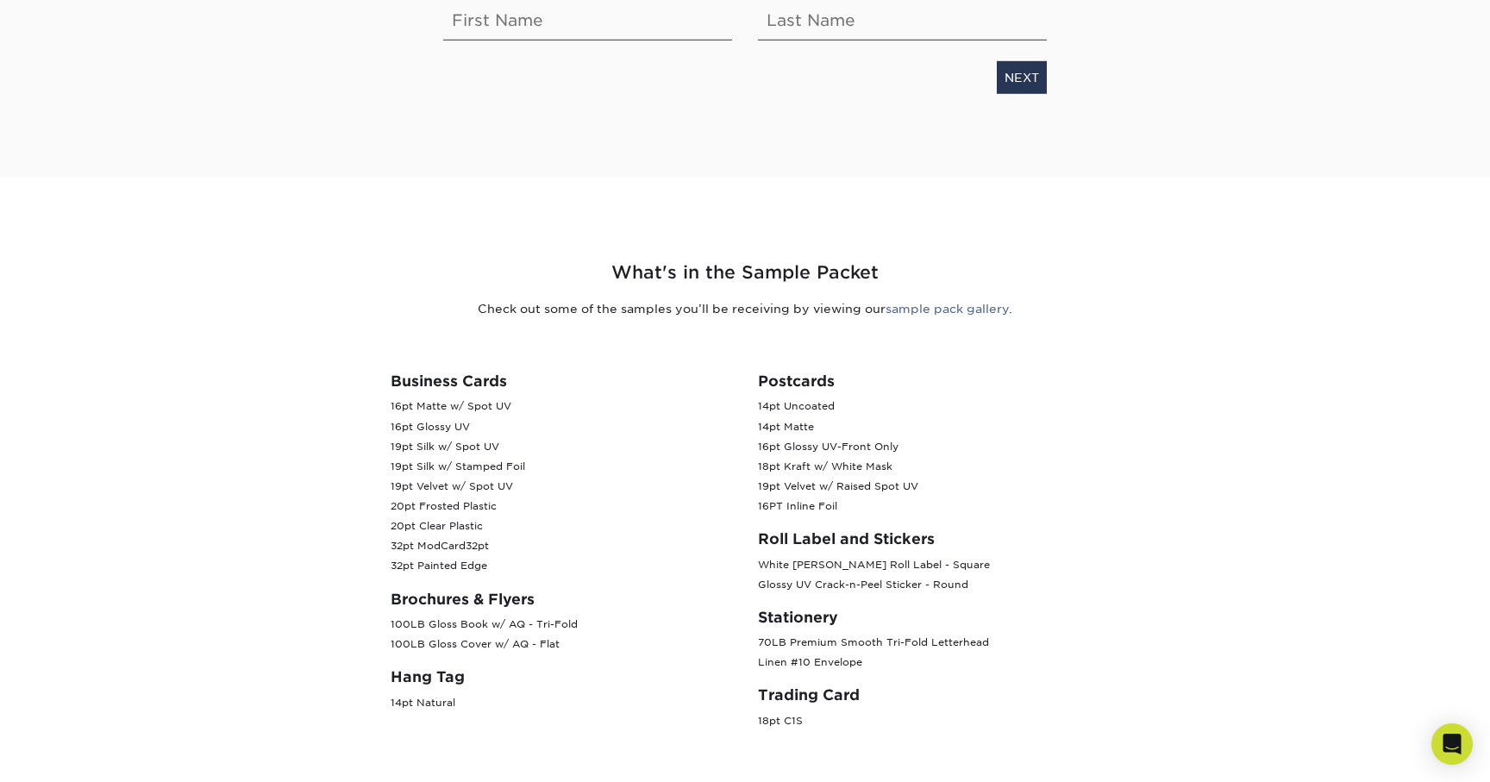
scroll to position [456, 0]
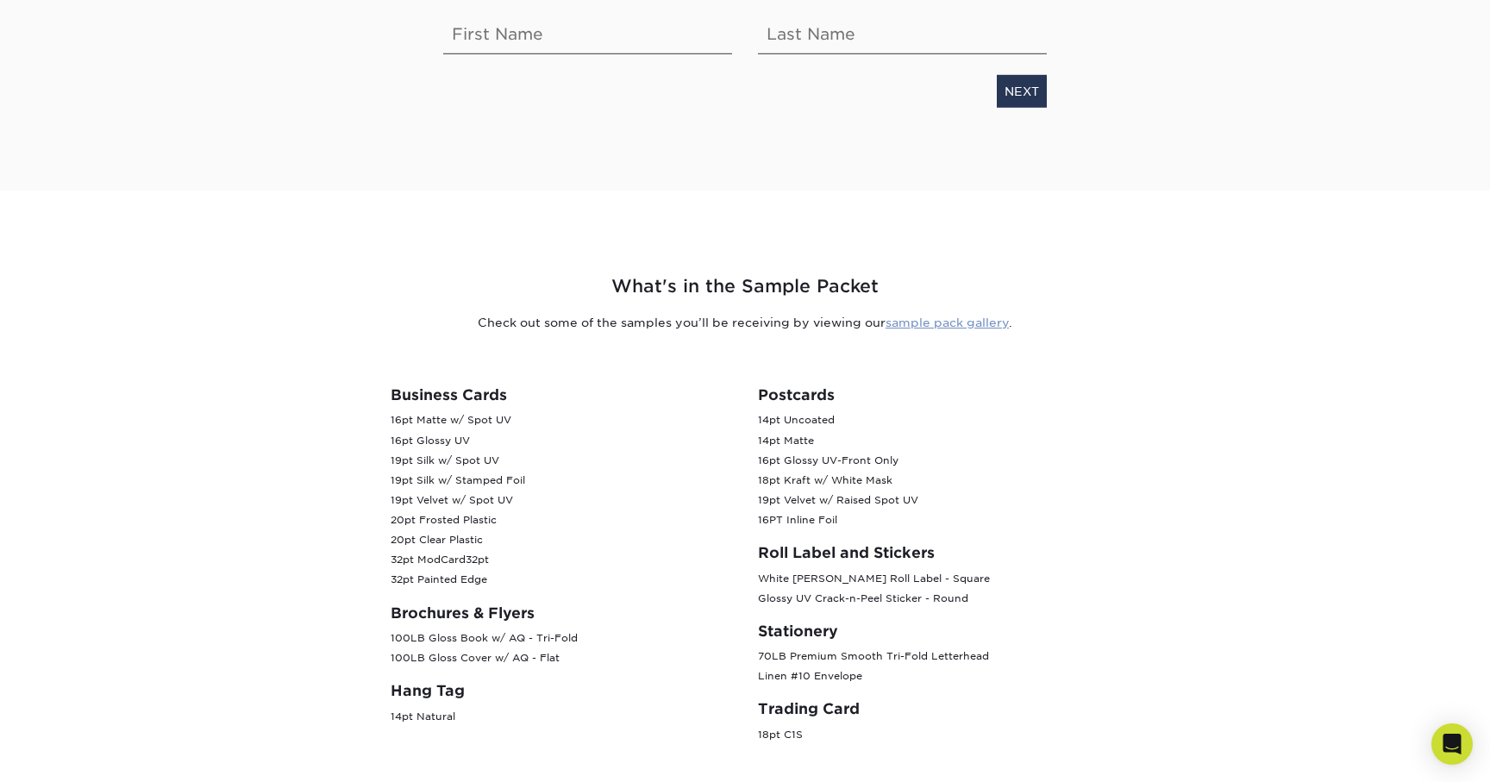
click at [968, 316] on link "sample pack gallery" at bounding box center [946, 323] width 123 height 14
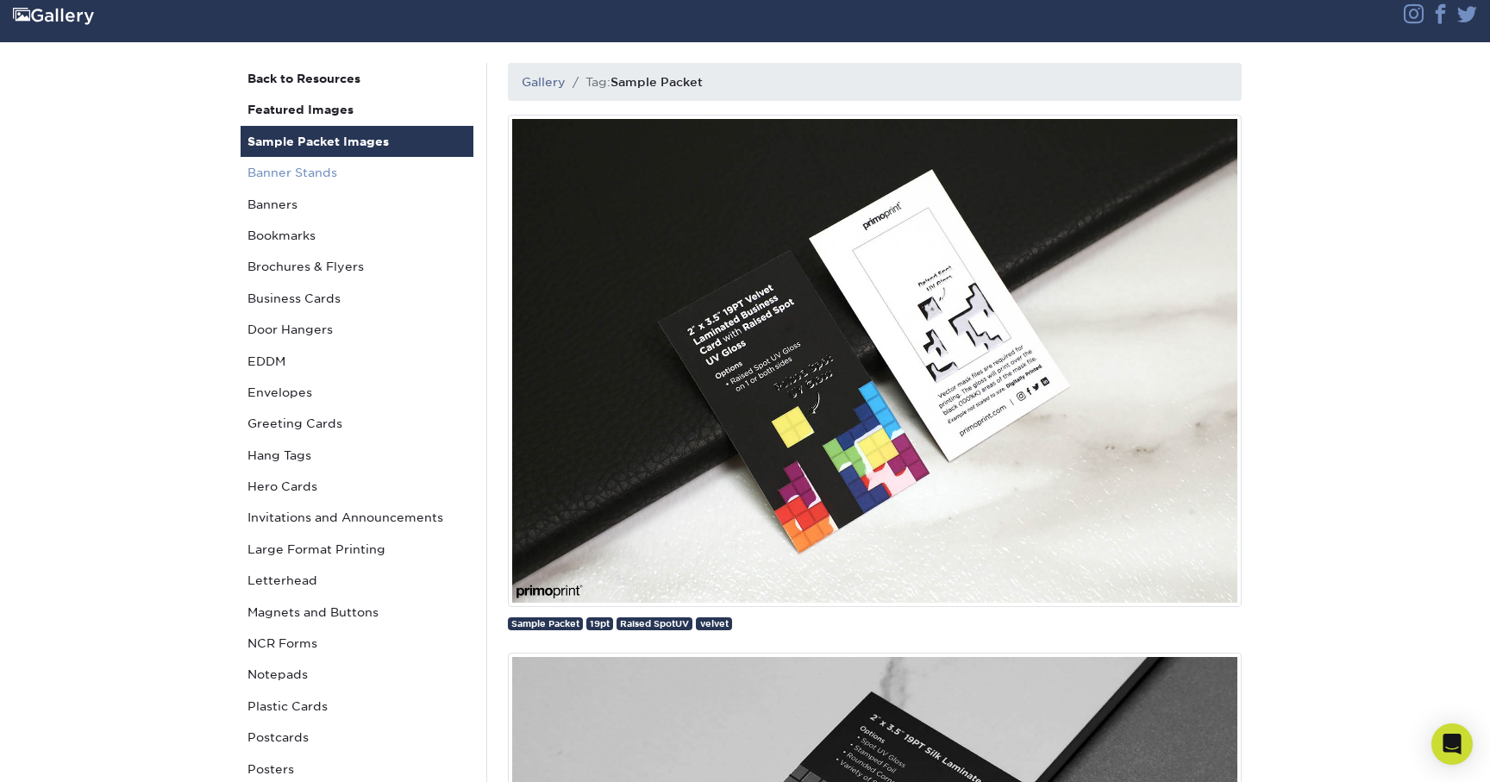
scroll to position [135, 0]
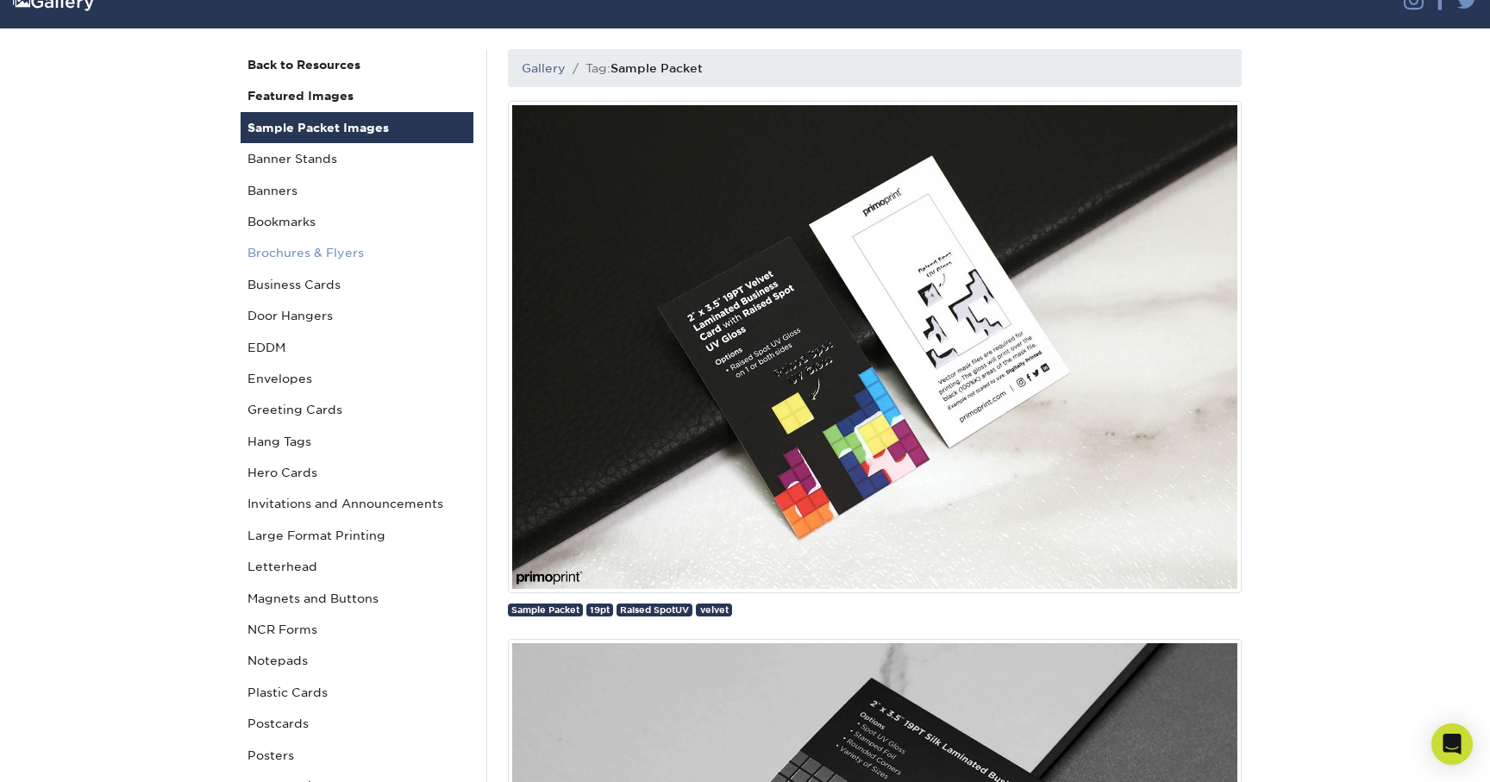
click at [316, 260] on link "Brochures & Flyers" at bounding box center [357, 252] width 233 height 31
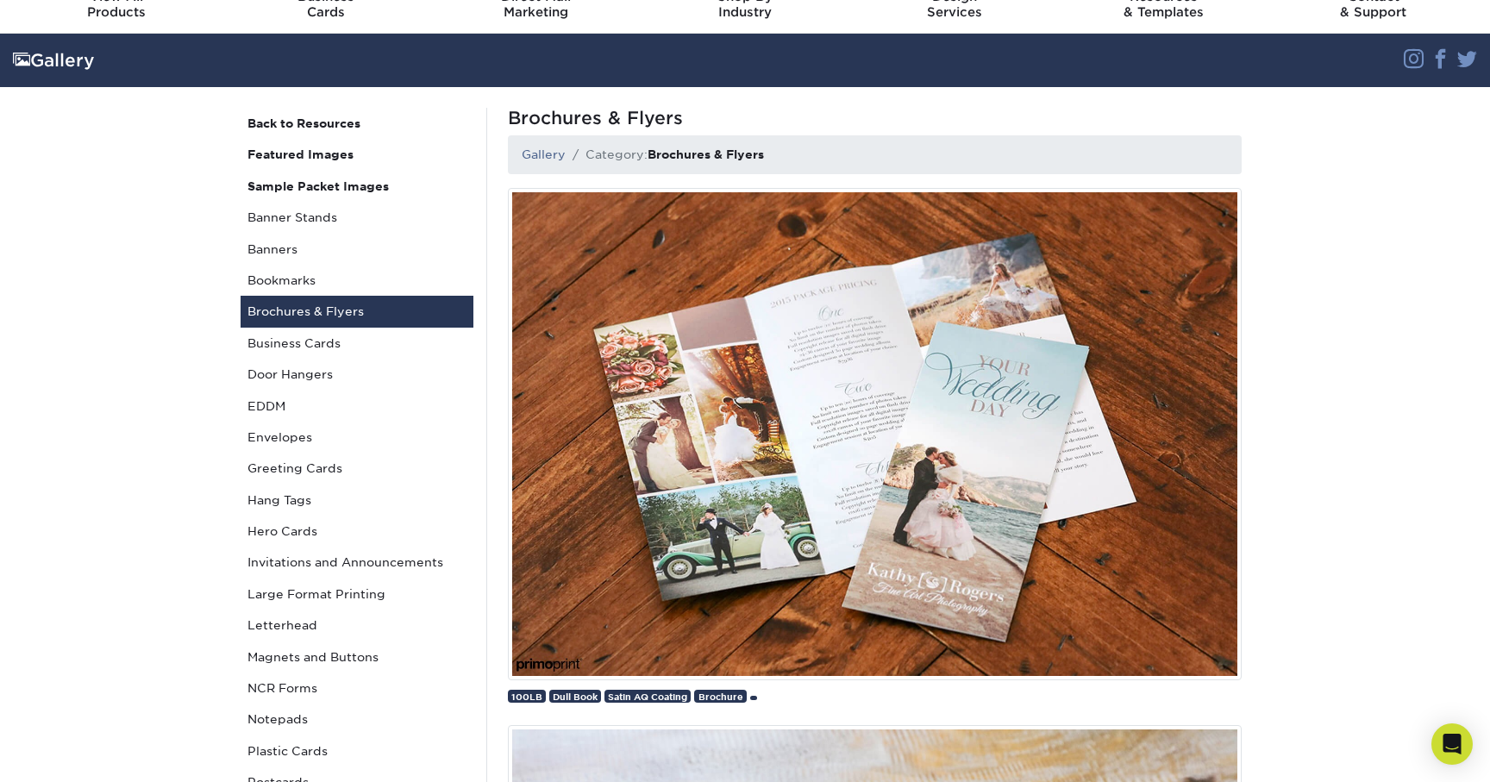
scroll to position [106, 0]
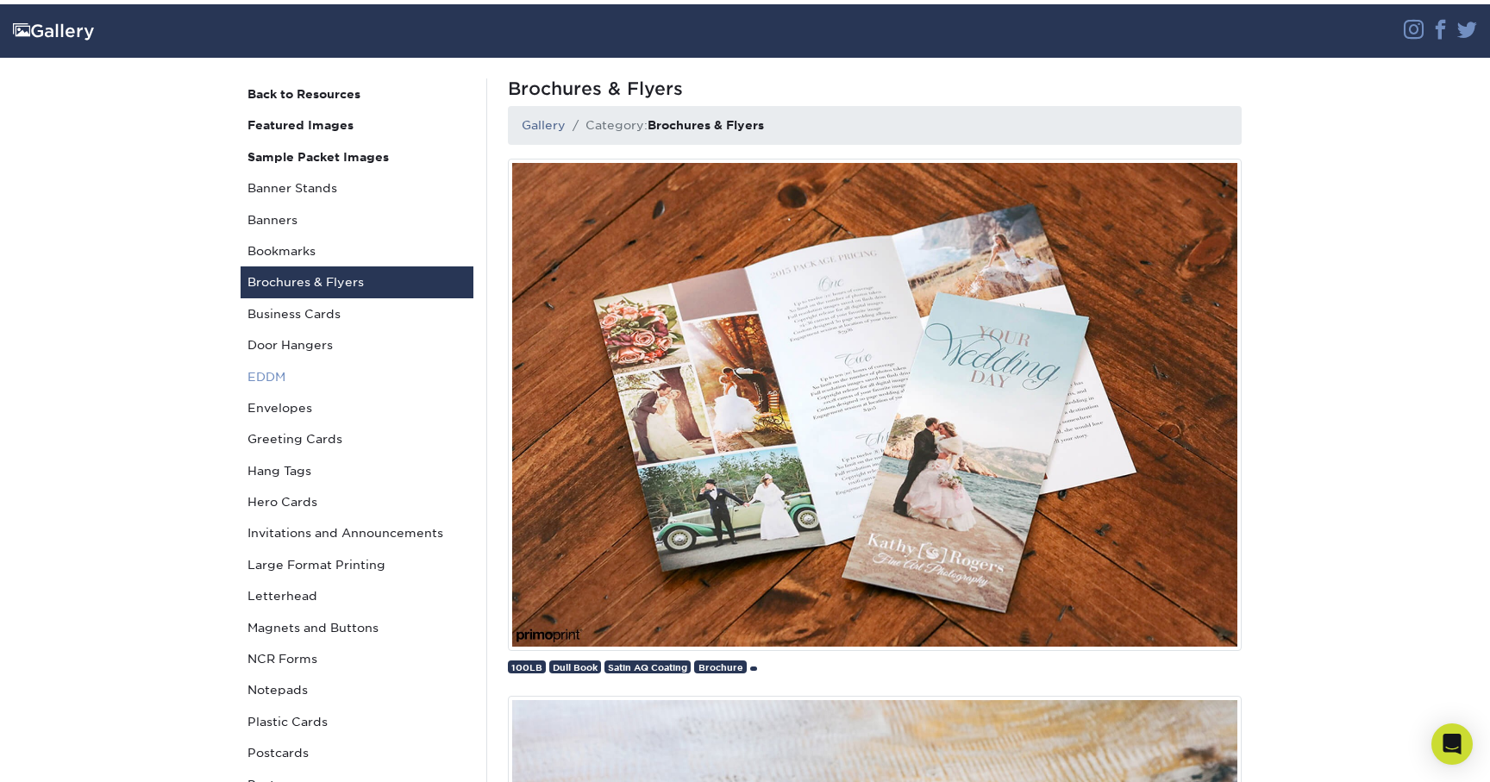
click at [282, 383] on link "EDDM" at bounding box center [357, 376] width 233 height 31
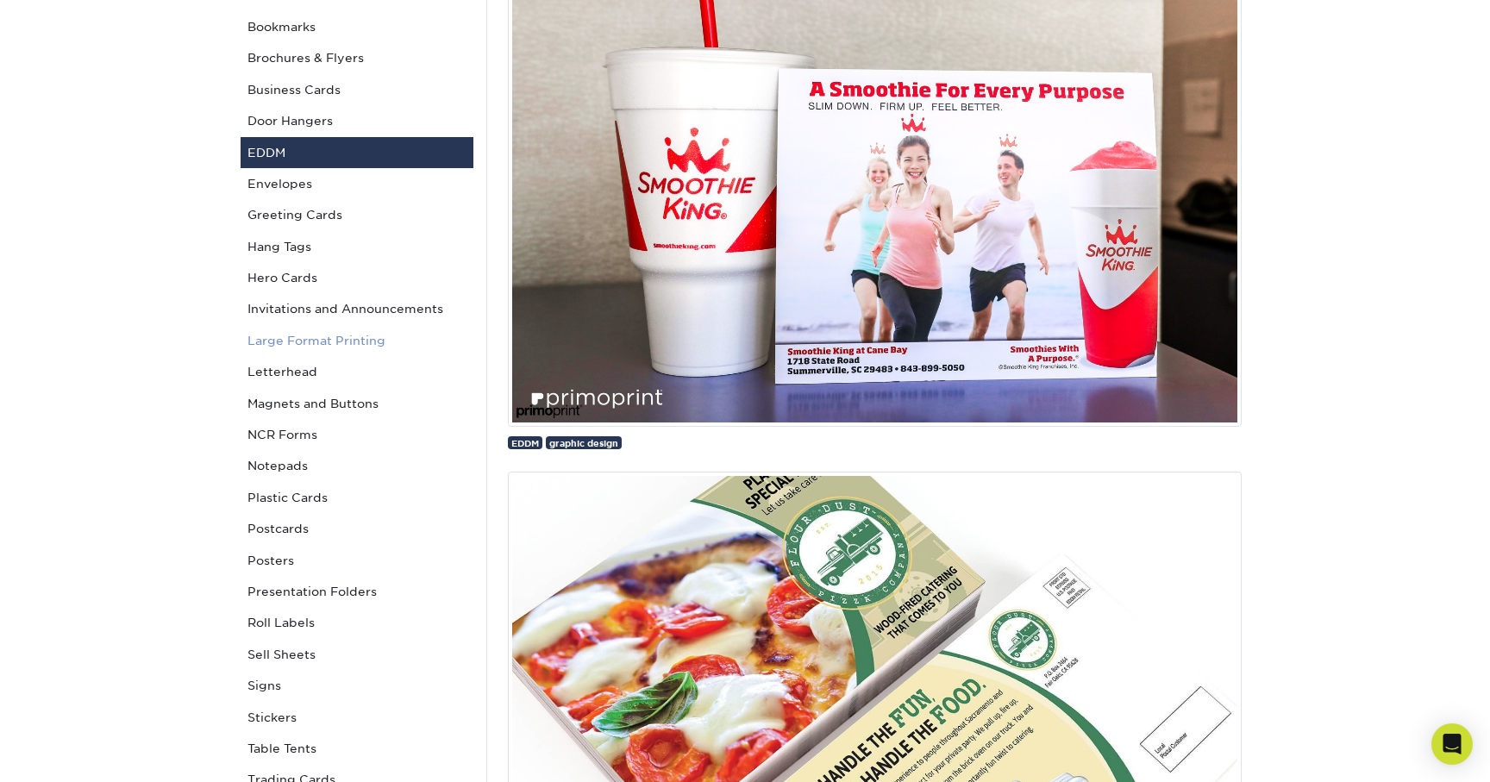
scroll to position [331, 0]
click at [299, 376] on link "Letterhead" at bounding box center [357, 370] width 233 height 31
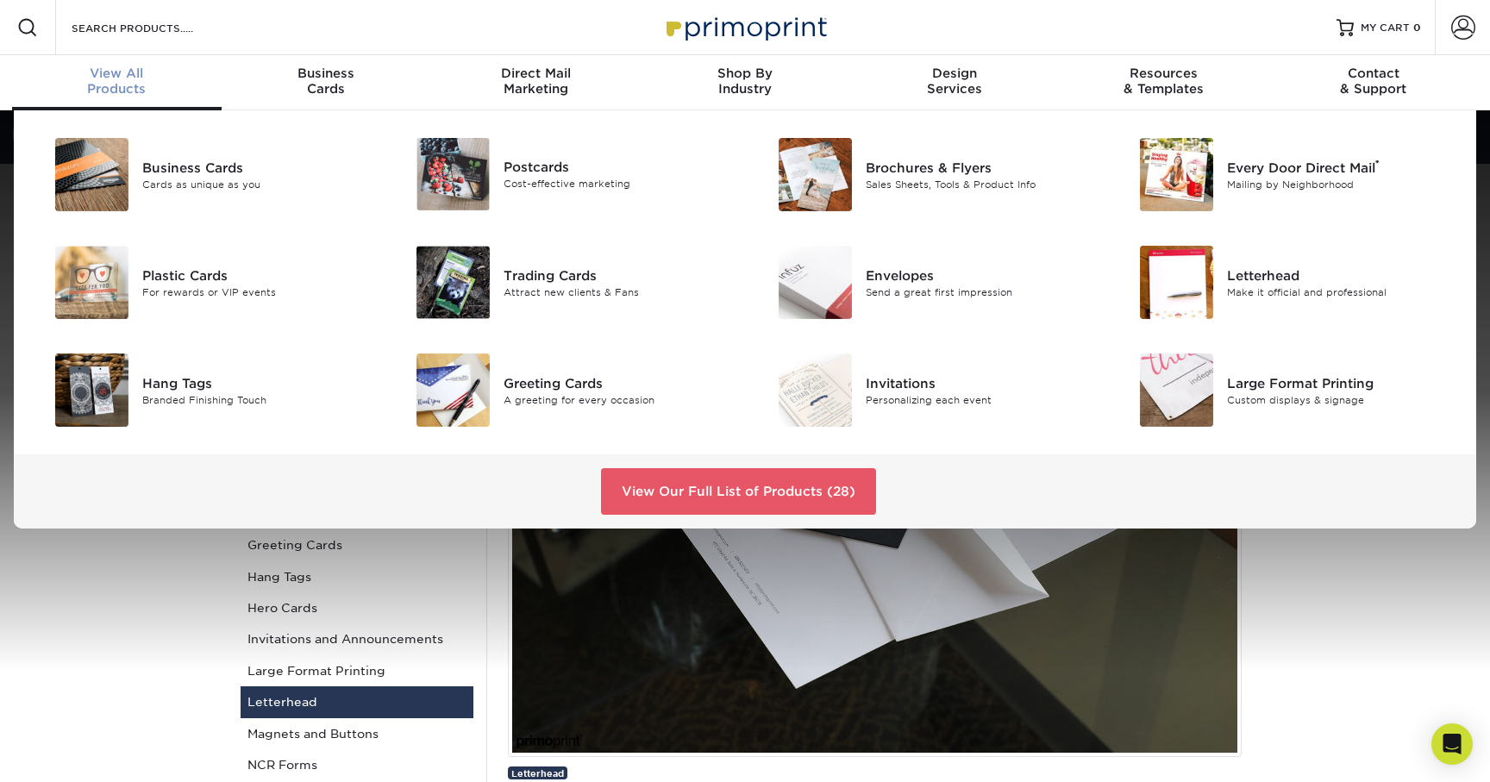
click at [124, 78] on span "View All" at bounding box center [117, 74] width 210 height 16
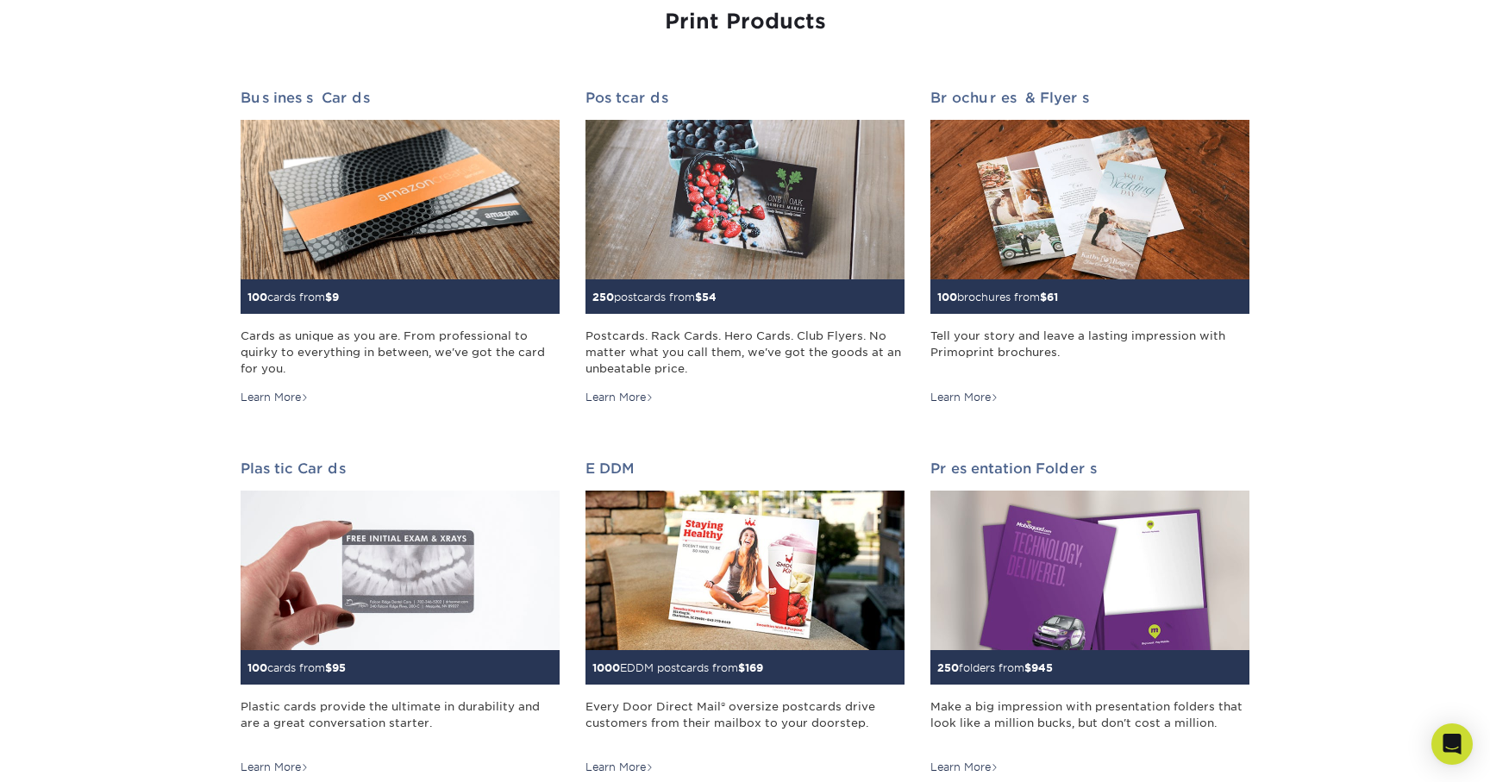
scroll to position [222, 0]
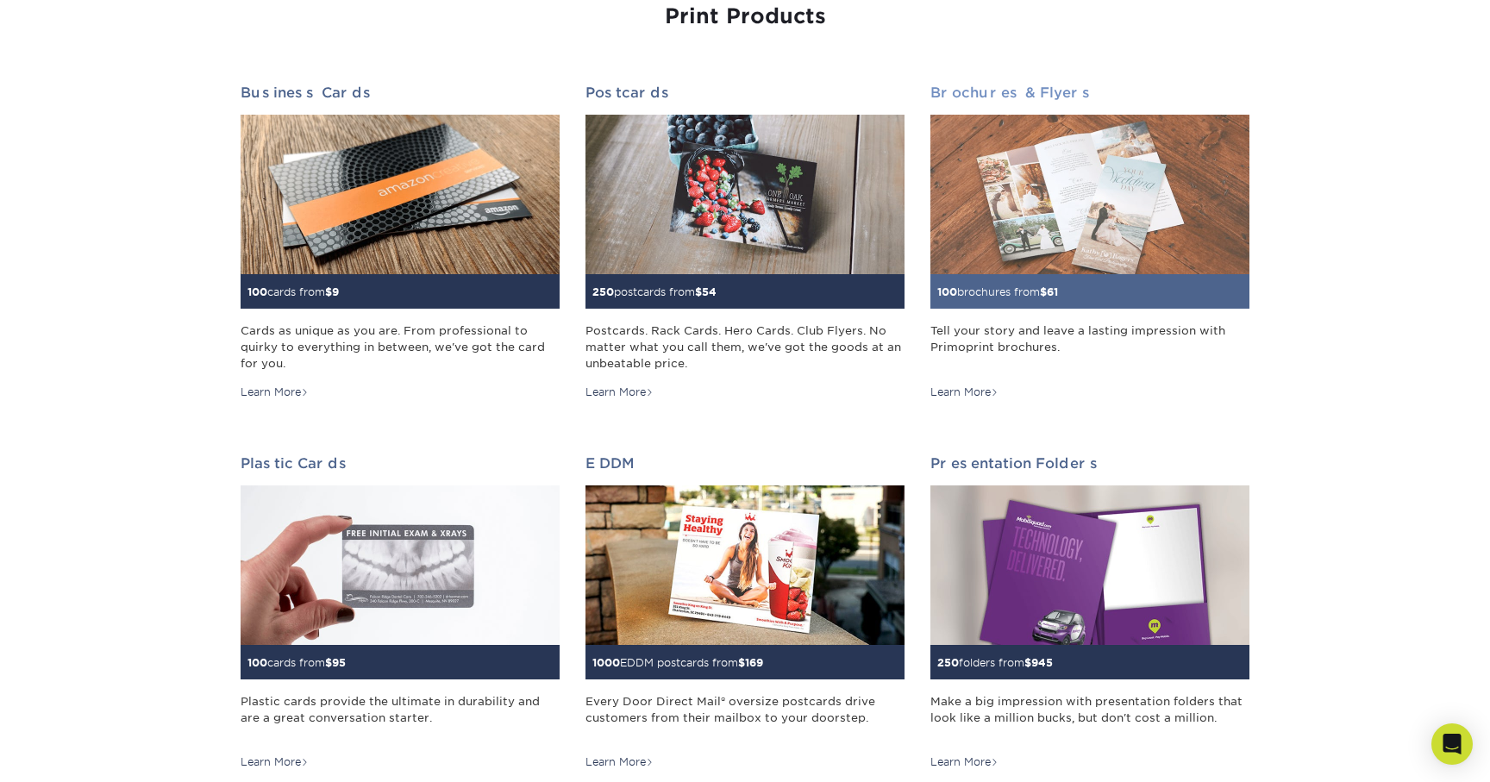
click at [1029, 343] on div "Tell your story and leave a lasting impression with Primoprint brochures." at bounding box center [1089, 347] width 319 height 50
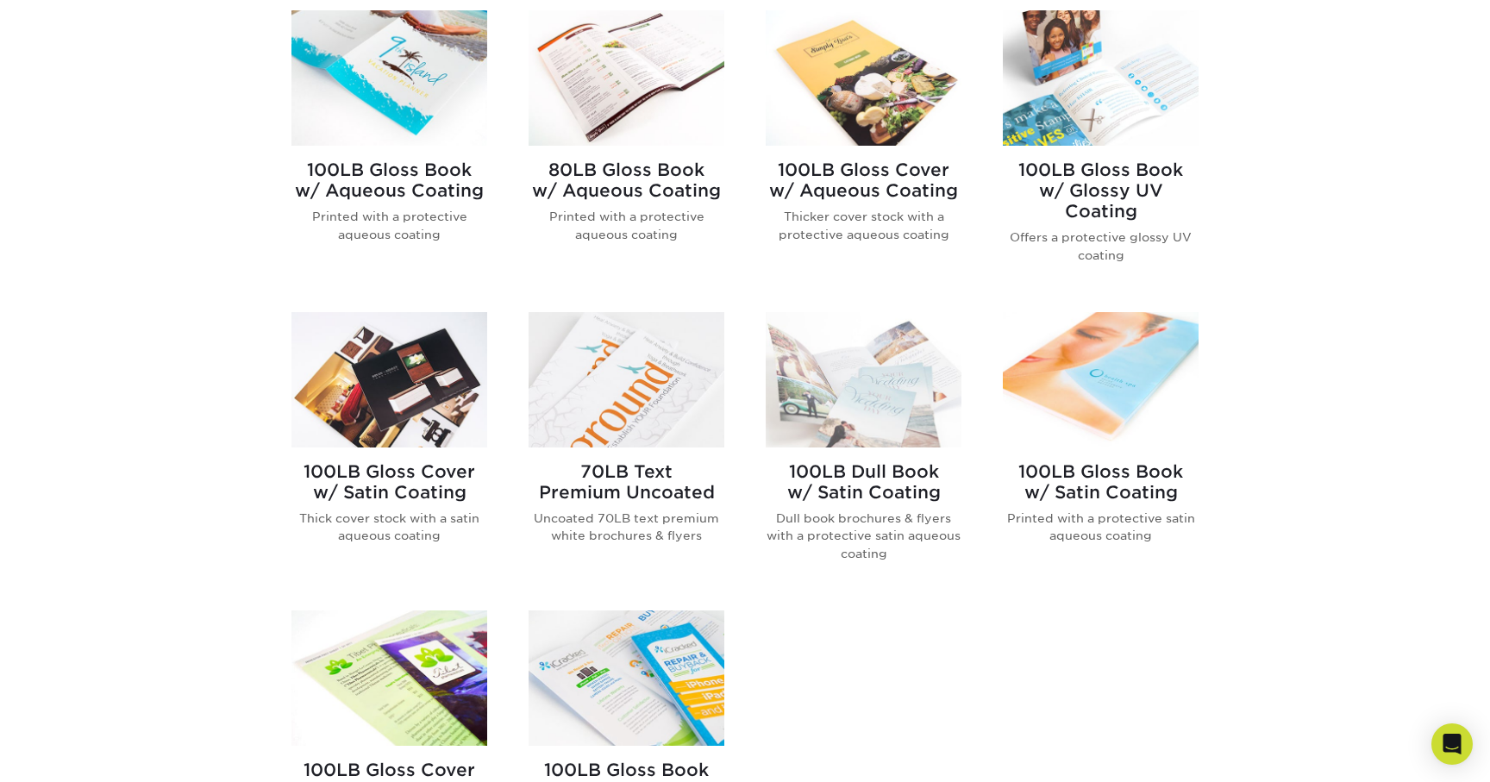
scroll to position [772, 0]
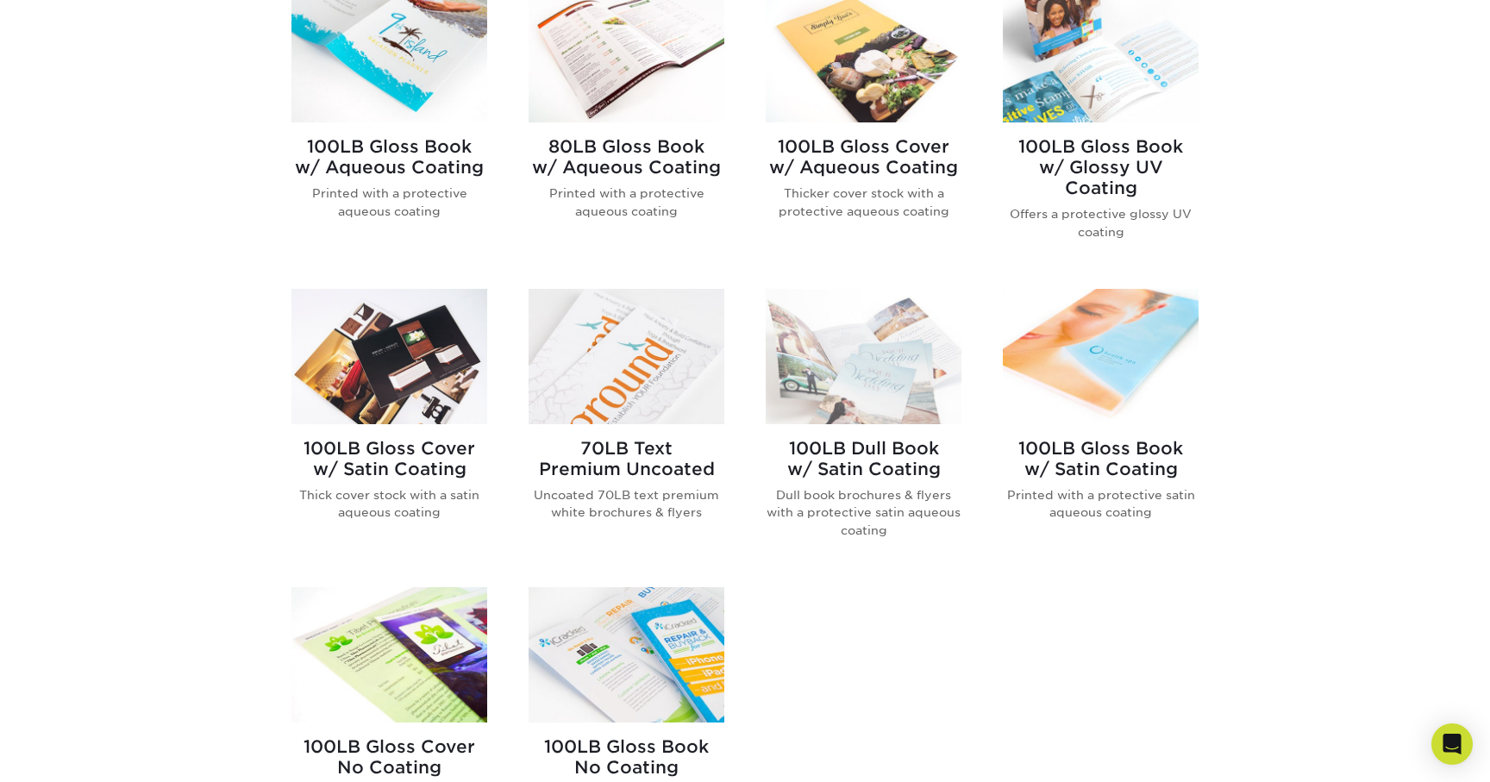
click at [667, 470] on h2 "70LB Text Premium Uncoated" at bounding box center [626, 458] width 196 height 41
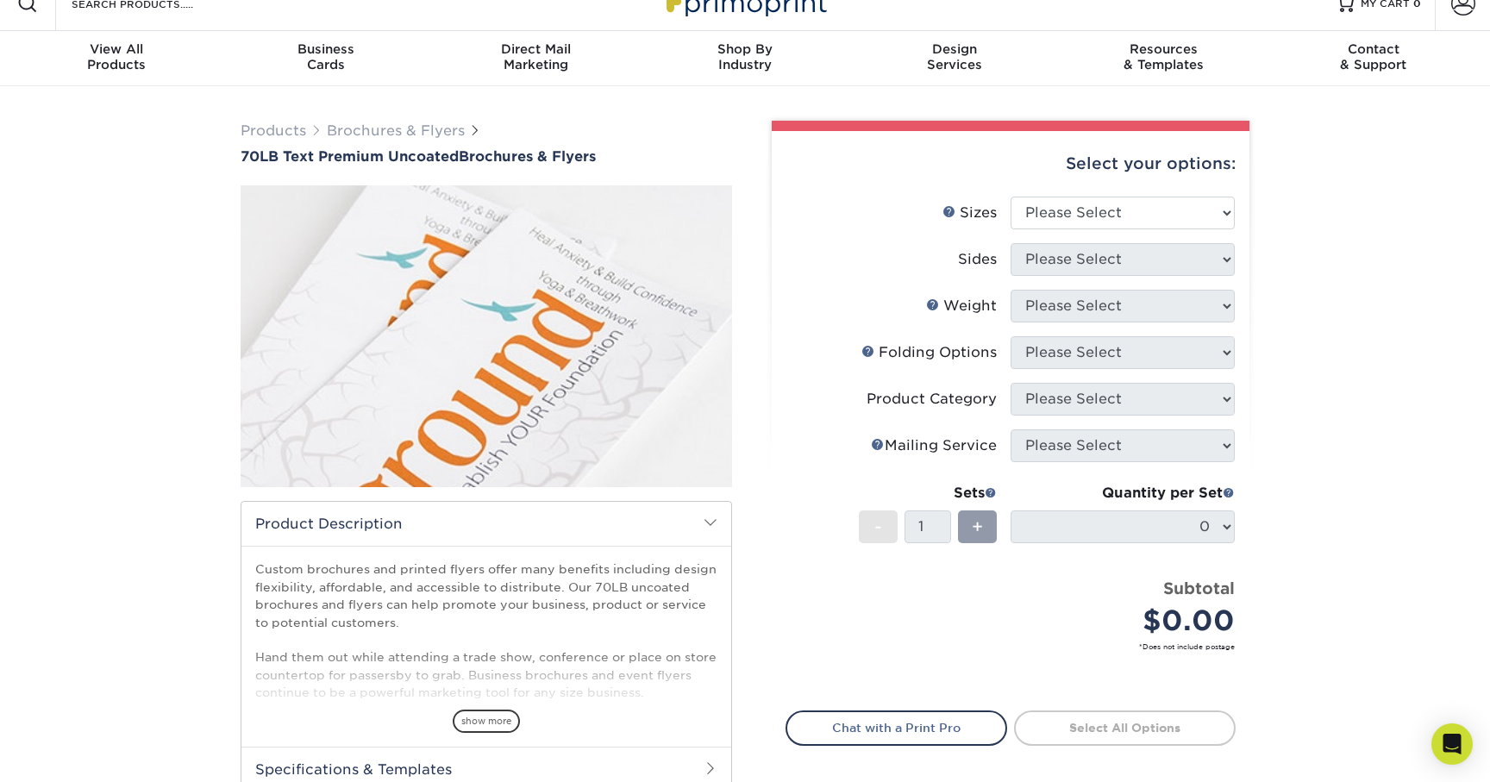
scroll to position [36, 0]
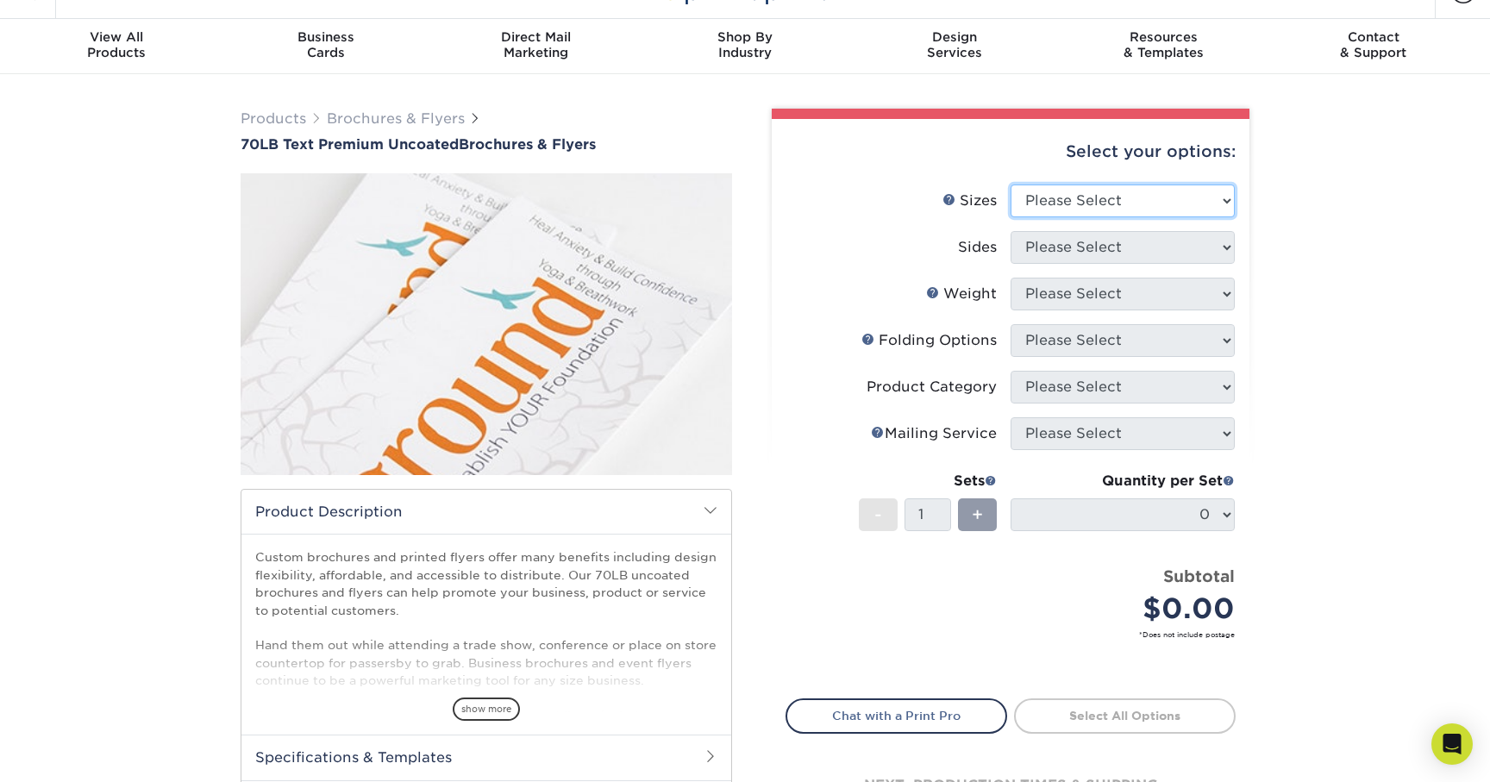
click at [1148, 213] on select "Please Select 3.67" x 8.5" 4" x 6" 4" x 8.5" 4" x 9" 4.25" x 5.5" 4.25" x 11" 5…" at bounding box center [1122, 200] width 224 height 33
select select "8.50x11.00"
click at [1010, 184] on select "Please Select 3.67" x 8.5" 4" x 6" 4" x 8.5" 4" x 9" 4.25" x 5.5" 4.25" x 11" 5…" at bounding box center [1122, 200] width 224 height 33
click at [1102, 239] on select "Please Select Print Both Sides Print Front Only" at bounding box center [1122, 247] width 224 height 33
select select "32d3c223-f82c-492b-b915-ba065a00862f"
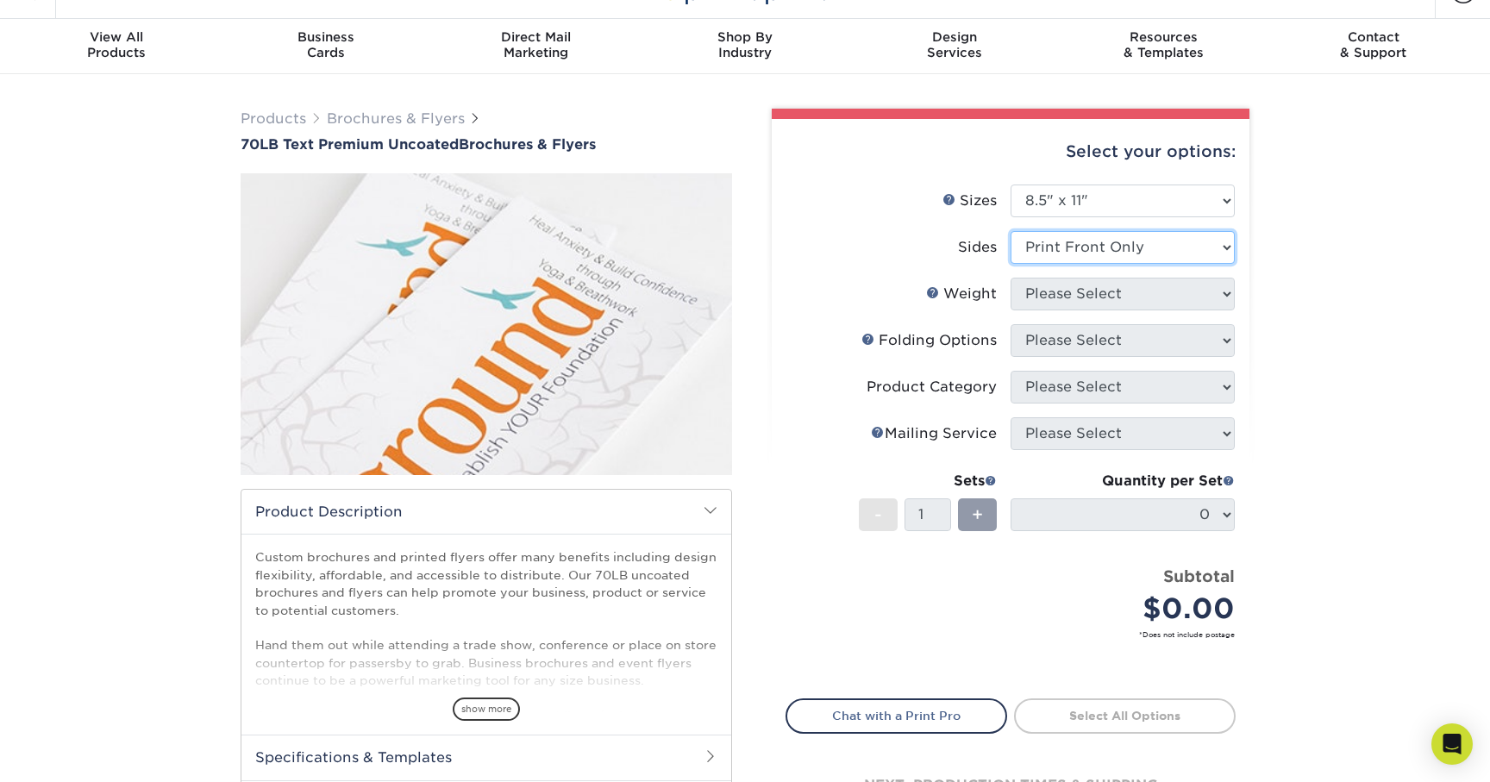
click at [1010, 231] on select "Please Select Print Both Sides Print Front Only" at bounding box center [1122, 247] width 224 height 33
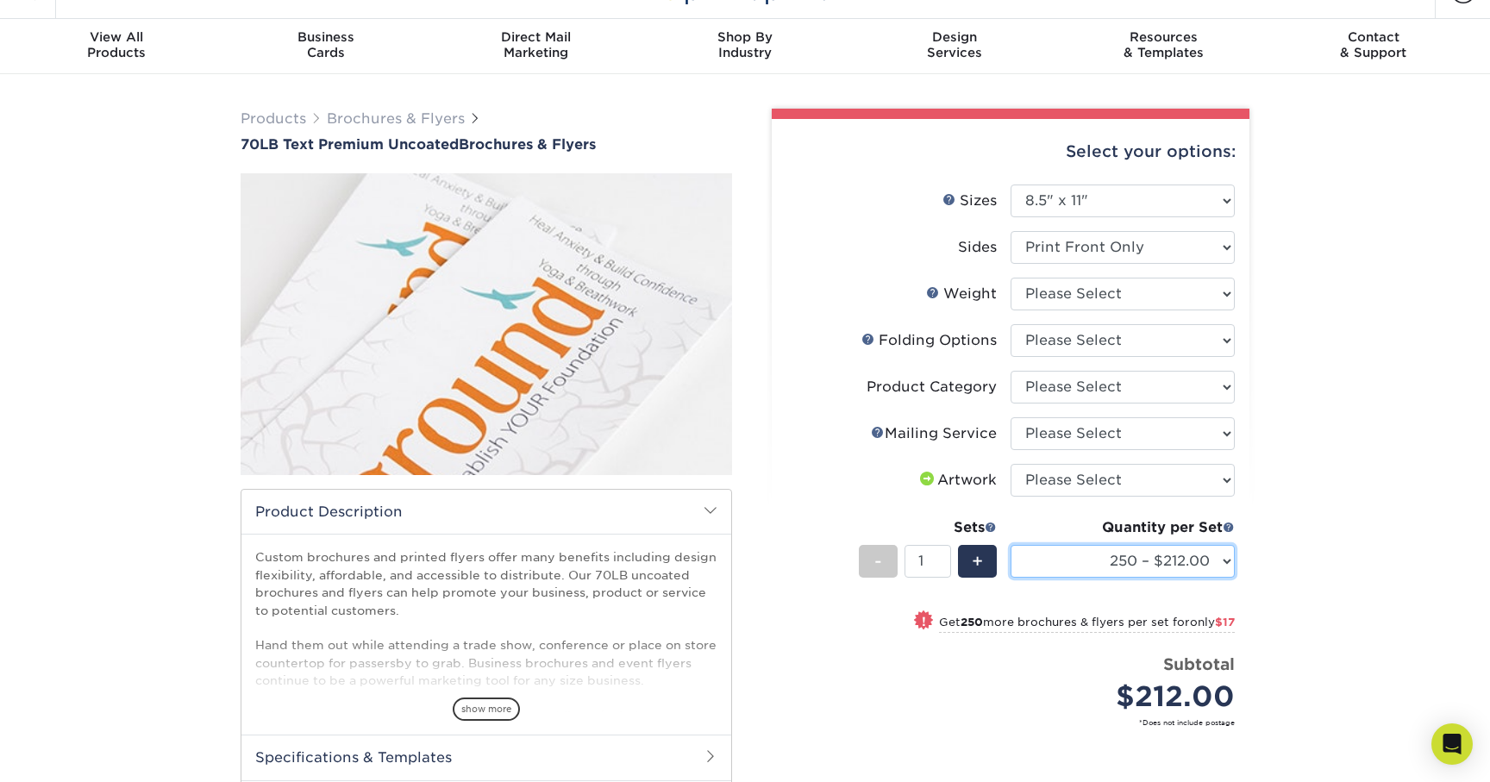
click at [1190, 566] on select "250 – $212.00 500 – $229.00 750 – $245.00 1000 – $261.00 1500 – $295.00 2000 – …" at bounding box center [1122, 561] width 224 height 33
click at [1010, 545] on select "250 – $212.00 500 – $229.00 750 – $245.00 1000 – $261.00 1500 – $295.00 2000 – …" at bounding box center [1122, 561] width 224 height 33
click at [1091, 303] on select "Please Select 70LB" at bounding box center [1122, 294] width 224 height 33
select select "70LB"
click at [1010, 278] on select "Please Select 70LB" at bounding box center [1122, 294] width 224 height 33
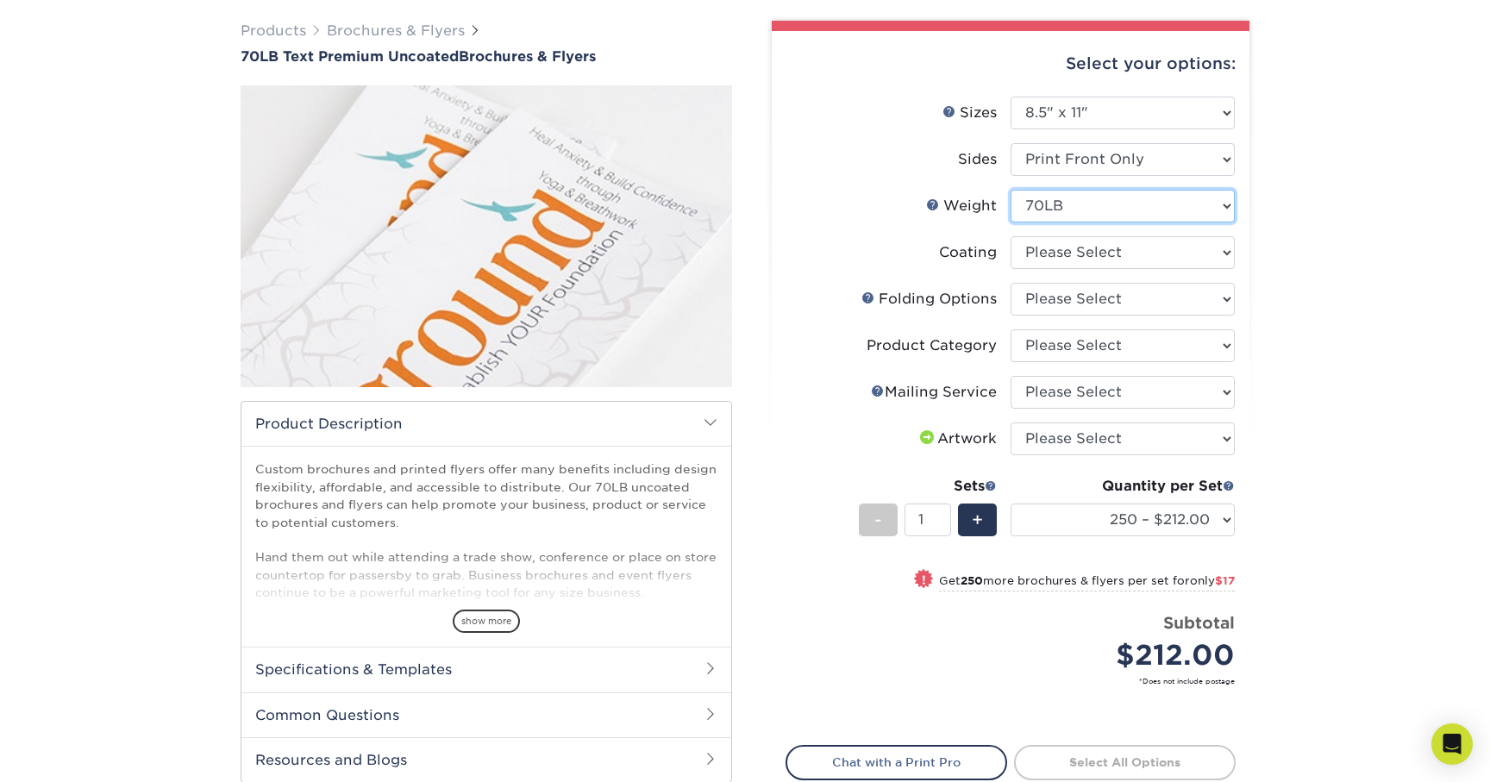
scroll to position [0, 0]
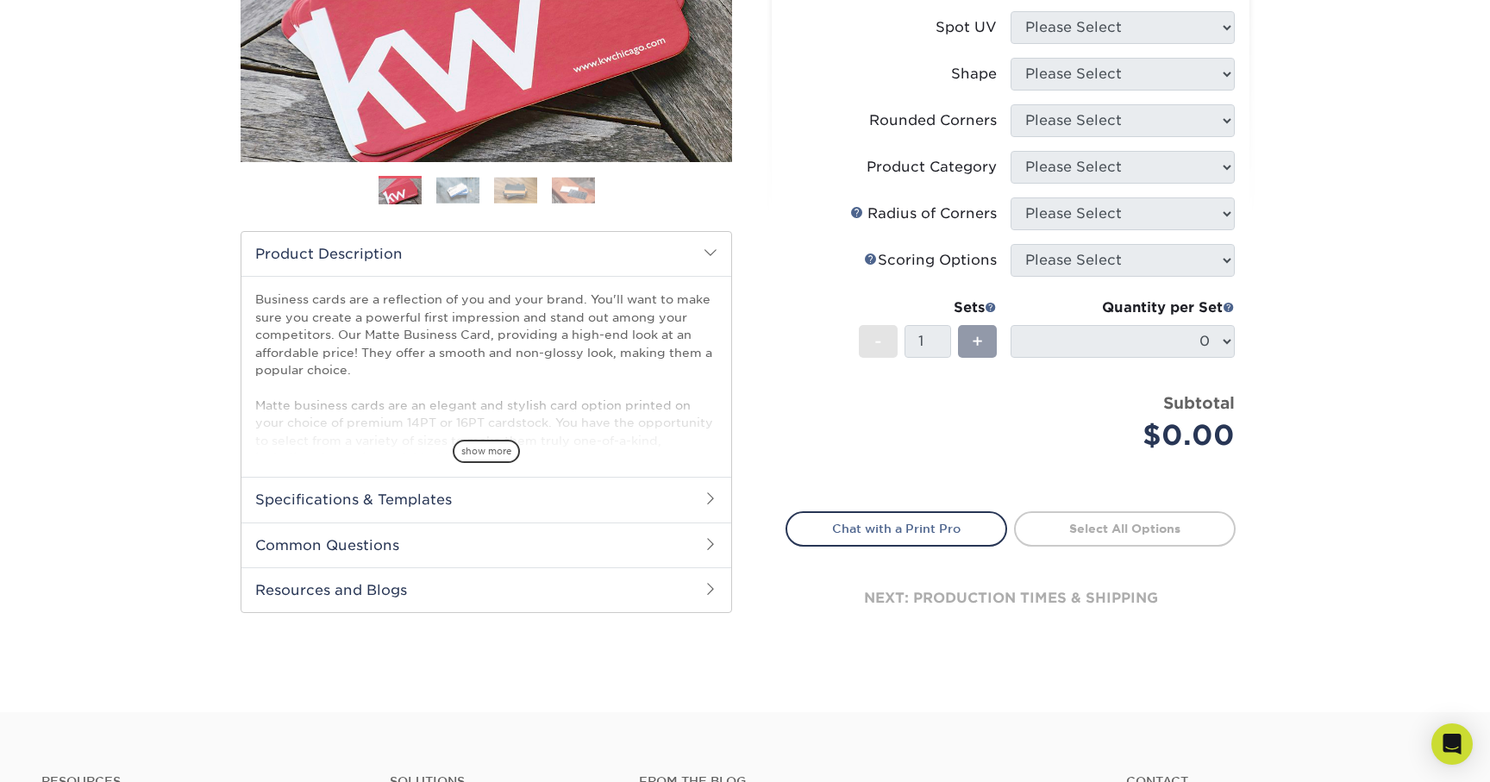
scroll to position [347, 0]
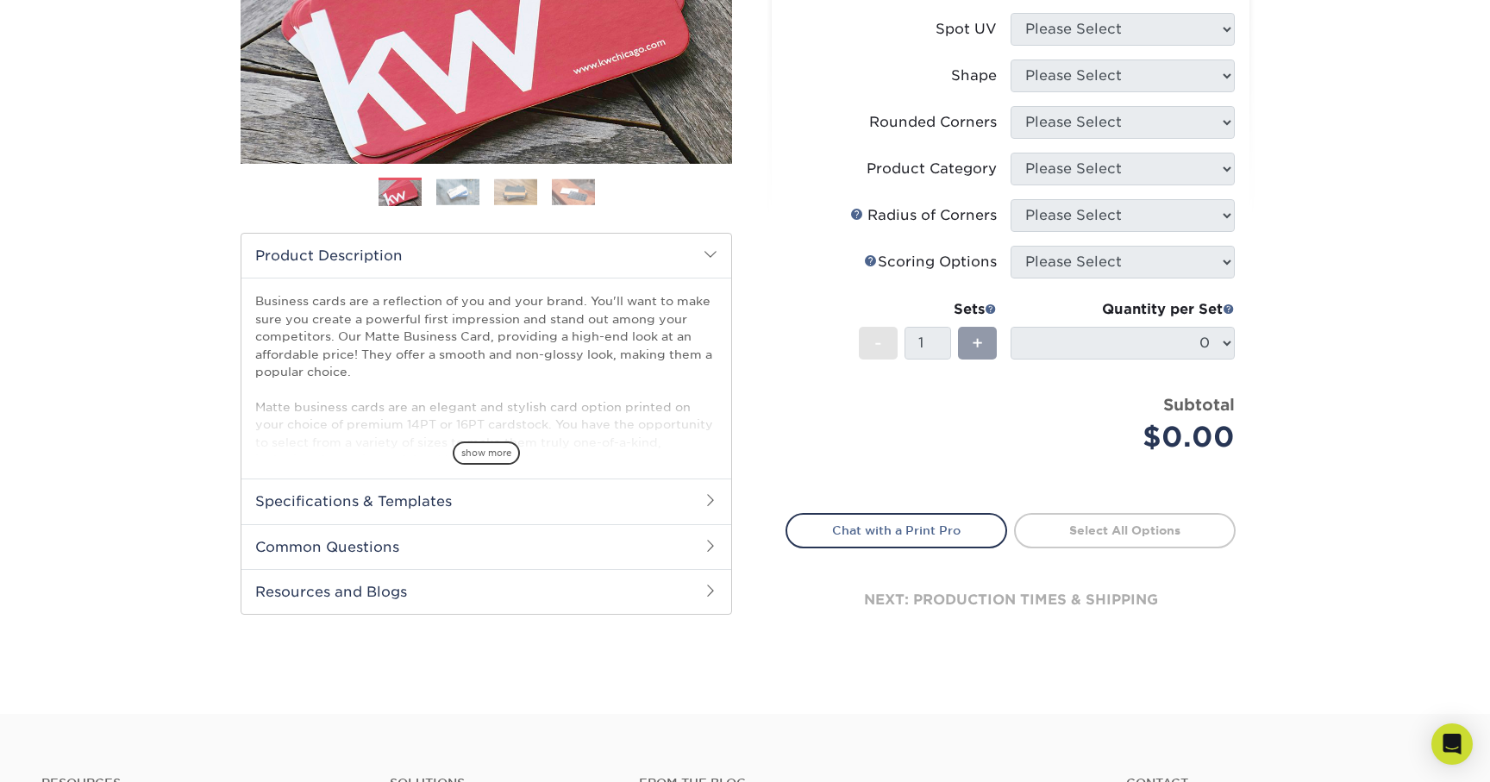
click at [1032, 598] on div "next: production times & shipping" at bounding box center [1010, 599] width 450 height 103
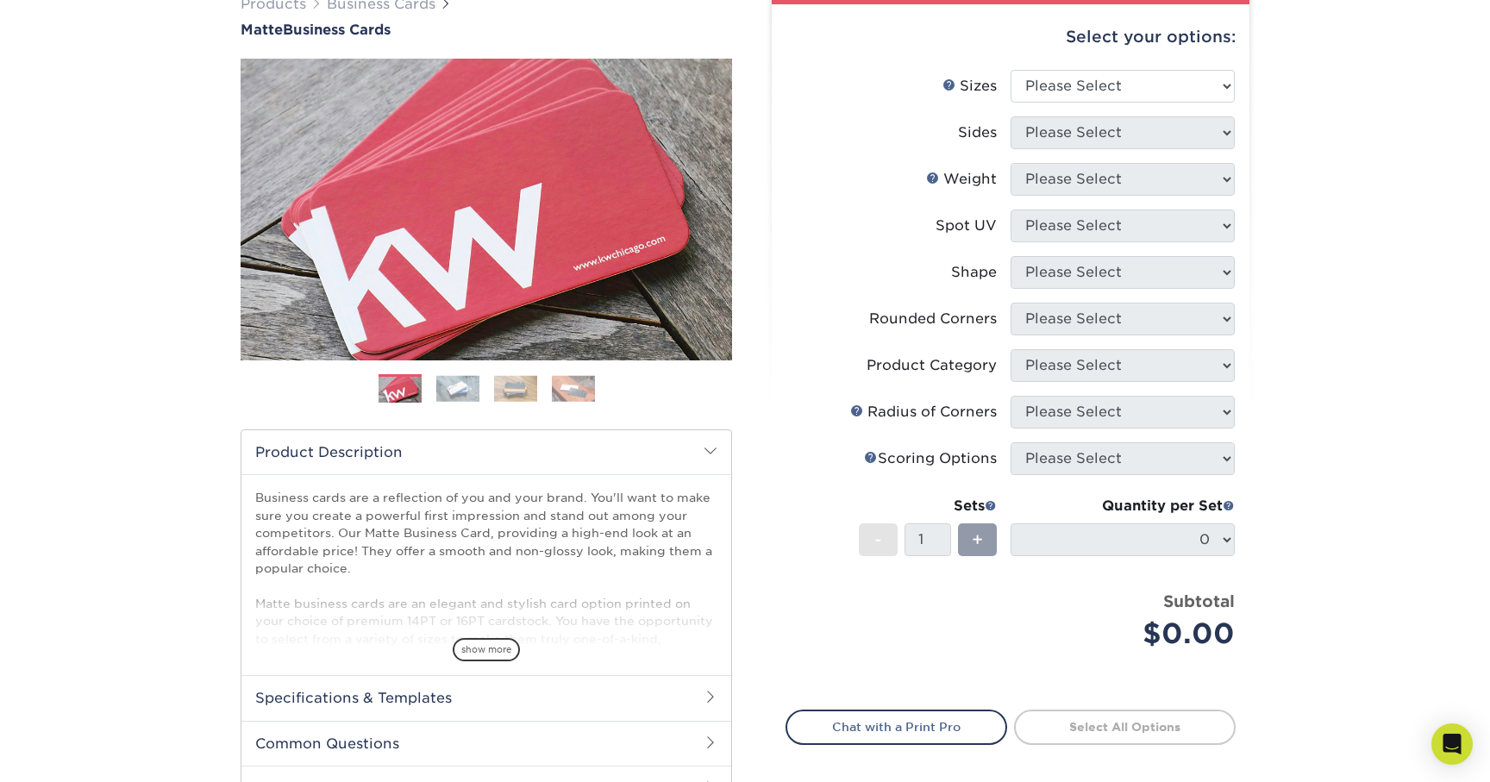
scroll to position [72, 0]
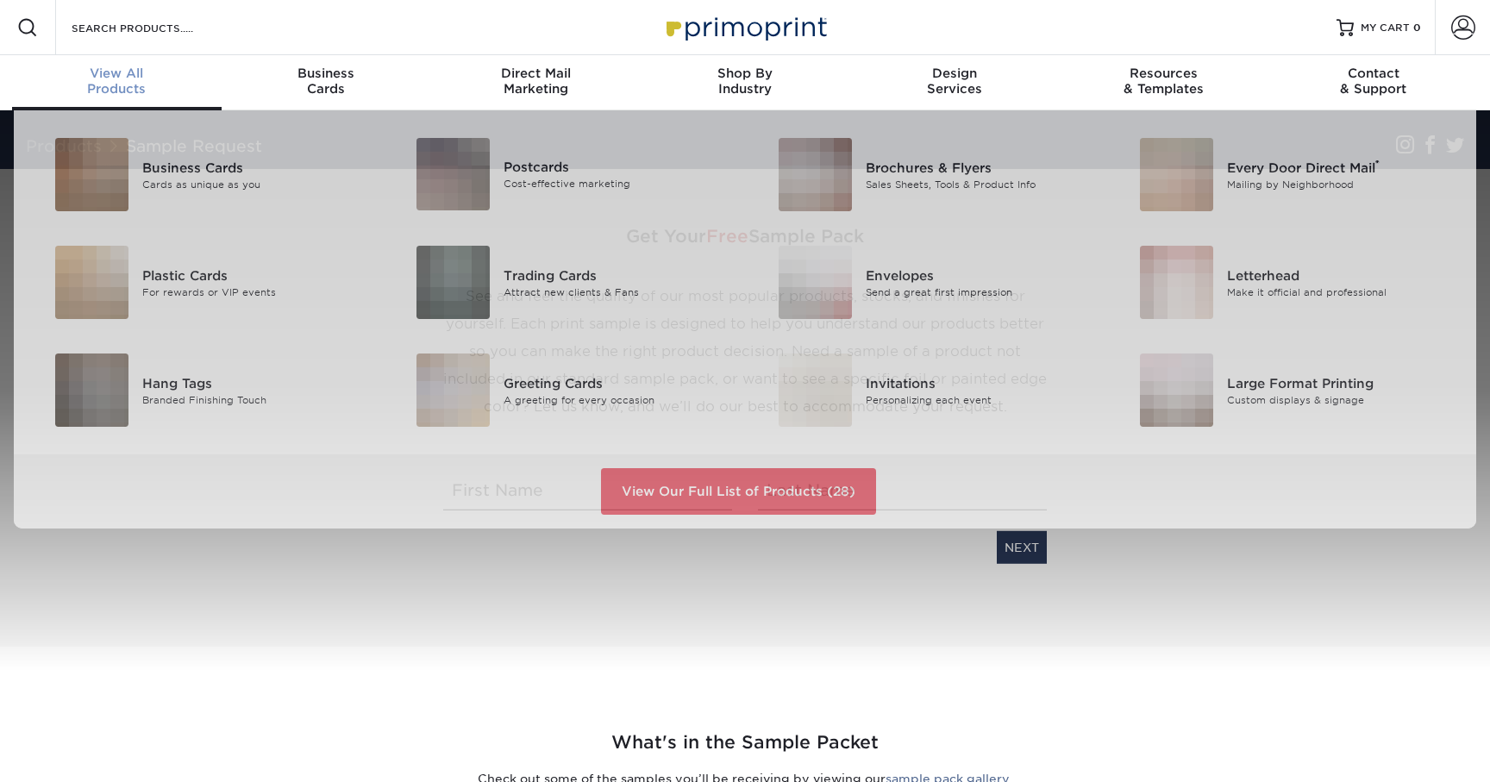
click at [123, 71] on span "View All" at bounding box center [117, 74] width 210 height 16
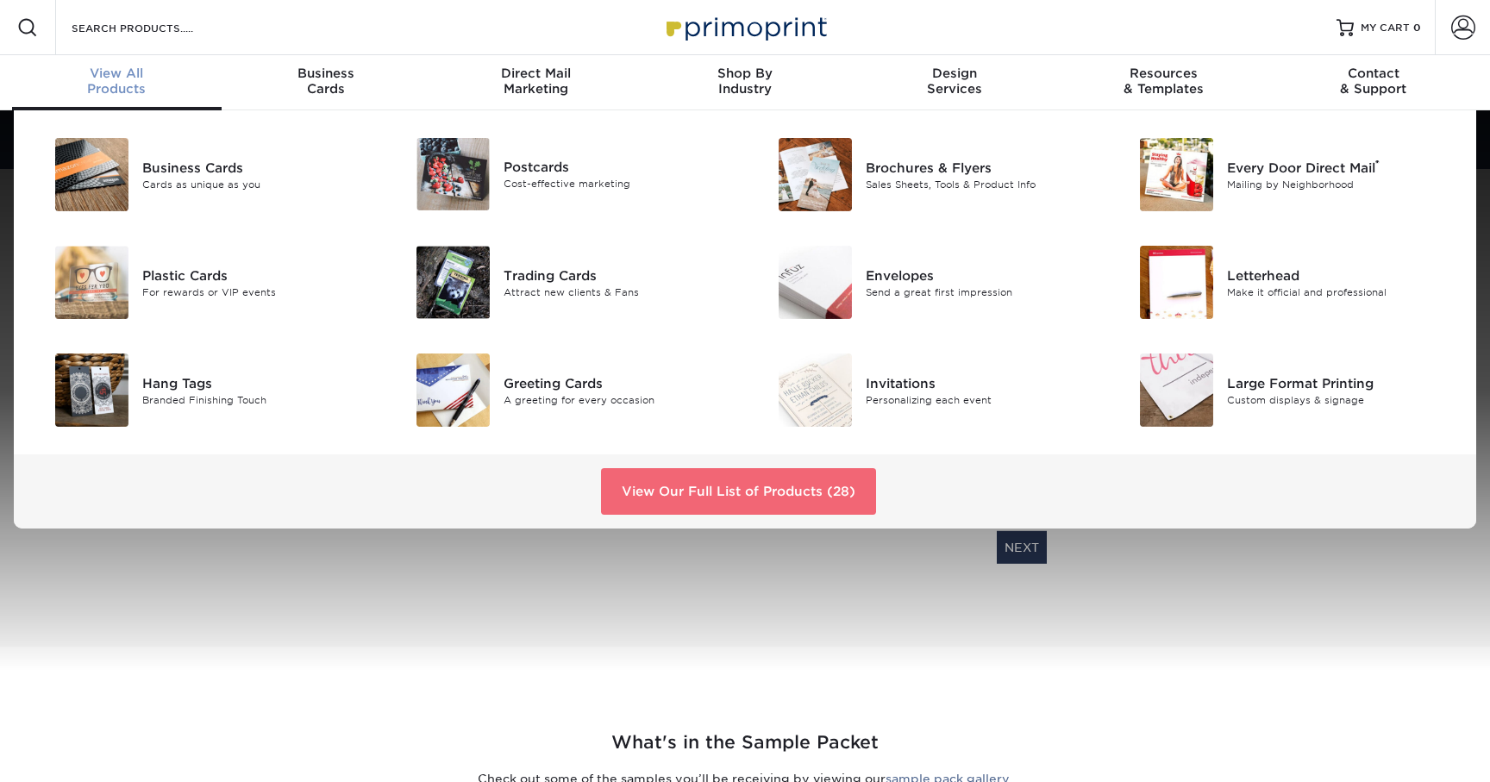
click at [639, 496] on link "View Our Full List of Products (28)" at bounding box center [738, 491] width 275 height 47
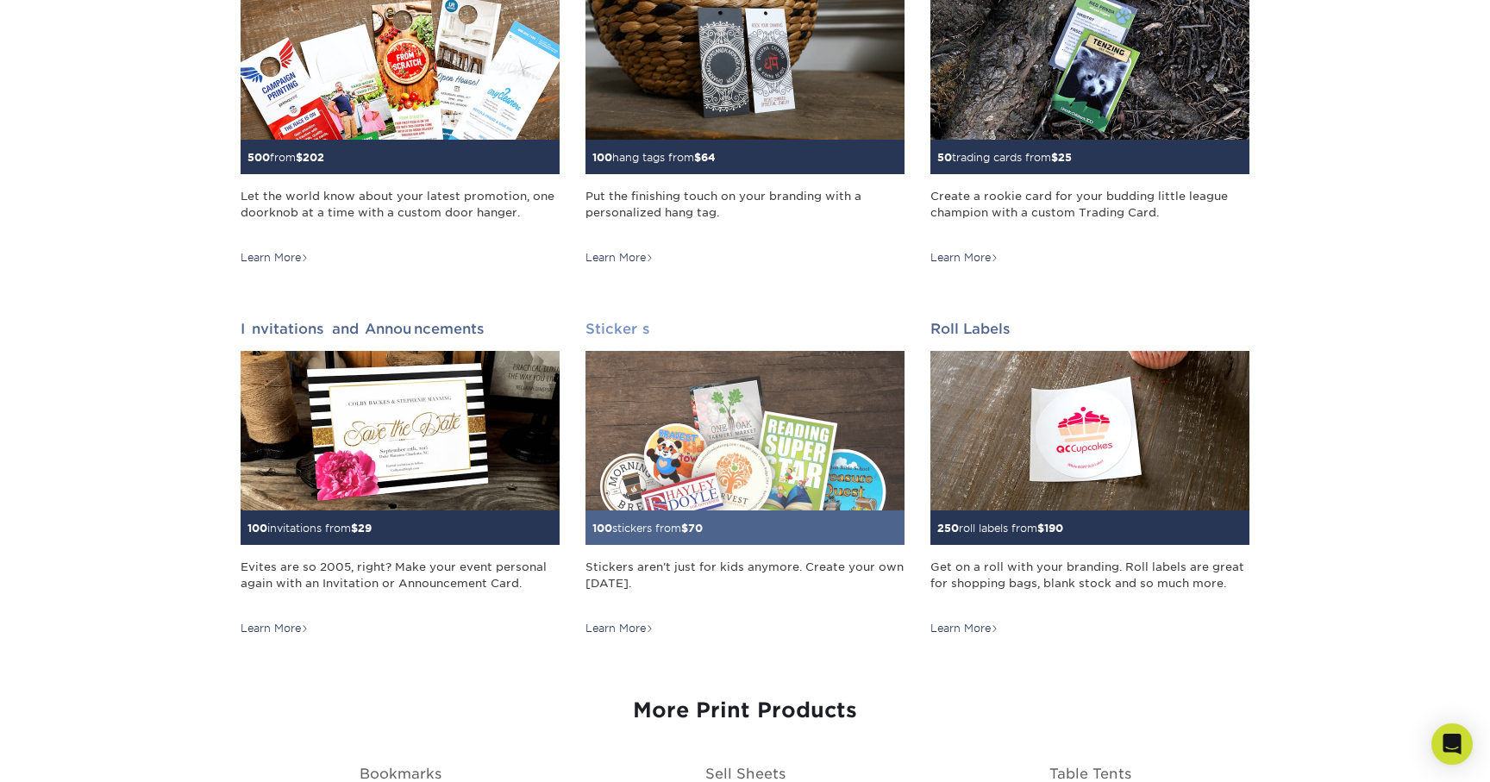
scroll to position [1479, 0]
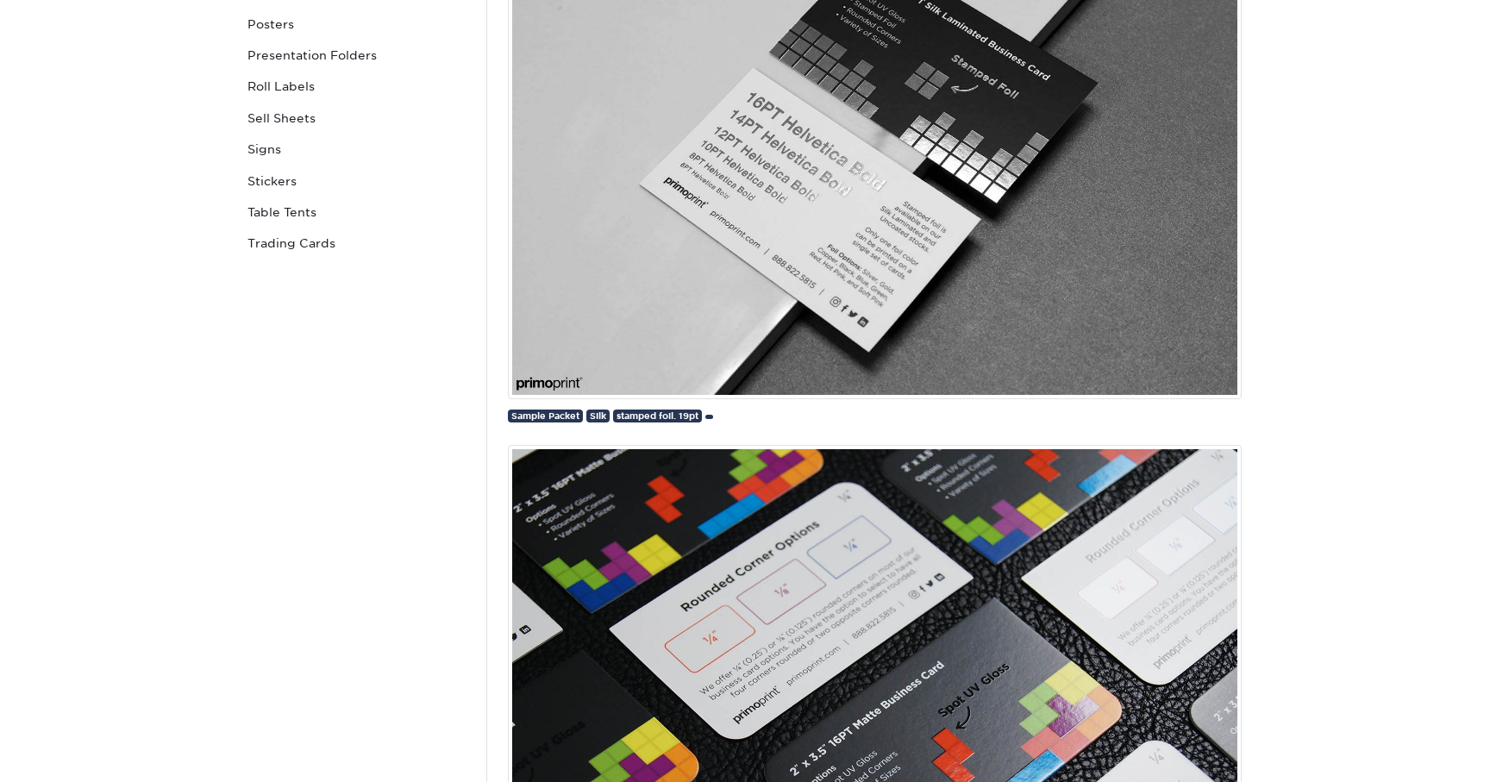
scroll to position [863, 0]
